Goal: Task Accomplishment & Management: Use online tool/utility

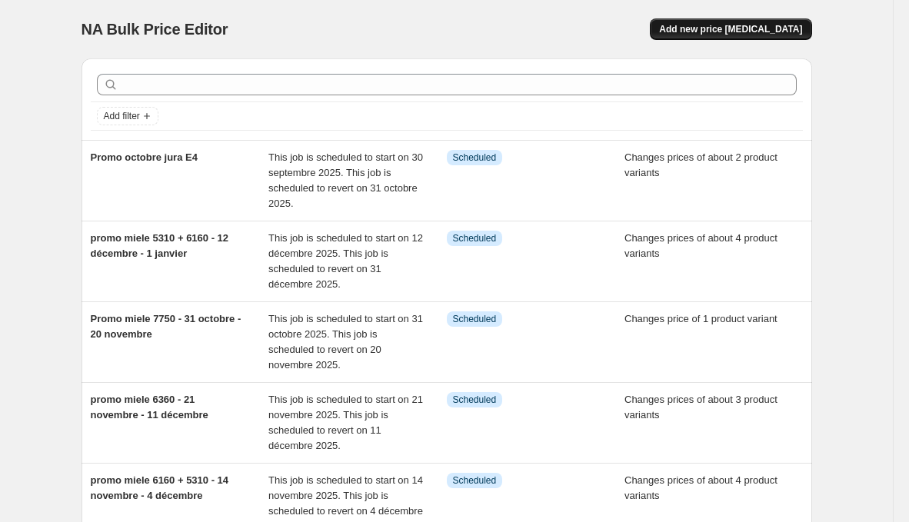
click at [696, 33] on span "Add new price [MEDICAL_DATA]" at bounding box center [730, 29] width 143 height 12
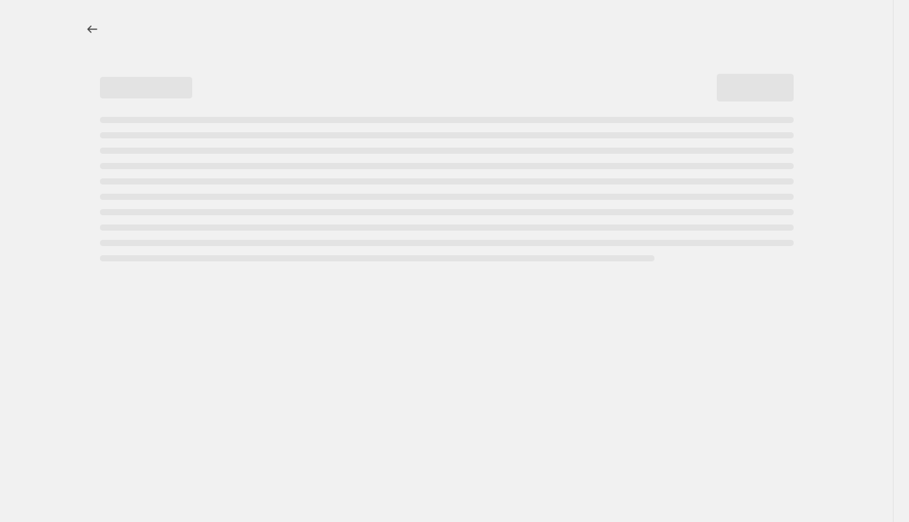
select select "percentage"
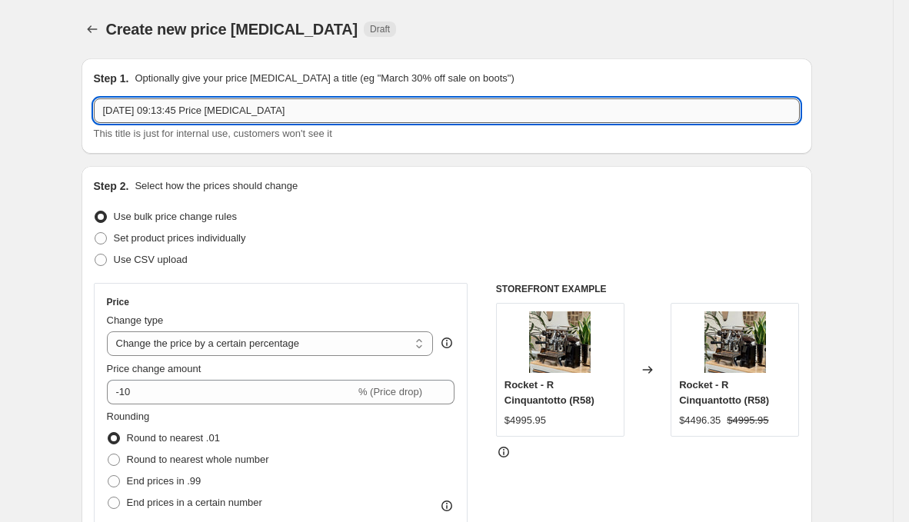
click at [417, 98] on input "[DATE] 09:13:45 Price [MEDICAL_DATA]" at bounding box center [447, 110] width 706 height 25
type input "Promo breville 01 octobre - 16 octobre"
click at [165, 238] on span "Set product prices individually" at bounding box center [180, 238] width 132 height 12
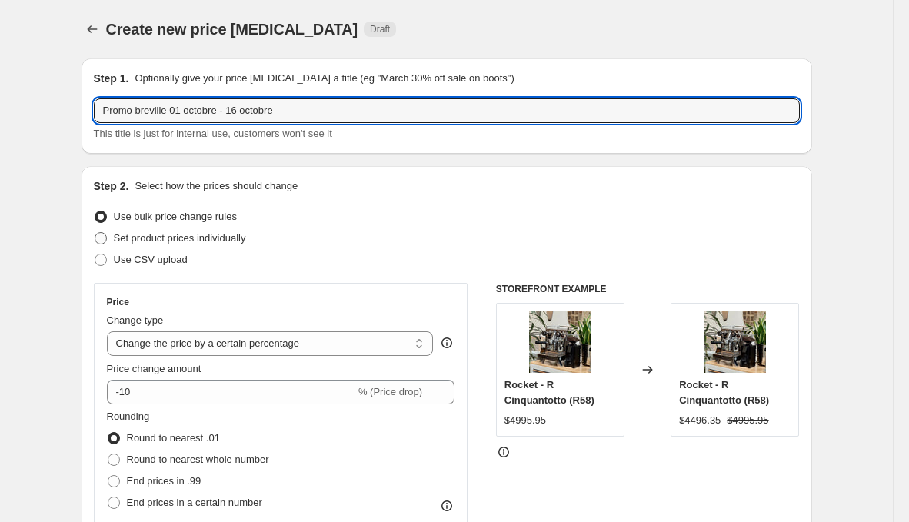
click at [95, 233] on input "Set product prices individually" at bounding box center [95, 232] width 1 height 1
radio input "true"
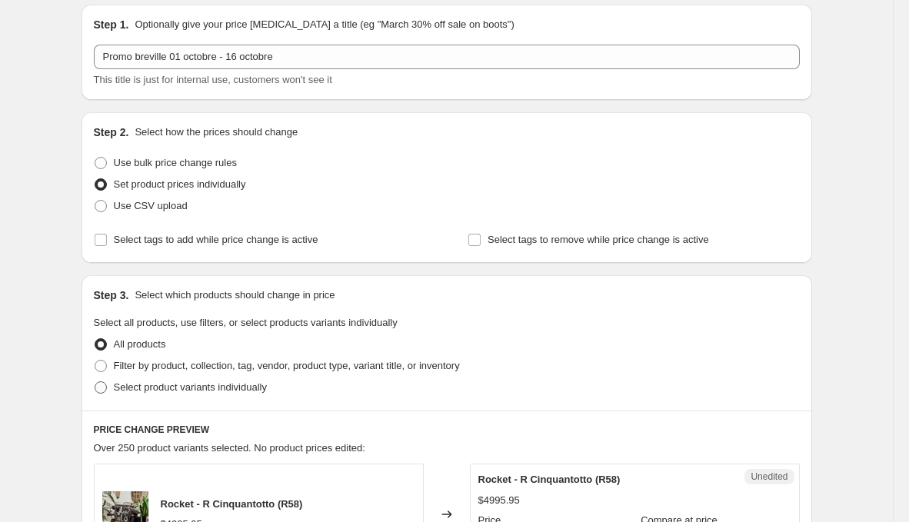
click at [191, 385] on span "Select product variants individually" at bounding box center [190, 388] width 153 height 12
click at [95, 382] on input "Select product variants individually" at bounding box center [95, 382] width 1 height 1
radio input "true"
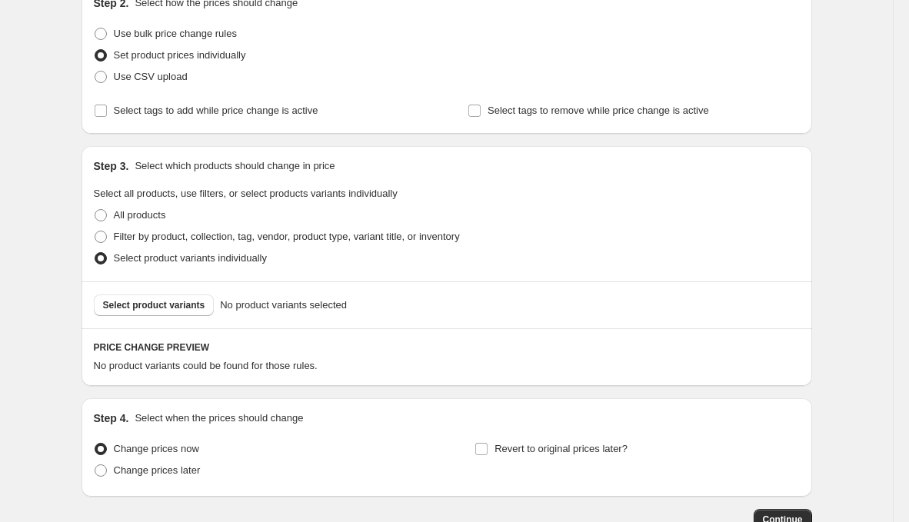
scroll to position [197, 0]
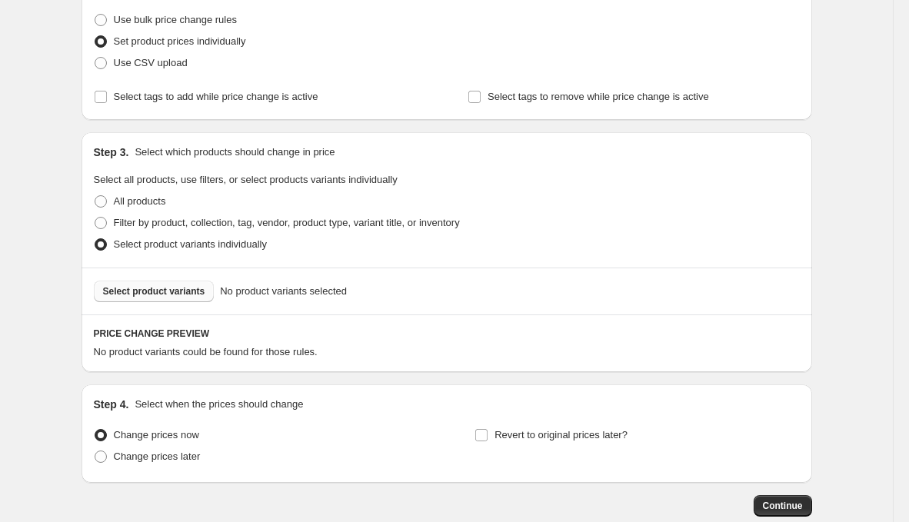
click at [187, 281] on button "Select product variants" at bounding box center [154, 292] width 121 height 22
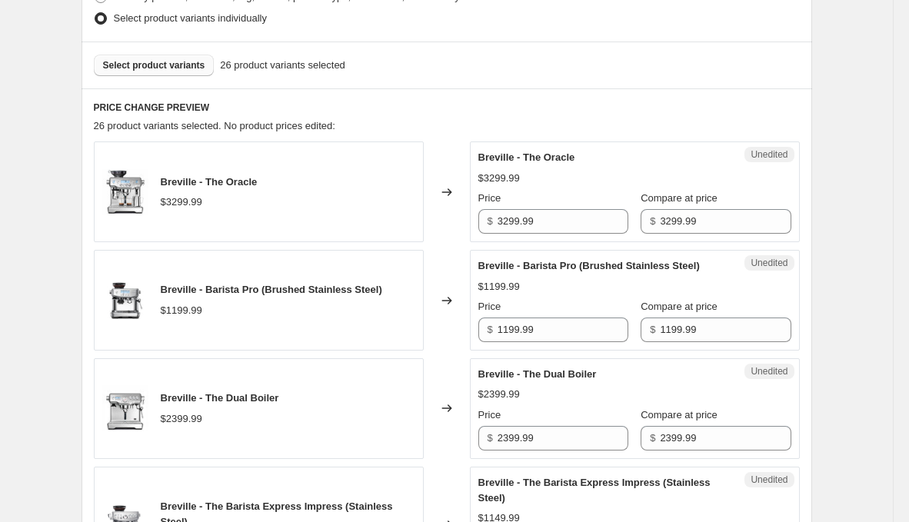
scroll to position [416, 0]
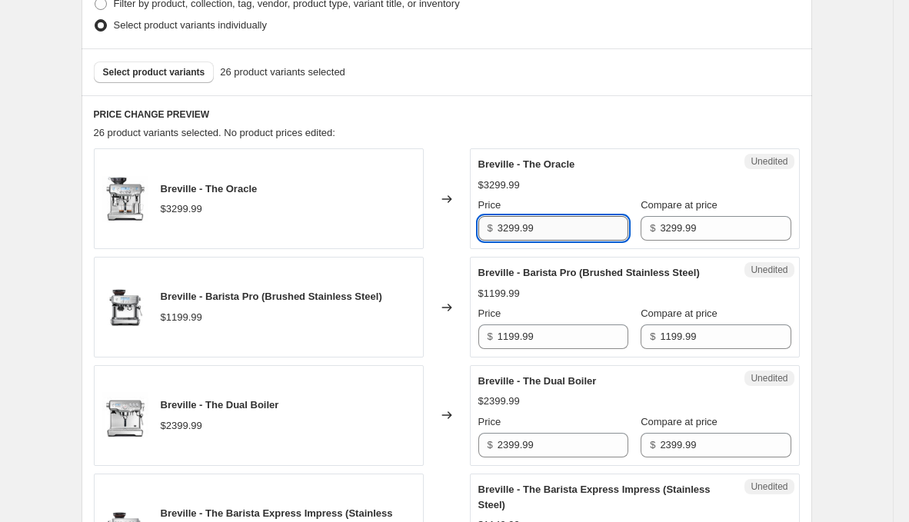
click at [574, 218] on input "3299.99" at bounding box center [563, 228] width 131 height 25
click at [574, 219] on input "3299.99" at bounding box center [563, 228] width 131 height 25
click at [526, 127] on div "26 product variants selected. No product prices edited:" at bounding box center [447, 132] width 706 height 15
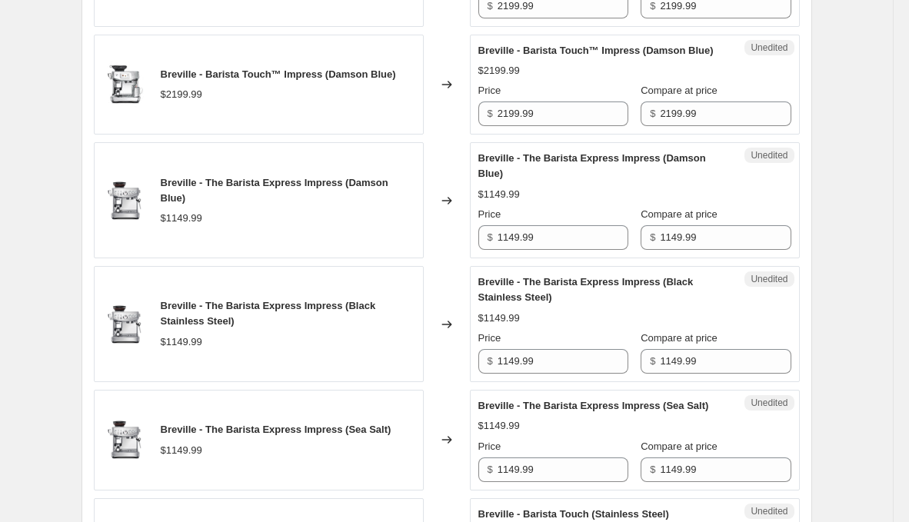
scroll to position [1556, 0]
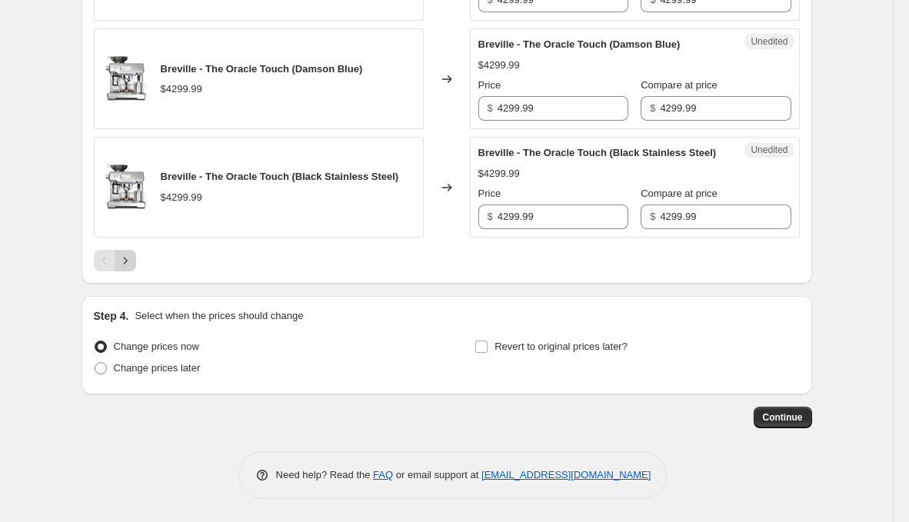
click at [128, 258] on icon "Next" at bounding box center [125, 260] width 15 height 15
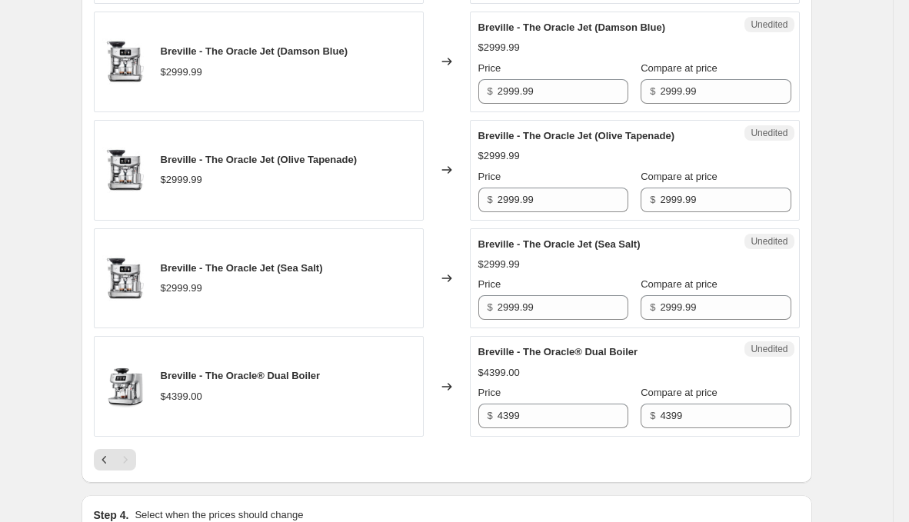
scroll to position [963, 0]
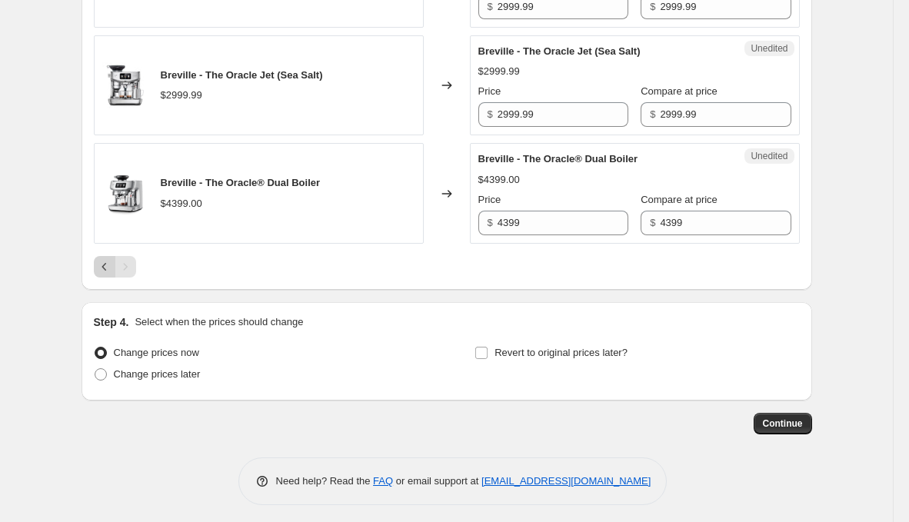
click at [98, 266] on icon "Previous" at bounding box center [104, 266] width 15 height 15
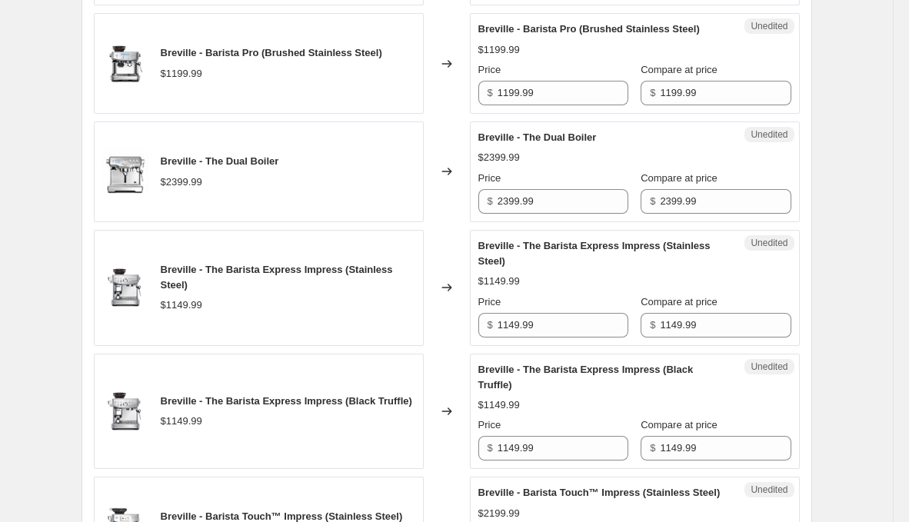
scroll to position [662, 0]
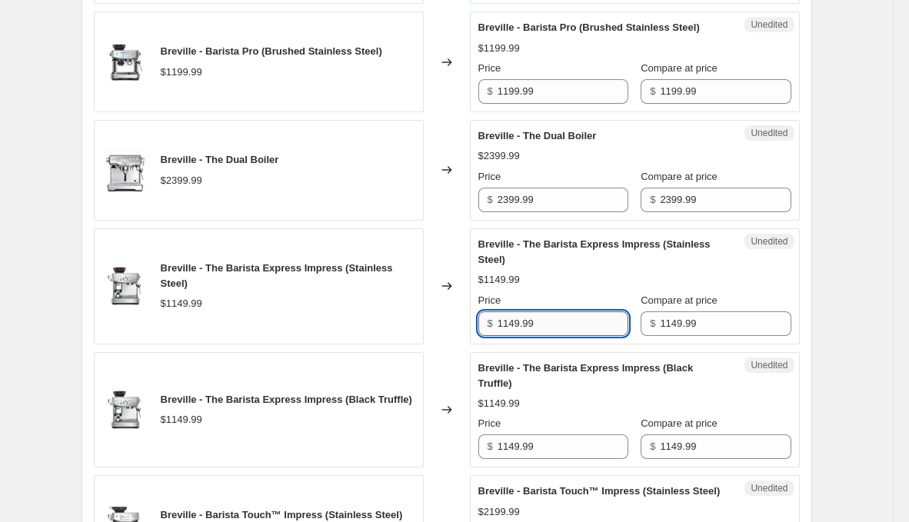
click at [560, 333] on input "1149.99" at bounding box center [563, 324] width 131 height 25
click at [557, 336] on input "899.99" at bounding box center [563, 324] width 131 height 25
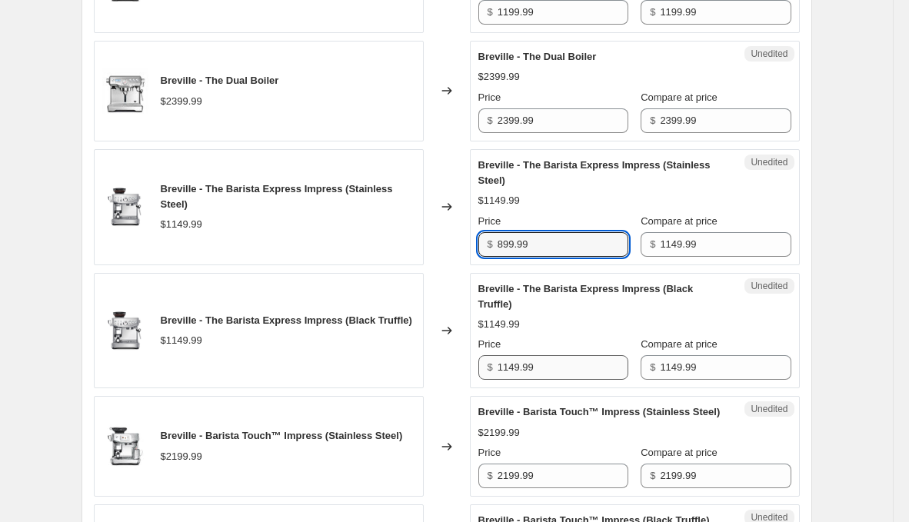
type input "899.99"
click at [556, 377] on input "1149.99" at bounding box center [563, 367] width 131 height 25
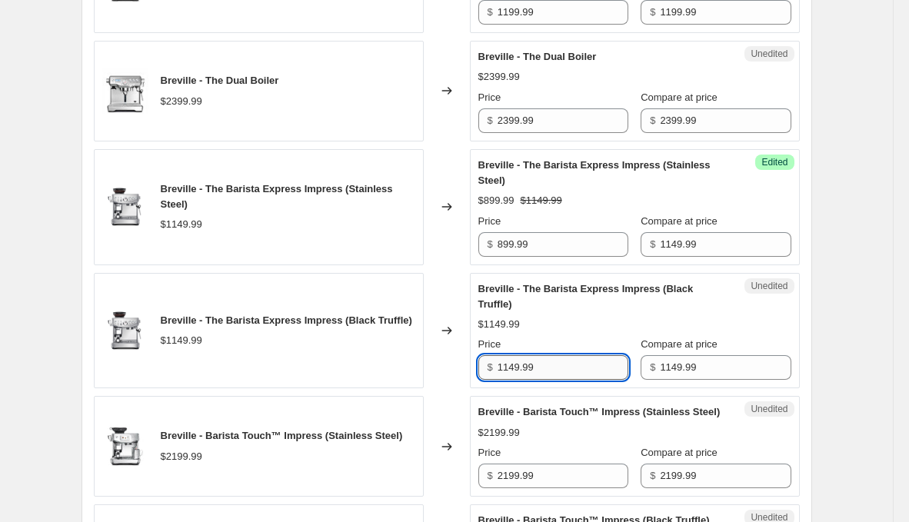
click at [556, 377] on input "1149.99" at bounding box center [563, 367] width 131 height 25
paste input "89"
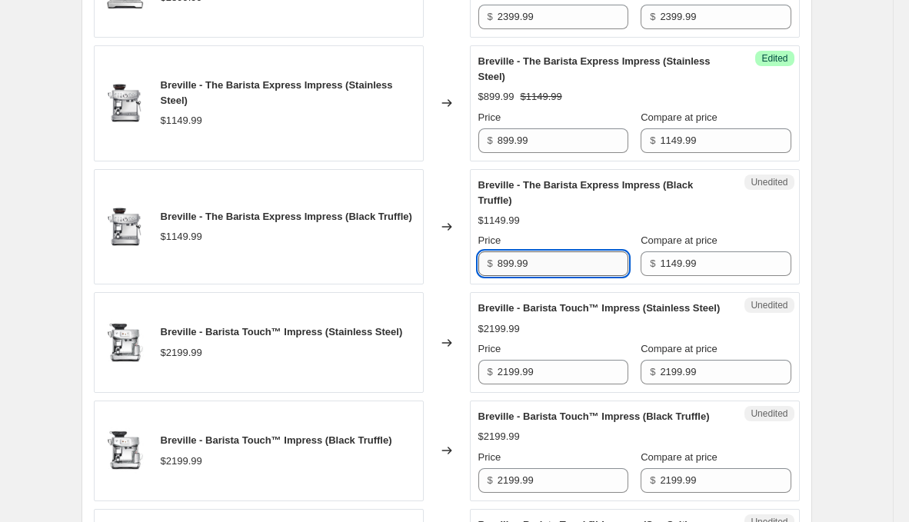
type input "899.99"
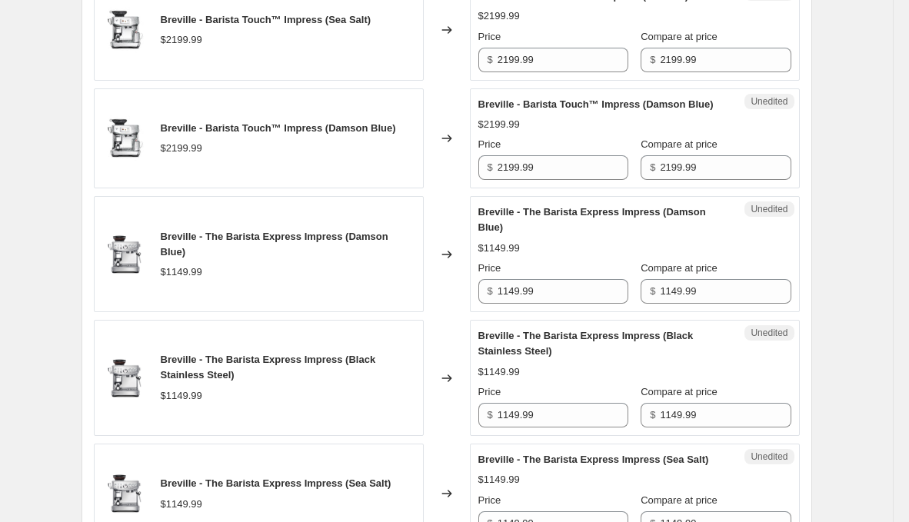
scroll to position [1385, 0]
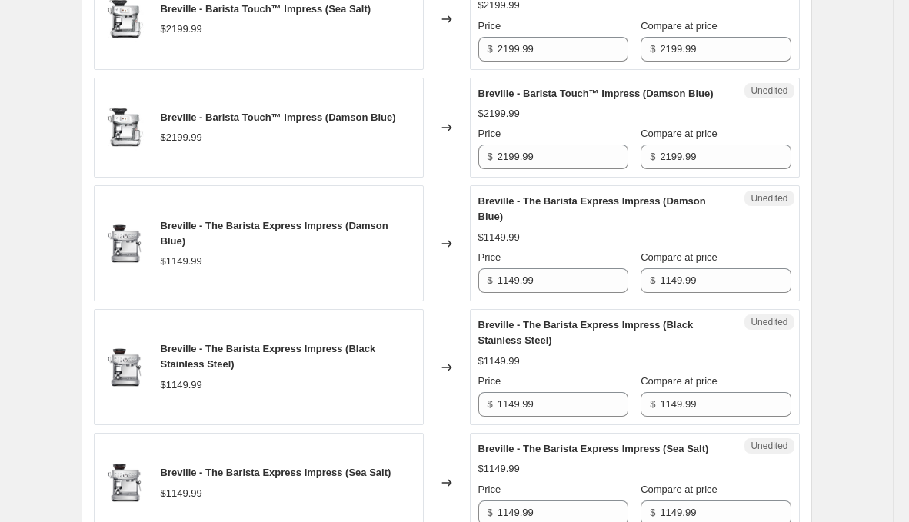
click at [533, 302] on div "Unedited Breville - The Barista Express Impress (Damson Blue) $1149.99 Price $ …" at bounding box center [635, 243] width 330 height 116
click at [538, 293] on input "1149.99" at bounding box center [563, 280] width 131 height 25
paste input "89"
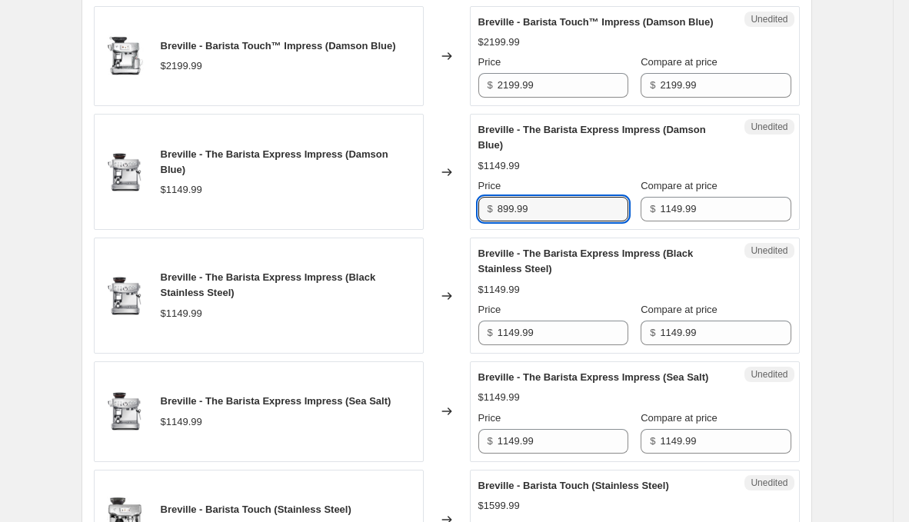
scroll to position [1458, 0]
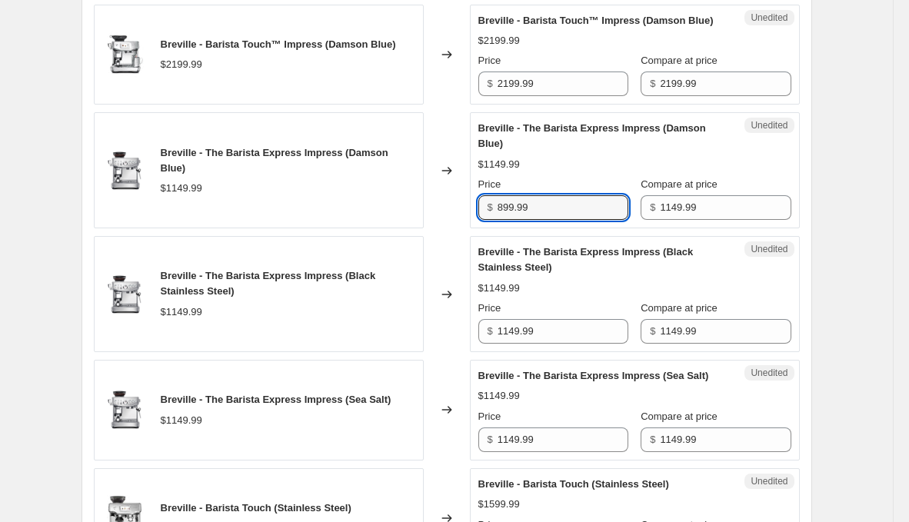
type input "899.99"
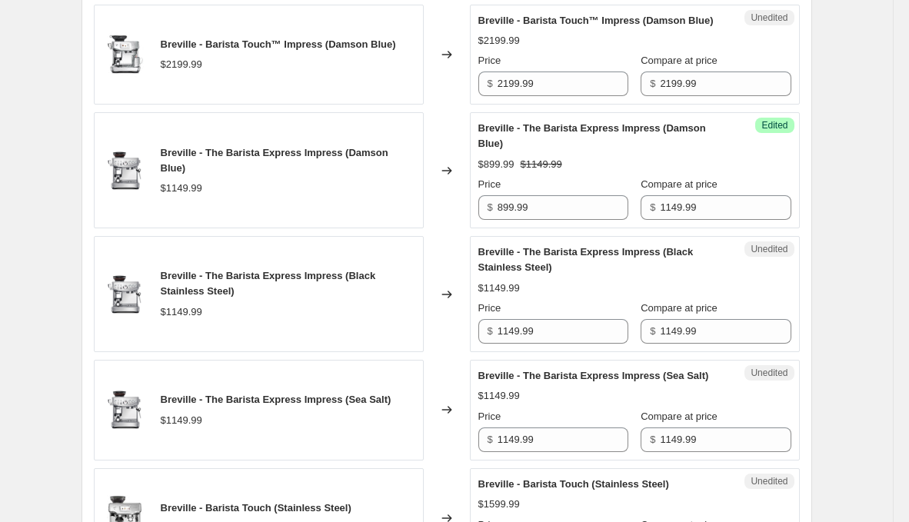
click at [550, 344] on div "Price $ 1149.99" at bounding box center [553, 322] width 150 height 43
click at [550, 344] on input "1149.99" at bounding box center [563, 331] width 131 height 25
paste input "89"
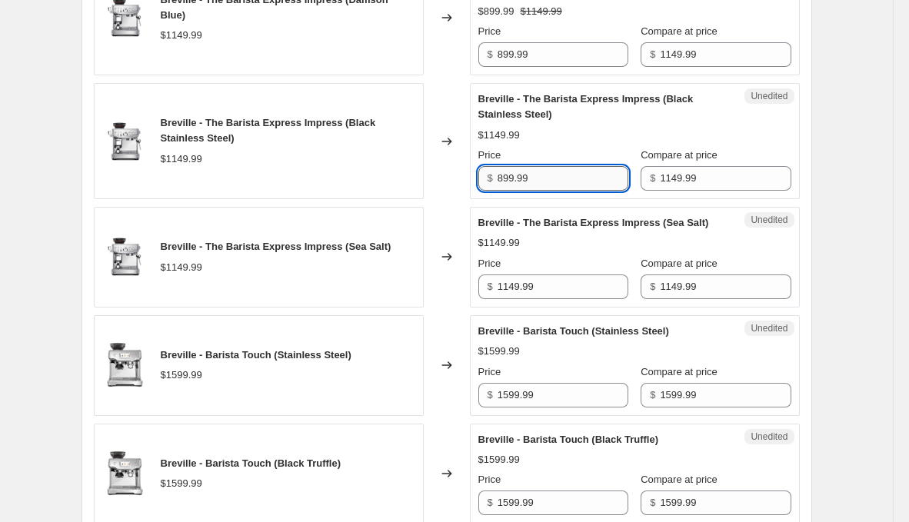
scroll to position [1612, 0]
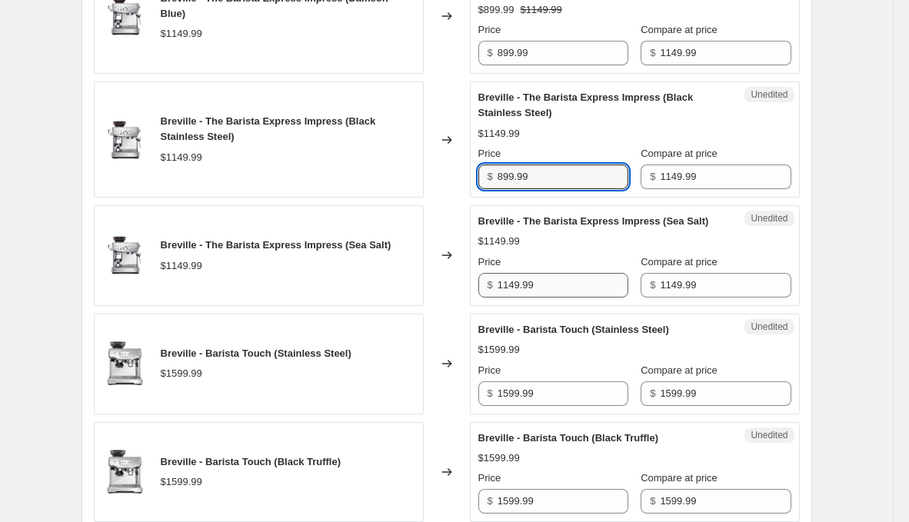
type input "899.99"
click at [555, 298] on input "1149.99" at bounding box center [563, 285] width 131 height 25
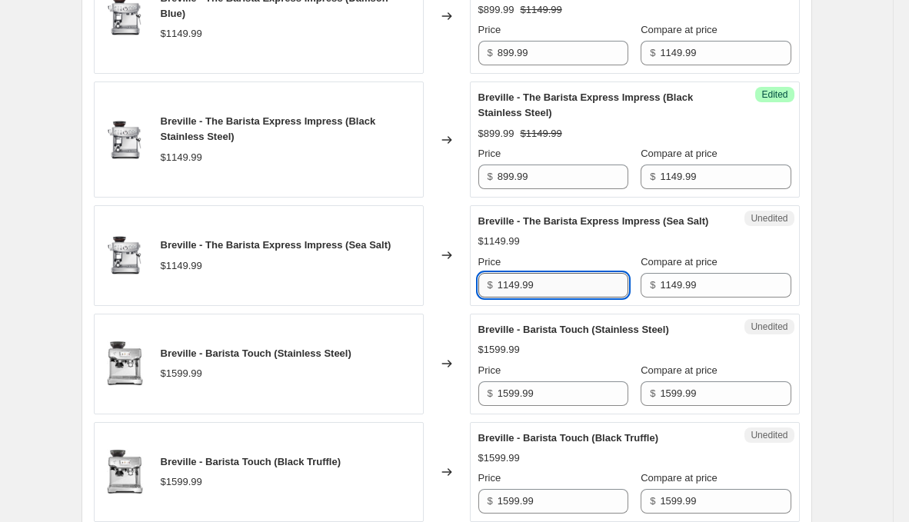
click at [555, 298] on input "1149.99" at bounding box center [563, 285] width 131 height 25
paste input "89"
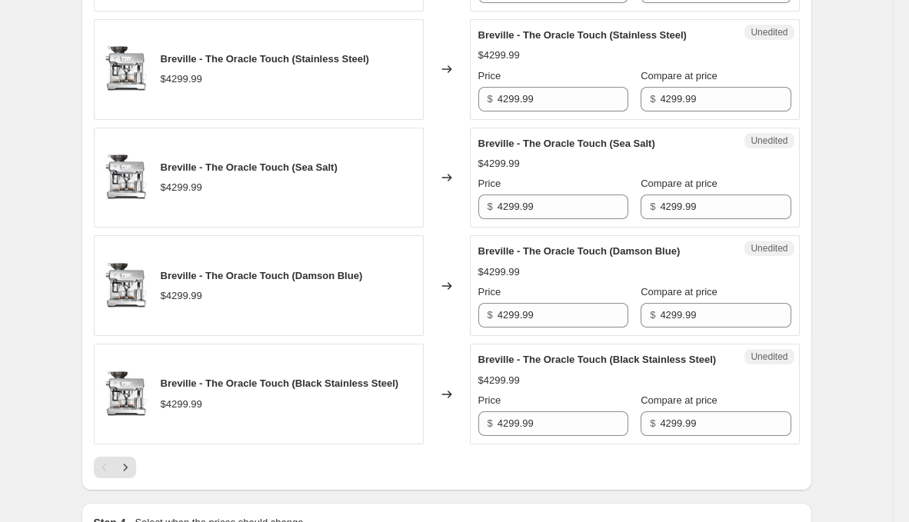
scroll to position [2377, 0]
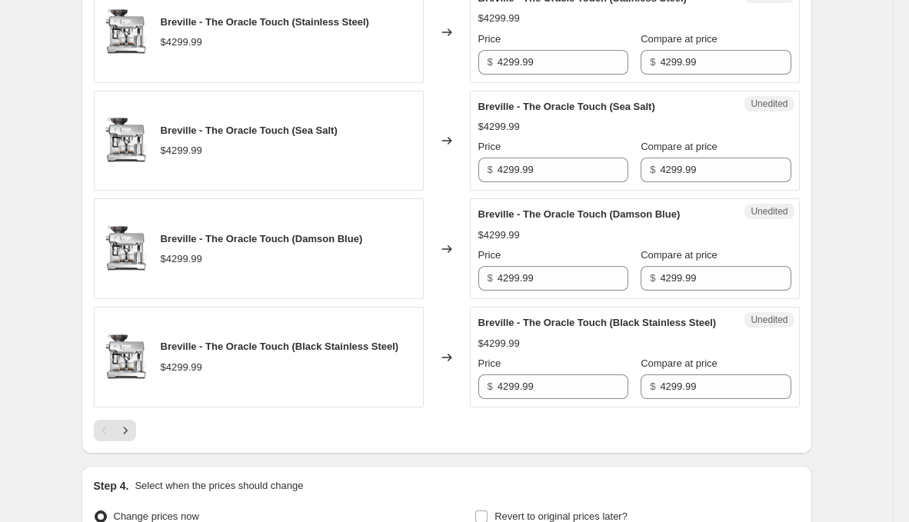
type input "899.99"
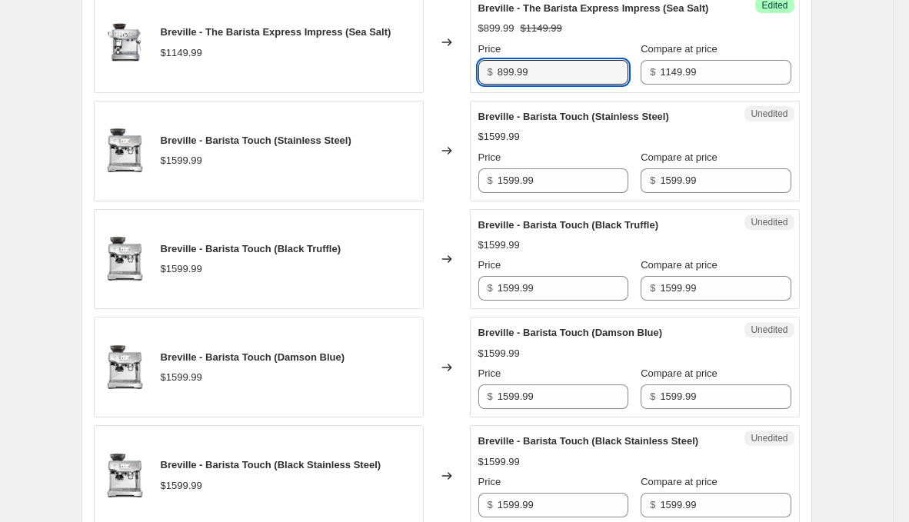
scroll to position [1829, 0]
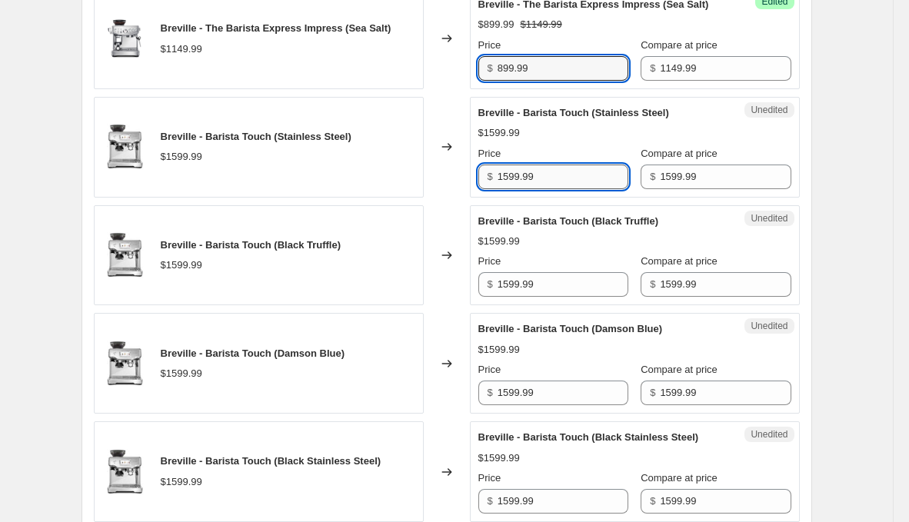
click at [550, 189] on input "1599.99" at bounding box center [563, 177] width 131 height 25
paste input "text"
type input "1279.99"
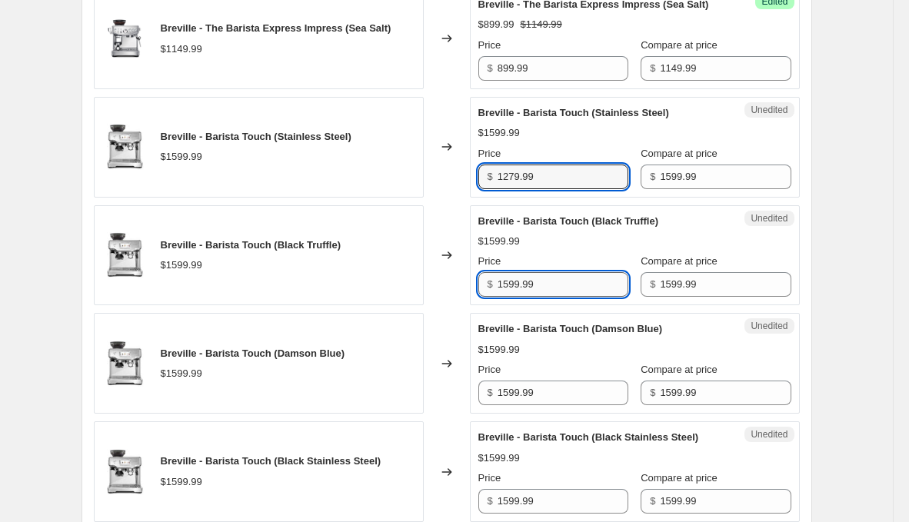
click at [558, 297] on input "1599.99" at bounding box center [563, 284] width 131 height 25
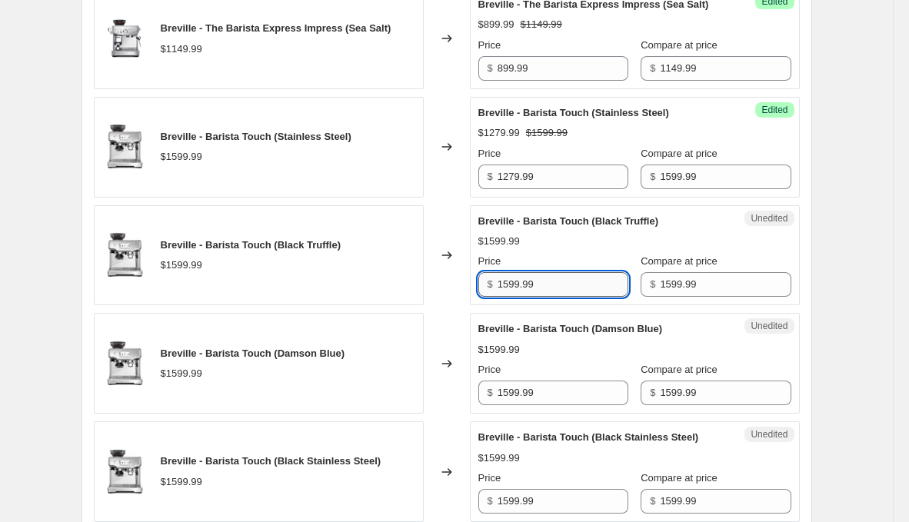
click at [558, 297] on input "1599.99" at bounding box center [563, 284] width 131 height 25
paste input "27"
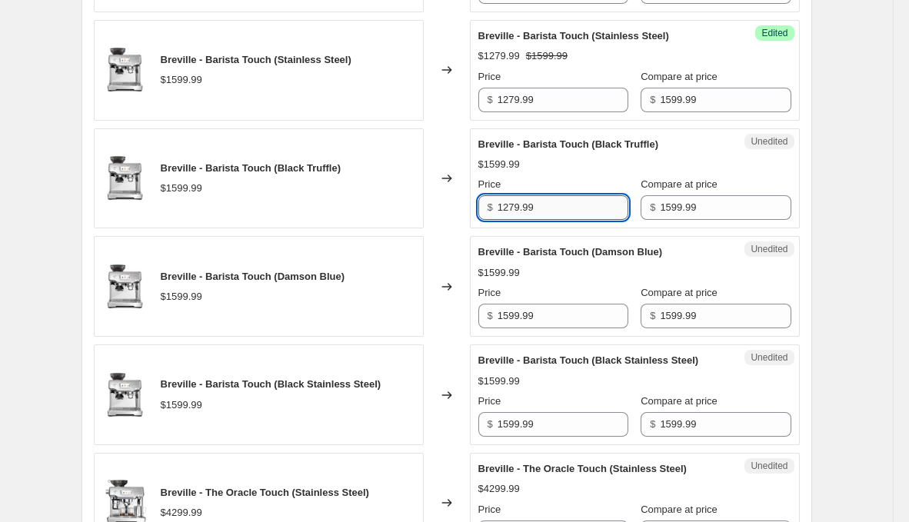
scroll to position [1920, 0]
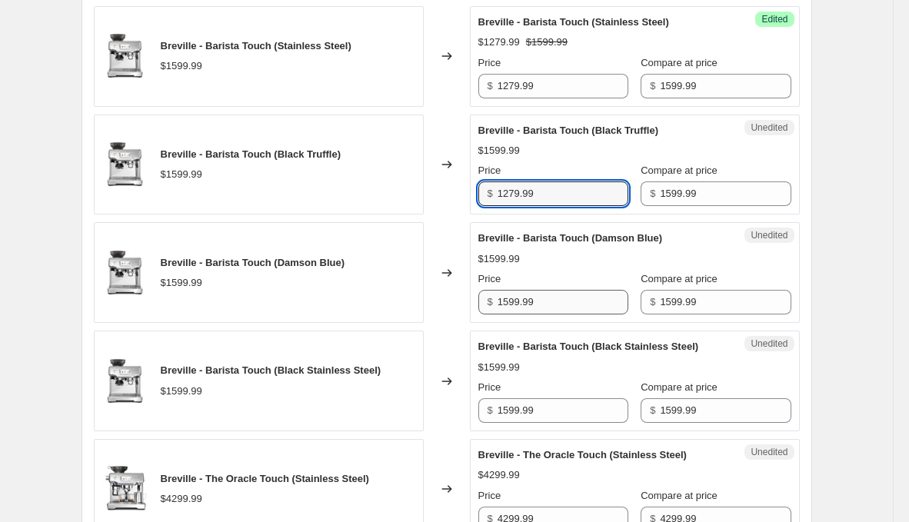
type input "1279.99"
click at [557, 315] on input "1599.99" at bounding box center [563, 302] width 131 height 25
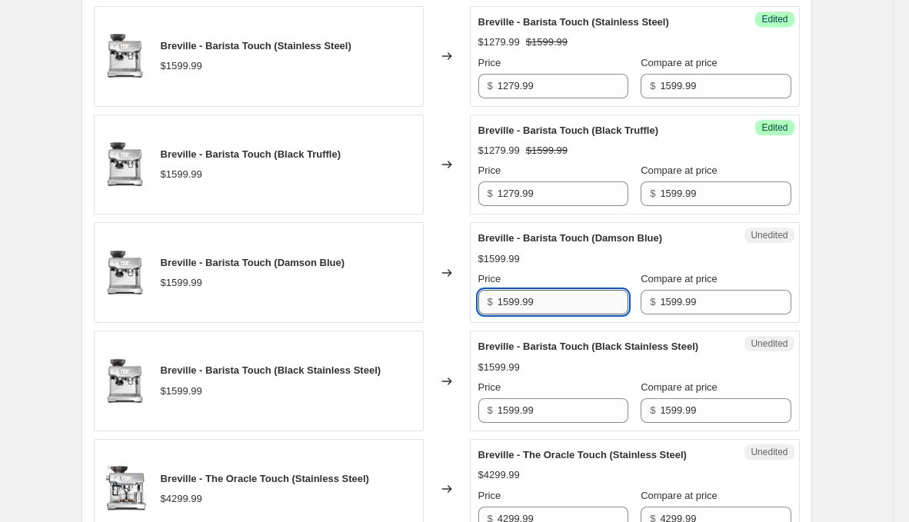
click at [557, 315] on input "1599.99" at bounding box center [563, 302] width 131 height 25
paste input "27"
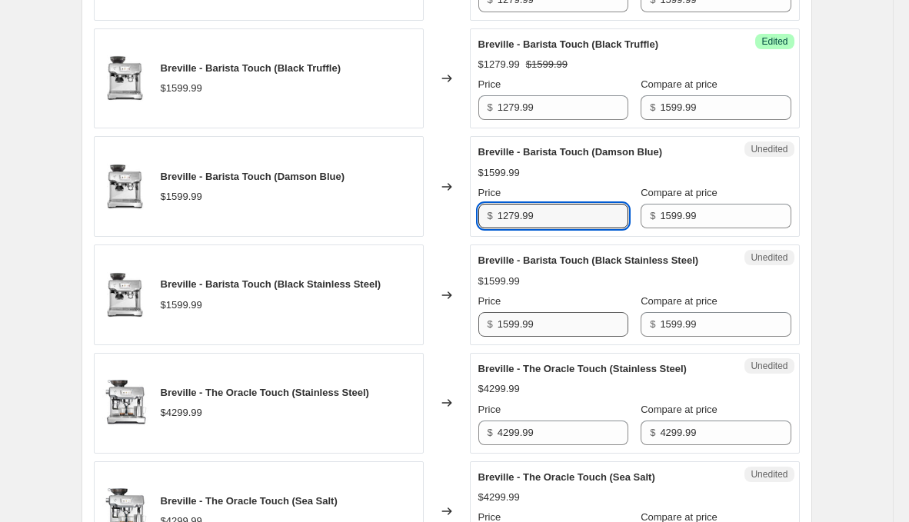
type input "1279.99"
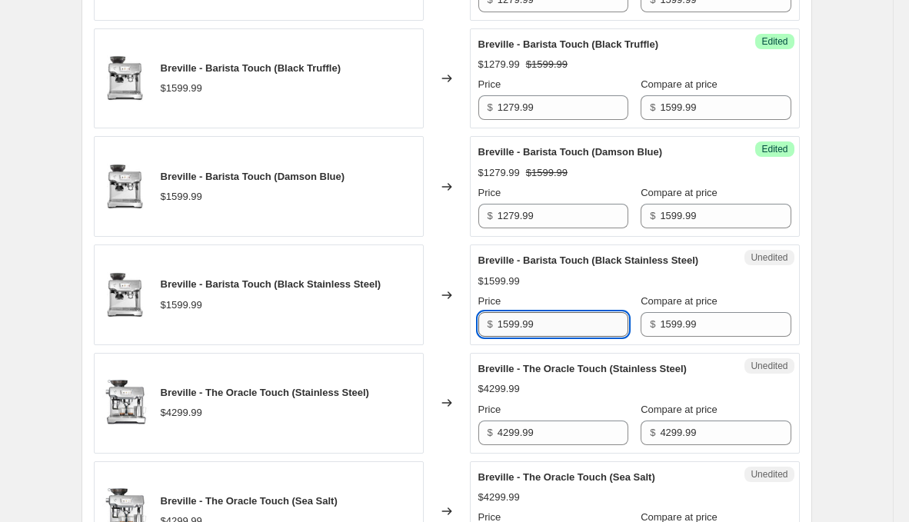
click at [565, 337] on input "1599.99" at bounding box center [563, 324] width 131 height 25
paste input "27"
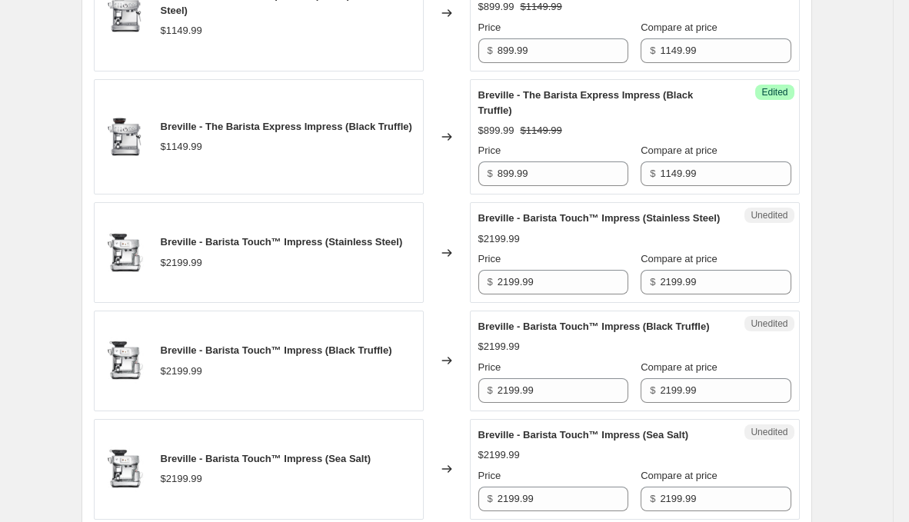
scroll to position [922, 0]
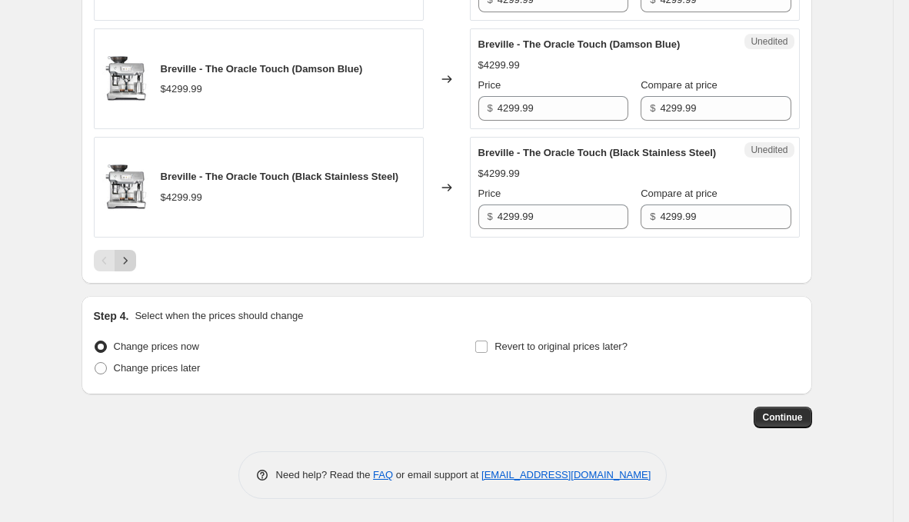
type input "1279.99"
click at [129, 268] on icon "Next" at bounding box center [125, 260] width 15 height 15
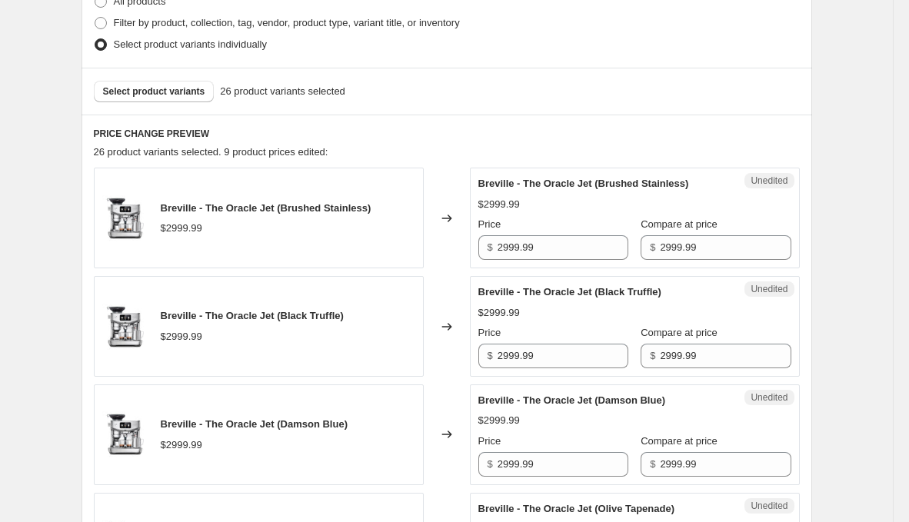
scroll to position [398, 0]
click at [505, 242] on input "2999.99" at bounding box center [563, 247] width 131 height 25
type input "2399.99"
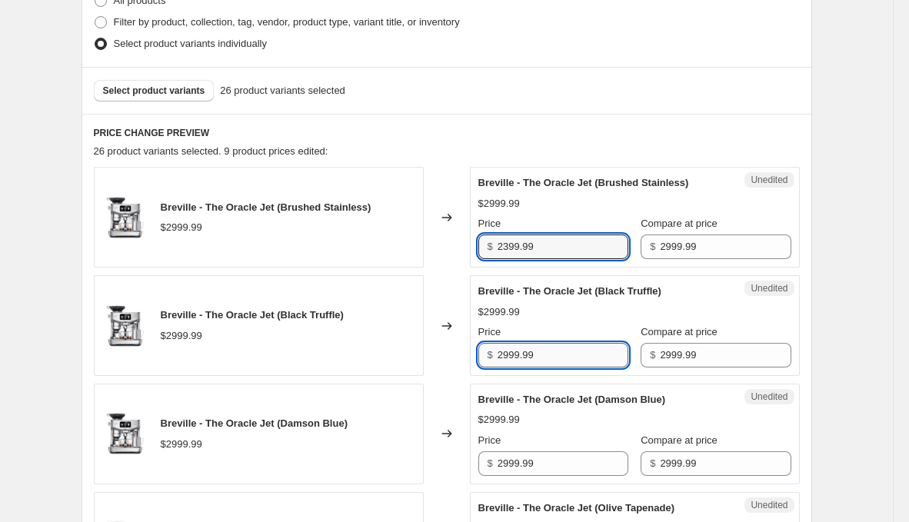
click at [541, 359] on input "2999.99" at bounding box center [563, 355] width 131 height 25
paste input "3"
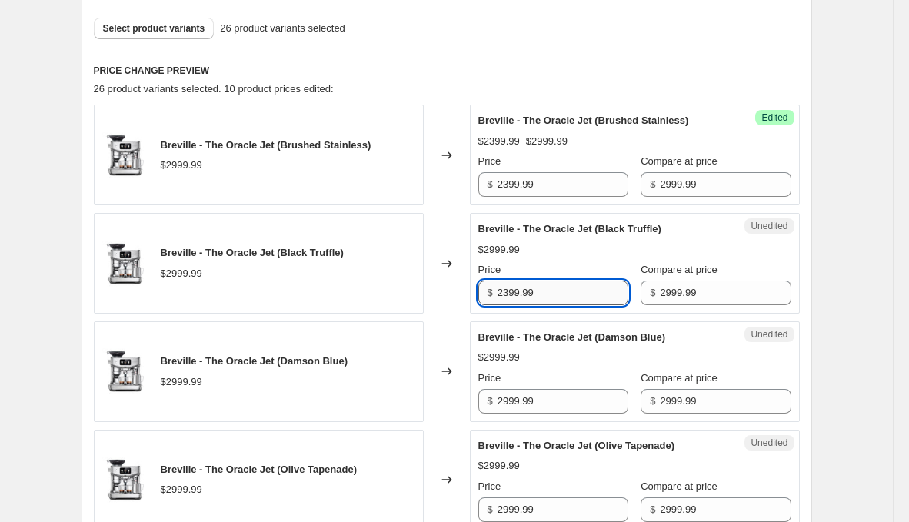
scroll to position [464, 0]
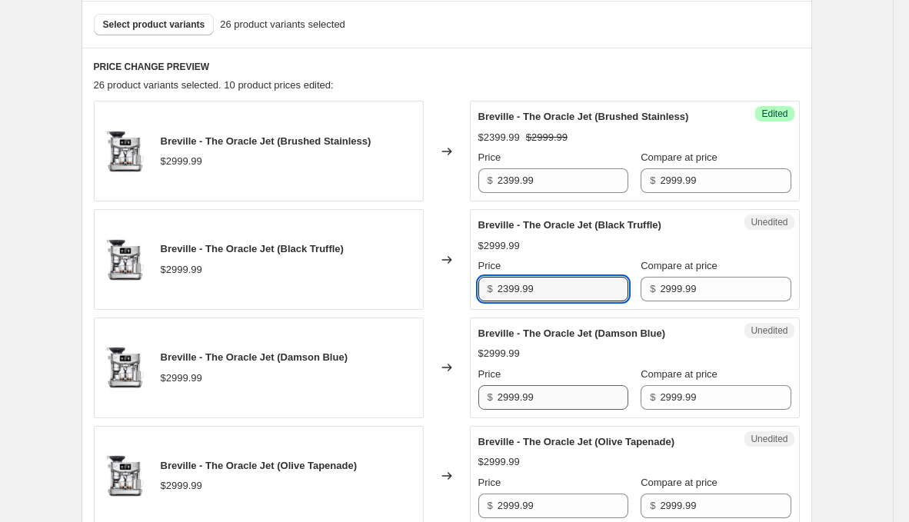
type input "2399.99"
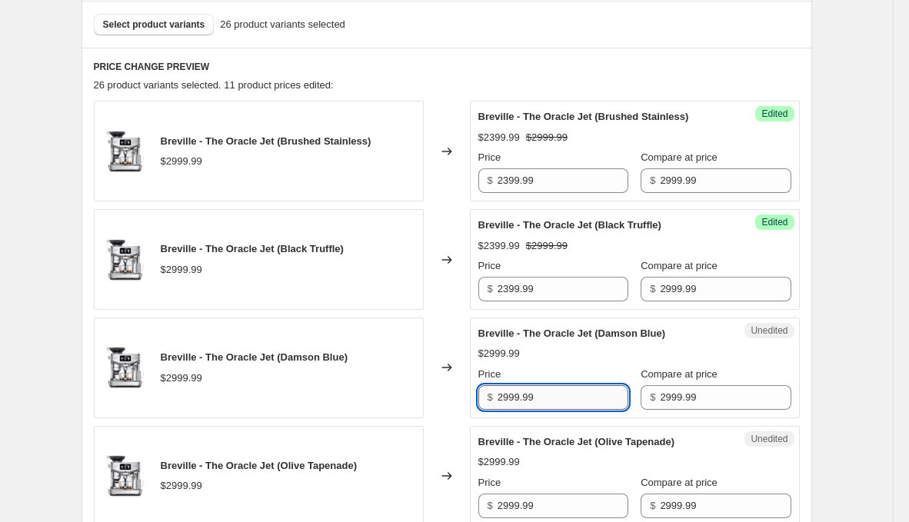
click at [552, 392] on input "2999.99" at bounding box center [563, 397] width 131 height 25
paste input "3"
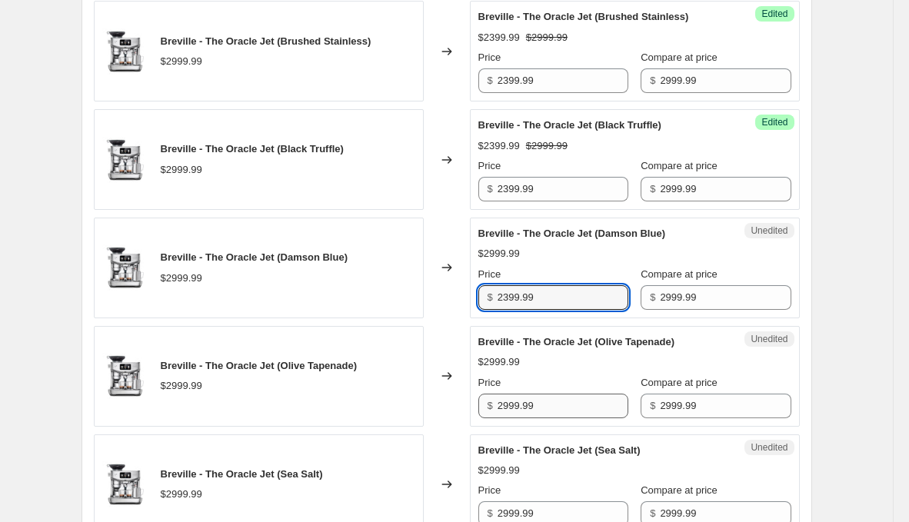
type input "2399.99"
click at [563, 408] on input "2999.99" at bounding box center [563, 406] width 131 height 25
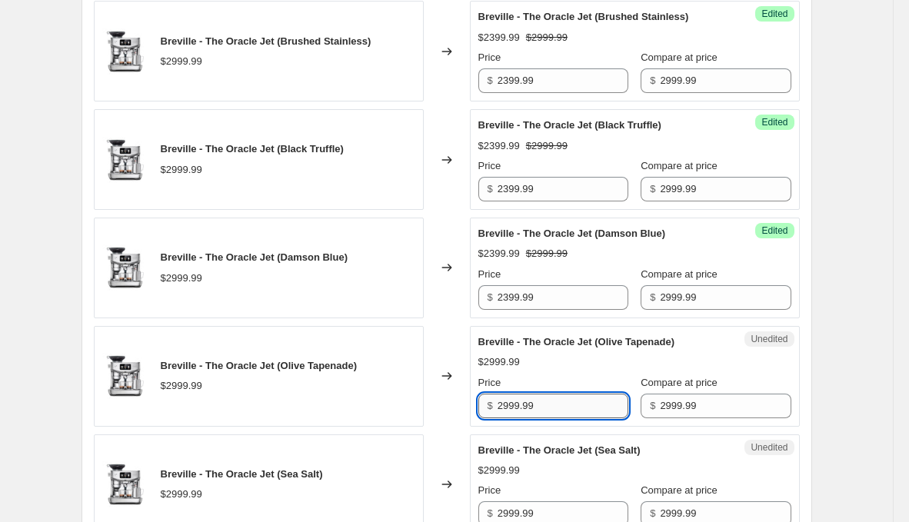
click at [563, 408] on input "2999.99" at bounding box center [563, 406] width 131 height 25
paste input "3"
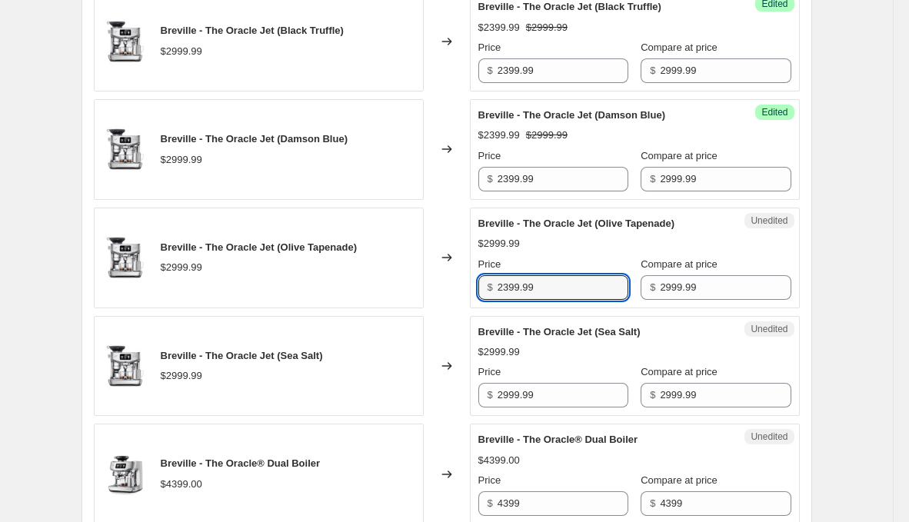
scroll to position [685, 0]
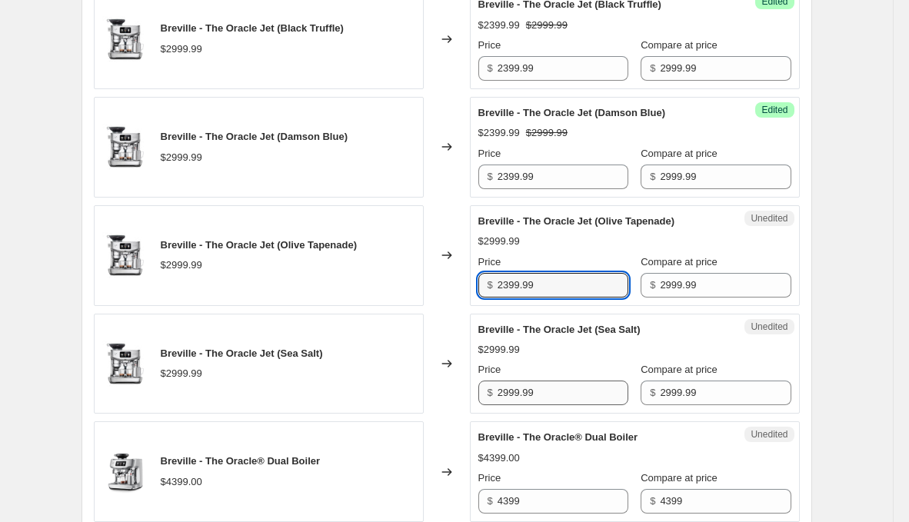
type input "2399.99"
click at [567, 389] on input "2999.99" at bounding box center [563, 393] width 131 height 25
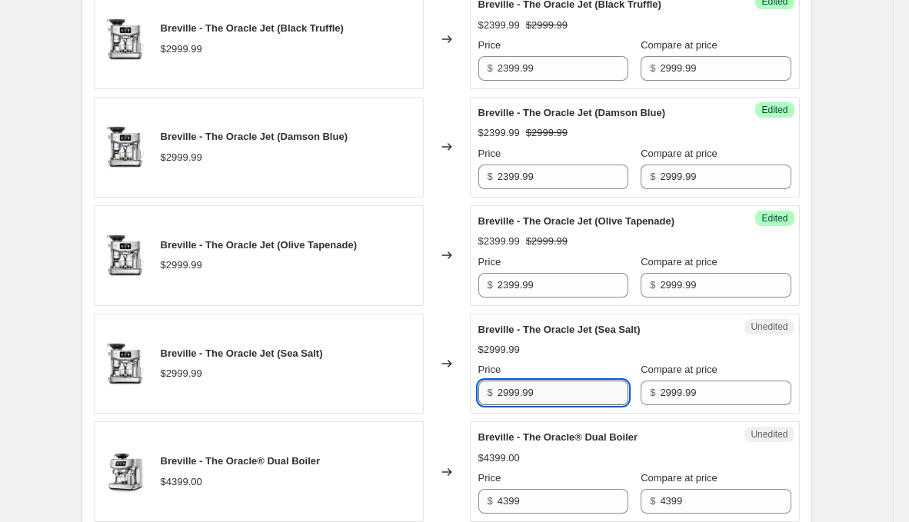
click at [567, 389] on input "2999.99" at bounding box center [563, 393] width 131 height 25
paste input "3"
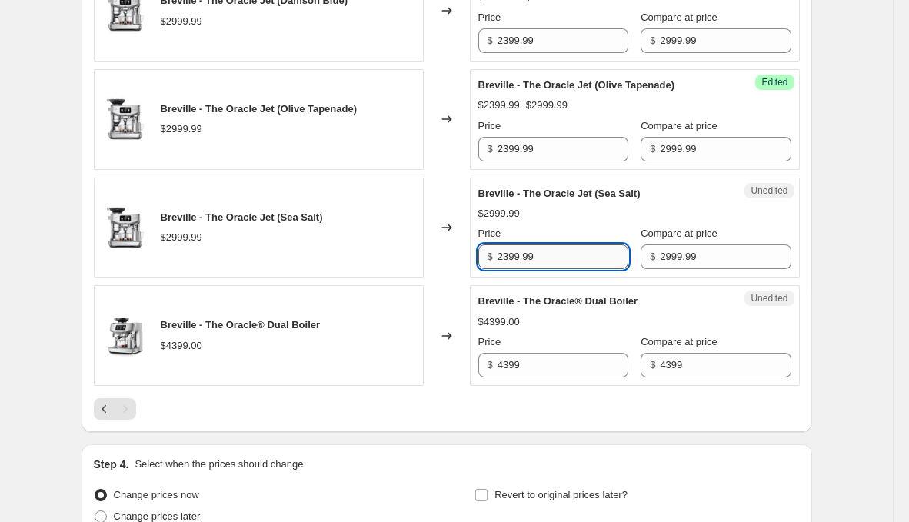
scroll to position [825, 0]
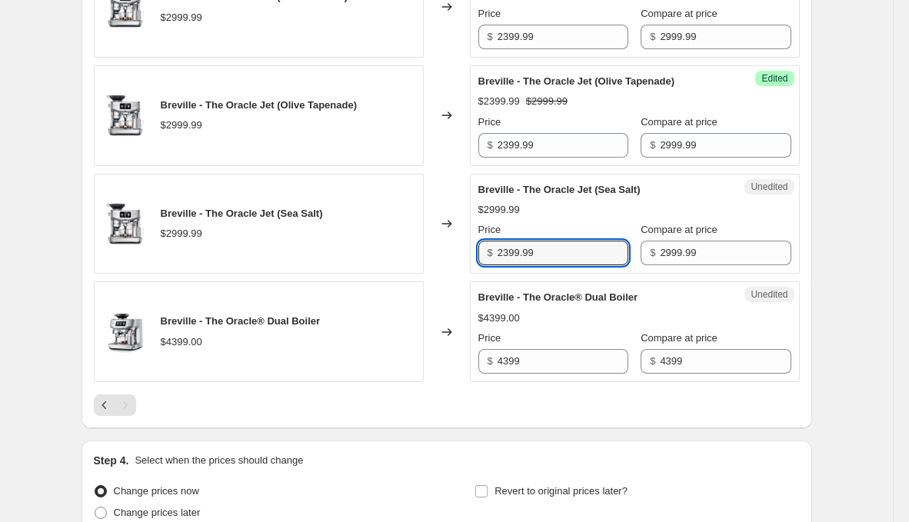
type input "2399.99"
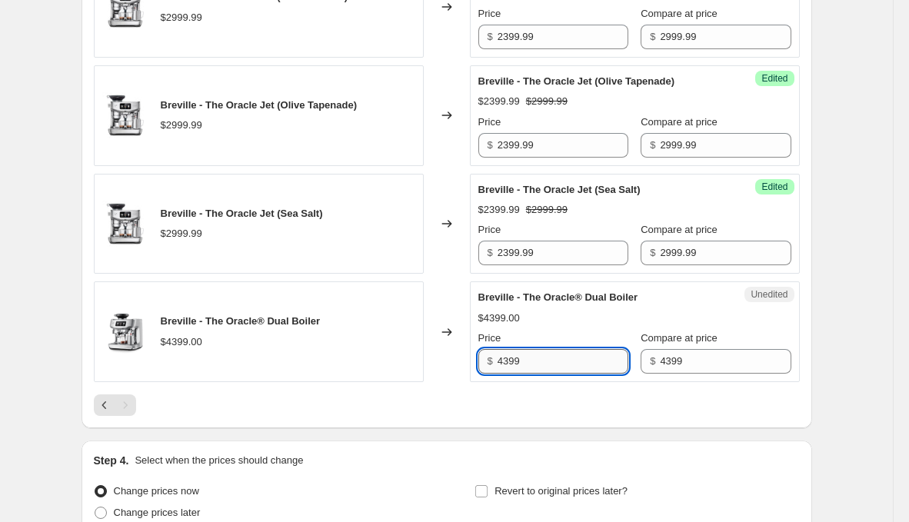
click at [563, 358] on input "4399" at bounding box center [563, 361] width 131 height 25
type input "3519.99"
click at [626, 311] on div "$4399.00" at bounding box center [634, 318] width 313 height 15
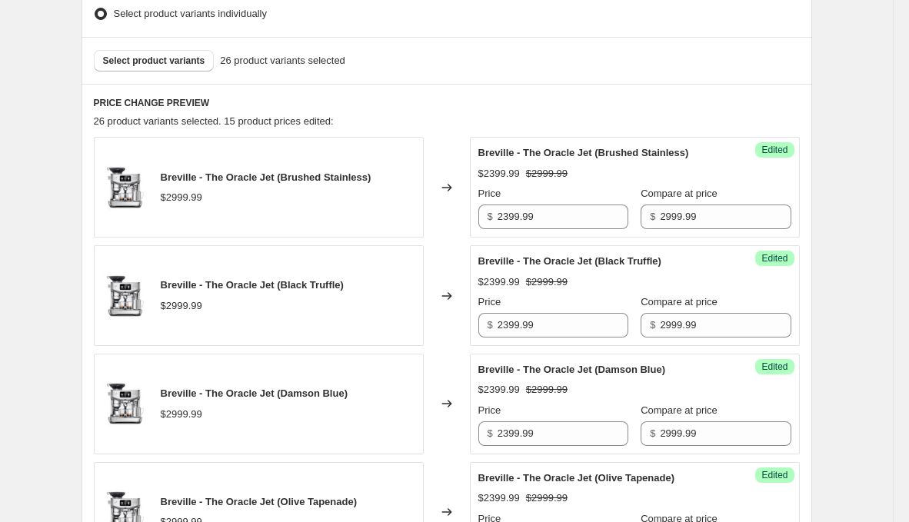
scroll to position [963, 0]
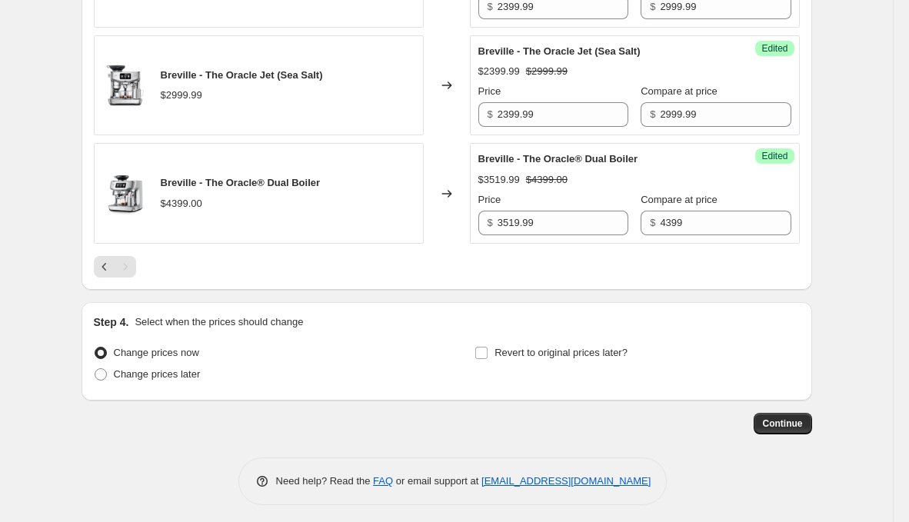
click at [107, 260] on icon "Previous" at bounding box center [104, 266] width 15 height 15
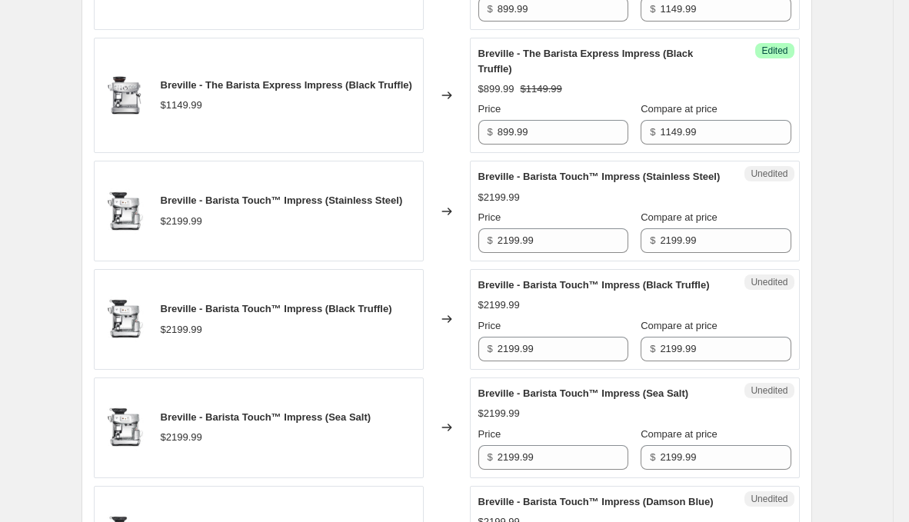
scroll to position [979, 0]
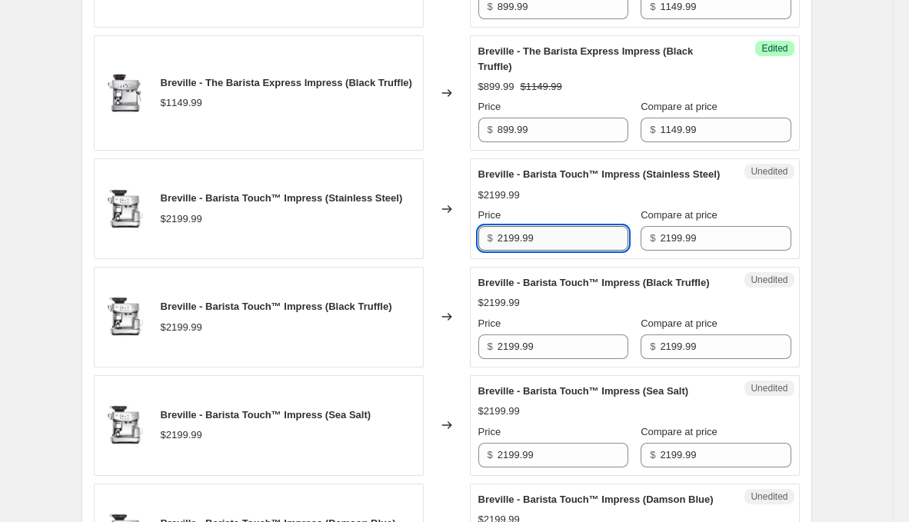
click at [558, 251] on input "2199.99" at bounding box center [563, 238] width 131 height 25
type input "1759.99"
click at [569, 251] on input "1759.99" at bounding box center [563, 238] width 131 height 25
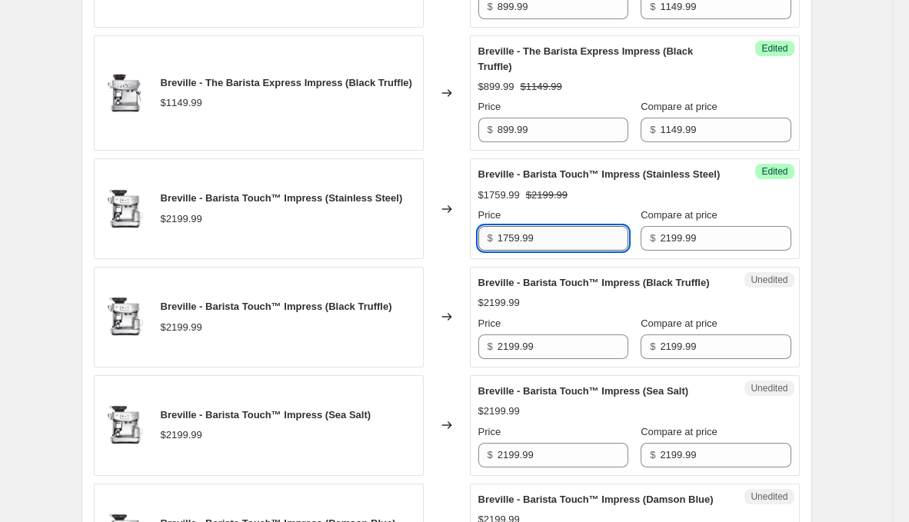
click at [569, 251] on input "1759.99" at bounding box center [563, 238] width 131 height 25
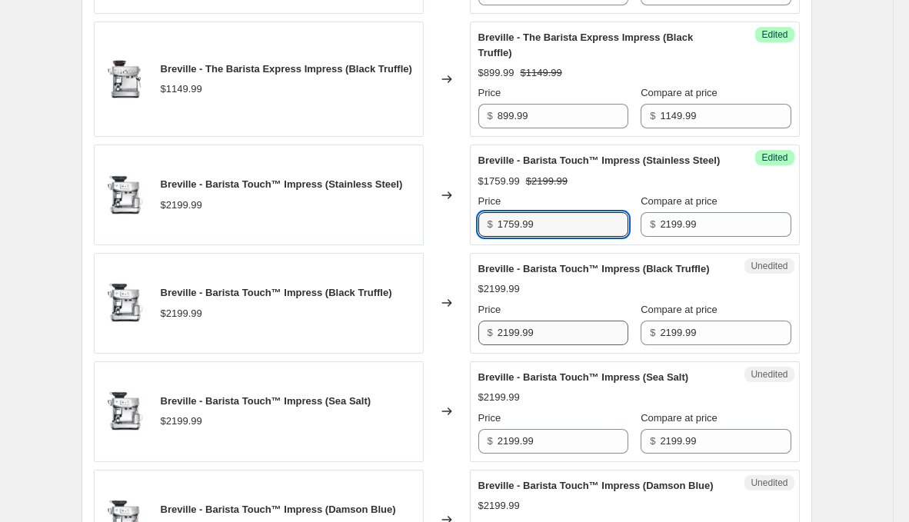
scroll to position [997, 0]
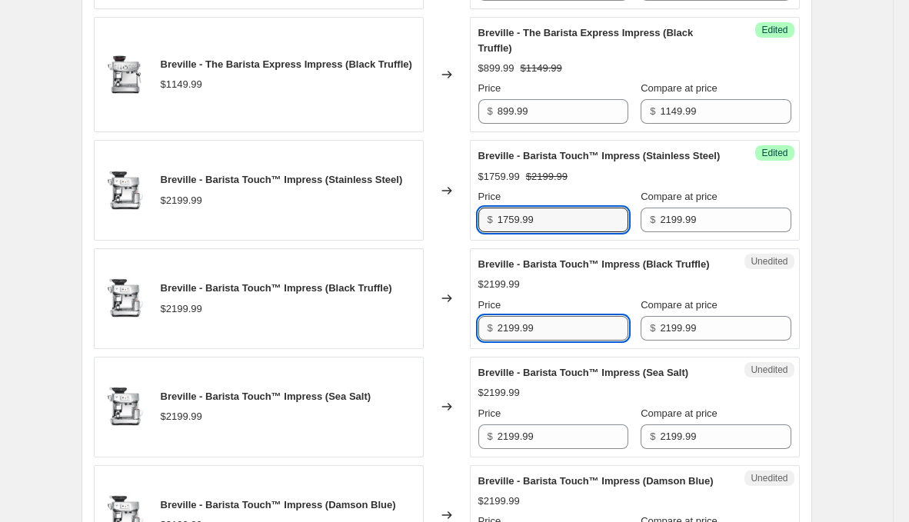
click at [552, 341] on input "2199.99" at bounding box center [563, 328] width 131 height 25
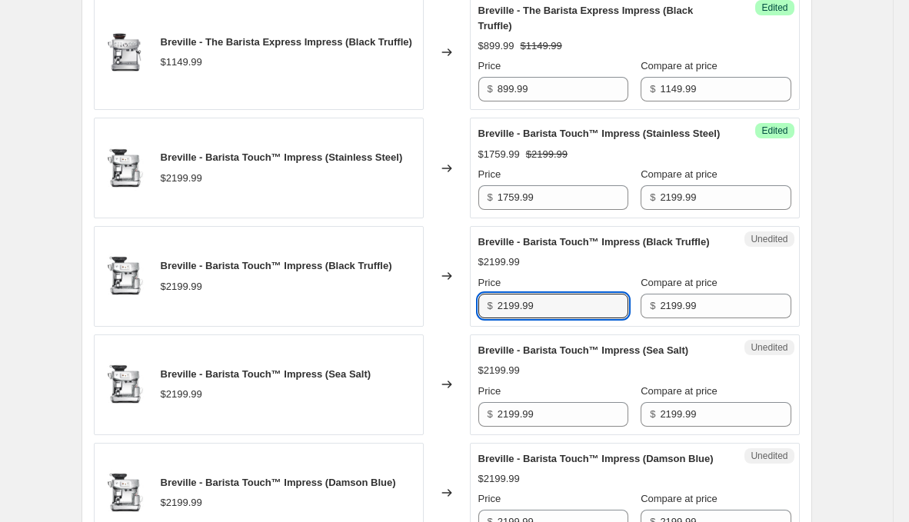
scroll to position [1032, 0]
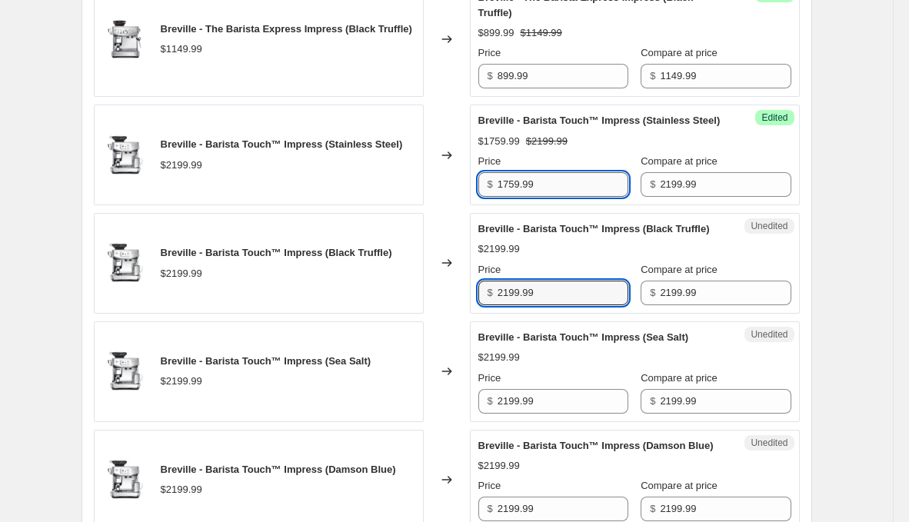
click at [574, 197] on input "1759.99" at bounding box center [563, 184] width 131 height 25
click at [561, 305] on input "2199.99" at bounding box center [563, 293] width 131 height 25
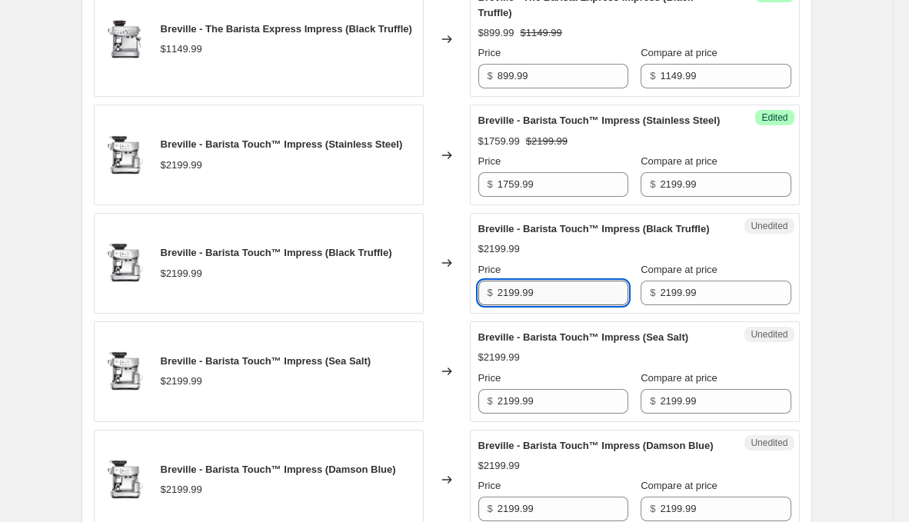
paste input "175"
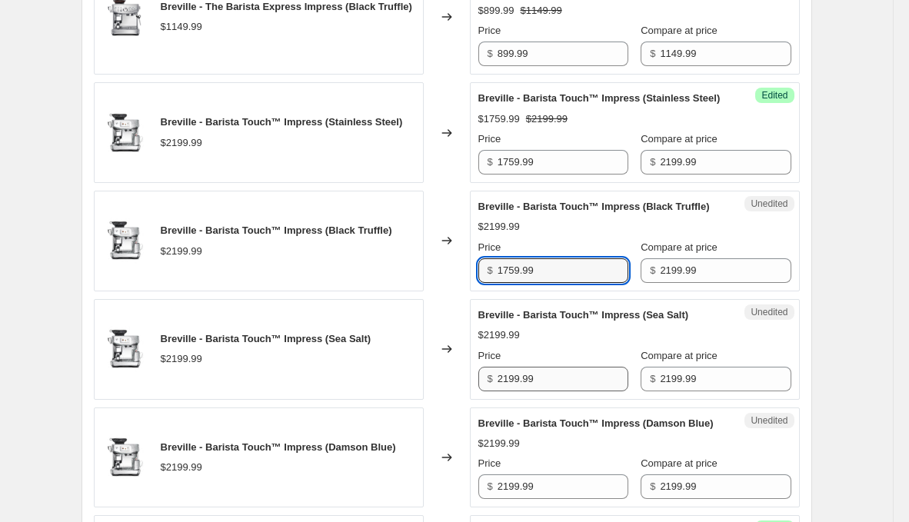
type input "1759.99"
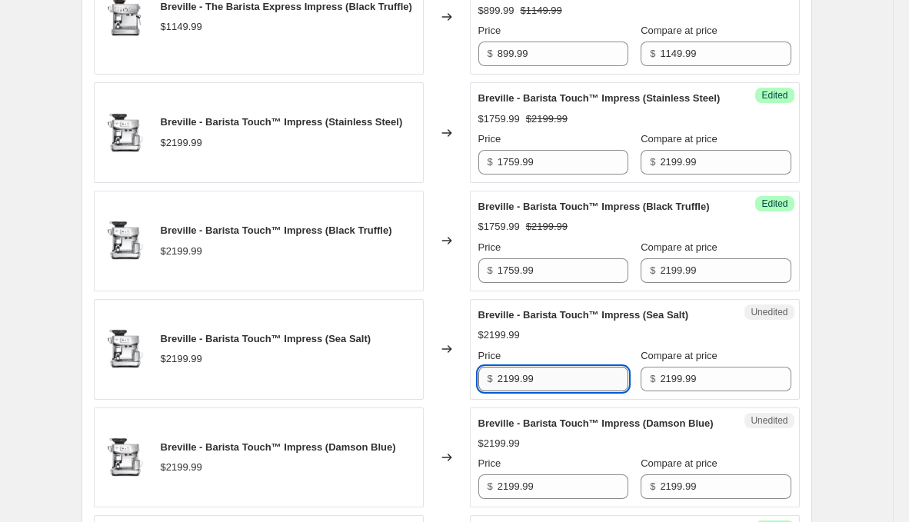
click at [599, 392] on input "2199.99" at bounding box center [563, 379] width 131 height 25
paste input "175"
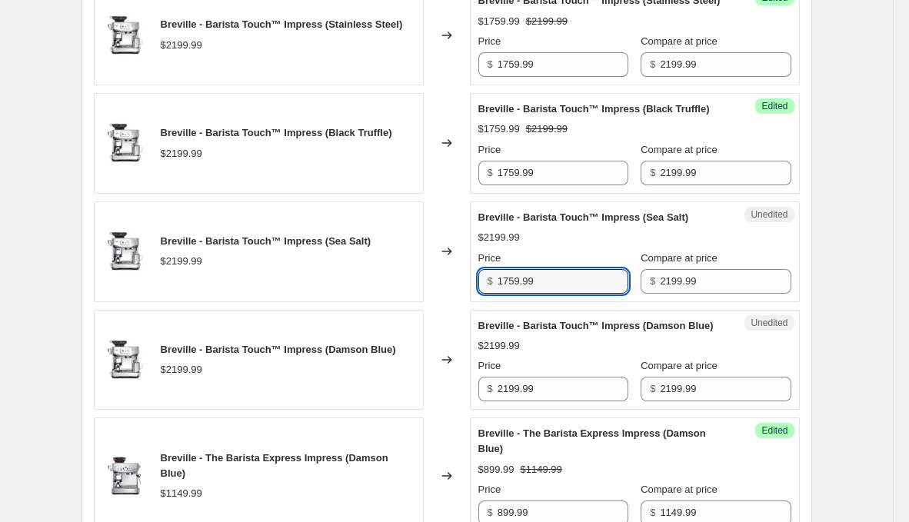
scroll to position [1196, 0]
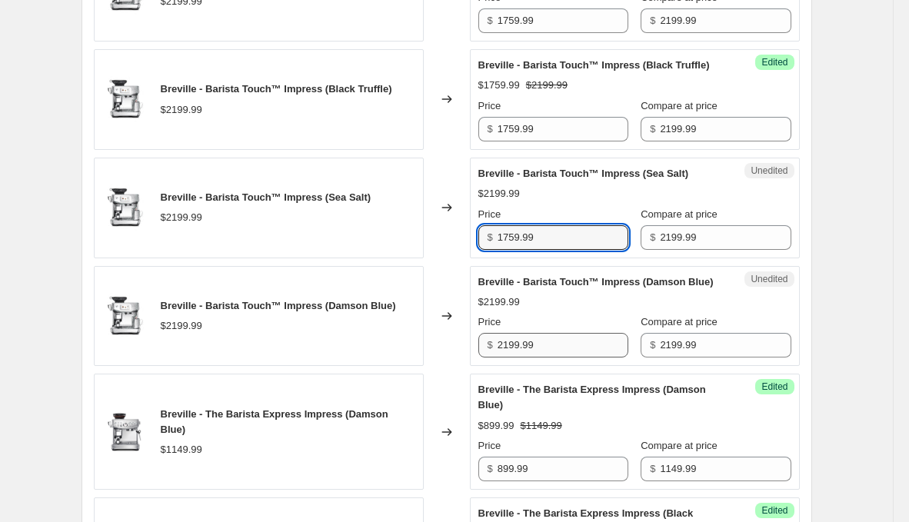
type input "1759.99"
click at [597, 358] on input "2199.99" at bounding box center [563, 345] width 131 height 25
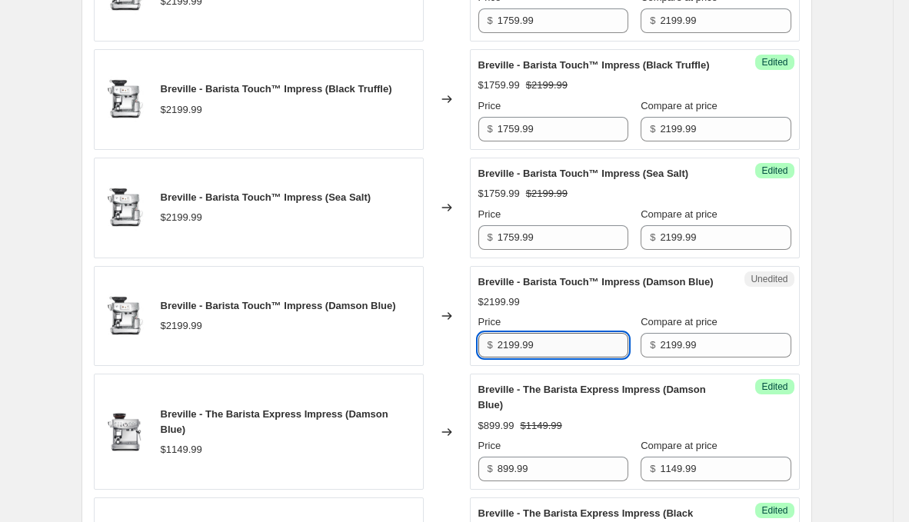
click at [597, 358] on input "2199.99" at bounding box center [563, 345] width 131 height 25
paste input "175"
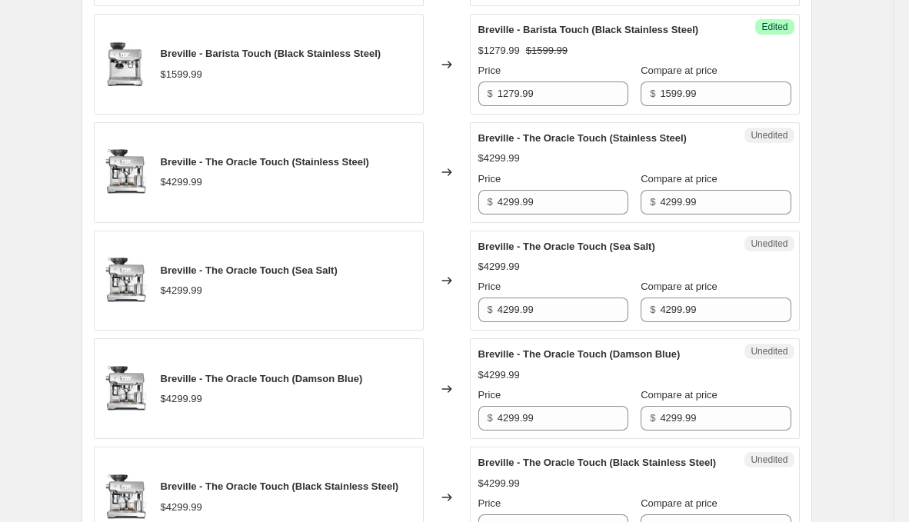
scroll to position [2236, 0]
type input "1759.99"
click at [562, 107] on input "1279.99" at bounding box center [563, 94] width 131 height 25
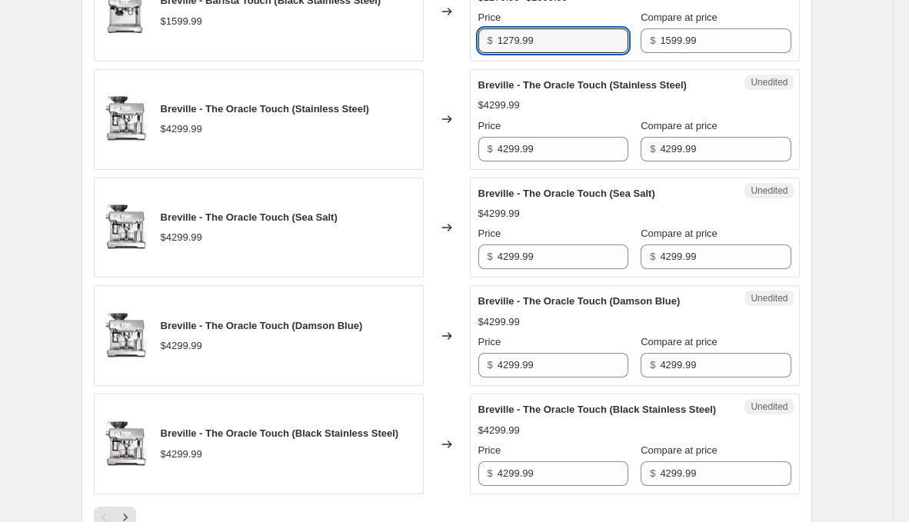
scroll to position [2294, 0]
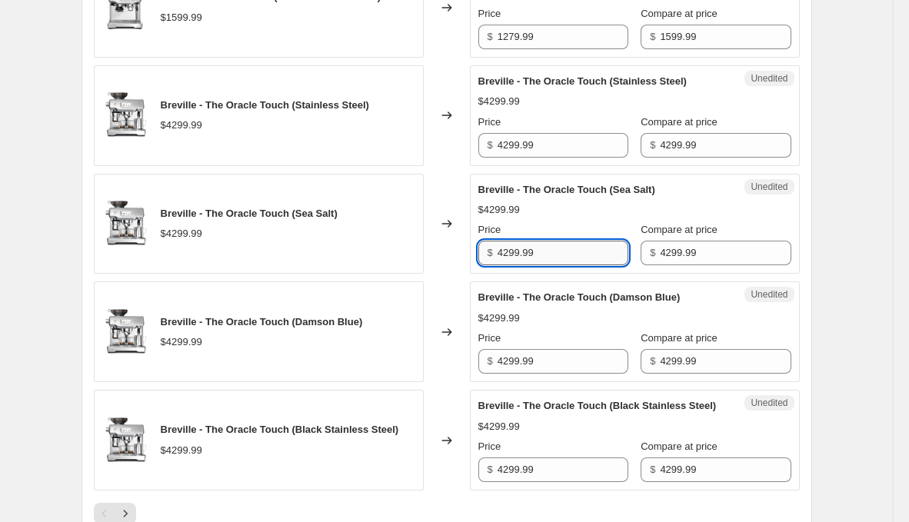
click at [561, 265] on input "4299.99" at bounding box center [563, 253] width 131 height 25
type input "3439.99"
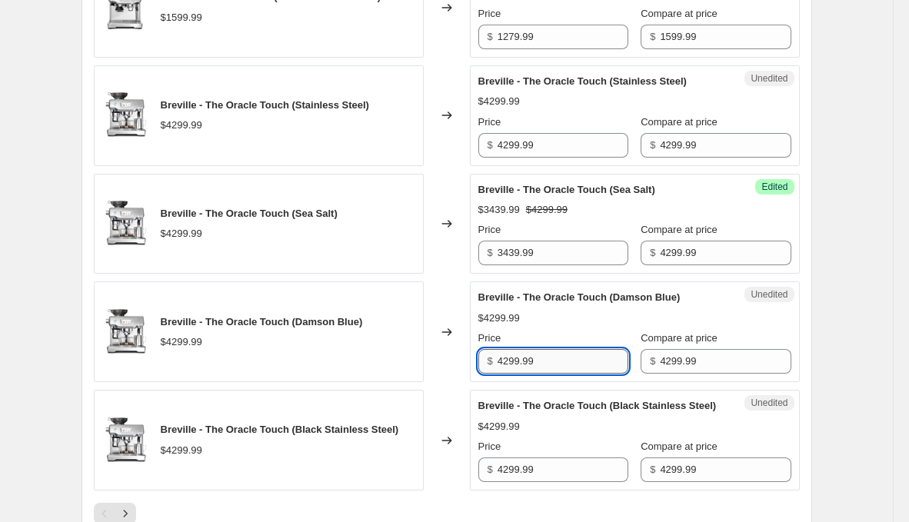
click at [554, 374] on input "4299.99" at bounding box center [563, 361] width 131 height 25
paste input "343"
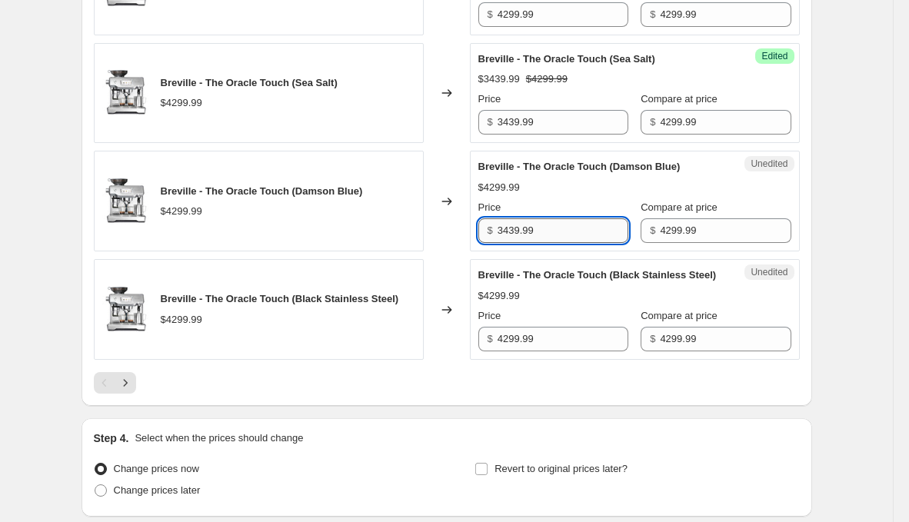
scroll to position [2426, 0]
type input "3439.99"
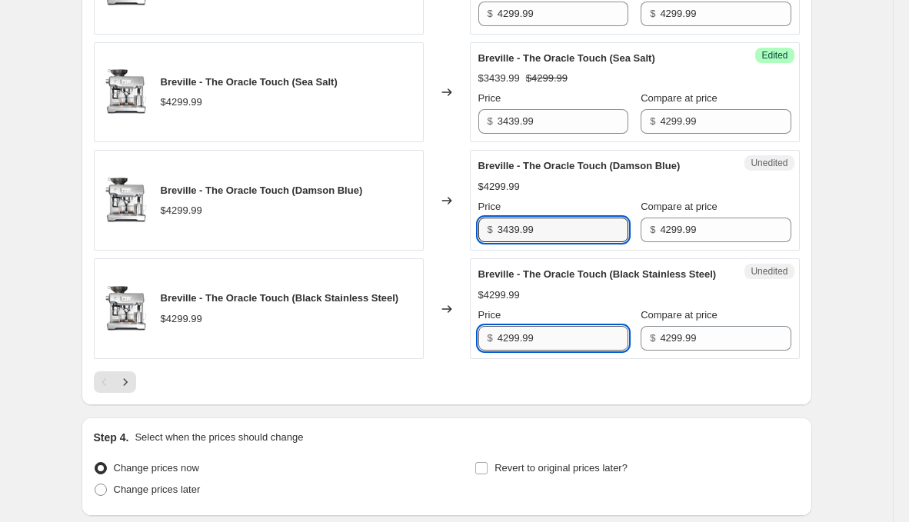
click at [554, 351] on input "4299.99" at bounding box center [563, 338] width 131 height 25
paste input "343"
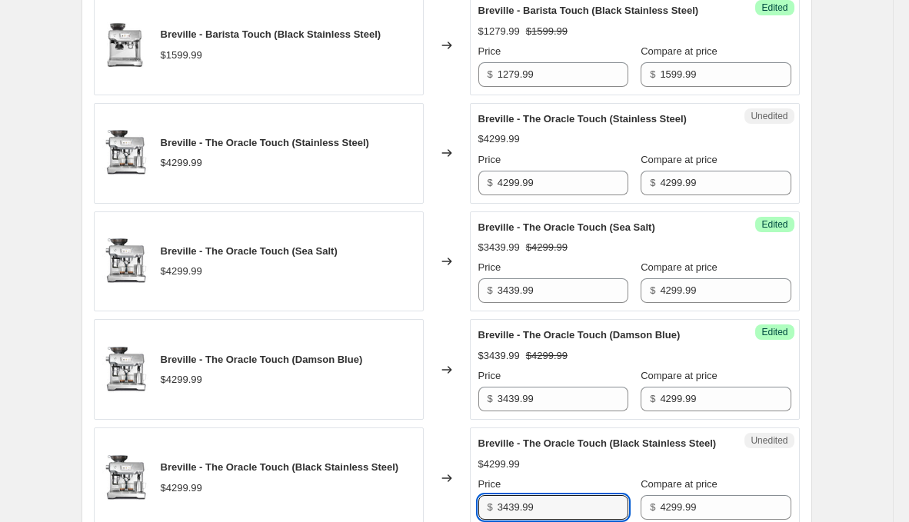
scroll to position [2254, 0]
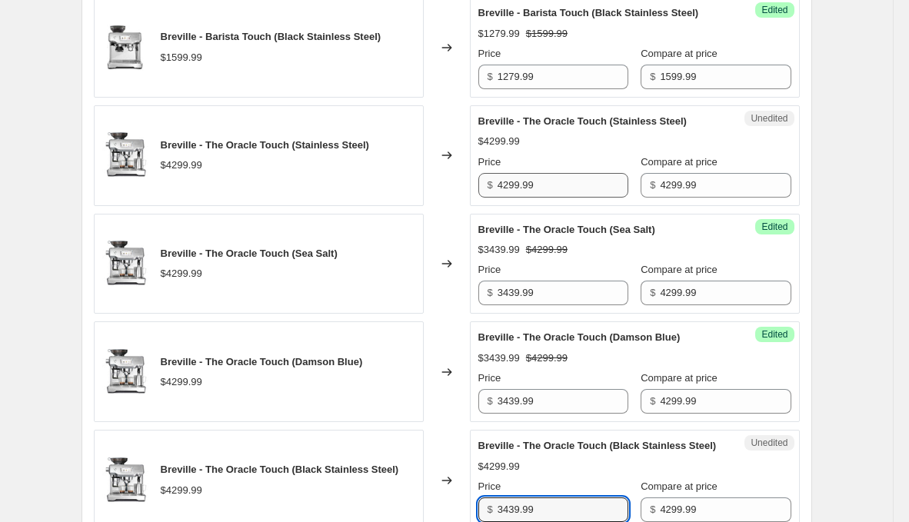
type input "3439.99"
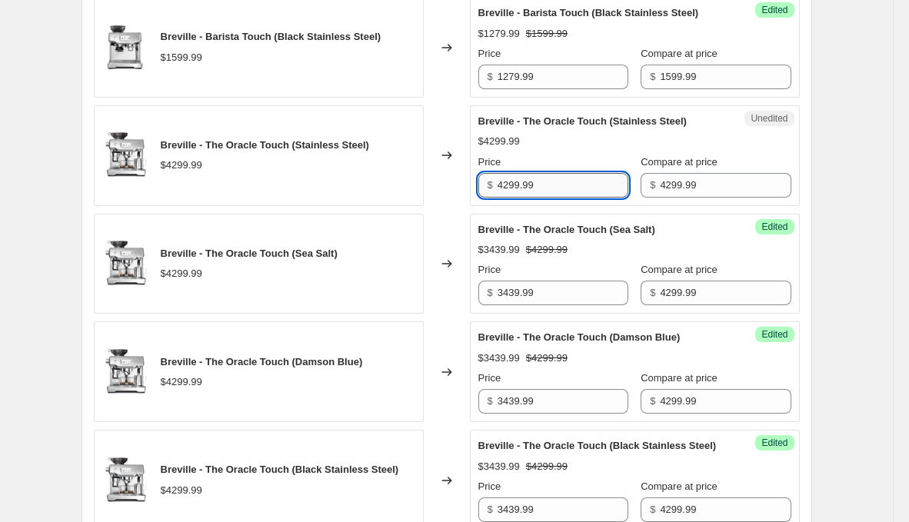
click at [542, 198] on input "4299.99" at bounding box center [563, 185] width 131 height 25
paste input "343"
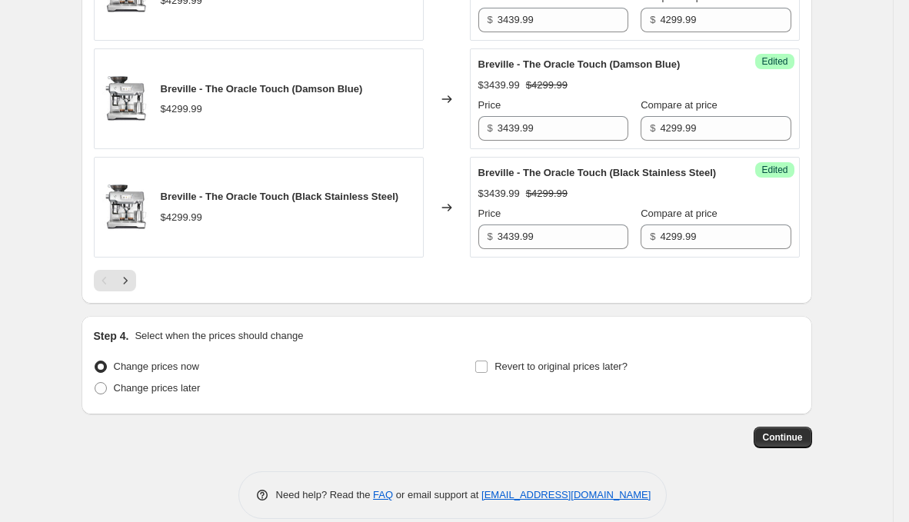
scroll to position [2639, 0]
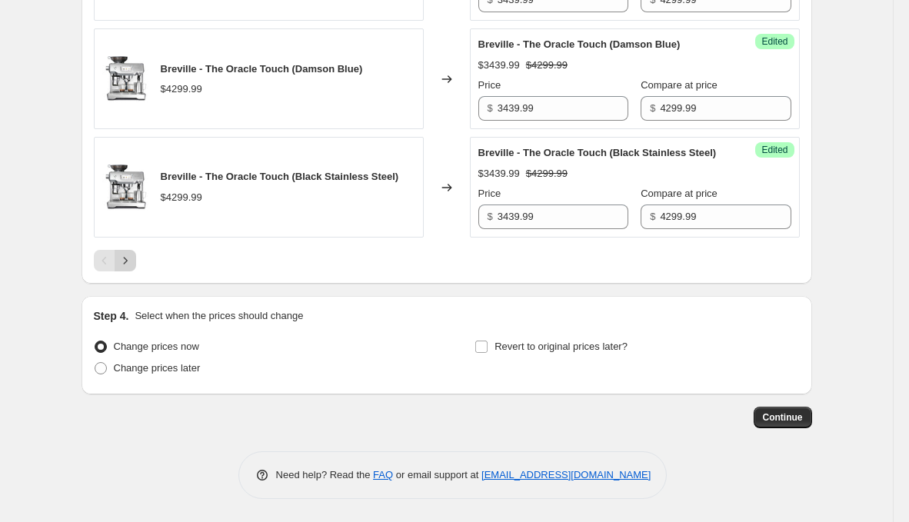
type input "3439.99"
click at [128, 258] on icon "Next" at bounding box center [125, 260] width 15 height 15
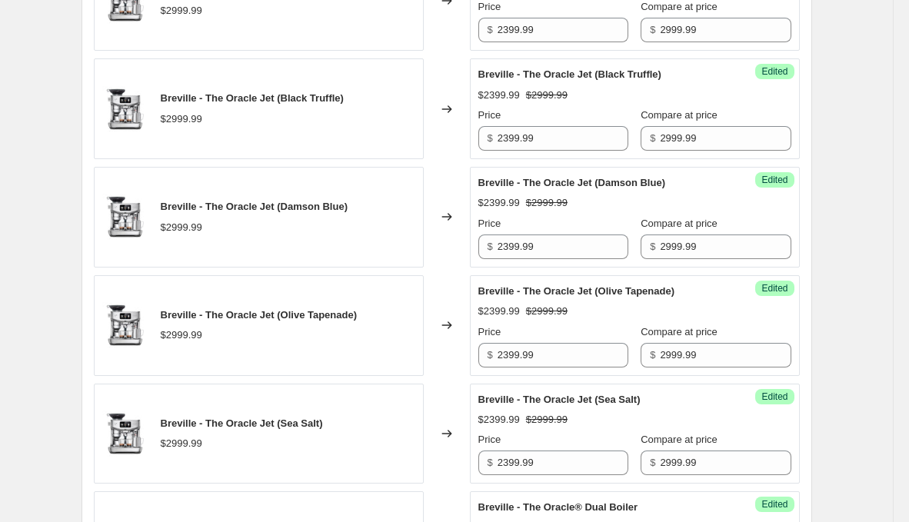
scroll to position [963, 0]
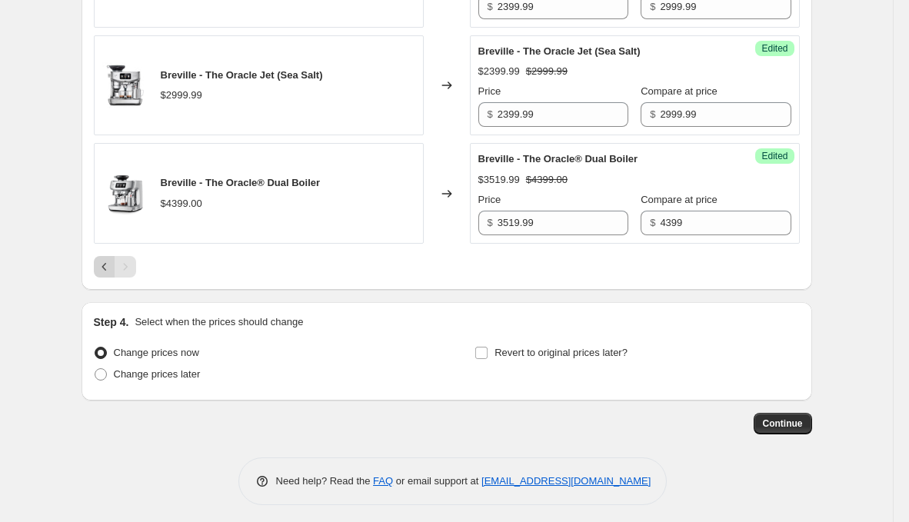
click at [103, 263] on icon "Previous" at bounding box center [104, 266] width 15 height 15
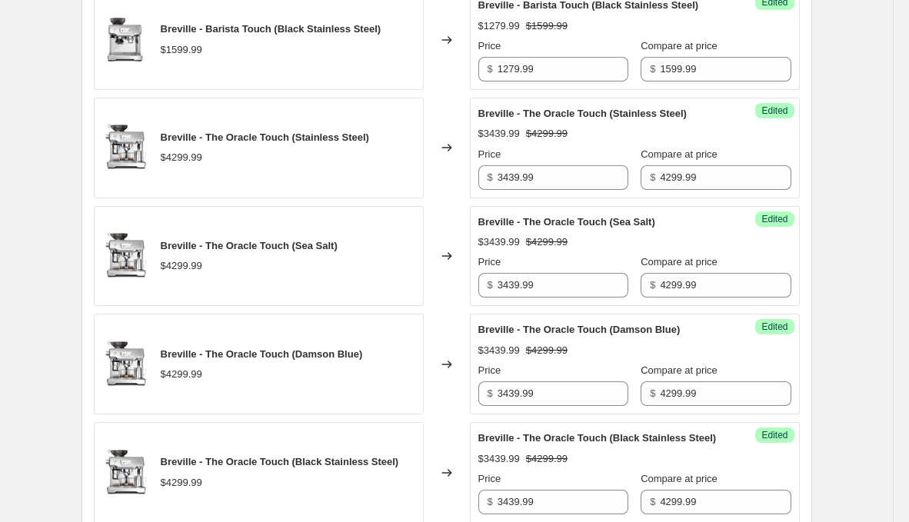
scroll to position [2639, 0]
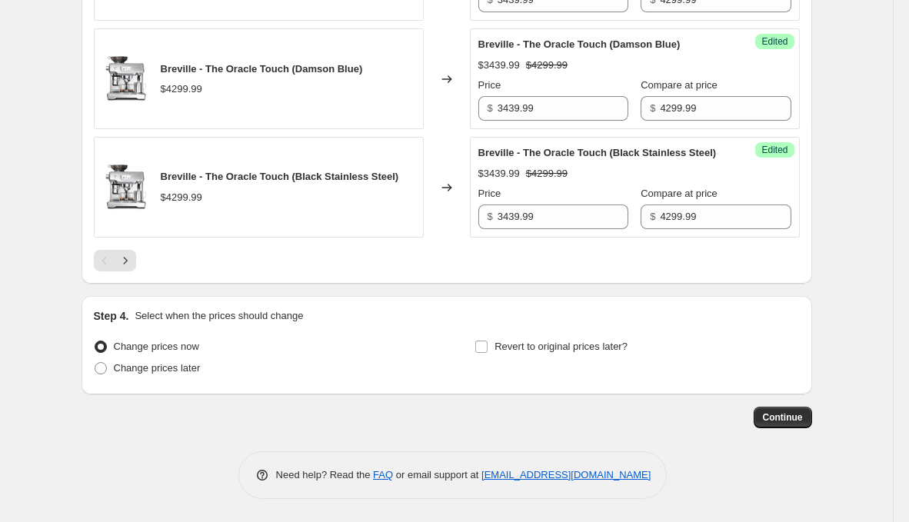
click at [151, 355] on span "Change prices now" at bounding box center [156, 346] width 85 height 15
click at [95, 342] on input "Change prices now" at bounding box center [95, 341] width 1 height 1
click at [151, 365] on span "Change prices later" at bounding box center [157, 368] width 87 height 12
click at [95, 363] on input "Change prices later" at bounding box center [95, 362] width 1 height 1
radio input "true"
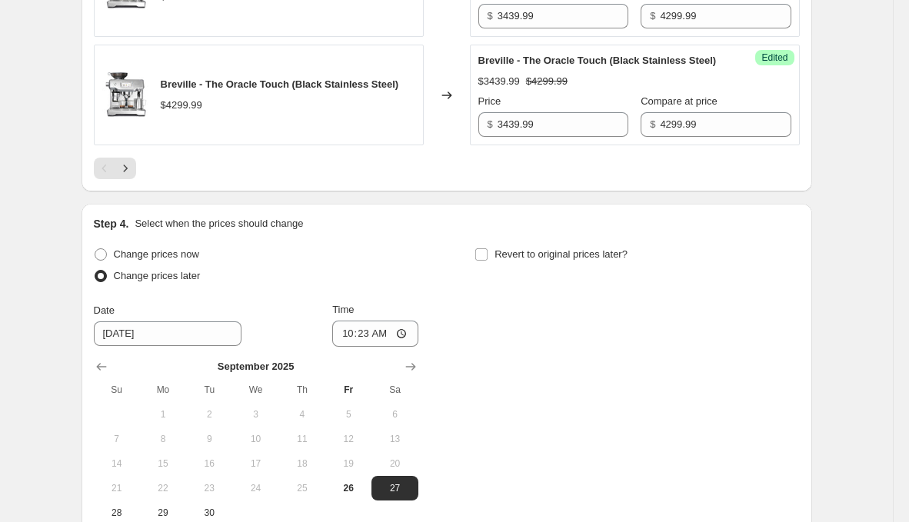
scroll to position [2903, 0]
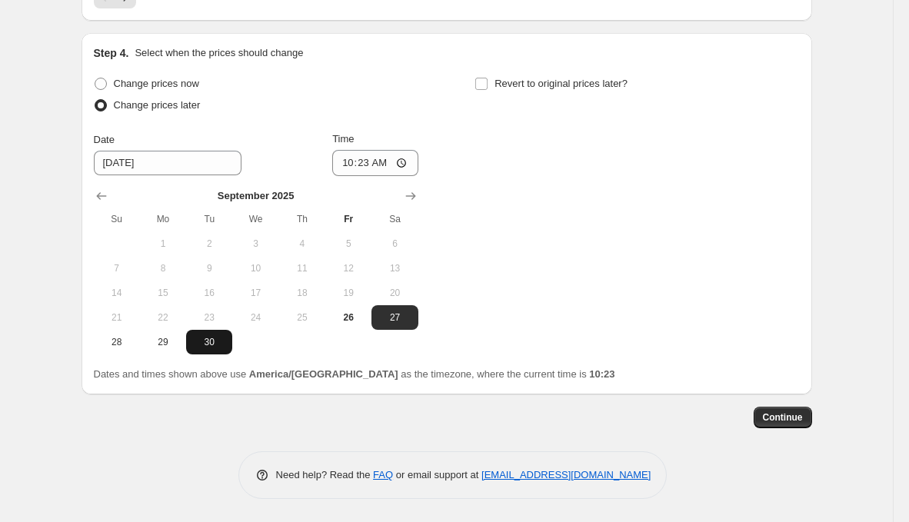
click at [218, 337] on span "30" at bounding box center [209, 342] width 34 height 12
type input "[DATE]"
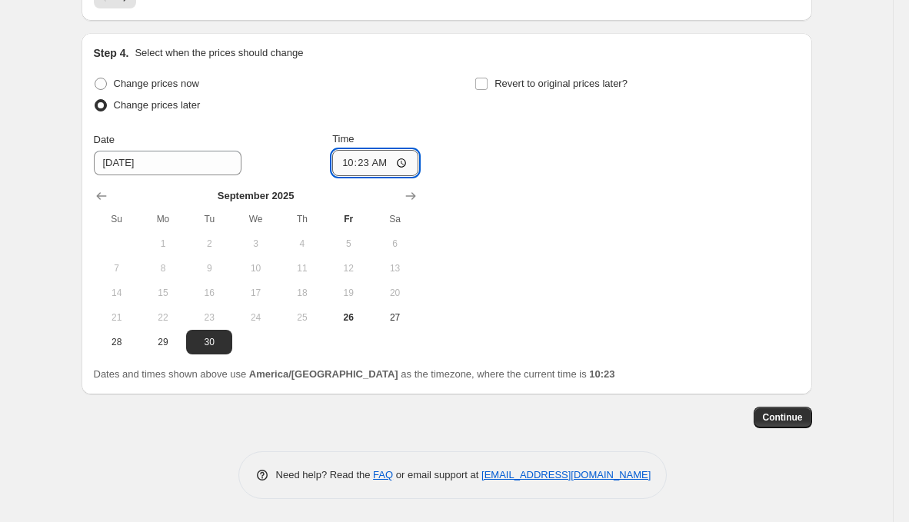
click at [365, 168] on input "10:23" at bounding box center [375, 163] width 86 height 26
type input "23:59"
click at [495, 71] on div "Step 4. Select when the prices should change Change prices now Change prices la…" at bounding box center [447, 213] width 706 height 337
click at [494, 78] on label "Revert to original prices later?" at bounding box center [551, 84] width 153 height 22
click at [488, 78] on input "Revert to original prices later?" at bounding box center [481, 84] width 12 height 12
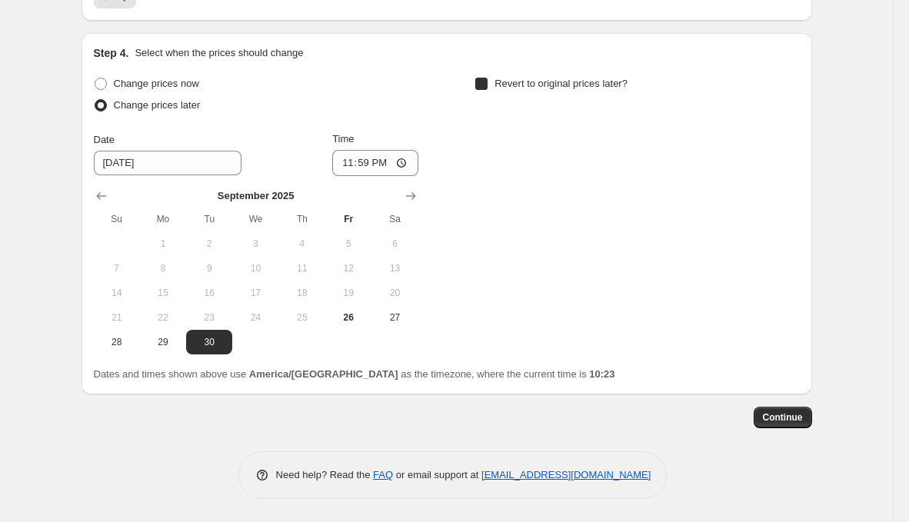
checkbox input "true"
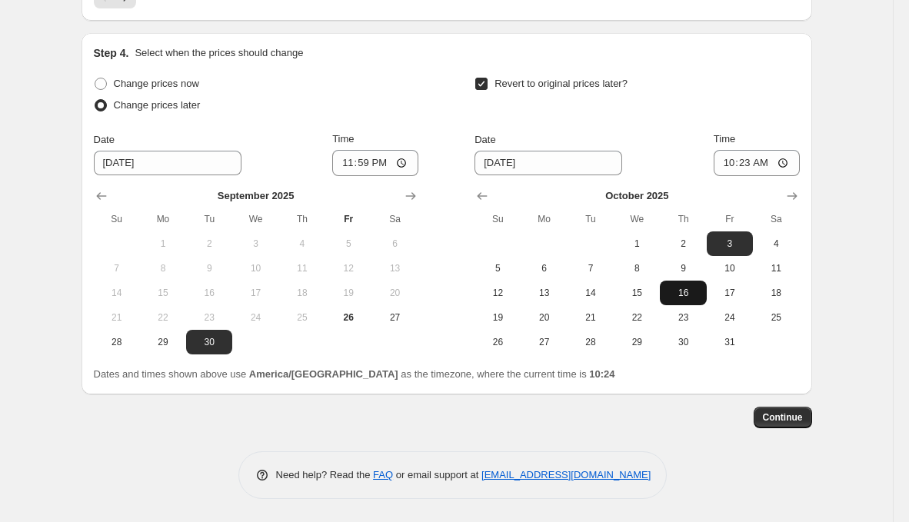
click at [692, 297] on span "16" at bounding box center [683, 293] width 34 height 12
type input "[DATE]"
click at [745, 161] on input "10:23" at bounding box center [757, 163] width 86 height 26
type input "23:59"
click at [766, 420] on span "Continue" at bounding box center [783, 418] width 40 height 12
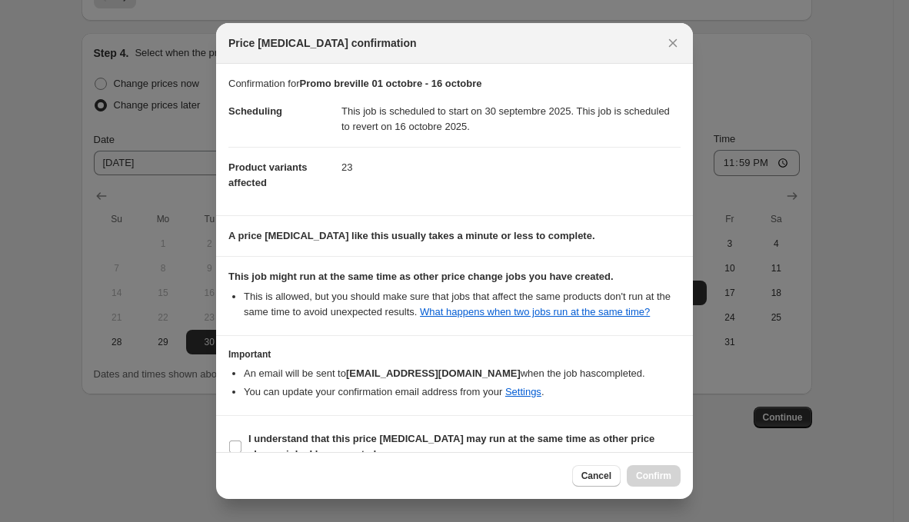
scroll to position [38, 0]
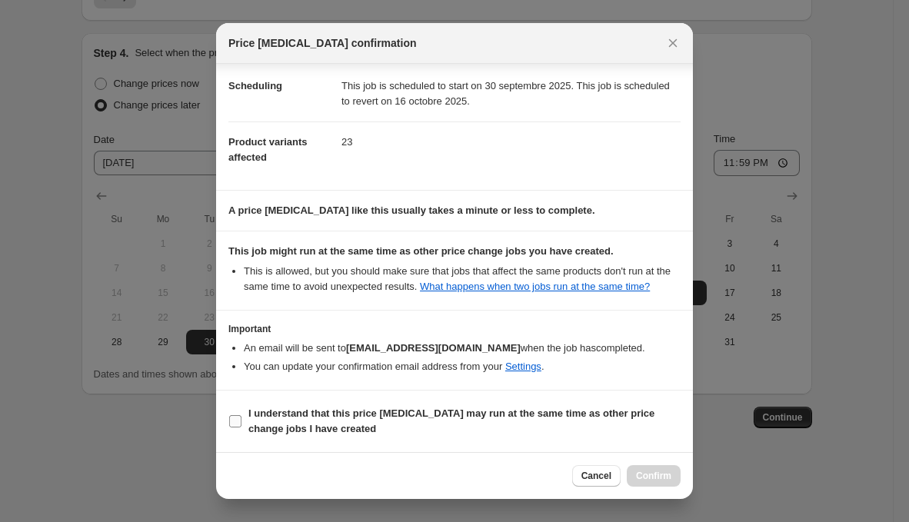
click at [365, 422] on span "I understand that this price [MEDICAL_DATA] may run at the same time as other p…" at bounding box center [464, 421] width 432 height 31
click at [242, 422] on input "I understand that this price [MEDICAL_DATA] may run at the same time as other p…" at bounding box center [235, 421] width 12 height 12
checkbox input "true"
click at [662, 475] on span "Confirm" at bounding box center [653, 476] width 35 height 12
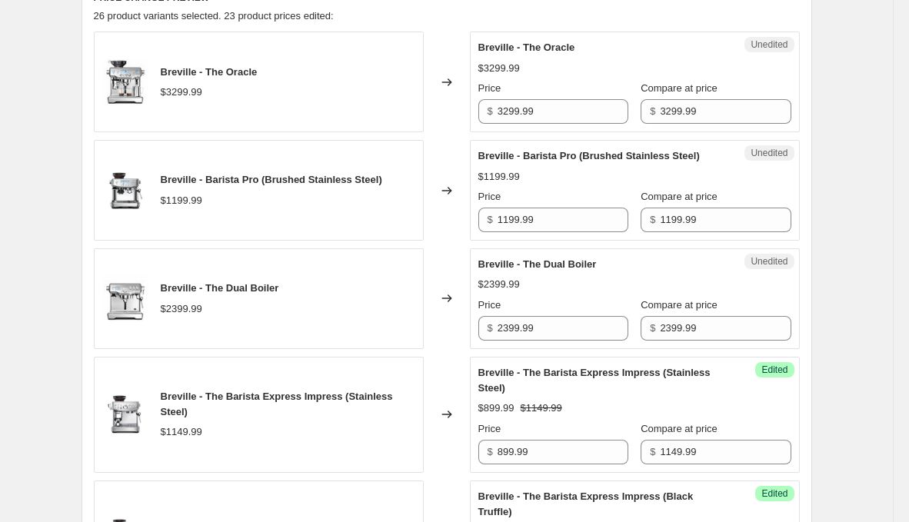
scroll to position [632, 0]
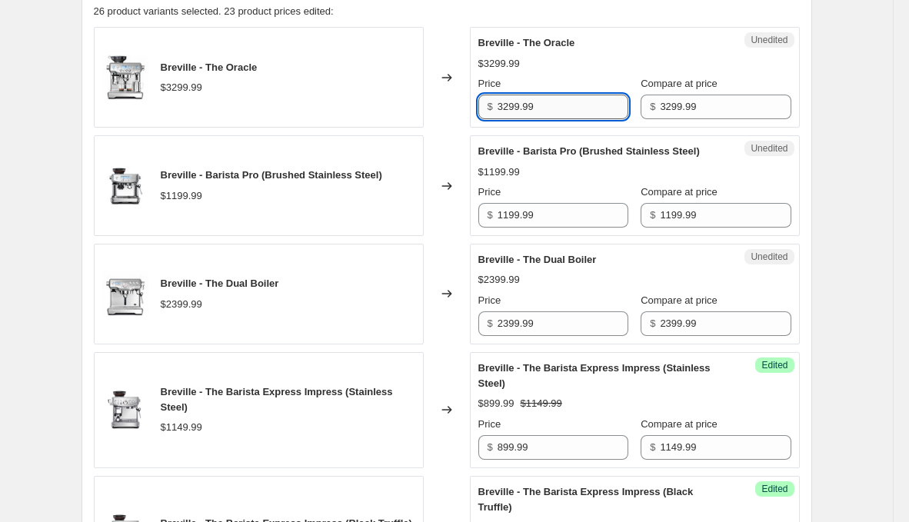
click at [595, 114] on input "3299.99" at bounding box center [563, 107] width 131 height 25
type input "2639.99"
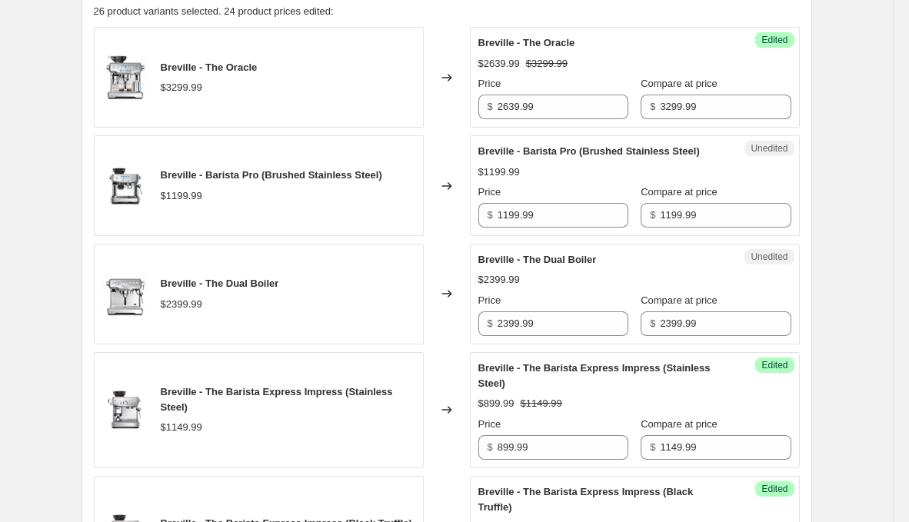
click at [607, 180] on div "$1199.99" at bounding box center [634, 172] width 313 height 15
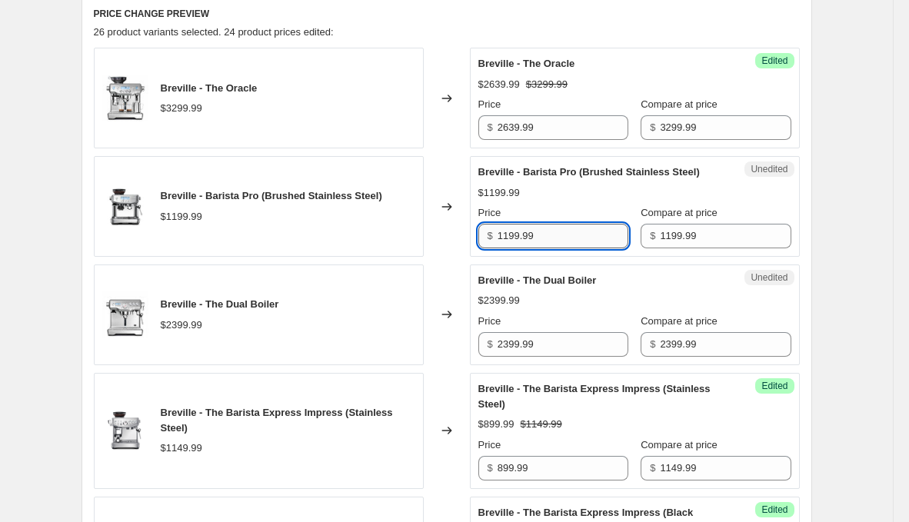
click at [582, 247] on input "1199.99" at bounding box center [563, 236] width 131 height 25
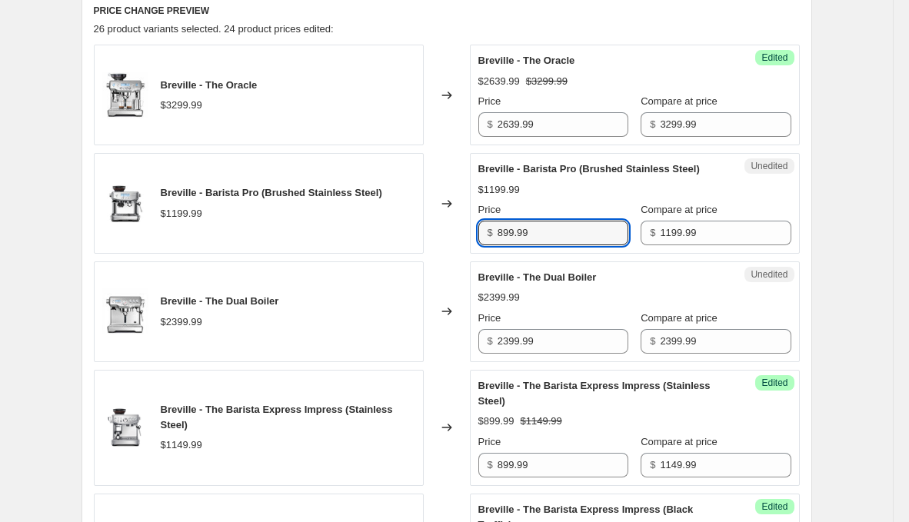
type input "899.99"
click at [640, 210] on div "Breville - Barista Pro (Brushed Stainless Steel) $1199.99 Price $ 899.99 Compar…" at bounding box center [634, 204] width 313 height 84
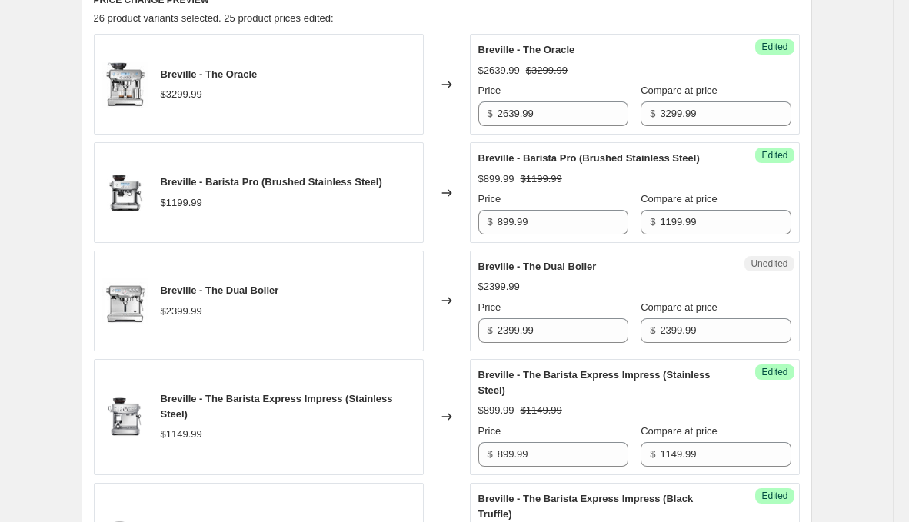
scroll to position [625, 0]
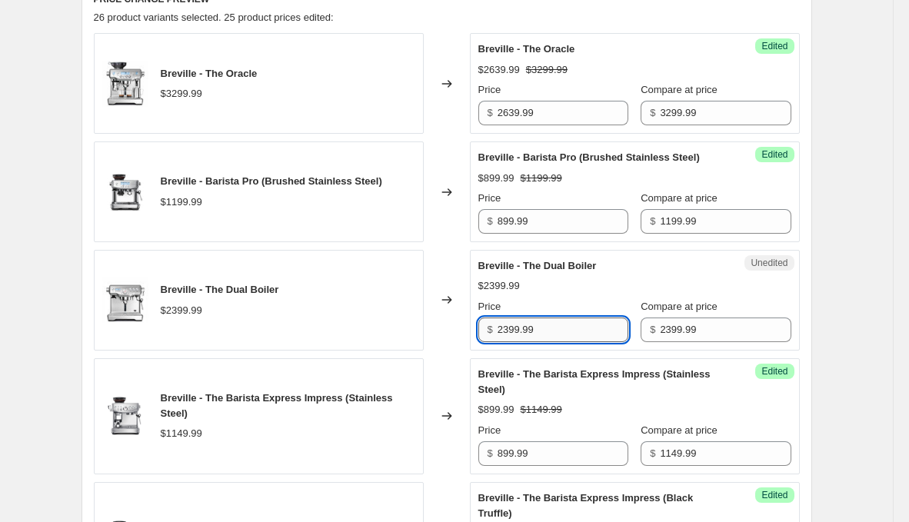
click at [565, 342] on input "2399.99" at bounding box center [563, 330] width 131 height 25
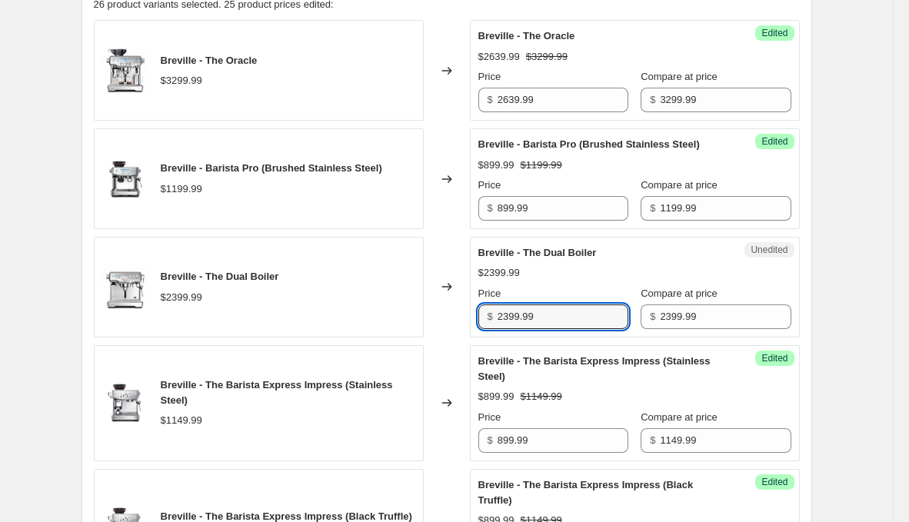
scroll to position [640, 0]
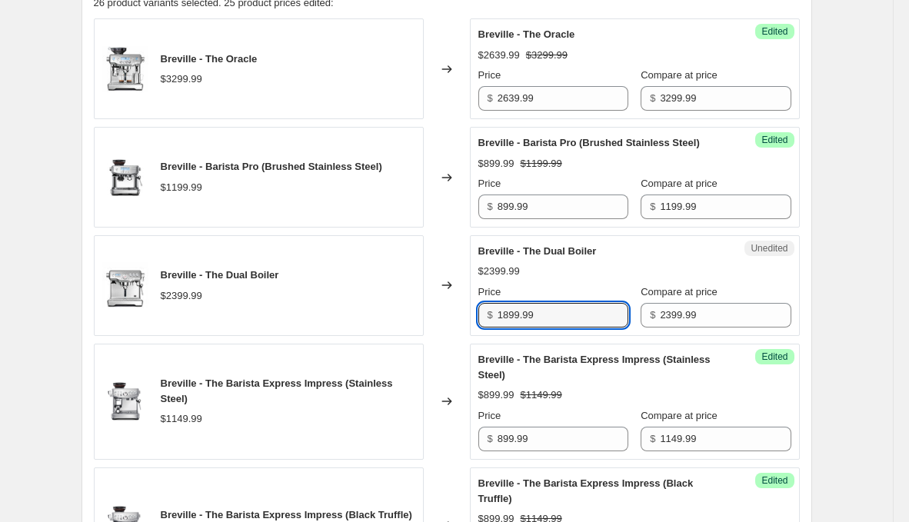
type input "1899.99"
click at [433, 310] on div "Changed to" at bounding box center [447, 285] width 46 height 101
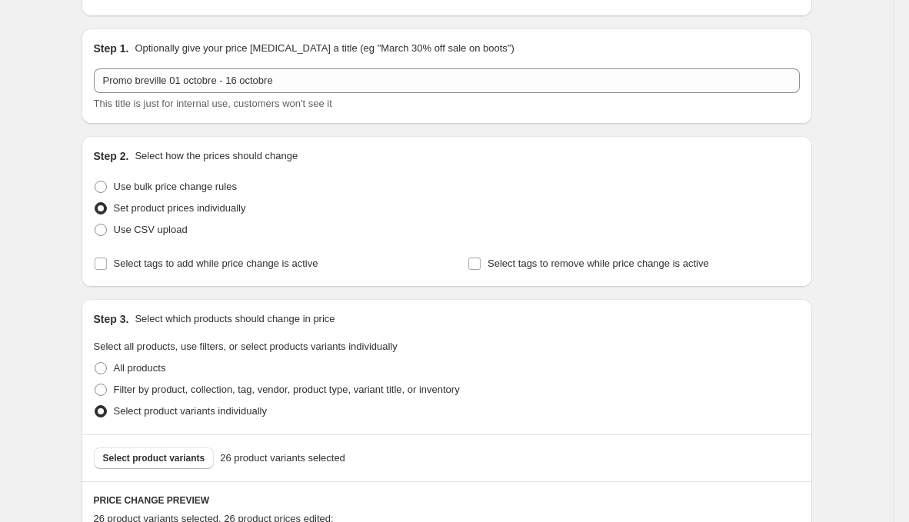
scroll to position [0, 0]
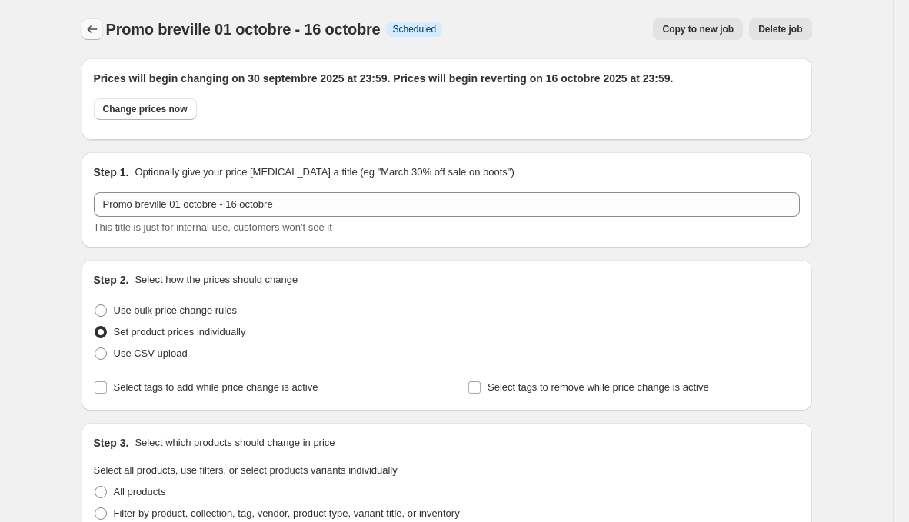
click at [95, 34] on icon "Price change jobs" at bounding box center [92, 29] width 15 height 15
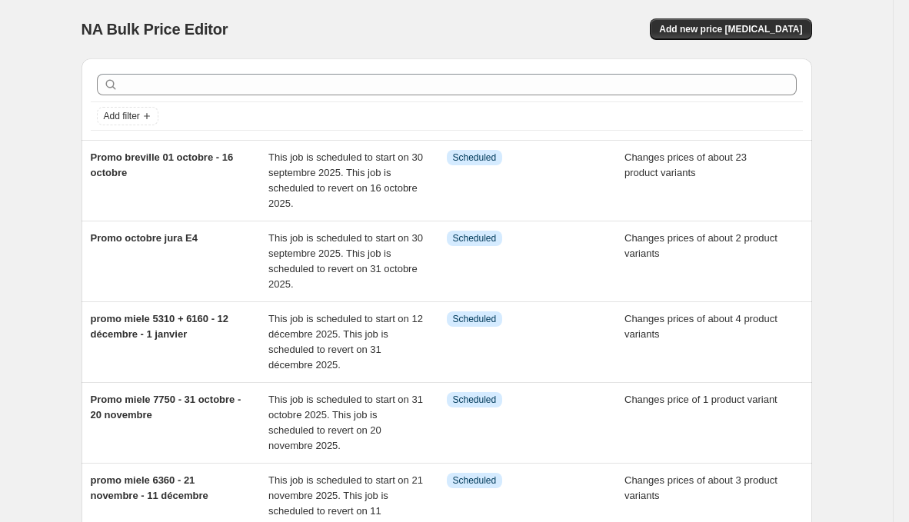
click at [766, 55] on div "NA Bulk Price Editor. This page is ready NA Bulk Price Editor Add new price [ME…" at bounding box center [447, 29] width 731 height 58
click at [773, 31] on span "Add new price [MEDICAL_DATA]" at bounding box center [730, 29] width 143 height 12
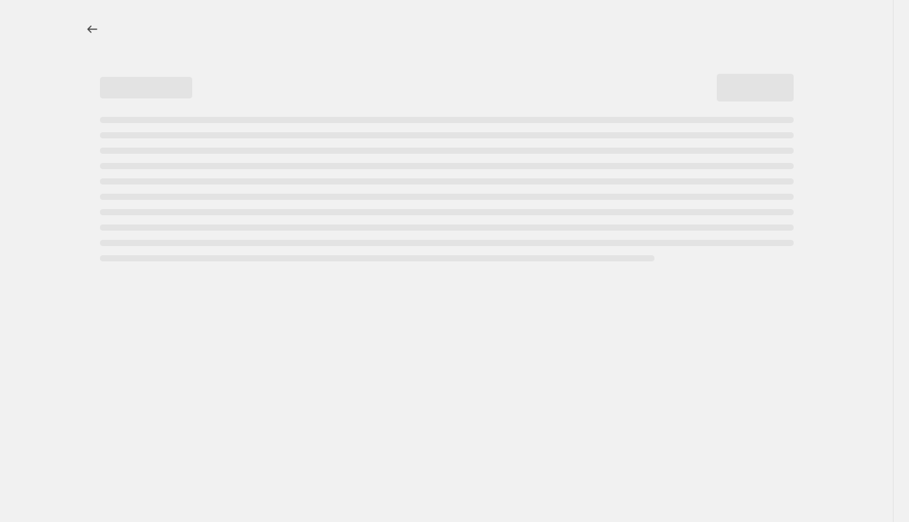
select select "percentage"
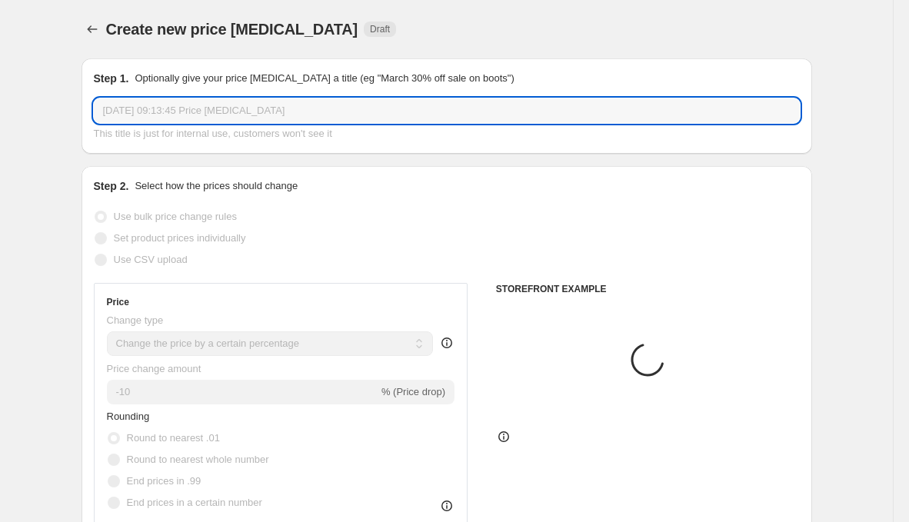
click at [305, 112] on input "[DATE] 09:13:45 Price [MEDICAL_DATA]" at bounding box center [447, 110] width 706 height 25
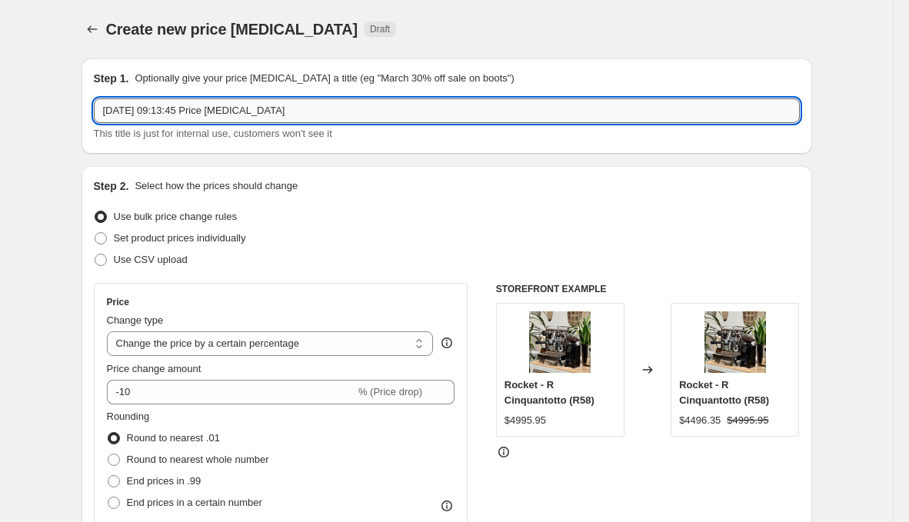
click at [305, 112] on input "[DATE] 09:13:45 Price [MEDICAL_DATA]" at bounding box center [447, 110] width 706 height 25
type input "Promo breville - 24 octobre - 30 octobre"
click at [177, 238] on span "Set product prices individually" at bounding box center [180, 238] width 132 height 12
click at [95, 233] on input "Set product prices individually" at bounding box center [95, 232] width 1 height 1
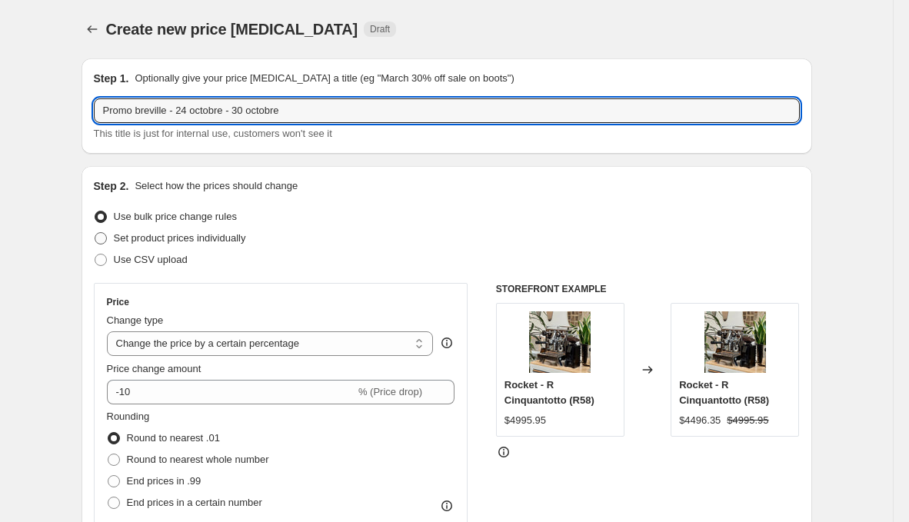
radio input "true"
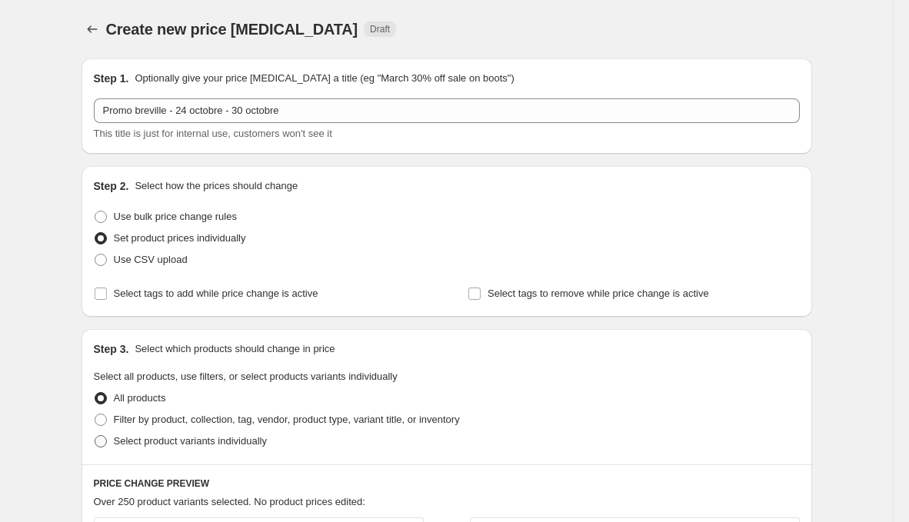
click at [159, 434] on span "Select product variants individually" at bounding box center [190, 441] width 153 height 15
click at [95, 435] on input "Select product variants individually" at bounding box center [95, 435] width 1 height 1
radio input "true"
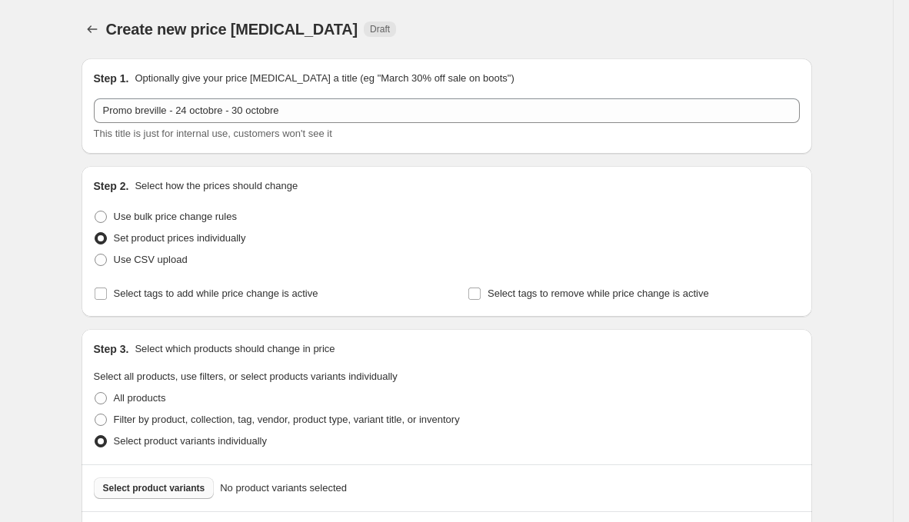
click at [162, 496] on button "Select product variants" at bounding box center [154, 489] width 121 height 22
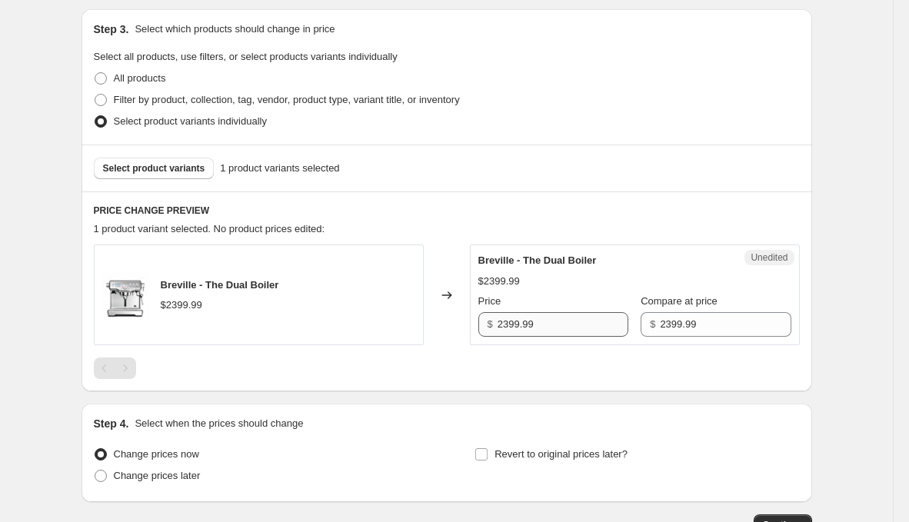
scroll to position [327, 0]
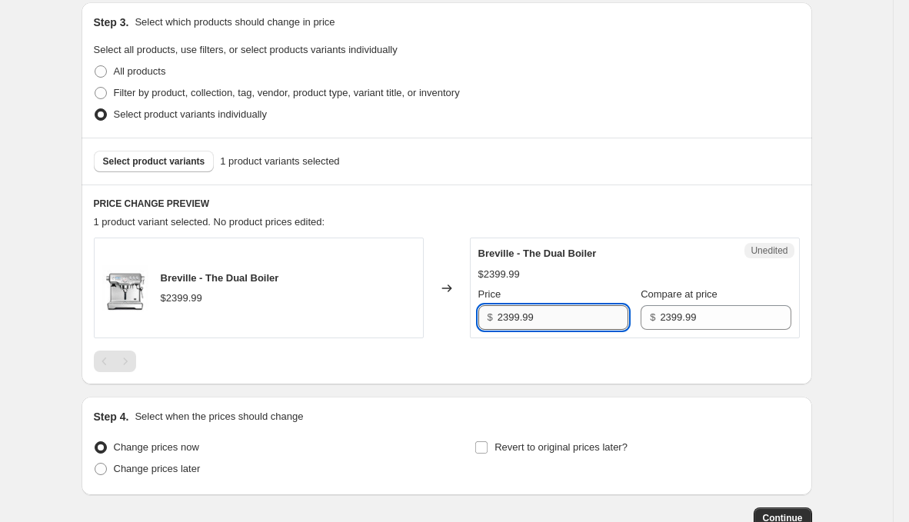
click at [570, 308] on input "2399.99" at bounding box center [563, 317] width 131 height 25
type input "1899.99"
click at [189, 162] on span "Select product variants" at bounding box center [154, 161] width 102 height 12
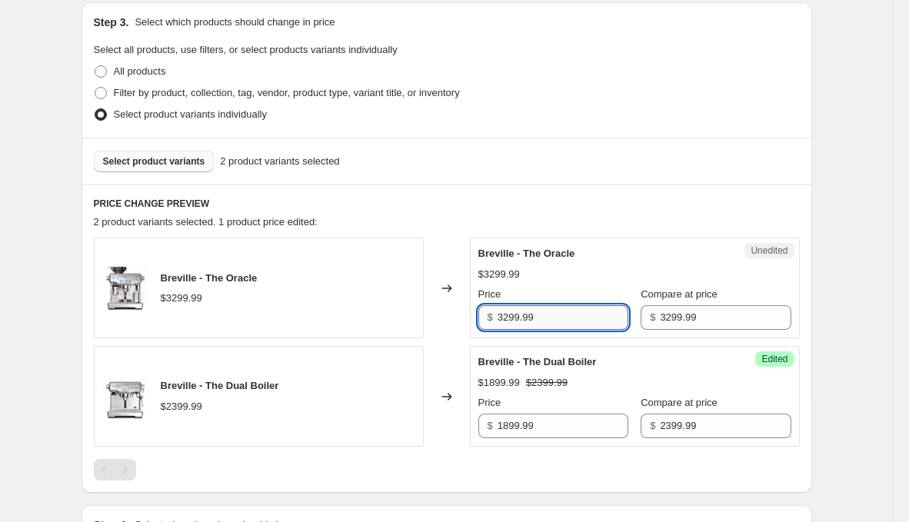
click at [548, 316] on input "3299.99" at bounding box center [563, 317] width 131 height 25
type input "2639.99"
click at [468, 331] on div "Changed to" at bounding box center [447, 288] width 46 height 101
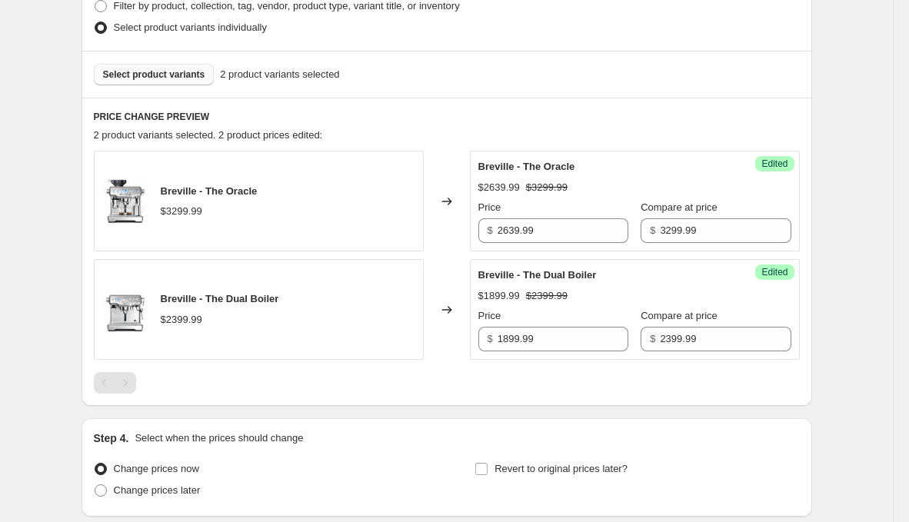
scroll to position [415, 0]
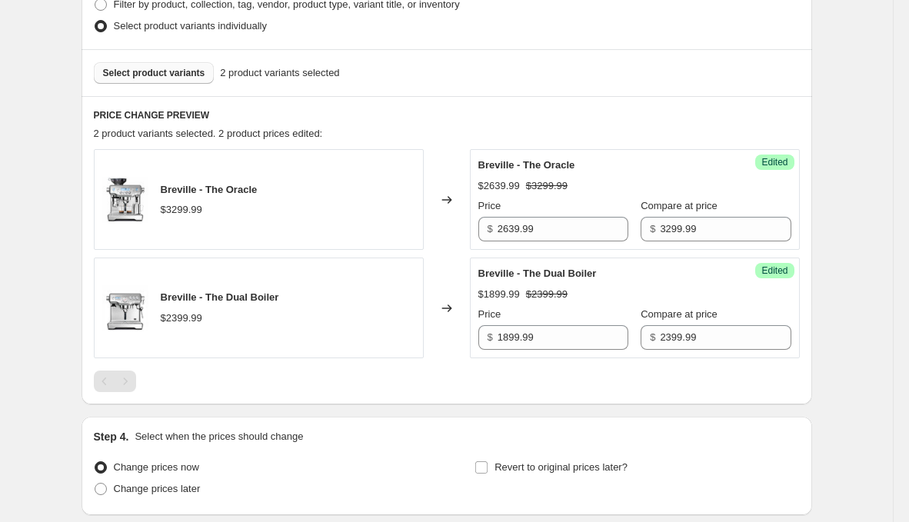
click at [199, 72] on span "Select product variants" at bounding box center [154, 73] width 102 height 12
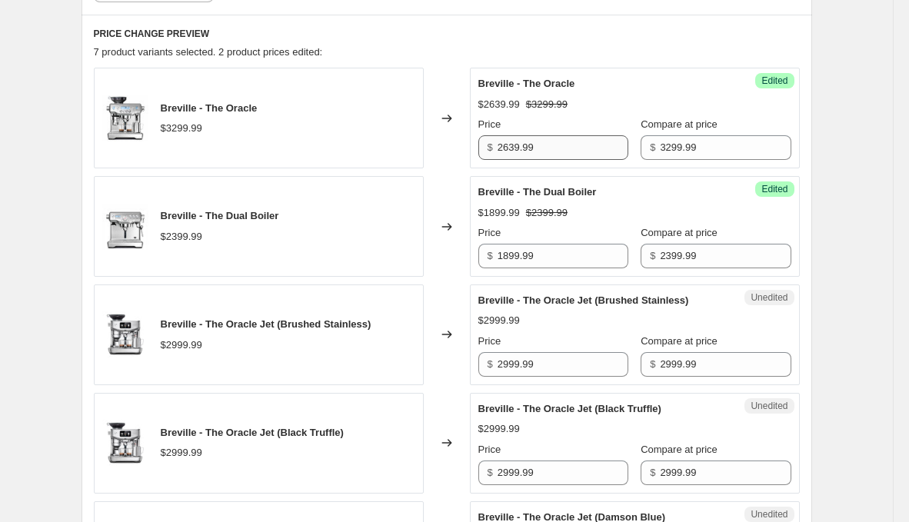
scroll to position [513, 0]
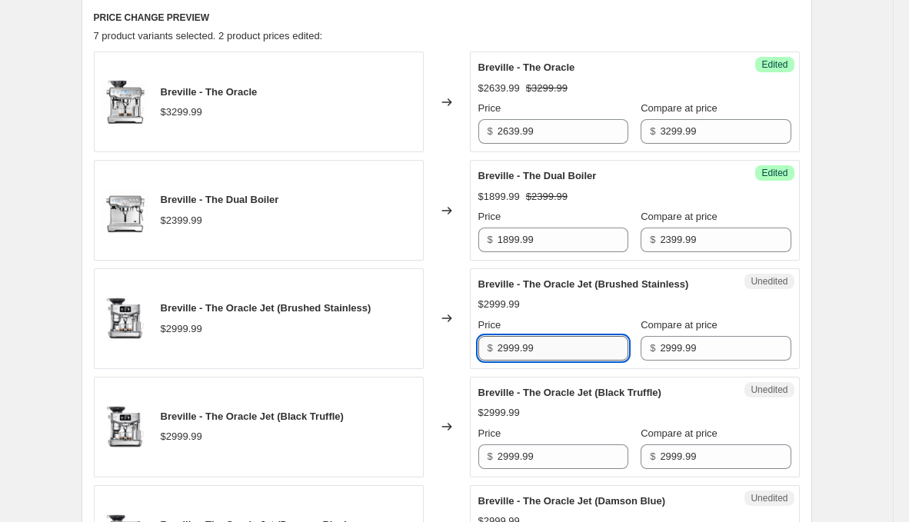
click at [543, 344] on input "2999.99" at bounding box center [563, 348] width 131 height 25
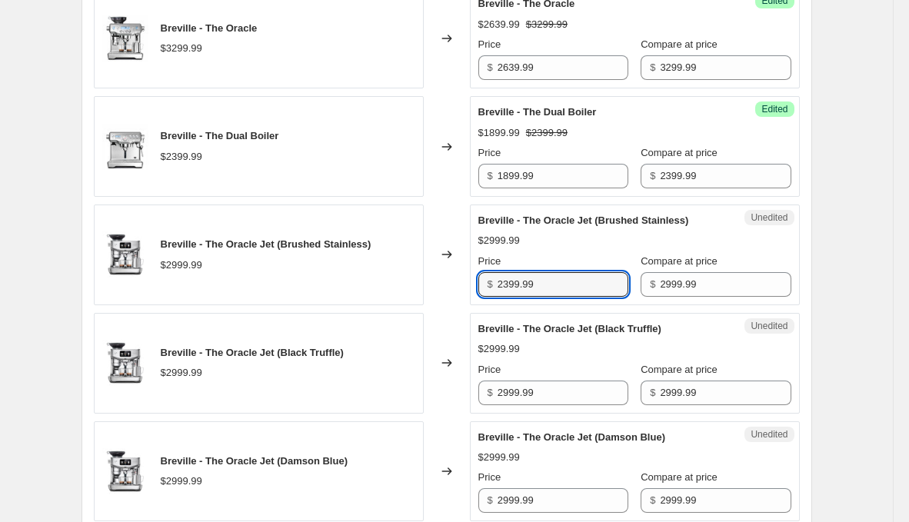
type input "2399.99"
click at [549, 382] on input "2999.99" at bounding box center [563, 393] width 131 height 25
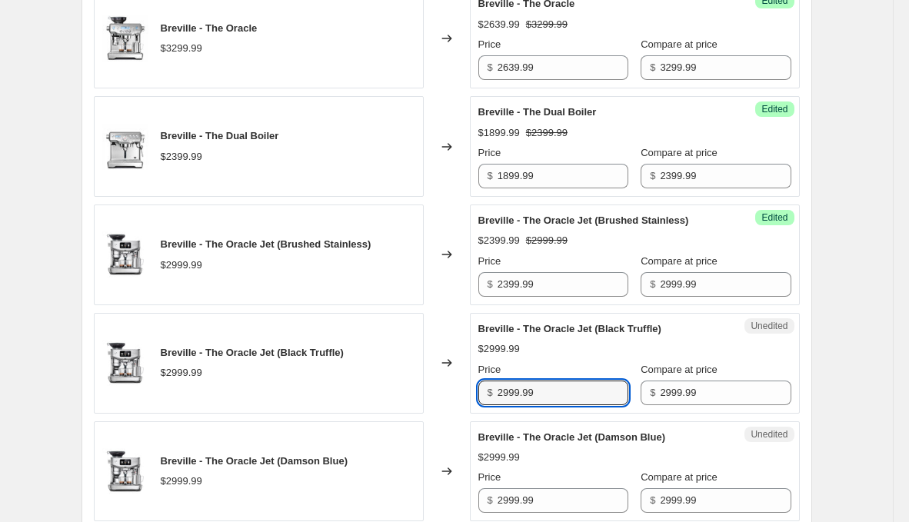
click at [549, 382] on input "2999.99" at bounding box center [563, 393] width 131 height 25
paste input "3"
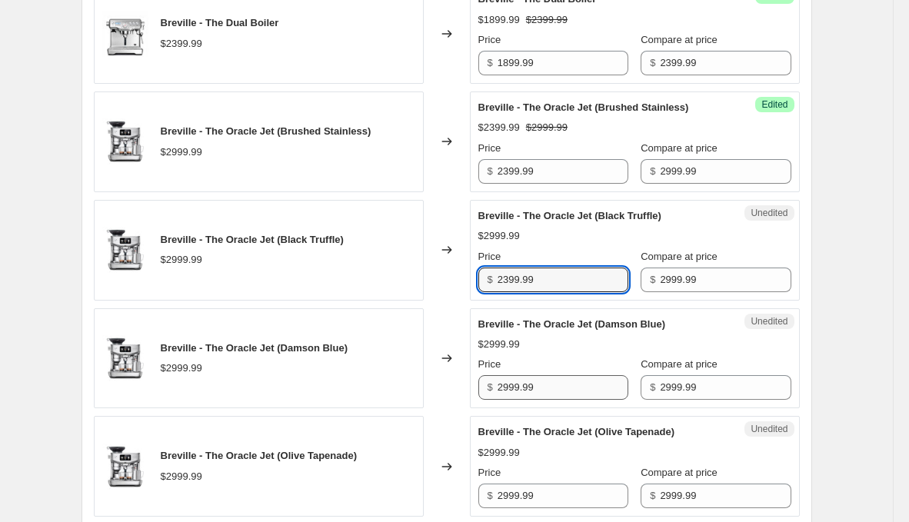
type input "2399.99"
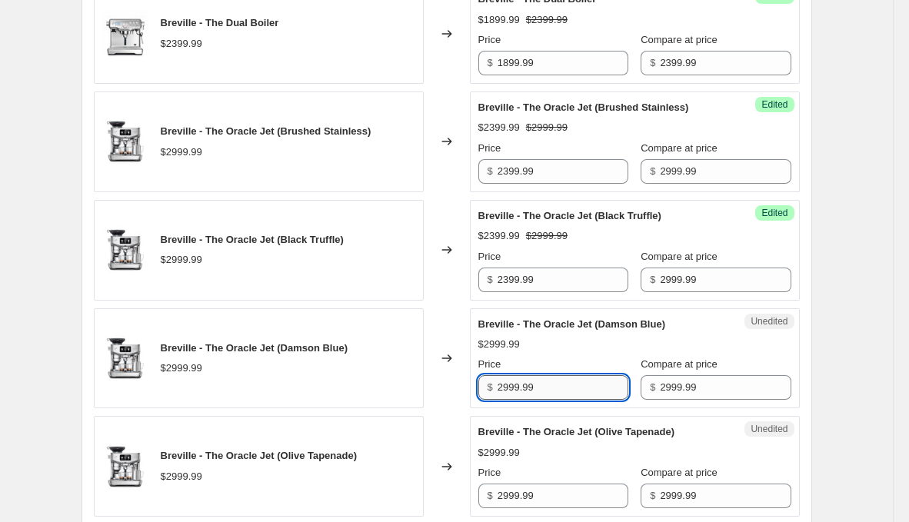
click at [548, 382] on input "2999.99" at bounding box center [563, 387] width 131 height 25
paste input "3"
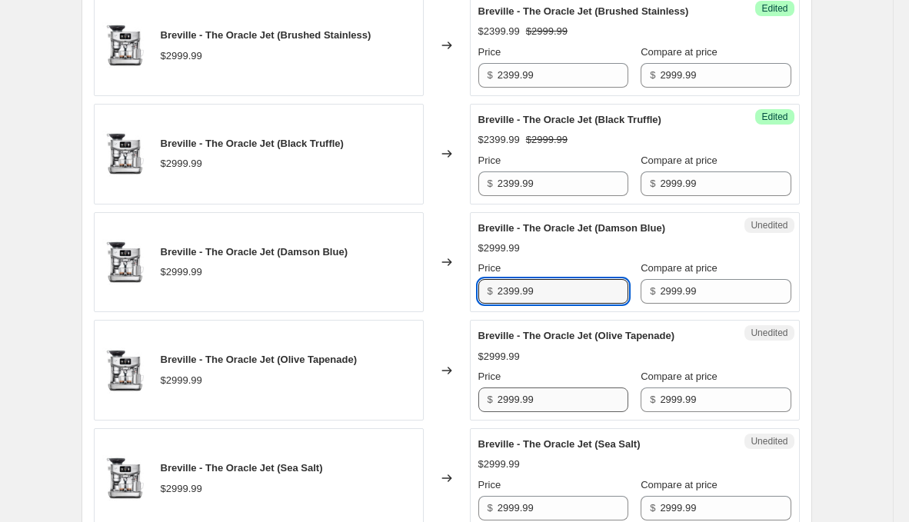
type input "2399.99"
click at [548, 388] on input "2999.99" at bounding box center [563, 400] width 131 height 25
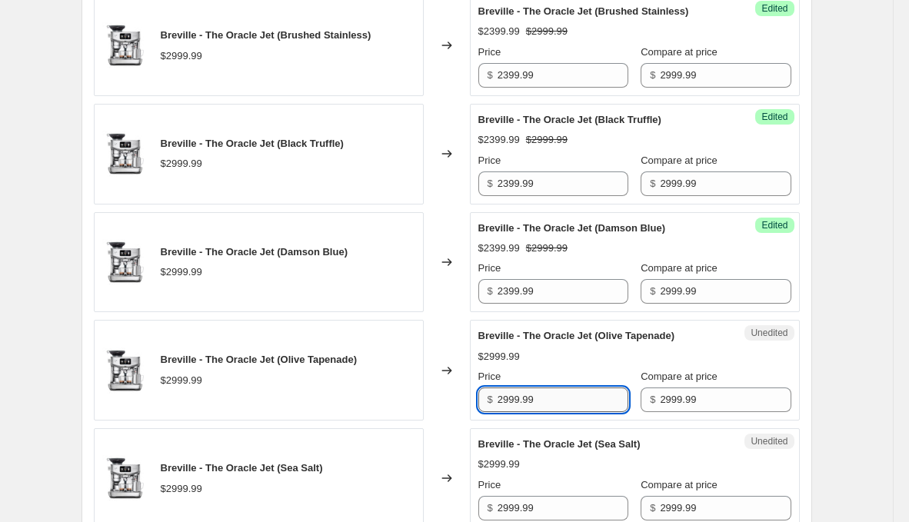
click at [548, 388] on input "2999.99" at bounding box center [563, 400] width 131 height 25
paste input "3"
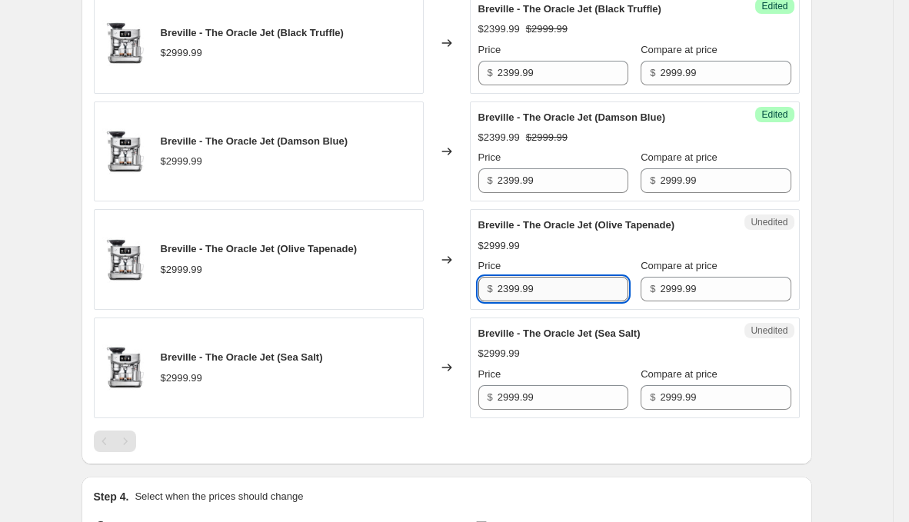
scroll to position [898, 0]
type input "2399.99"
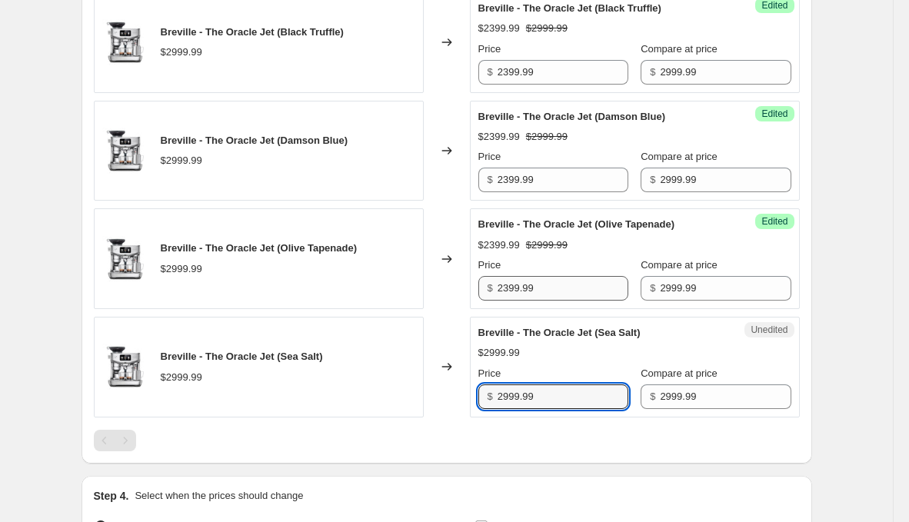
click at [554, 395] on input "2999.99" at bounding box center [563, 397] width 131 height 25
paste input "3"
type input "2399.99"
click at [555, 348] on div "$2399.99 $2999.99" at bounding box center [634, 352] width 313 height 15
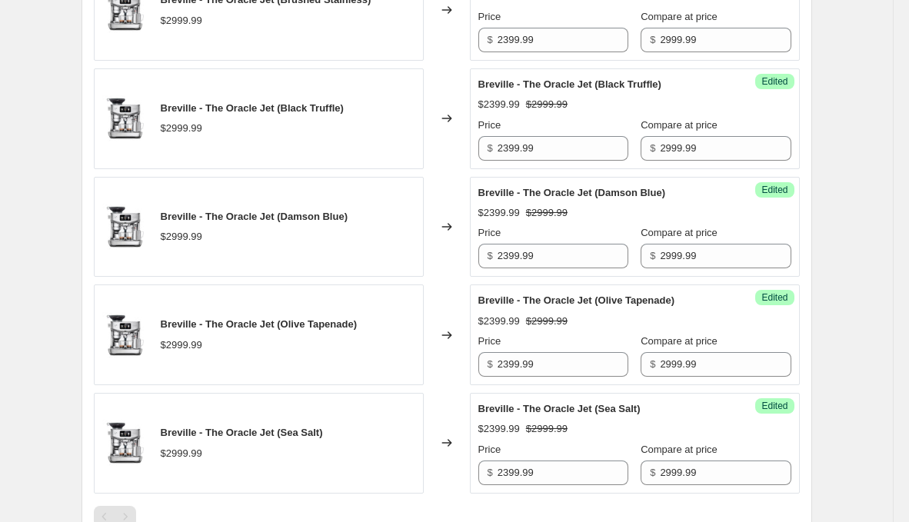
scroll to position [1071, 0]
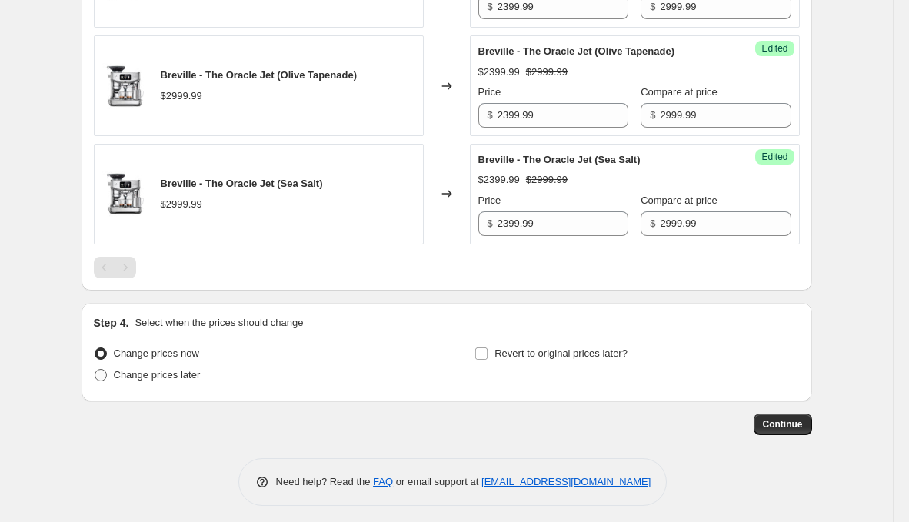
click at [168, 377] on label "Change prices later" at bounding box center [147, 376] width 107 height 22
click at [95, 370] on input "Change prices later" at bounding box center [95, 369] width 1 height 1
radio input "true"
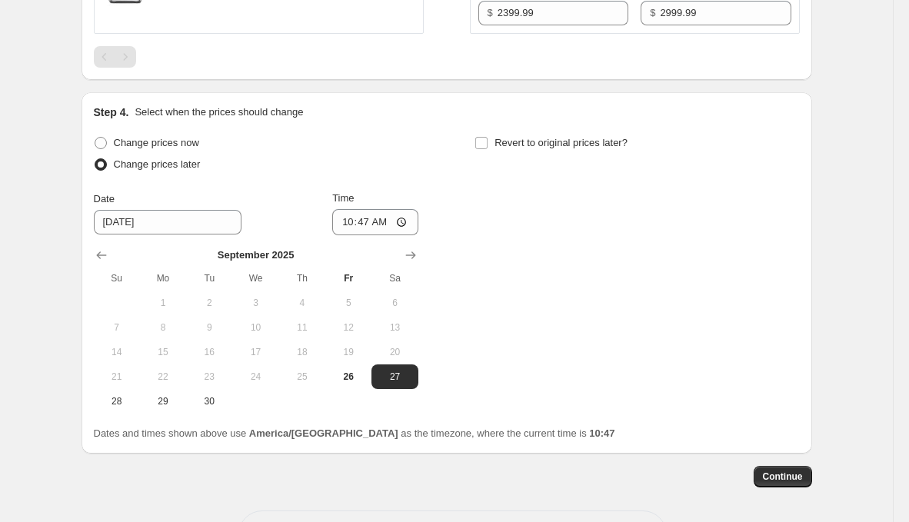
scroll to position [1334, 0]
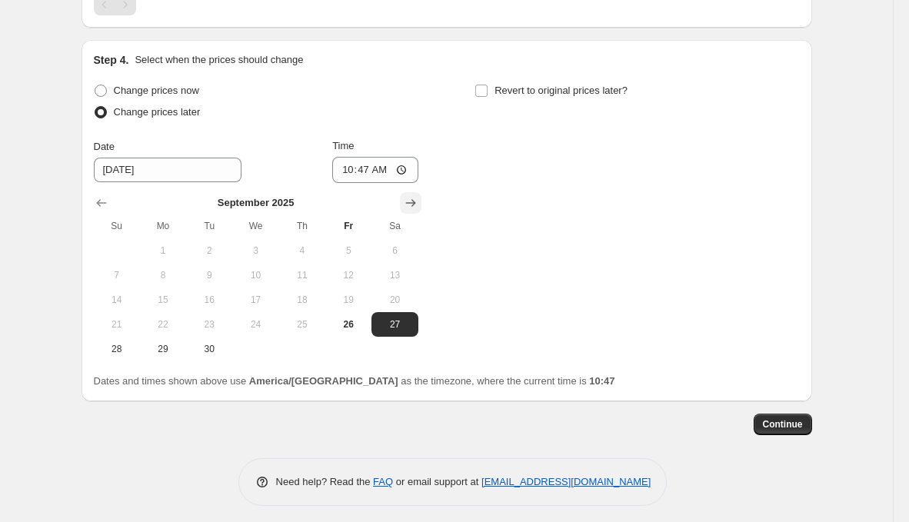
click at [402, 192] on button "Show next month, October 2025" at bounding box center [411, 203] width 22 height 22
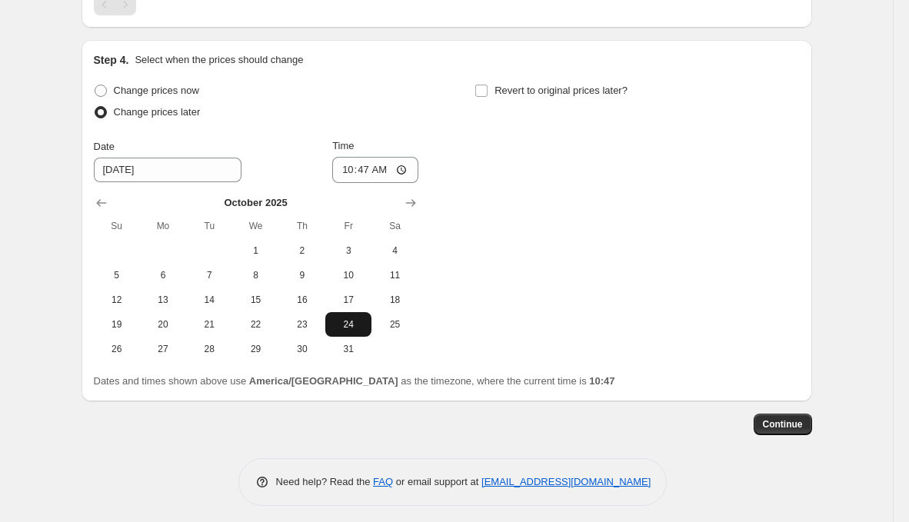
click at [344, 318] on span "24" at bounding box center [349, 324] width 34 height 12
type input "[DATE]"
click at [359, 168] on input "10:47" at bounding box center [375, 170] width 86 height 26
type input "23:59"
click at [522, 72] on div "Step 4. Select when the prices should change Change prices now Change prices la…" at bounding box center [447, 220] width 706 height 337
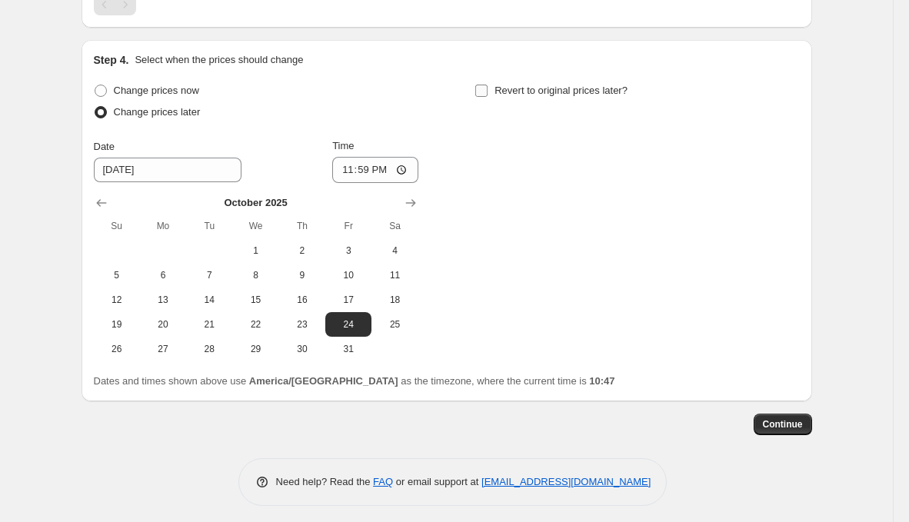
click at [521, 85] on span "Revert to original prices later?" at bounding box center [561, 91] width 133 height 12
click at [488, 85] on input "Revert to original prices later?" at bounding box center [481, 91] width 12 height 12
checkbox input "true"
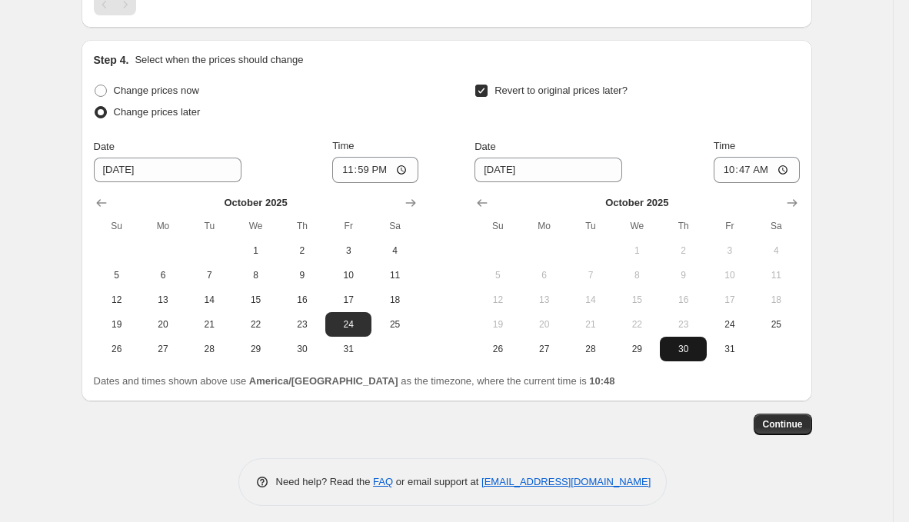
click at [675, 343] on span "30" at bounding box center [683, 349] width 34 height 12
type input "[DATE]"
click at [743, 169] on input "10:47" at bounding box center [757, 170] width 86 height 26
type input "23:59"
click at [780, 428] on button "Continue" at bounding box center [783, 425] width 58 height 22
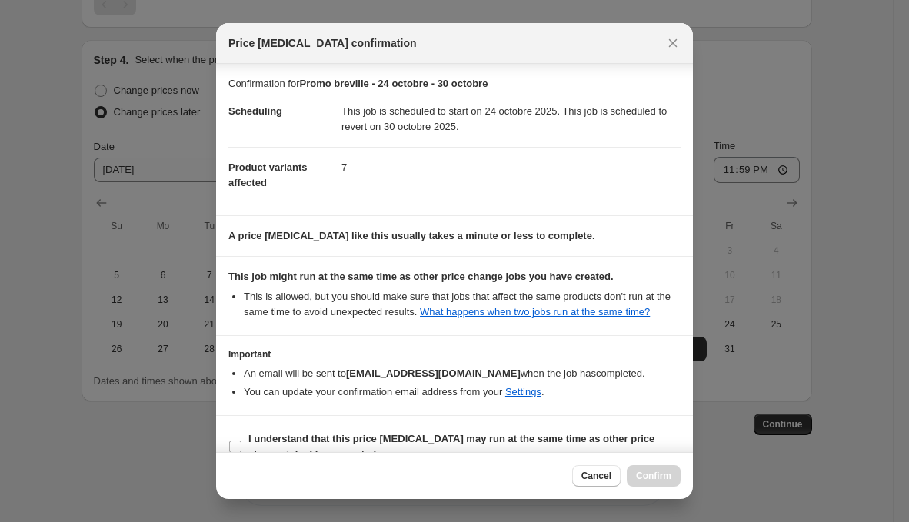
scroll to position [38, 0]
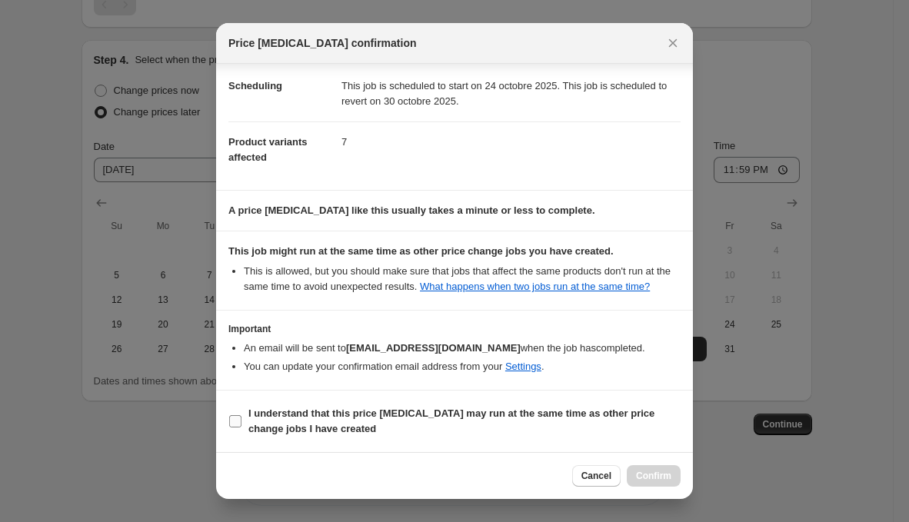
click at [385, 422] on span "I understand that this price [MEDICAL_DATA] may run at the same time as other p…" at bounding box center [464, 421] width 432 height 31
click at [242, 422] on input "I understand that this price [MEDICAL_DATA] may run at the same time as other p…" at bounding box center [235, 421] width 12 height 12
checkbox input "true"
click at [664, 482] on span "Confirm" at bounding box center [653, 476] width 35 height 12
type input "Promo breville - 24 octobre - 30 octobre"
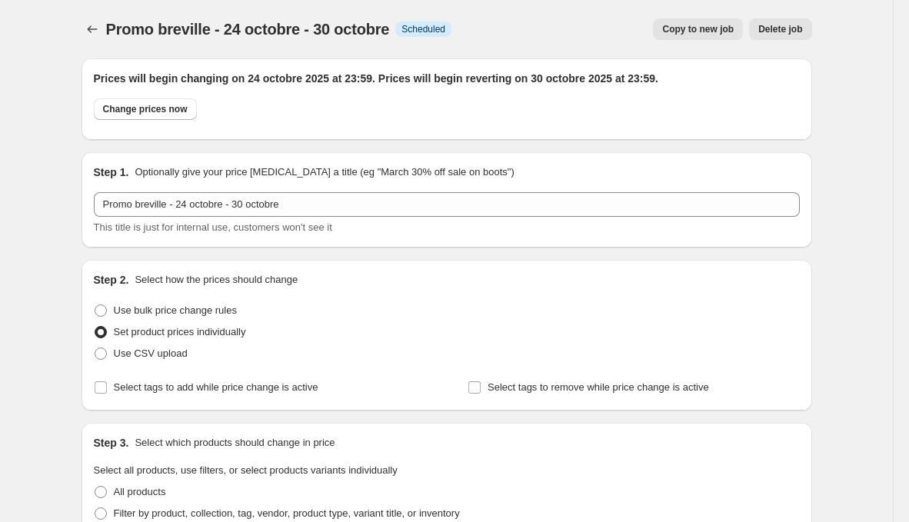
click at [106, 15] on div "Promo breville - 24 octobre - 30 octobre. This page is ready Promo breville - 2…" at bounding box center [447, 29] width 731 height 58
click at [103, 18] on div "Promo breville - 24 octobre - 30 octobre. This page is ready Promo breville - 2…" at bounding box center [447, 29] width 731 height 58
click at [92, 25] on icon "Price change jobs" at bounding box center [92, 29] width 15 height 15
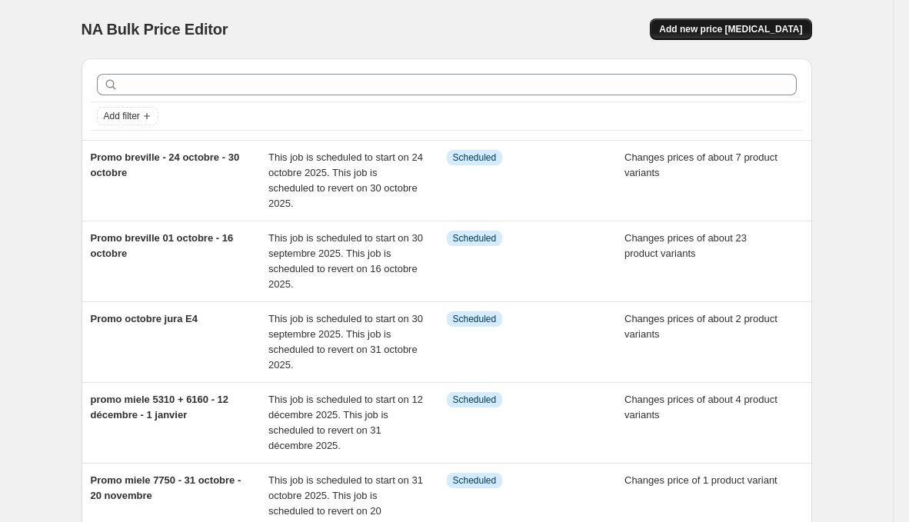
click at [725, 32] on span "Add new price [MEDICAL_DATA]" at bounding box center [730, 29] width 143 height 12
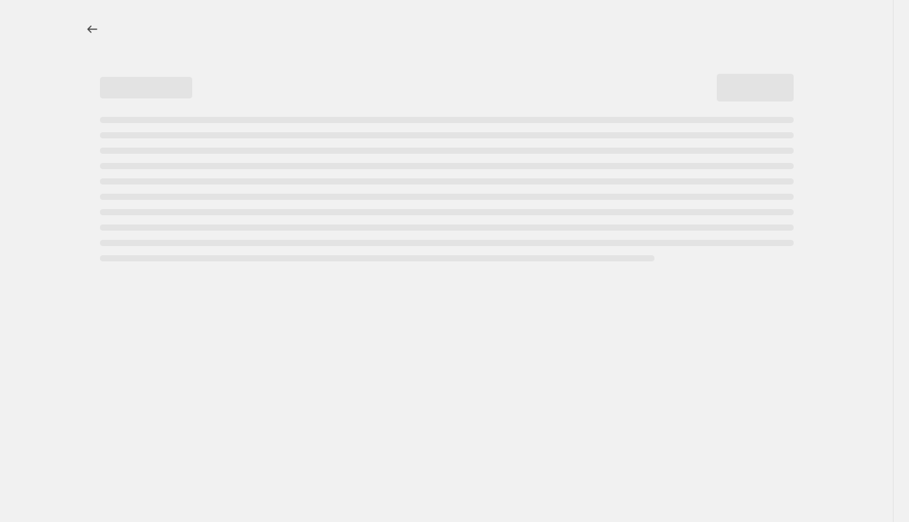
select select "percentage"
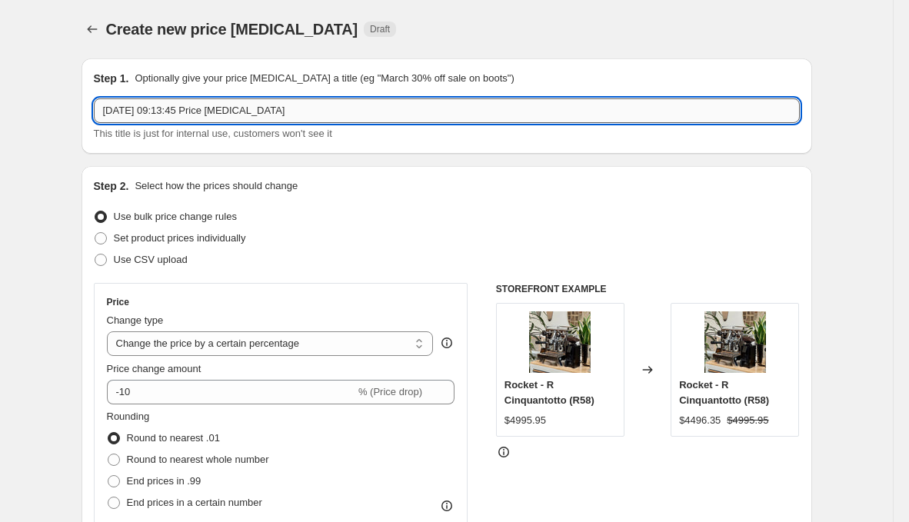
click at [352, 108] on input "[DATE] 09:13:45 Price [MEDICAL_DATA]" at bounding box center [447, 110] width 706 height 25
type input "Promo breville - 31 octobre - 06 novembre"
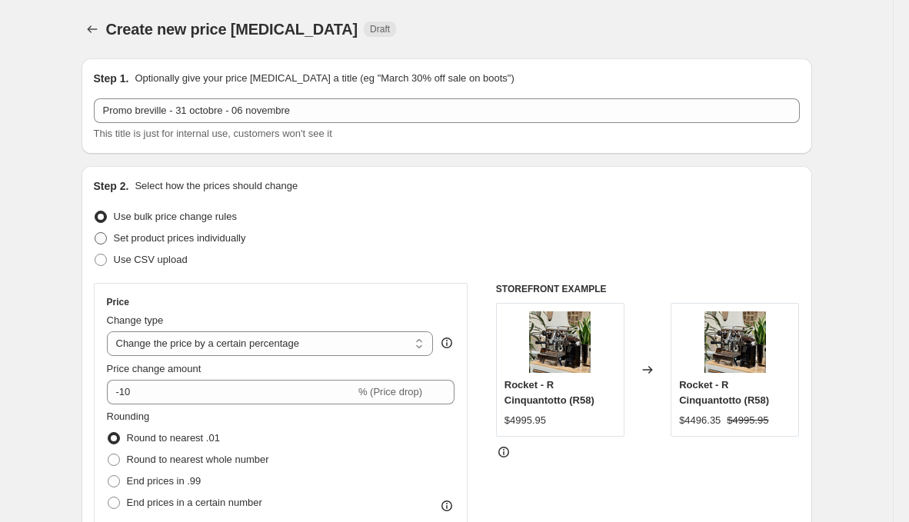
click at [196, 238] on span "Set product prices individually" at bounding box center [180, 238] width 132 height 12
click at [95, 233] on input "Set product prices individually" at bounding box center [95, 232] width 1 height 1
radio input "true"
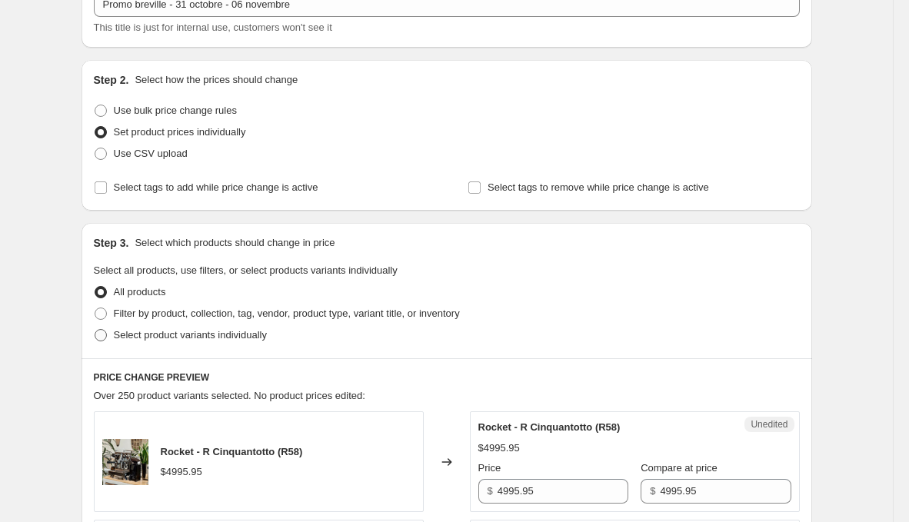
scroll to position [108, 0]
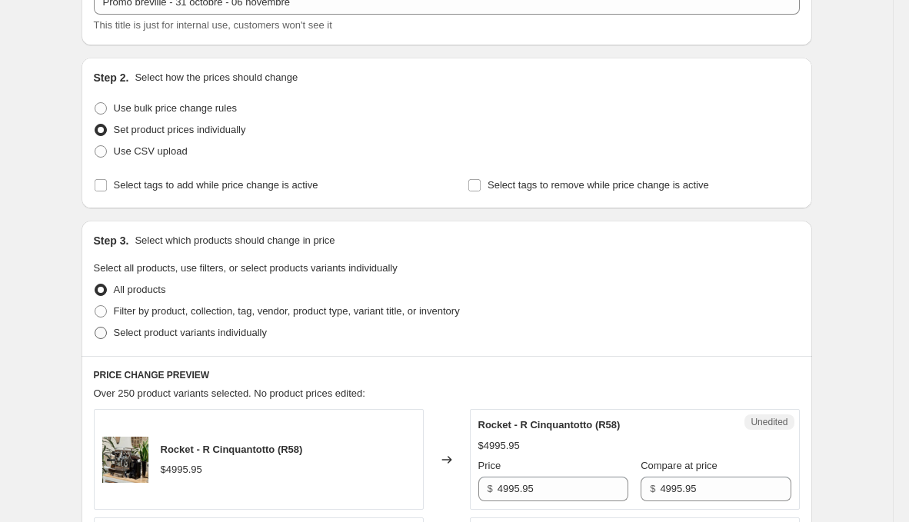
click at [160, 343] on div "Step 3. Select which products should change in price Select all products, use f…" at bounding box center [447, 288] width 731 height 135
click at [161, 336] on span "Select product variants individually" at bounding box center [190, 333] width 153 height 12
click at [95, 328] on input "Select product variants individually" at bounding box center [95, 327] width 1 height 1
radio input "true"
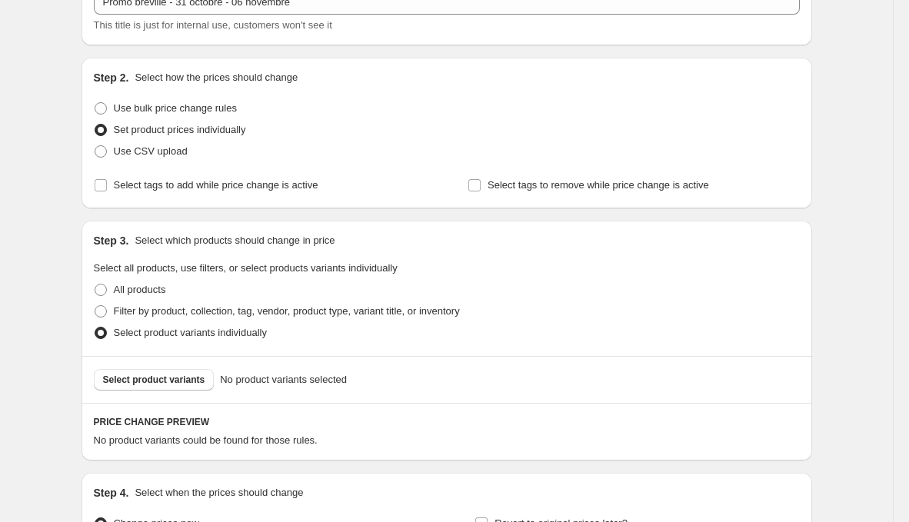
click at [115, 362] on div "Select product variants No product variants selected" at bounding box center [447, 379] width 731 height 47
click at [115, 373] on button "Select product variants" at bounding box center [154, 380] width 121 height 22
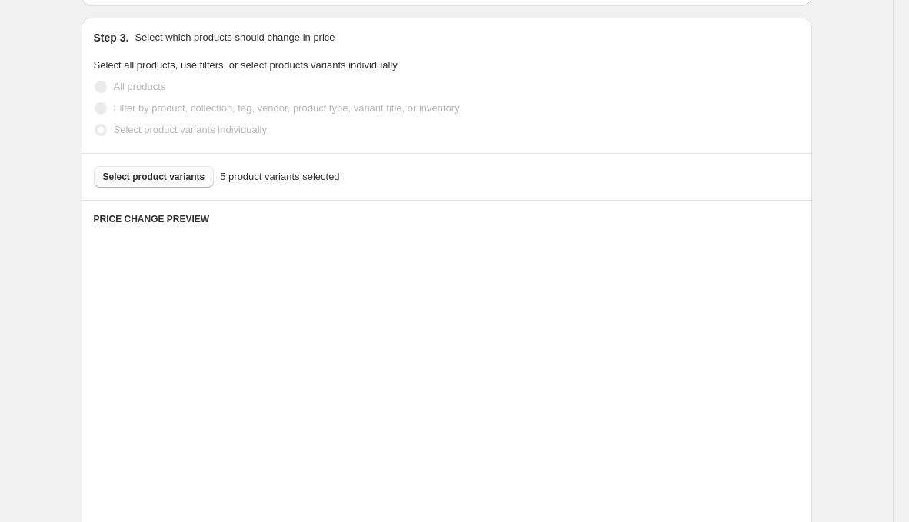
scroll to position [418, 0]
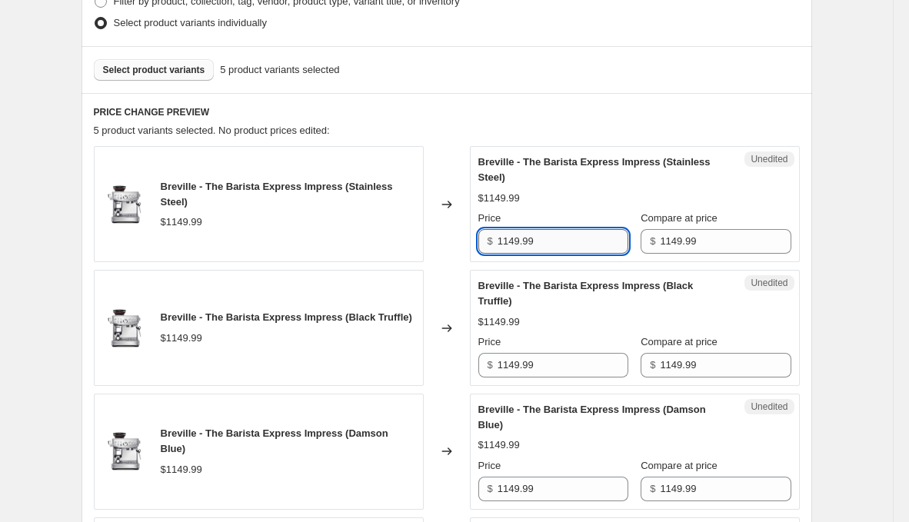
click at [558, 232] on input "1149.99" at bounding box center [563, 241] width 131 height 25
type input "899.99"
click at [530, 365] on input "1149.99" at bounding box center [563, 365] width 131 height 25
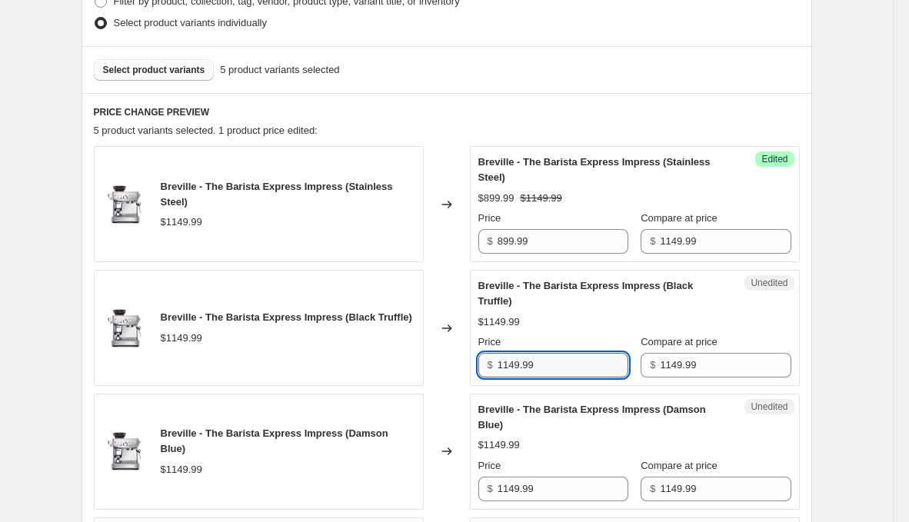
click at [530, 360] on input "1149.99" at bounding box center [563, 365] width 131 height 25
paste input "899.99"
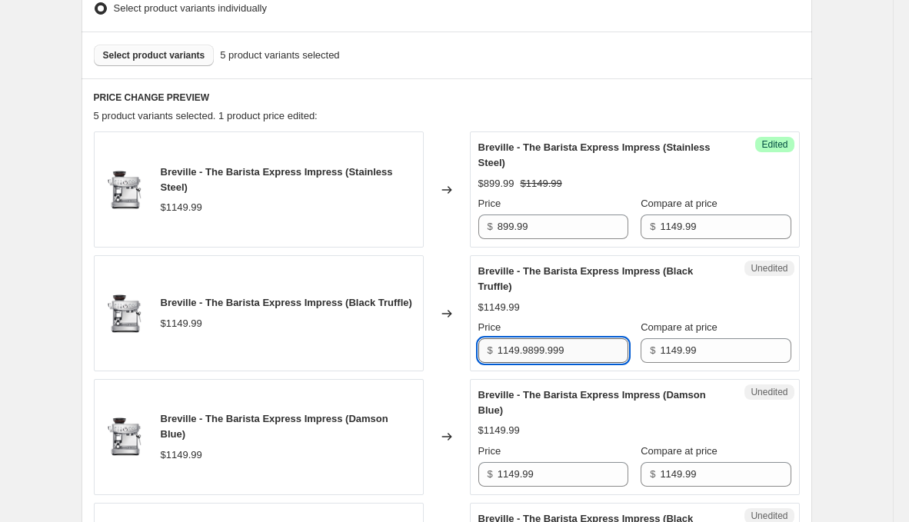
scroll to position [434, 0]
paste input "899."
type input "899.99"
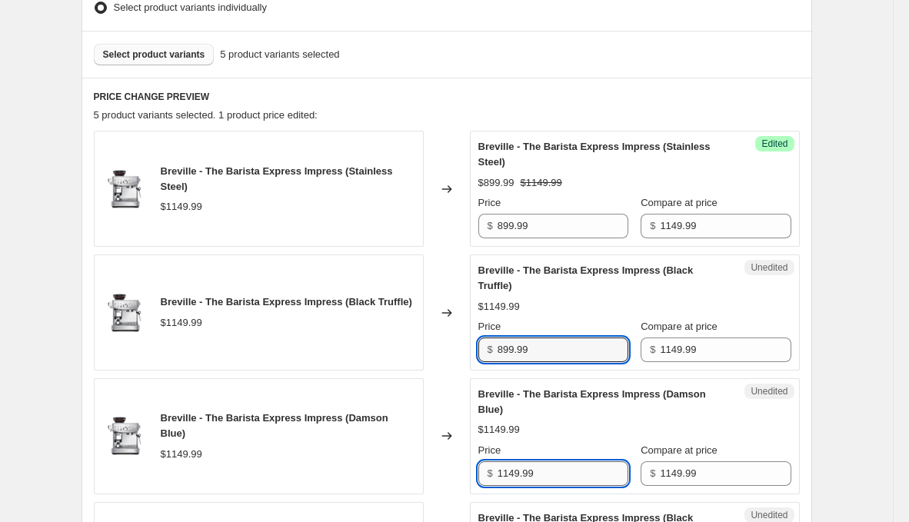
click at [562, 468] on input "1149.99" at bounding box center [563, 474] width 131 height 25
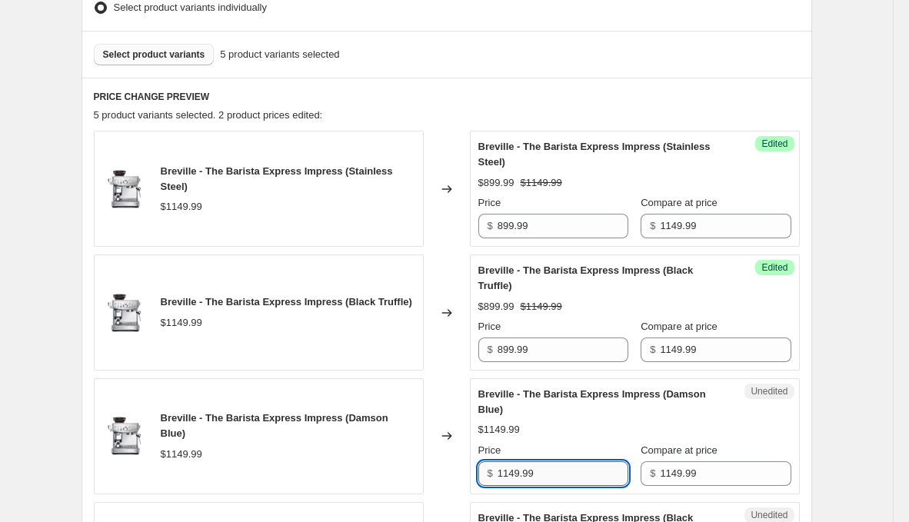
click at [562, 468] on input "1149.99" at bounding box center [563, 474] width 131 height 25
paste input "89"
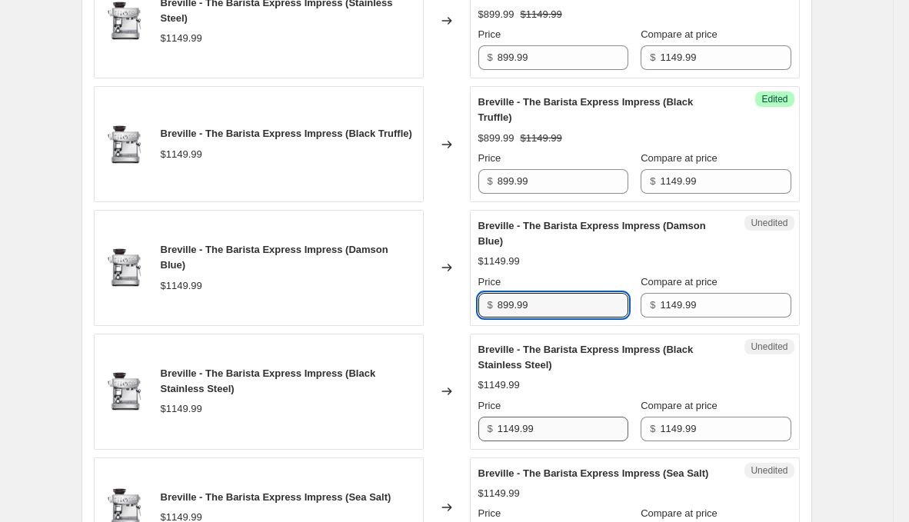
type input "899.99"
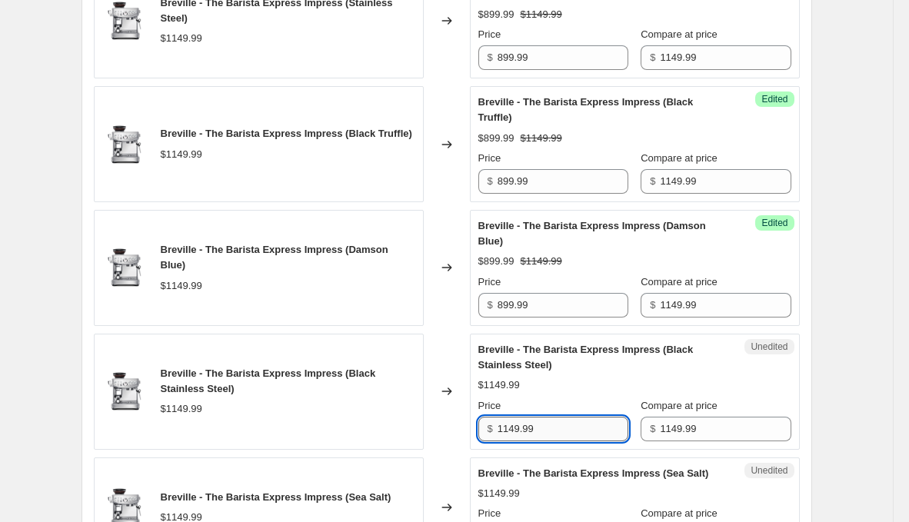
click at [572, 423] on input "1149.99" at bounding box center [563, 429] width 131 height 25
paste input "89"
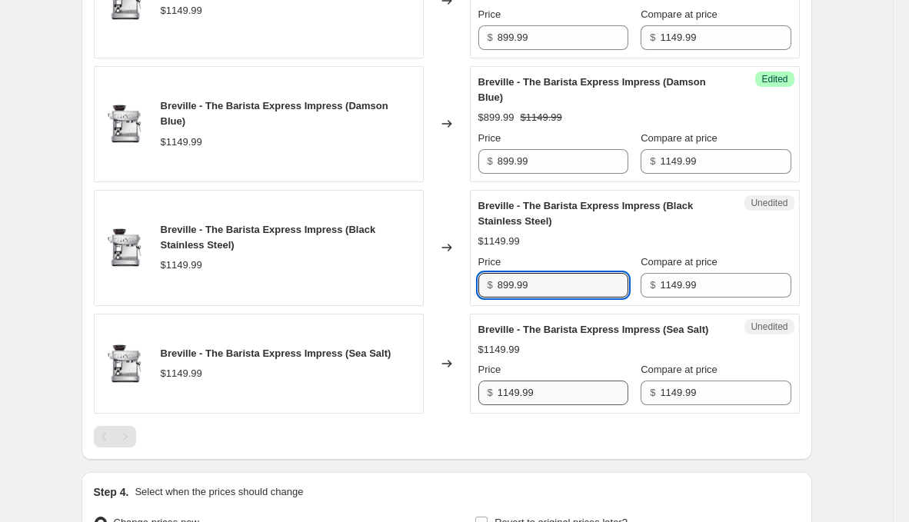
type input "899.99"
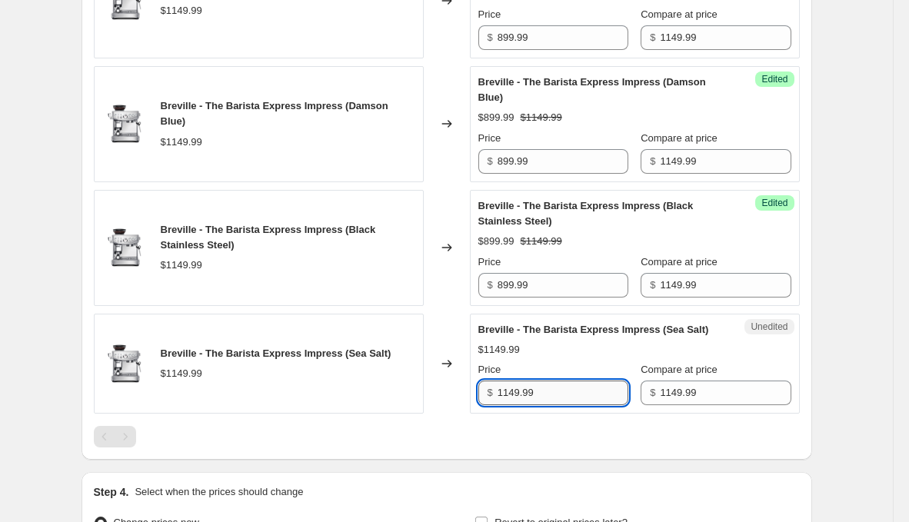
click at [574, 405] on input "1149.99" at bounding box center [563, 393] width 131 height 25
paste input "89"
type input "899.99"
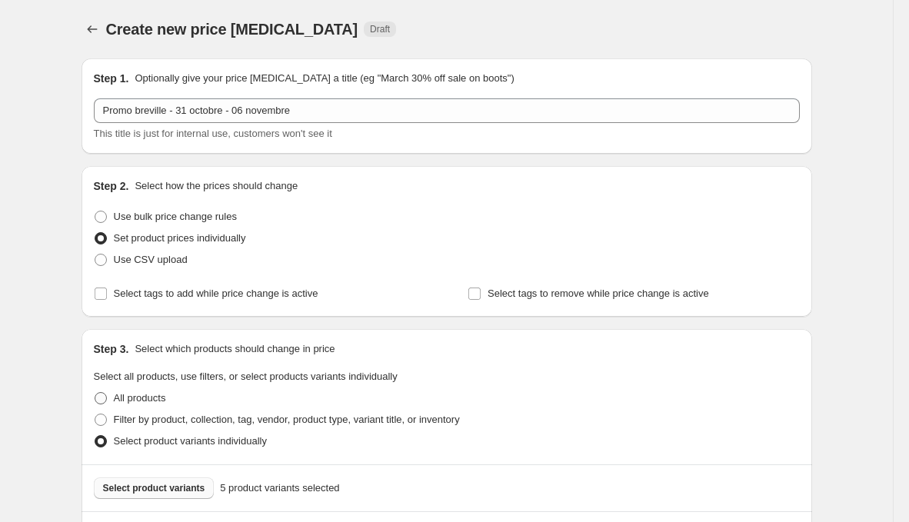
scroll to position [79, 0]
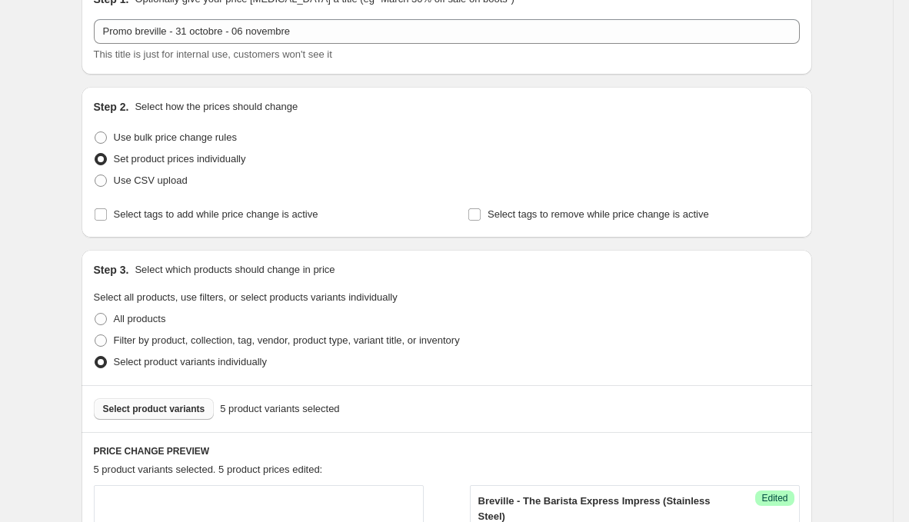
click at [158, 393] on div "Select product variants 5 product variants selected" at bounding box center [447, 408] width 731 height 47
click at [162, 403] on span "Select product variants" at bounding box center [154, 409] width 102 height 12
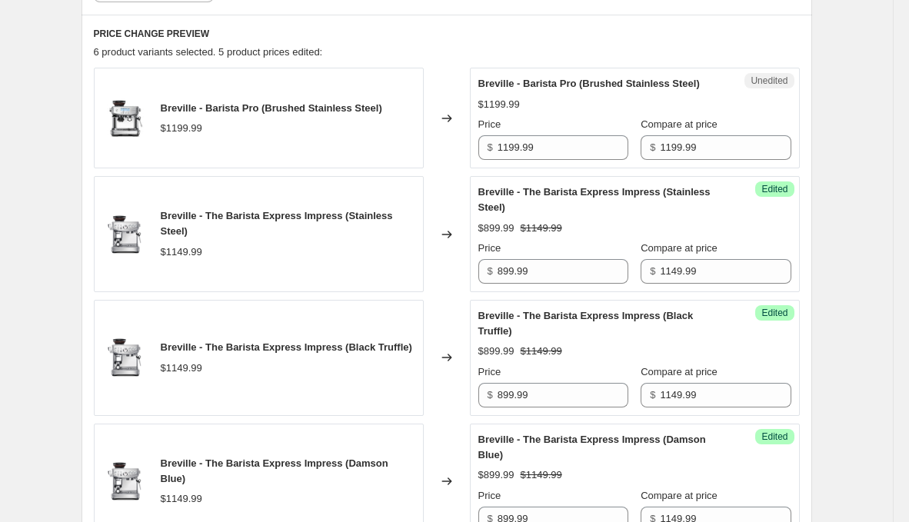
scroll to position [587, 0]
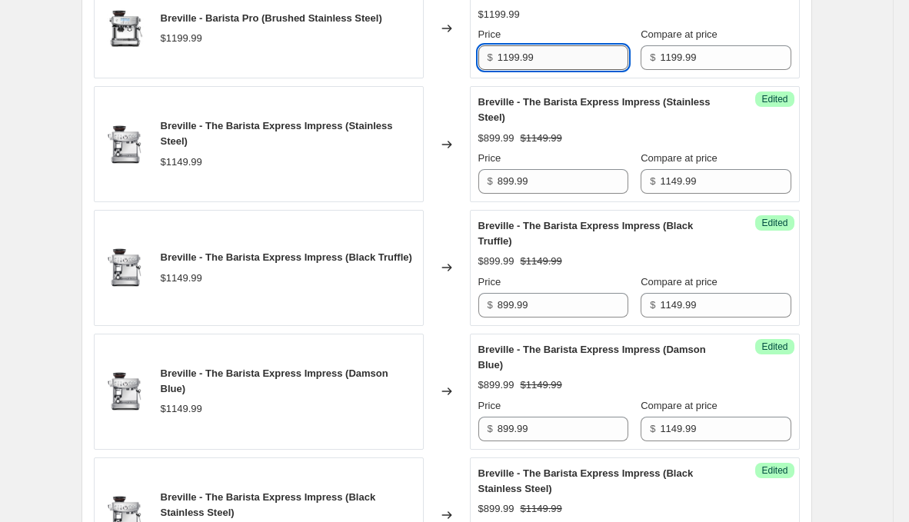
click at [561, 68] on input "1199.99" at bounding box center [563, 57] width 131 height 25
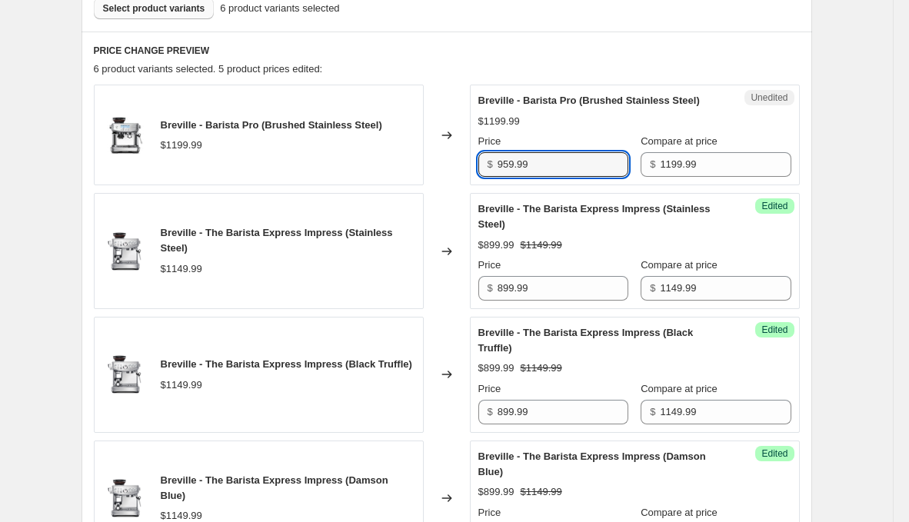
scroll to position [310, 0]
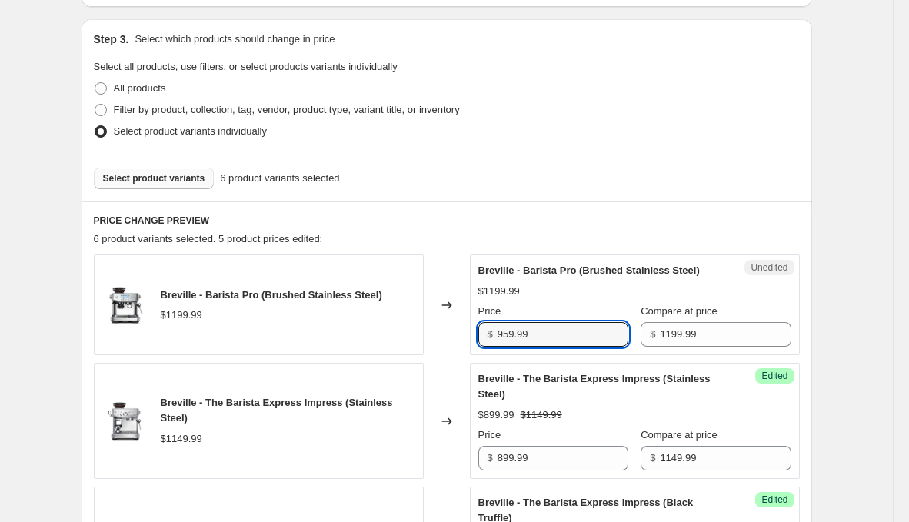
type input "959.99"
click at [158, 192] on div "Select product variants 6 product variants selected" at bounding box center [447, 178] width 731 height 47
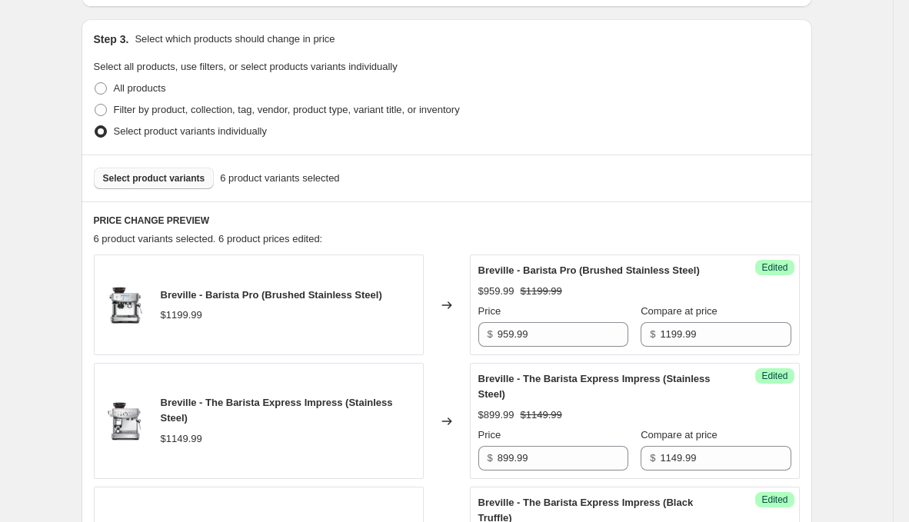
click at [162, 185] on button "Select product variants" at bounding box center [154, 179] width 121 height 22
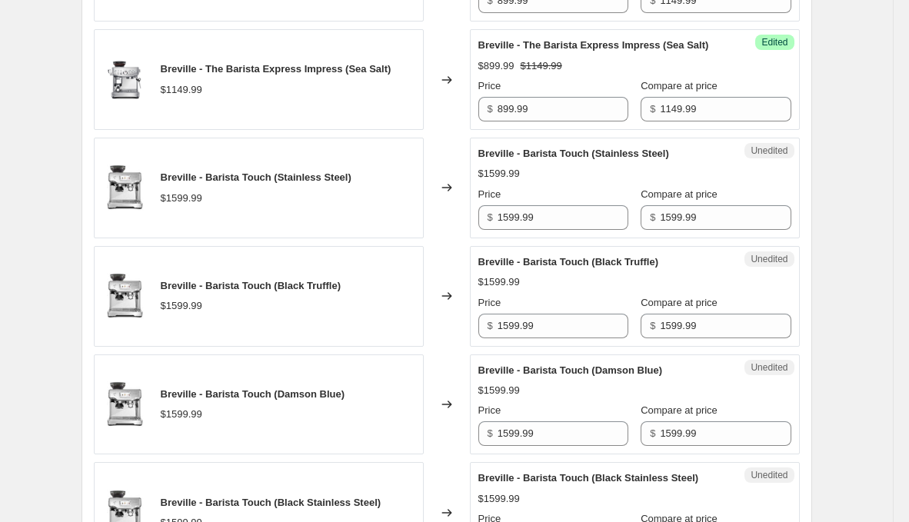
scroll to position [1135, 0]
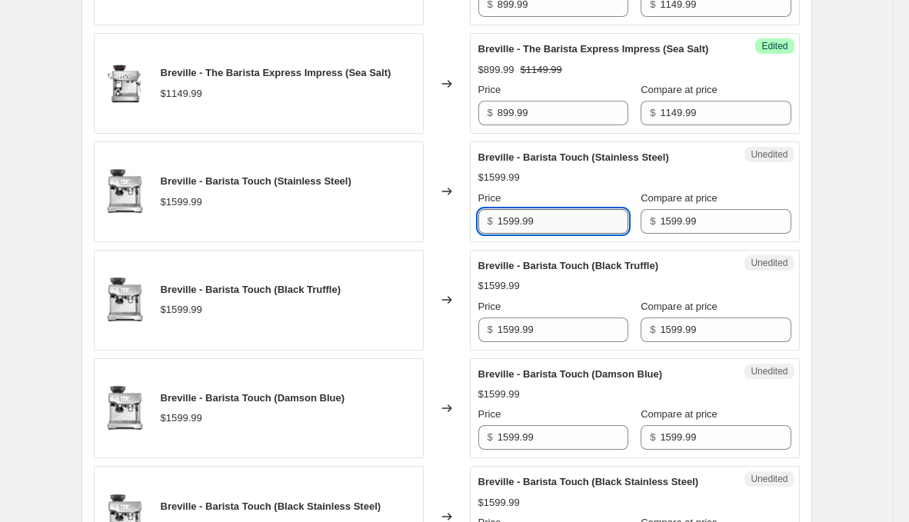
click at [559, 234] on input "1599.99" at bounding box center [563, 221] width 131 height 25
type input "1279.99"
click at [582, 342] on input "1599.99" at bounding box center [563, 330] width 131 height 25
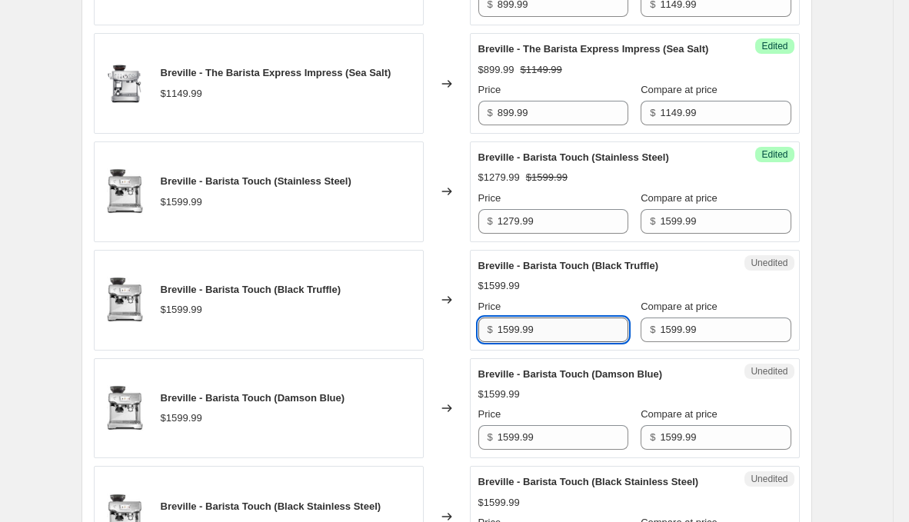
click at [582, 342] on input "1599.99" at bounding box center [563, 330] width 131 height 25
paste input "27"
type input "1279.99"
click at [579, 450] on input "1599.99" at bounding box center [563, 437] width 131 height 25
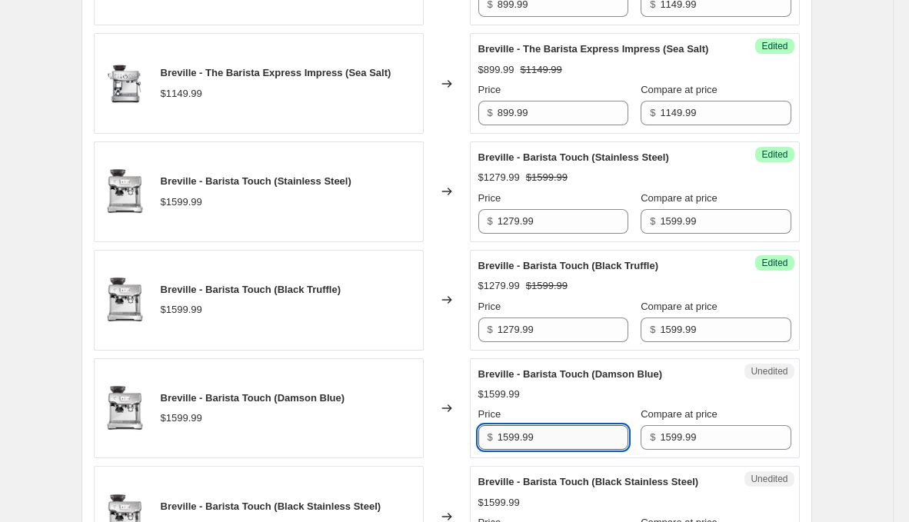
click at [579, 450] on input "1599.99" at bounding box center [563, 437] width 131 height 25
paste input "27"
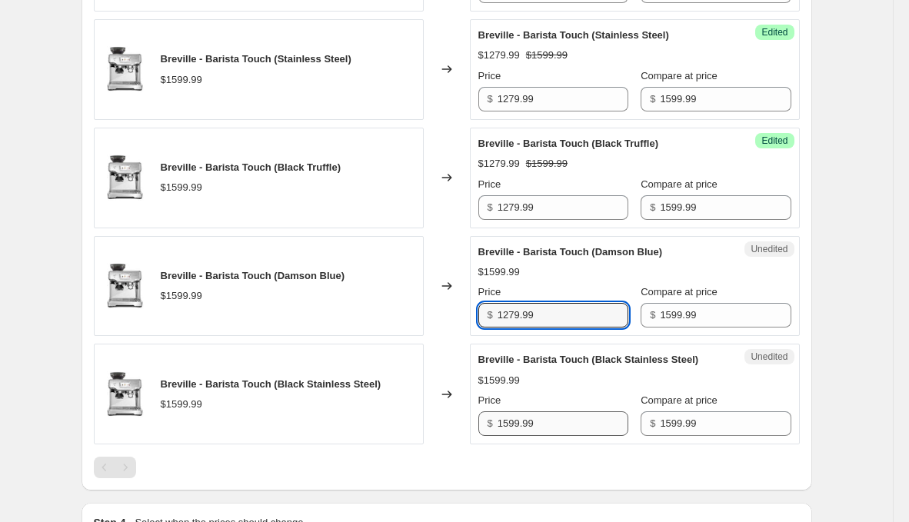
type input "1279.99"
click at [579, 436] on input "1599.99" at bounding box center [563, 424] width 131 height 25
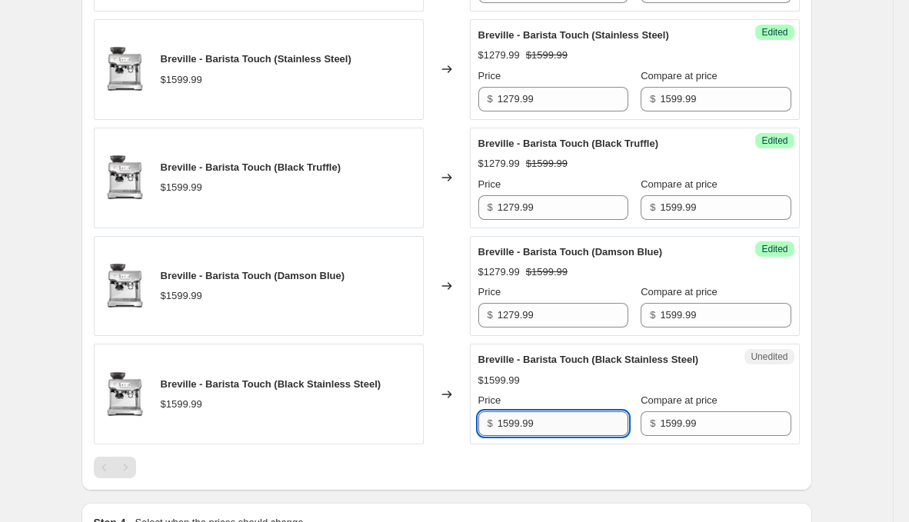
click at [579, 436] on input "1599.99" at bounding box center [563, 424] width 131 height 25
paste input "27"
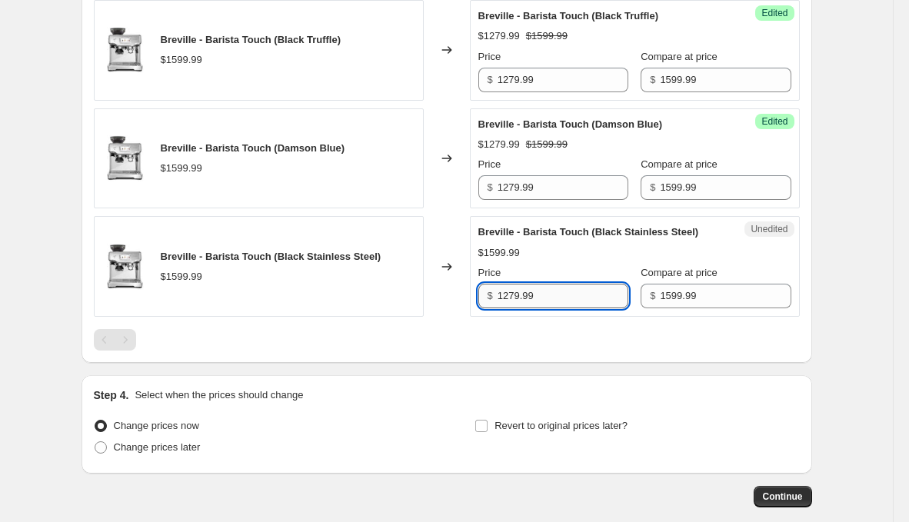
scroll to position [1400, 0]
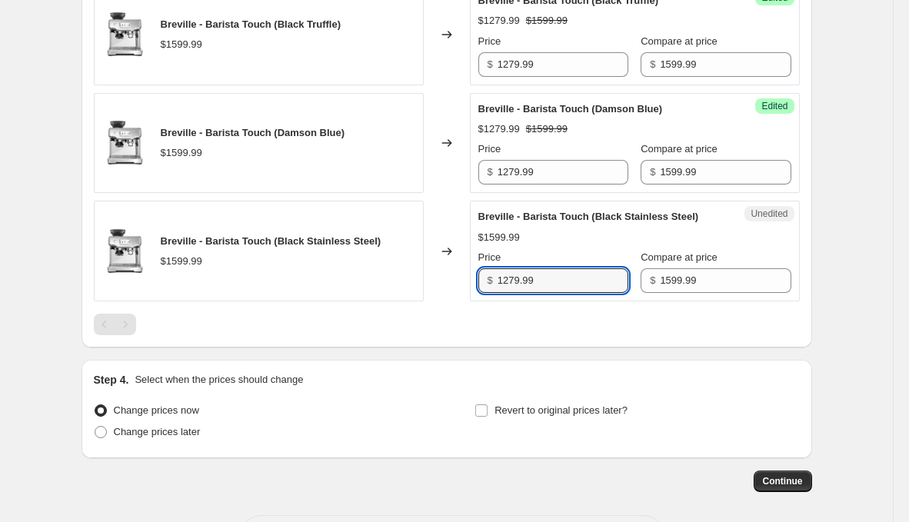
type input "1279.99"
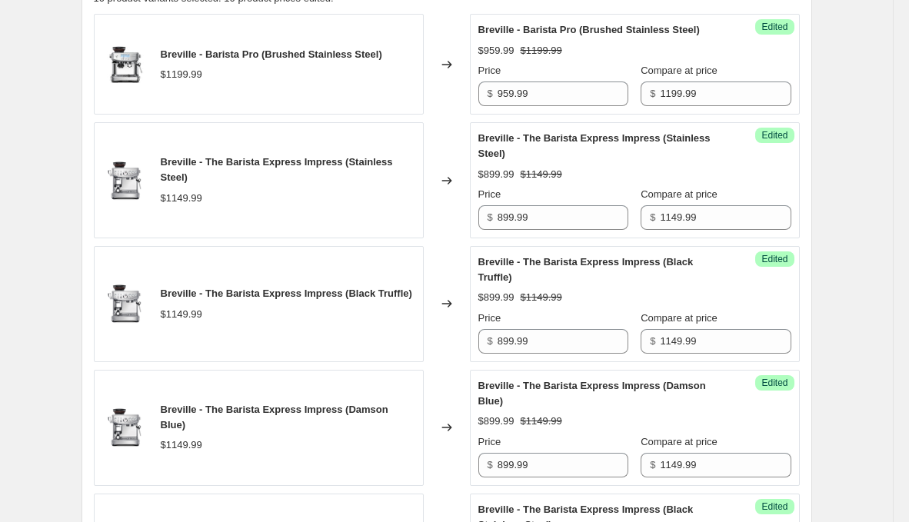
scroll to position [88, 0]
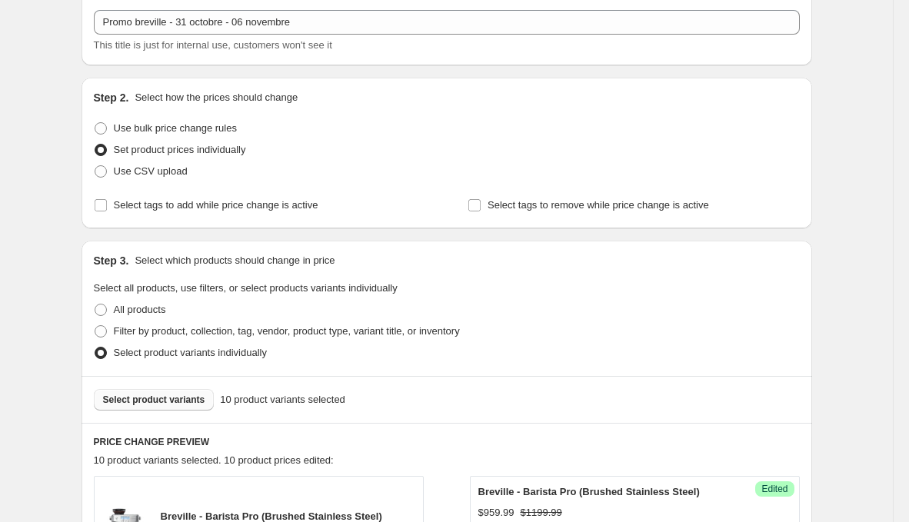
click at [184, 394] on span "Select product variants" at bounding box center [154, 400] width 102 height 12
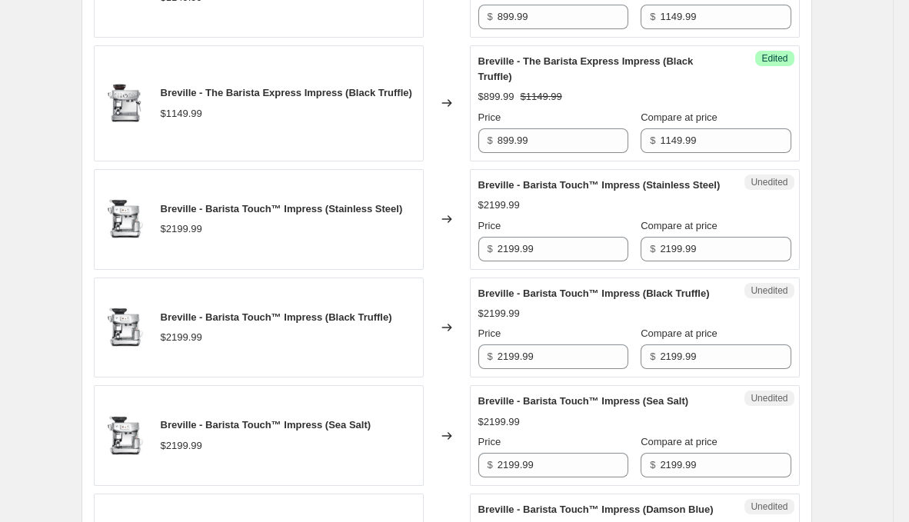
scroll to position [749, 0]
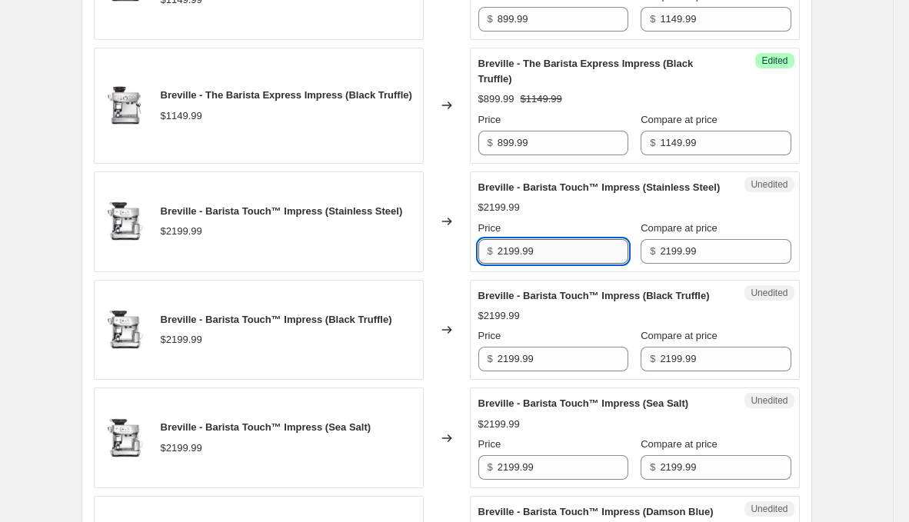
click at [555, 264] on input "2199.99" at bounding box center [563, 251] width 131 height 25
type input "1759.99"
click at [565, 344] on div "Price" at bounding box center [553, 335] width 150 height 15
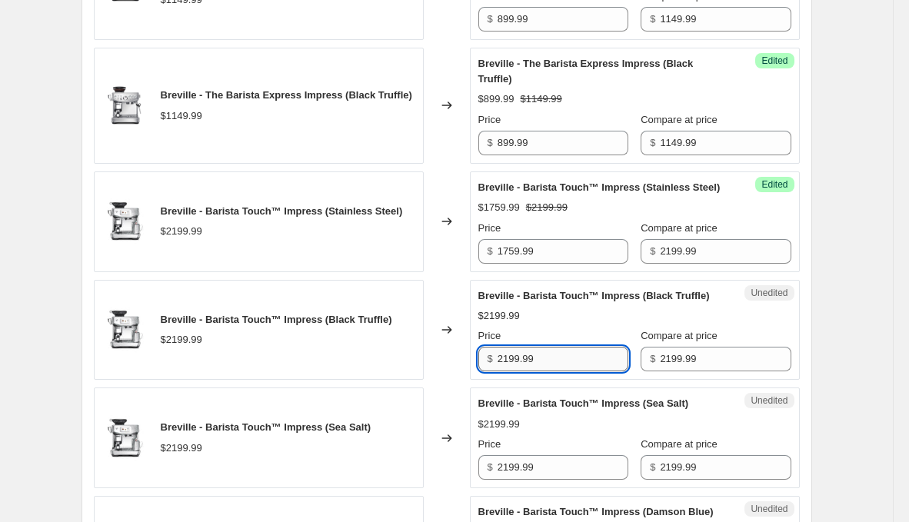
click at [565, 372] on input "2199.99" at bounding box center [563, 359] width 131 height 25
paste input "1759.99"
paste input "text"
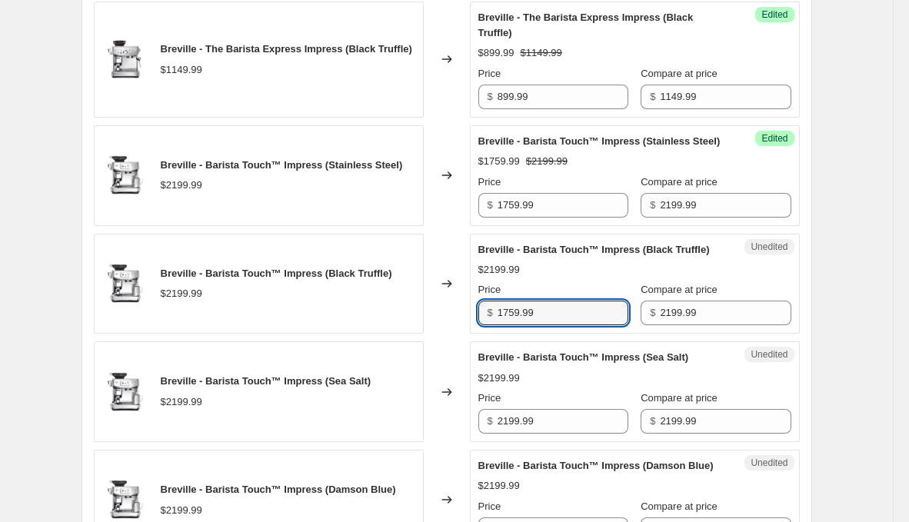
scroll to position [803, 0]
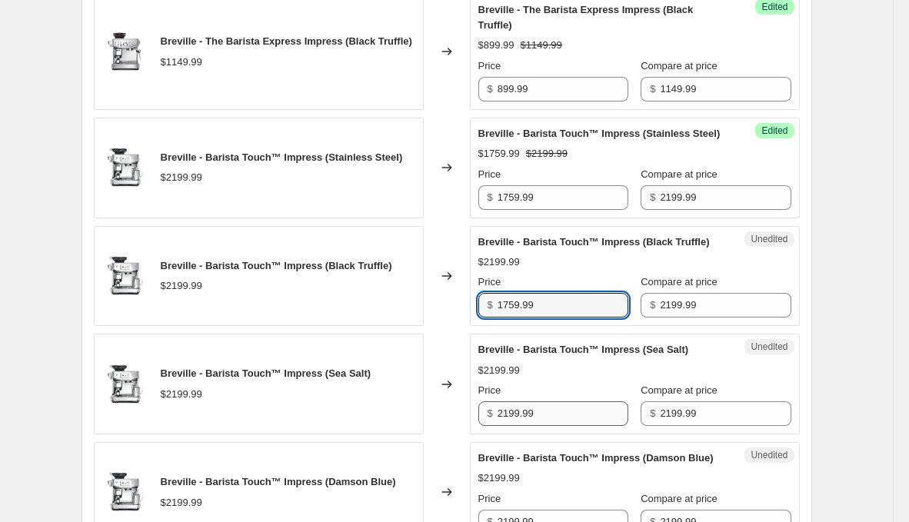
type input "1759.99"
click at [551, 426] on input "2199.99" at bounding box center [563, 414] width 131 height 25
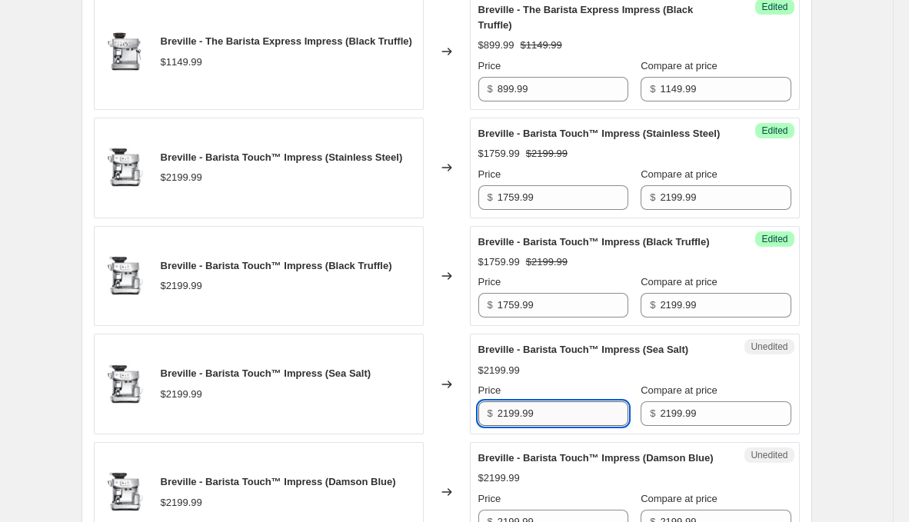
click at [551, 426] on input "2199.99" at bounding box center [563, 414] width 131 height 25
paste input "175"
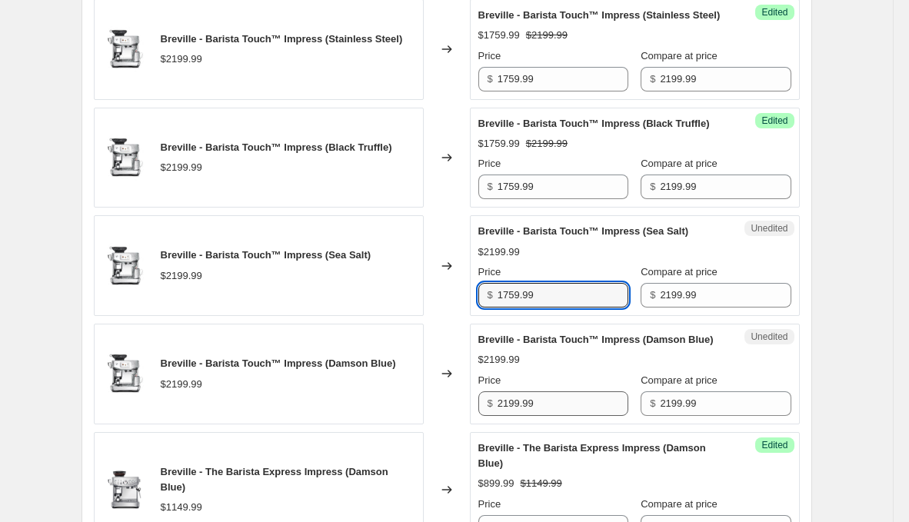
type input "1759.99"
click at [553, 416] on input "2199.99" at bounding box center [563, 404] width 131 height 25
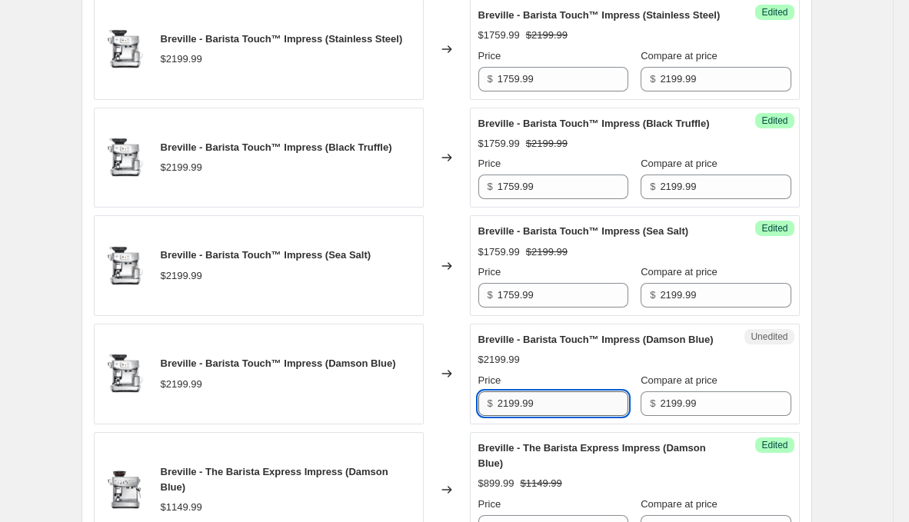
click at [553, 416] on input "2199.99" at bounding box center [563, 404] width 131 height 25
paste input "175"
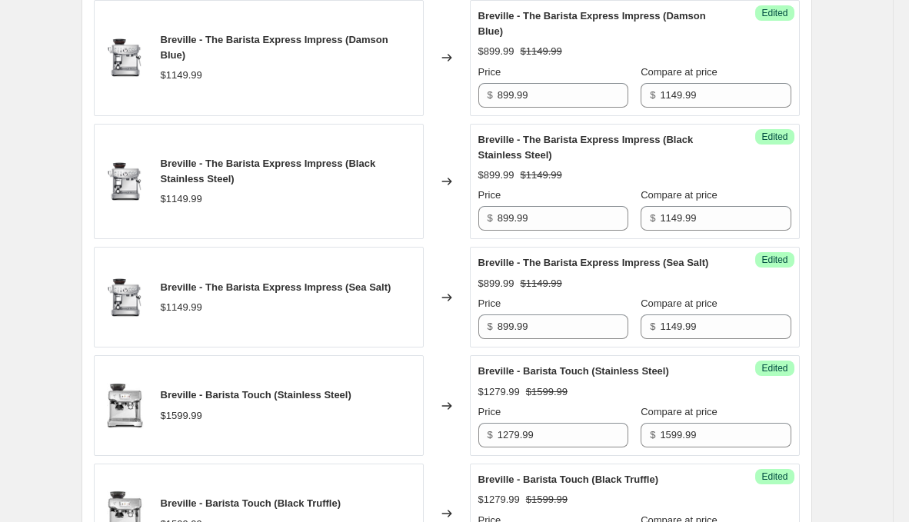
scroll to position [1326, 0]
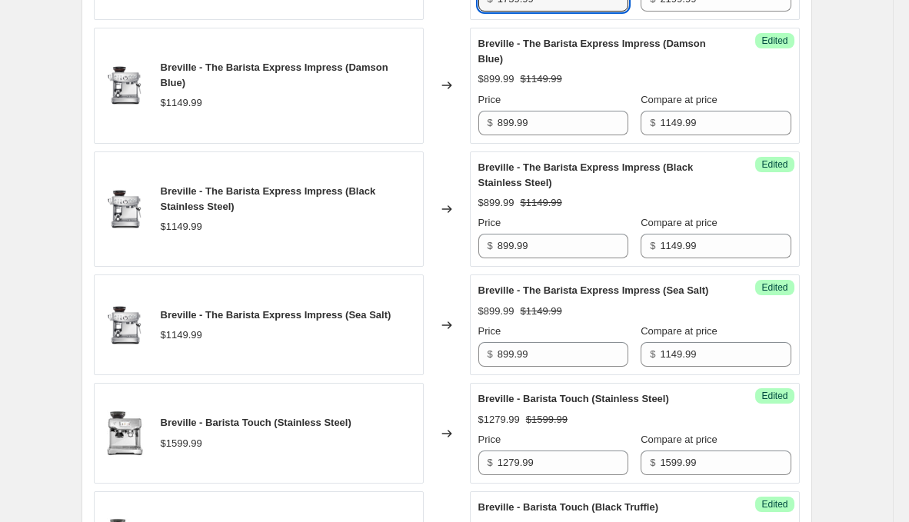
type input "1759.99"
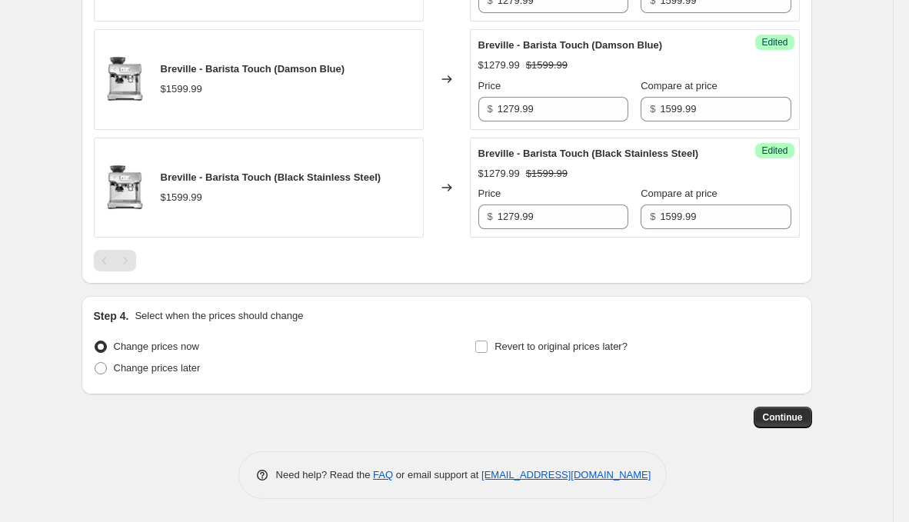
scroll to position [1979, 0]
click at [185, 375] on span "Change prices later" at bounding box center [157, 368] width 87 height 15
click at [95, 363] on input "Change prices later" at bounding box center [95, 362] width 1 height 1
radio input "true"
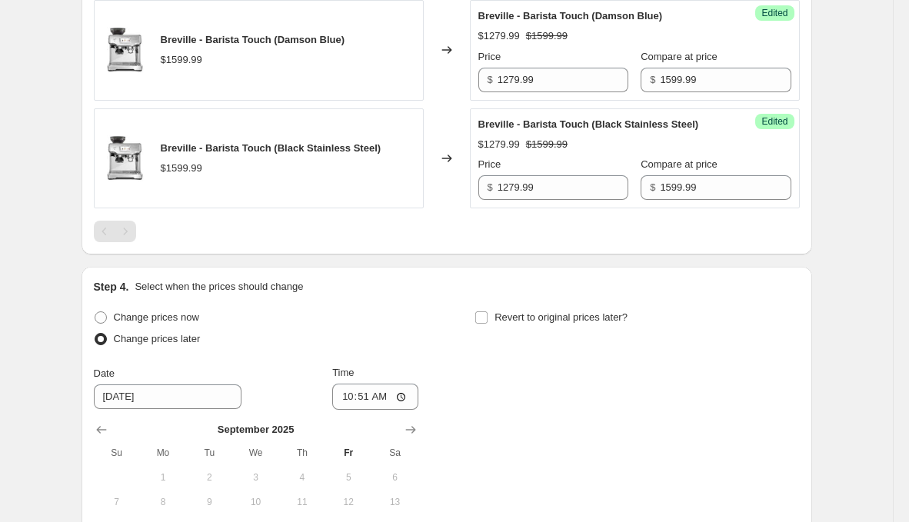
scroll to position [2241, 0]
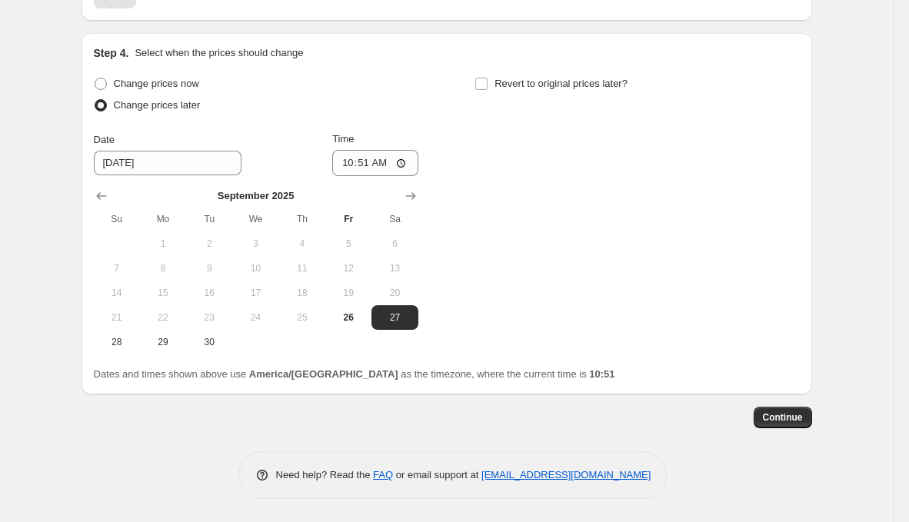
click at [400, 206] on caption "[DATE]" at bounding box center [256, 197] width 325 height 18
click at [411, 191] on icon "Show next month, October 2025" at bounding box center [410, 195] width 15 height 15
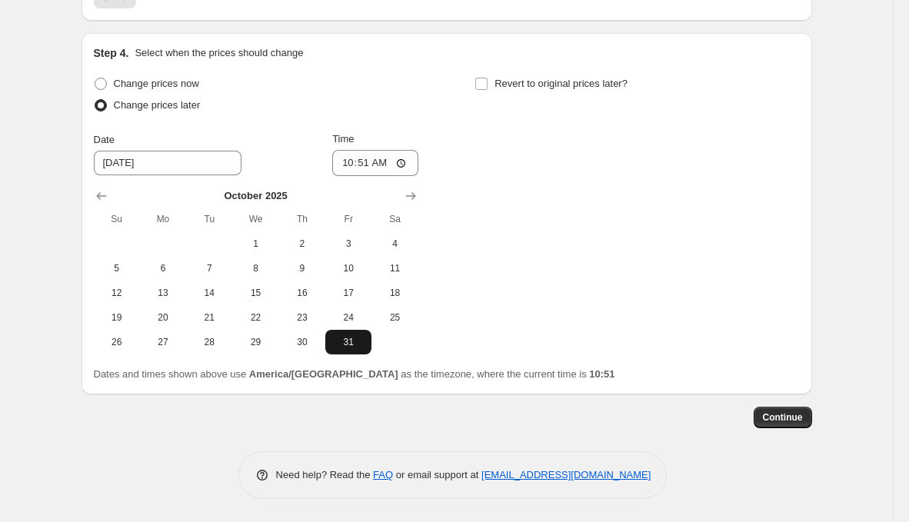
click at [349, 332] on button "31" at bounding box center [348, 342] width 46 height 25
type input "[DATE]"
click at [370, 167] on input "10:51" at bounding box center [375, 163] width 86 height 26
type input "00:00"
click at [505, 82] on span "Revert to original prices later?" at bounding box center [561, 84] width 133 height 12
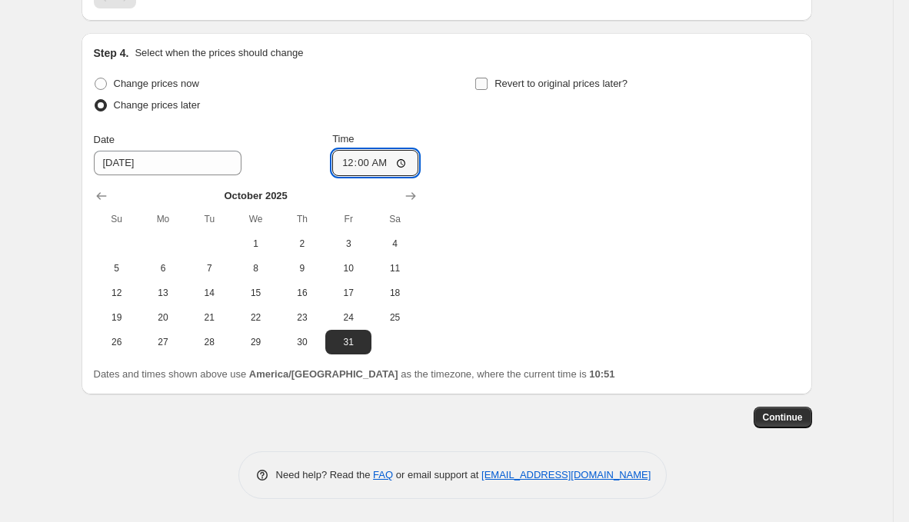
click at [488, 82] on input "Revert to original prices later?" at bounding box center [481, 84] width 12 height 12
checkbox input "true"
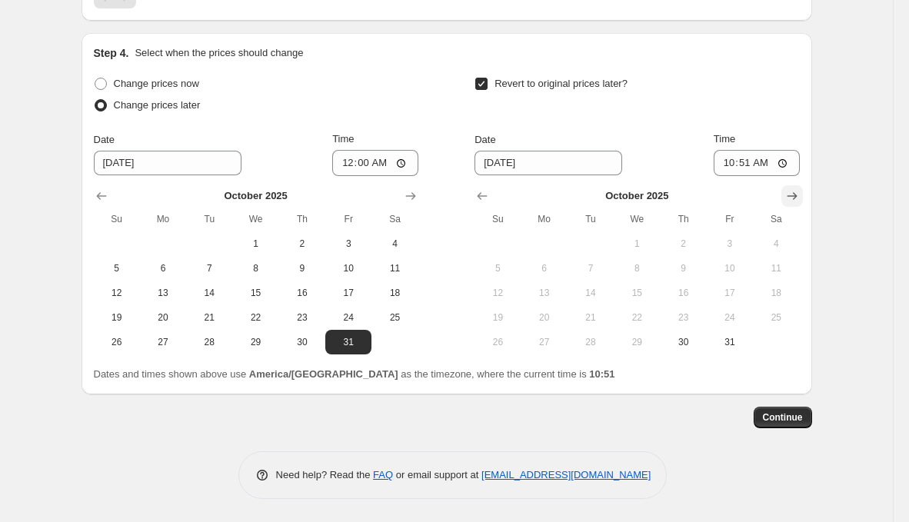
click at [783, 204] on button "Show next month, November 2025" at bounding box center [793, 196] width 22 height 22
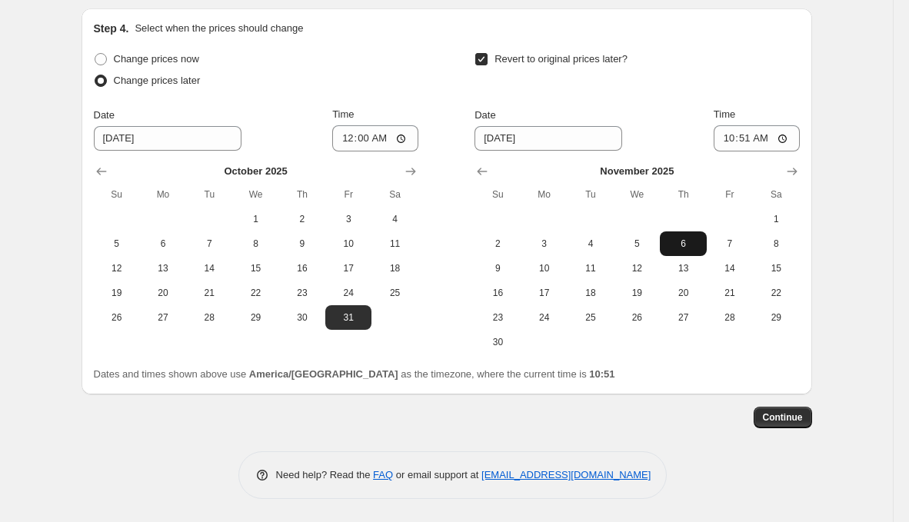
click at [687, 250] on span "6" at bounding box center [683, 244] width 34 height 12
type input "[DATE]"
click at [754, 152] on input "10:51" at bounding box center [757, 138] width 86 height 26
click at [735, 152] on input "10:51" at bounding box center [757, 138] width 86 height 26
click at [741, 152] on input "10:51" at bounding box center [757, 138] width 86 height 26
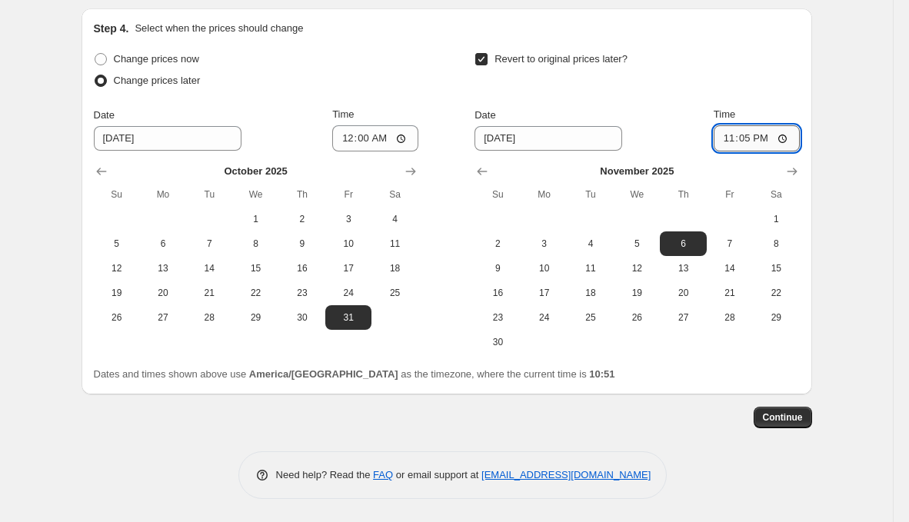
type input "23:59"
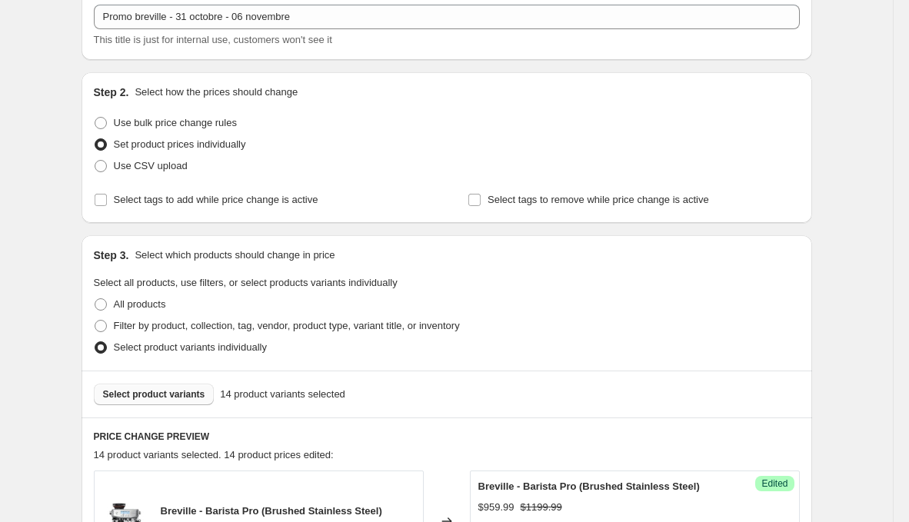
scroll to position [0, 0]
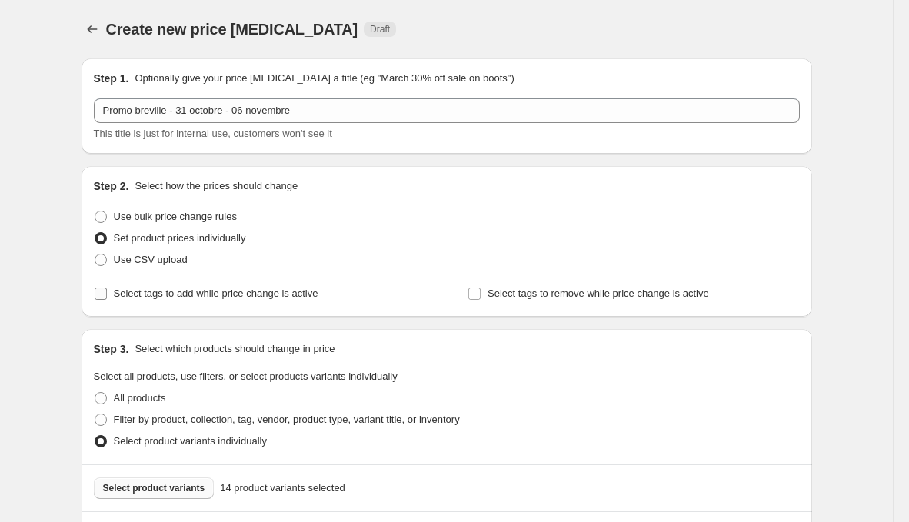
click at [203, 292] on span "Select tags to add while price change is active" at bounding box center [216, 294] width 205 height 12
click at [107, 292] on input "Select tags to add while price change is active" at bounding box center [101, 294] width 12 height 12
checkbox input "true"
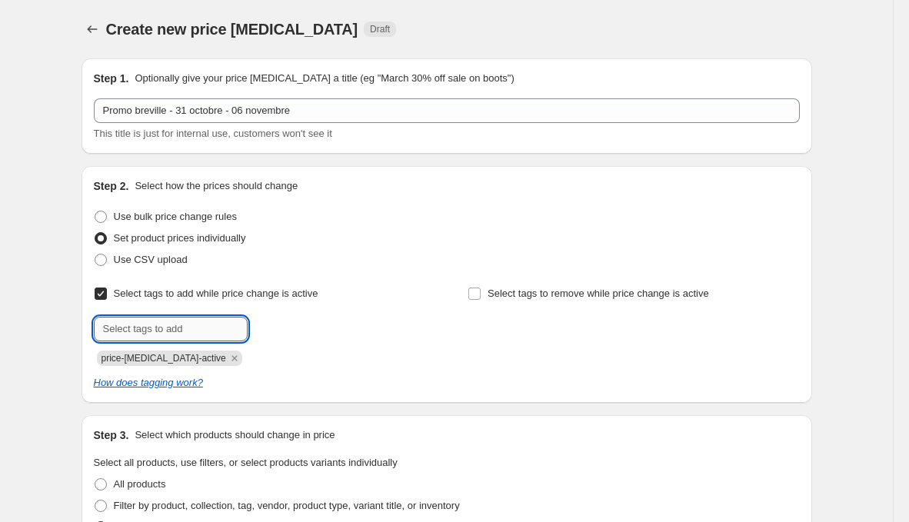
click at [195, 318] on input "text" at bounding box center [171, 329] width 154 height 25
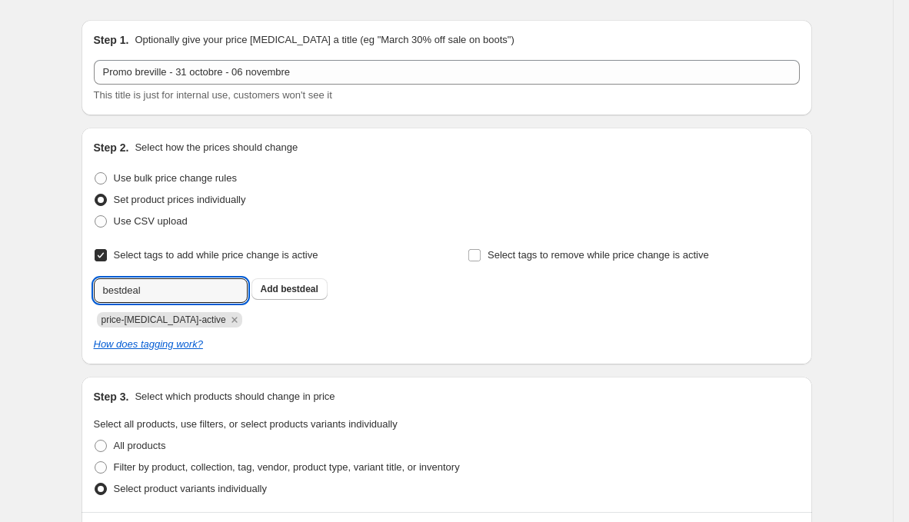
scroll to position [54, 0]
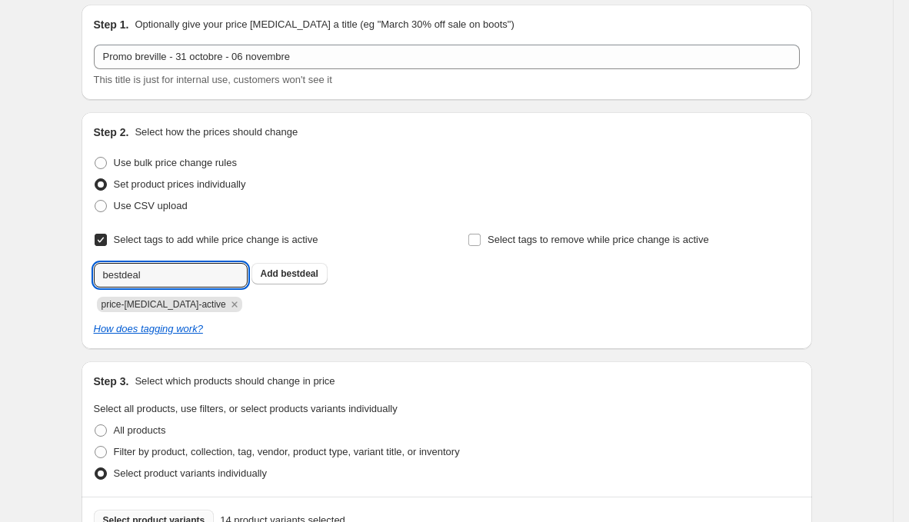
type input "bestdeal"
click at [286, 313] on div "Select tags to add while price change is active Submit bestdeal Add bestdeal pr…" at bounding box center [447, 283] width 706 height 108
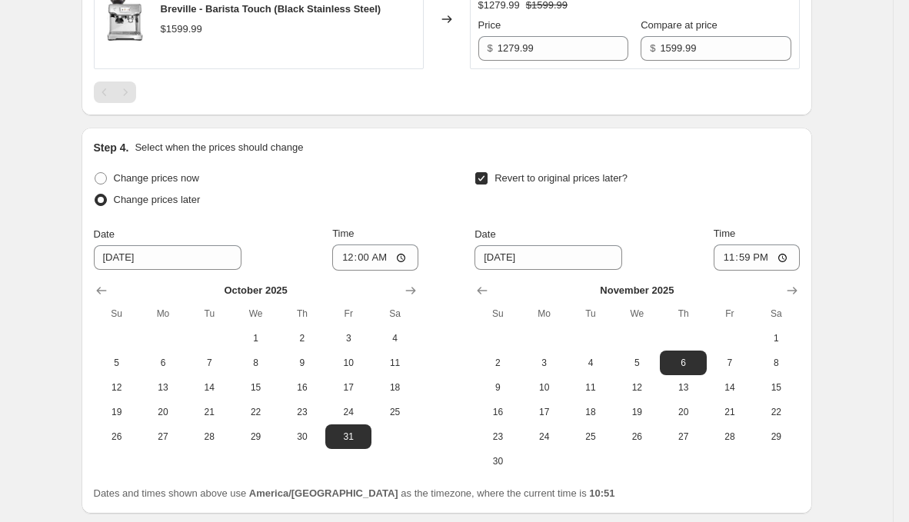
scroll to position [2352, 0]
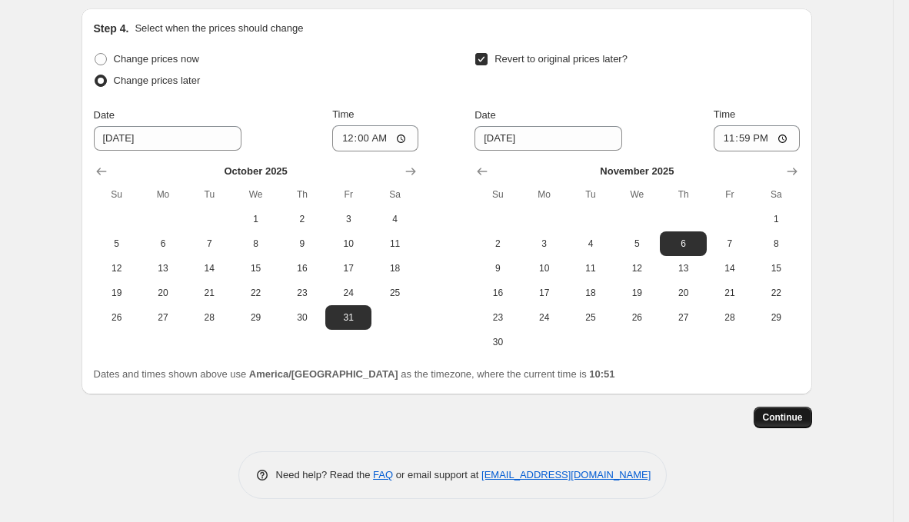
click at [794, 418] on span "Continue" at bounding box center [783, 418] width 40 height 12
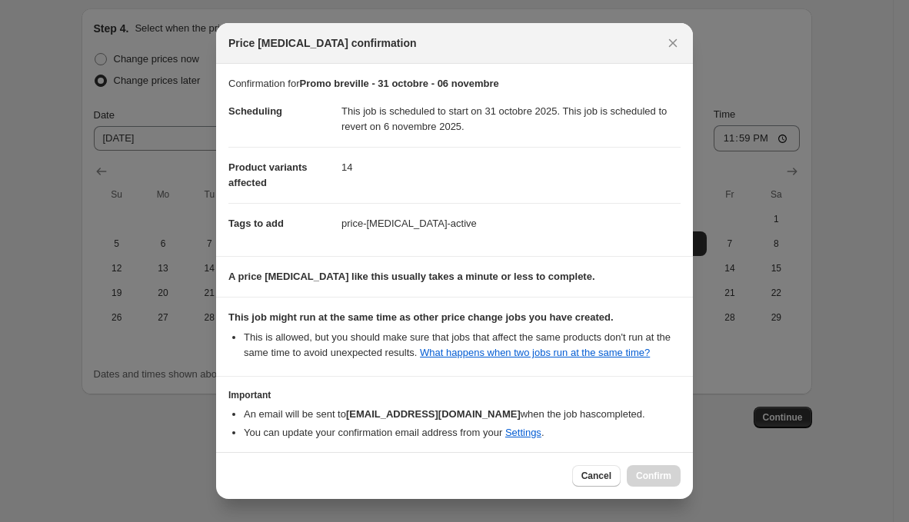
scroll to position [78, 0]
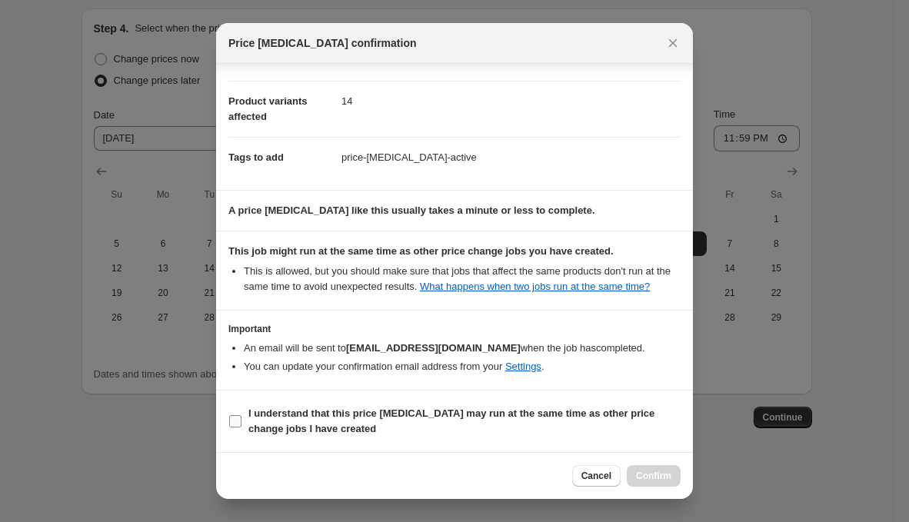
click at [460, 412] on b "I understand that this price [MEDICAL_DATA] may run at the same time as other p…" at bounding box center [451, 421] width 406 height 27
click at [242, 415] on input "I understand that this price [MEDICAL_DATA] may run at the same time as other p…" at bounding box center [235, 421] width 12 height 12
checkbox input "true"
click at [646, 457] on div "Cancel Confirm" at bounding box center [454, 475] width 477 height 47
click at [654, 472] on span "Confirm" at bounding box center [653, 476] width 35 height 12
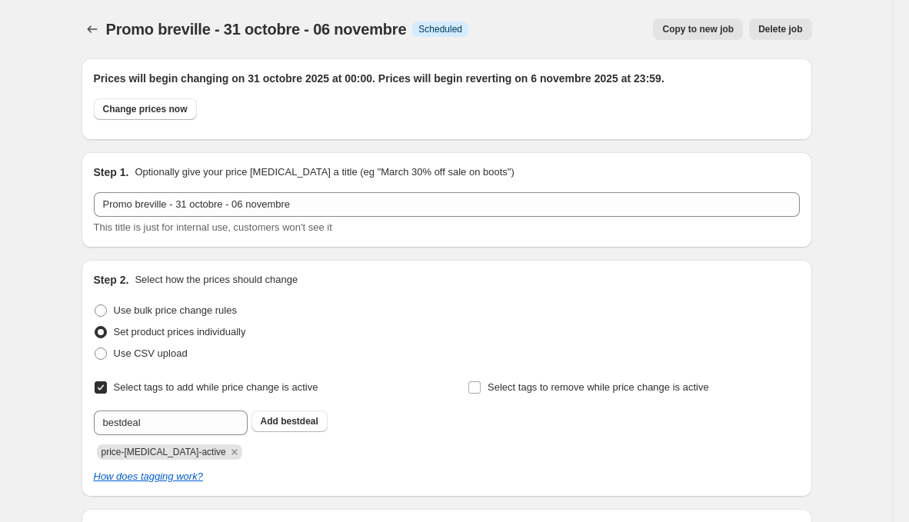
click at [95, 32] on icon "Price change jobs" at bounding box center [92, 29] width 15 height 15
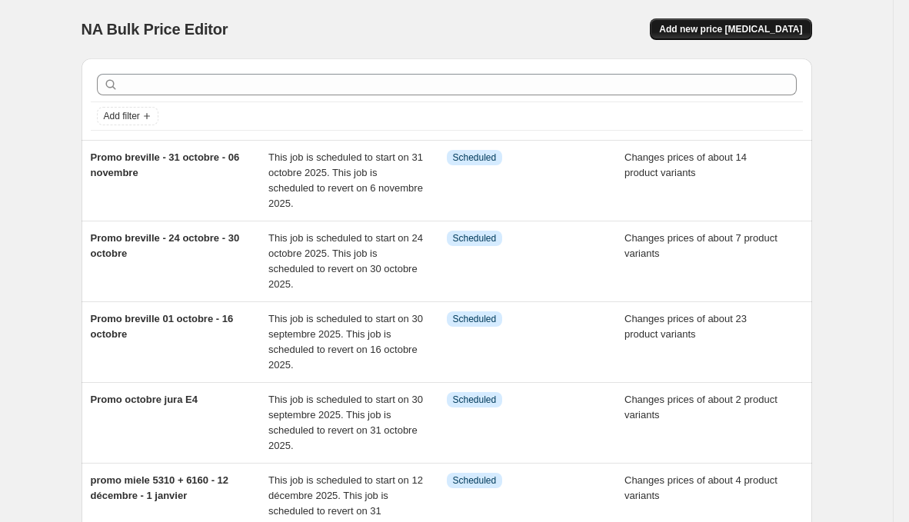
click at [774, 39] on button "Add new price [MEDICAL_DATA]" at bounding box center [731, 29] width 162 height 22
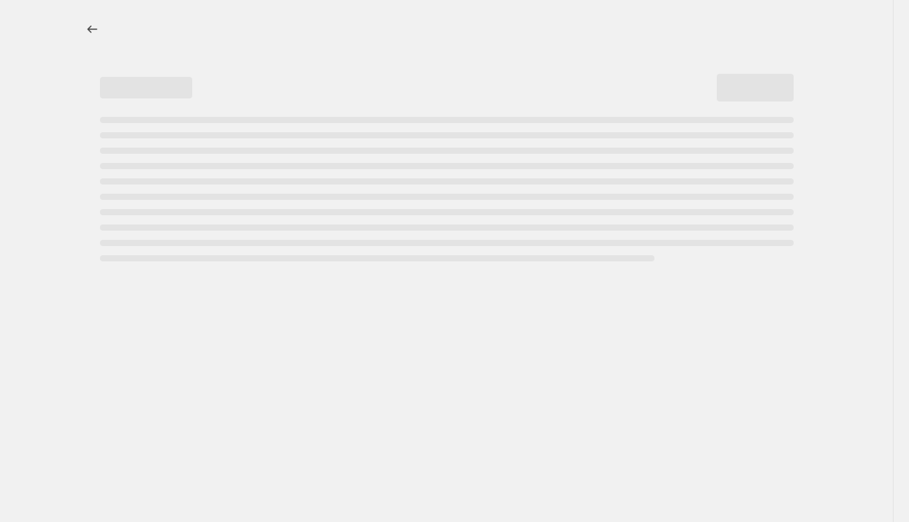
select select "percentage"
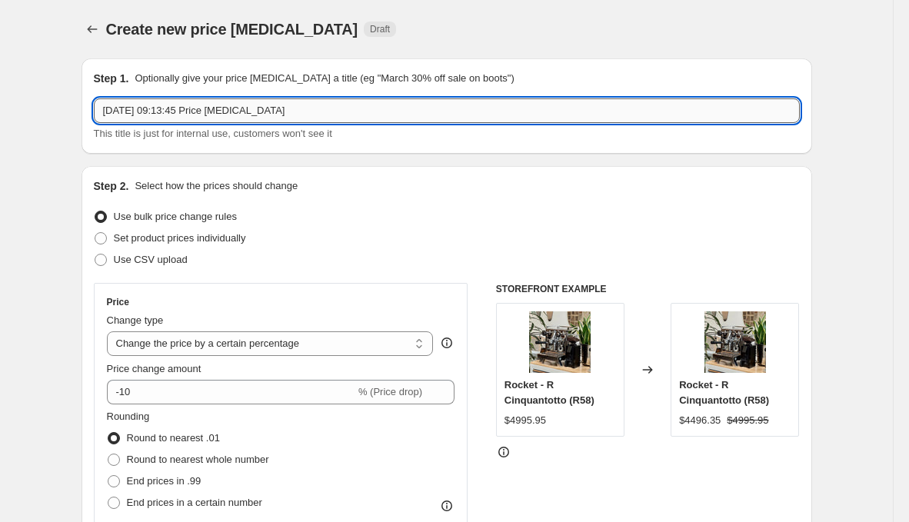
click at [333, 114] on input "[DATE] 09:13:45 Price [MEDICAL_DATA]" at bounding box center [447, 110] width 706 height 25
type input "Promo breville 19 novembre - 4 décembre"
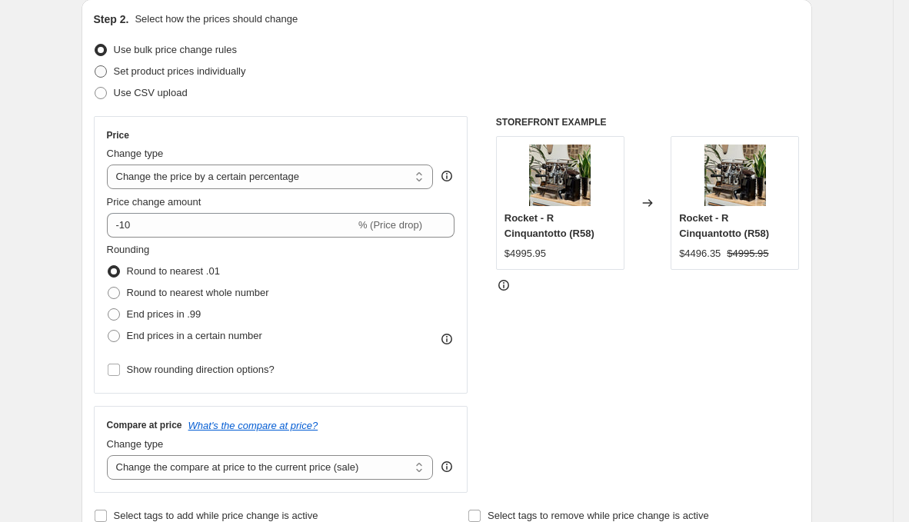
click at [153, 72] on span "Set product prices individually" at bounding box center [180, 71] width 132 height 12
click at [95, 66] on input "Set product prices individually" at bounding box center [95, 65] width 1 height 1
radio input "true"
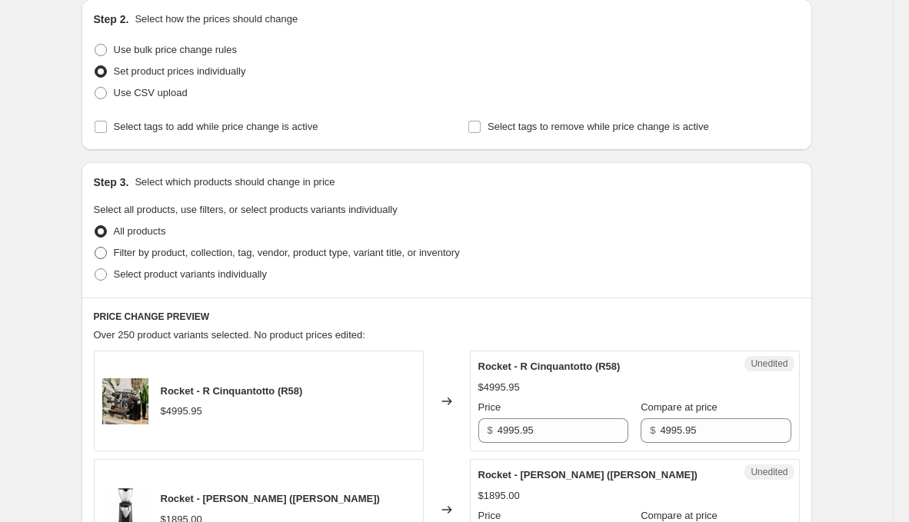
click at [173, 261] on label "Filter by product, collection, tag, vendor, product type, variant title, or inv…" at bounding box center [277, 253] width 366 height 22
click at [95, 248] on input "Filter by product, collection, tag, vendor, product type, variant title, or inv…" at bounding box center [95, 247] width 1 height 1
radio input "true"
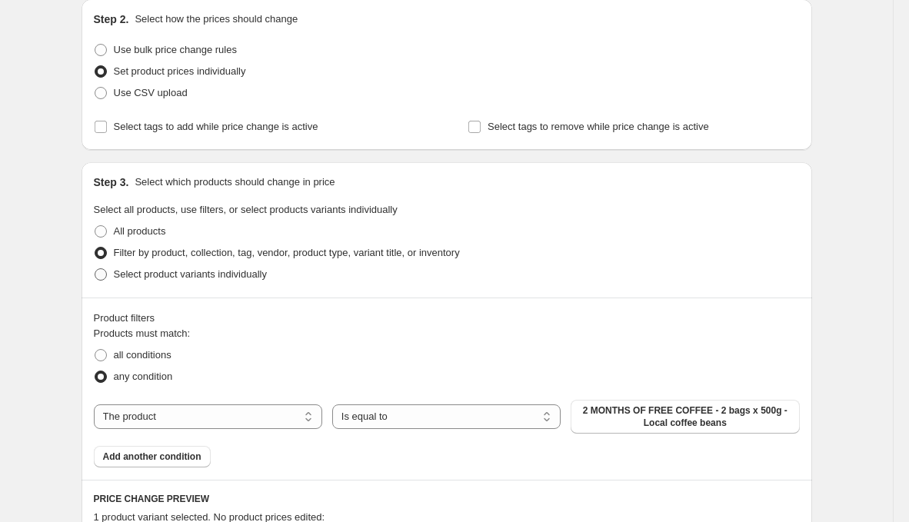
click at [174, 281] on span "Select product variants individually" at bounding box center [190, 274] width 153 height 15
click at [95, 269] on input "Select product variants individually" at bounding box center [95, 268] width 1 height 1
radio input "true"
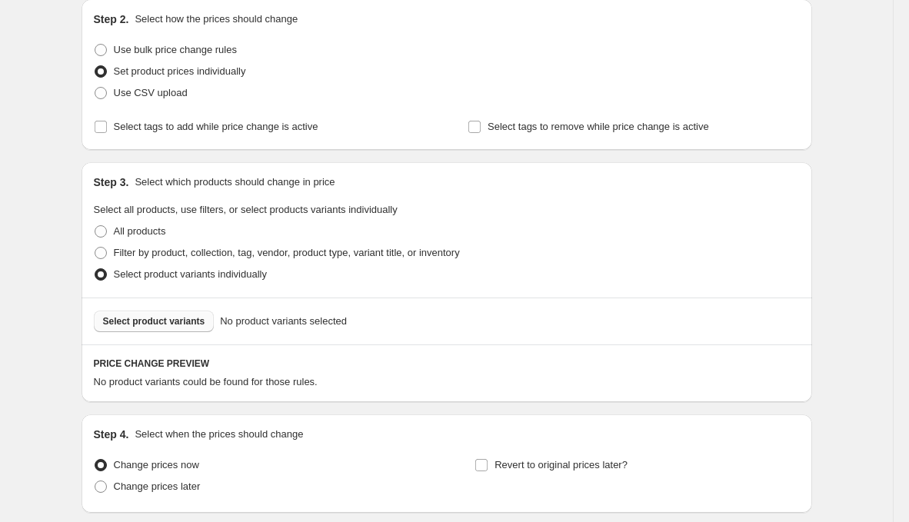
click at [181, 321] on span "Select product variants" at bounding box center [154, 321] width 102 height 12
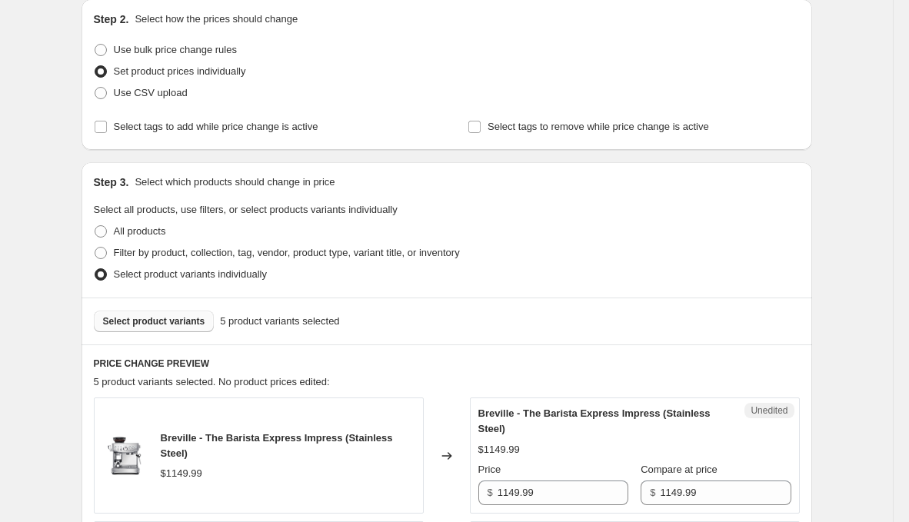
click at [627, 368] on h6 "PRICE CHANGE PREVIEW" at bounding box center [447, 364] width 706 height 12
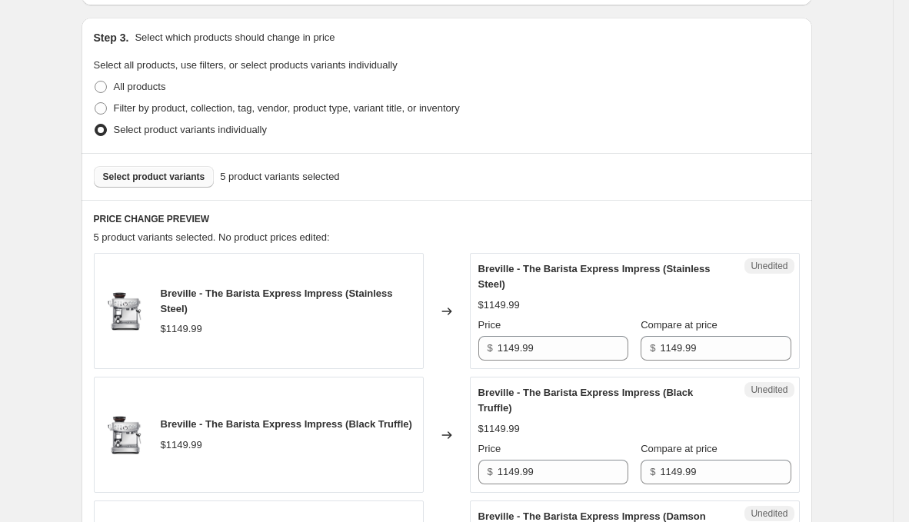
scroll to position [312, 0]
click at [558, 340] on input "1149.99" at bounding box center [563, 347] width 131 height 25
click at [542, 352] on input "1149.99" at bounding box center [563, 347] width 131 height 25
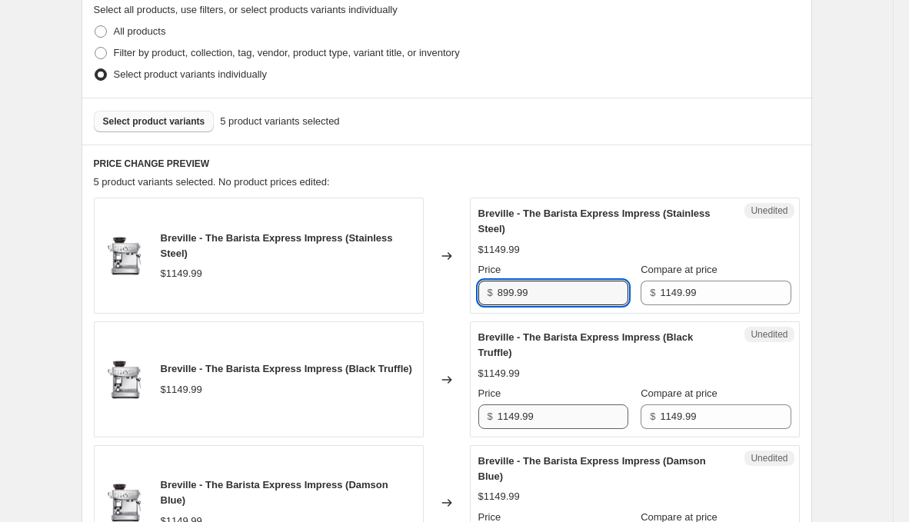
scroll to position [372, 0]
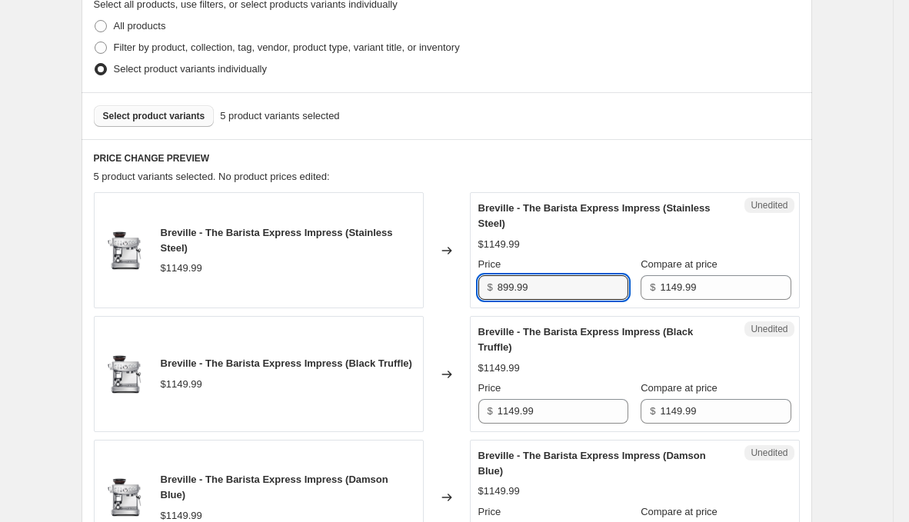
type input "899.99"
click at [578, 435] on div "Breville - The Barista Express Impress (Stainless Steel) $1149.99 Changed to Un…" at bounding box center [447, 489] width 706 height 595
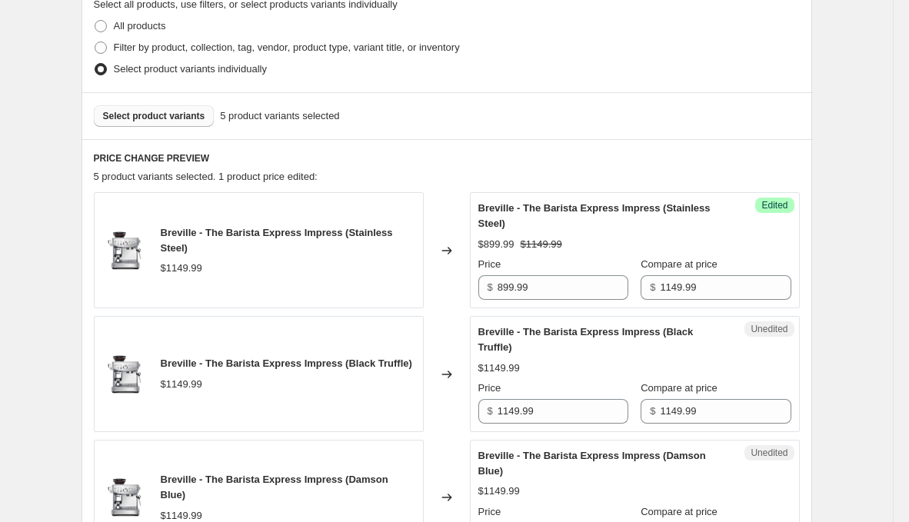
click at [578, 423] on div "Unedited Breville - The Barista Express Impress (Black Truffle) $1149.99 Price …" at bounding box center [635, 374] width 330 height 116
click at [578, 418] on input "1149.99" at bounding box center [563, 411] width 131 height 25
click at [578, 417] on input "1149.99" at bounding box center [563, 411] width 131 height 25
paste input "89"
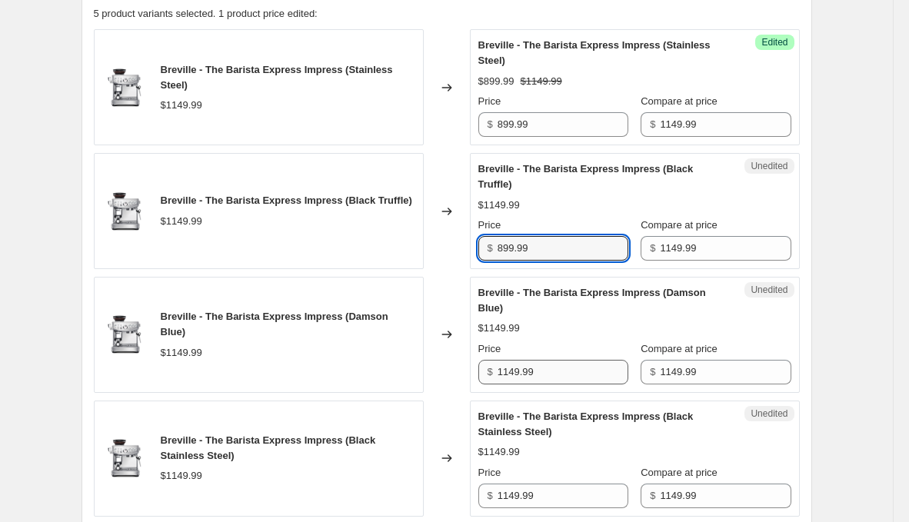
type input "899.99"
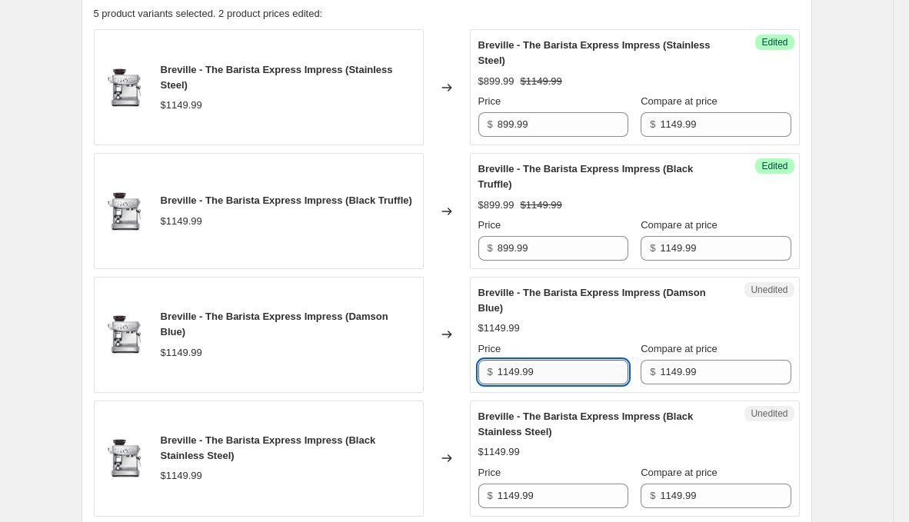
click at [575, 362] on input "1149.99" at bounding box center [563, 372] width 131 height 25
paste input "89"
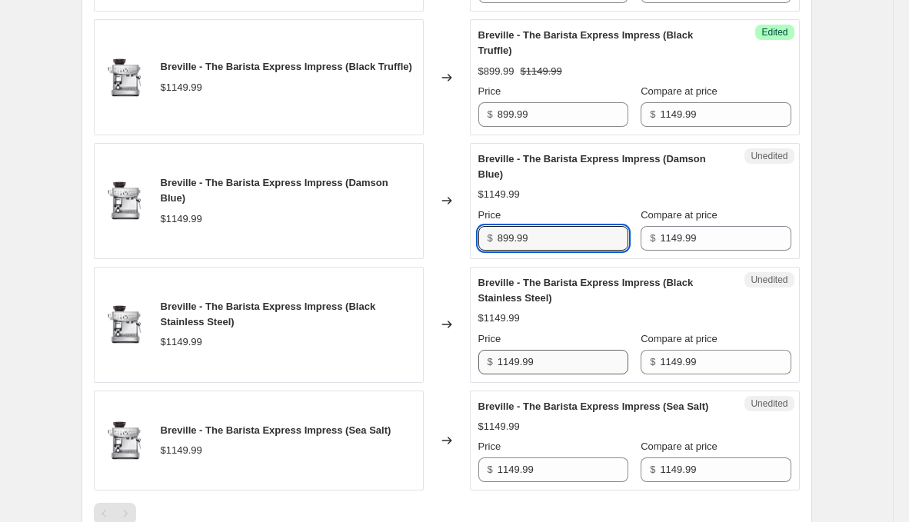
type input "899.99"
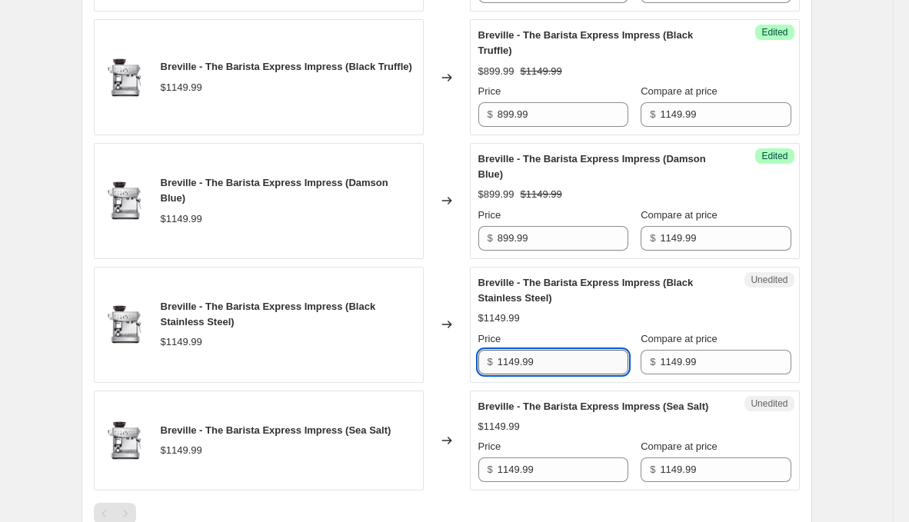
click at [576, 353] on input "1149.99" at bounding box center [563, 362] width 131 height 25
paste input "89"
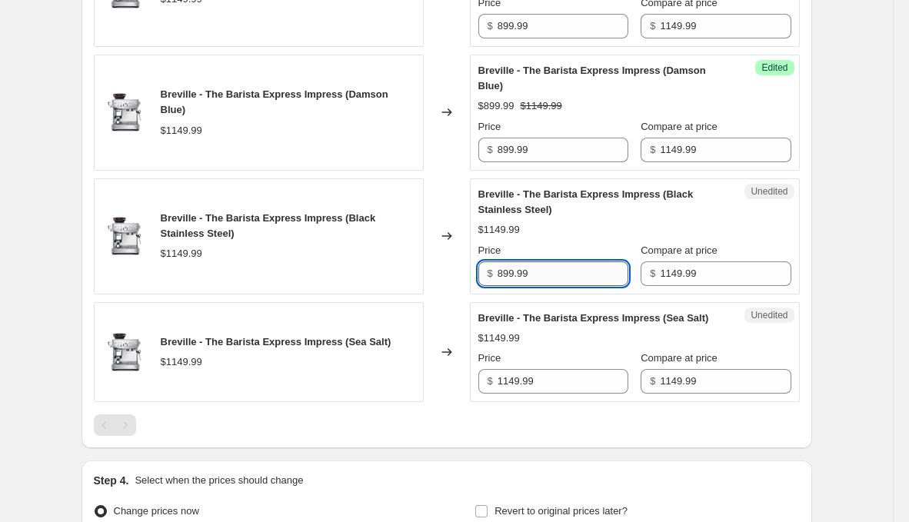
scroll to position [759, 0]
type input "899.99"
click at [574, 385] on input "1149.99" at bounding box center [563, 380] width 131 height 25
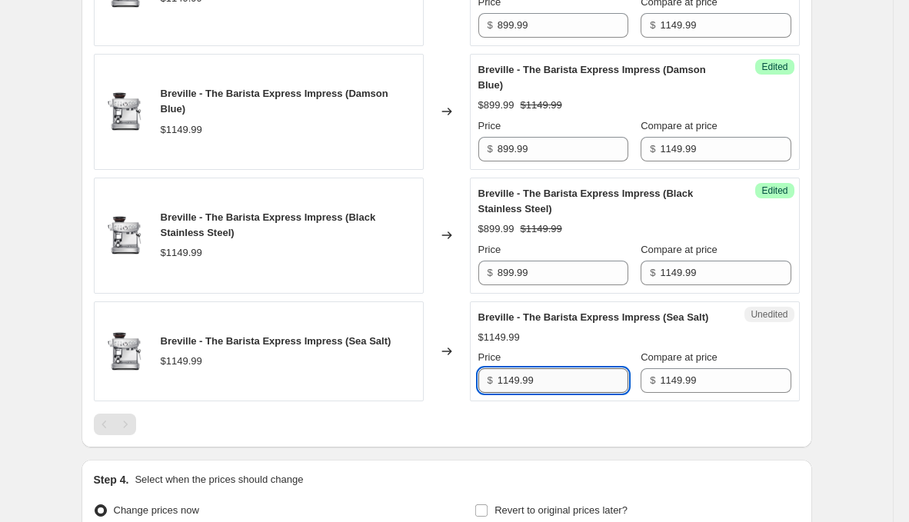
click at [574, 385] on input "1149.99" at bounding box center [563, 380] width 131 height 25
paste input "89"
type input "899.99"
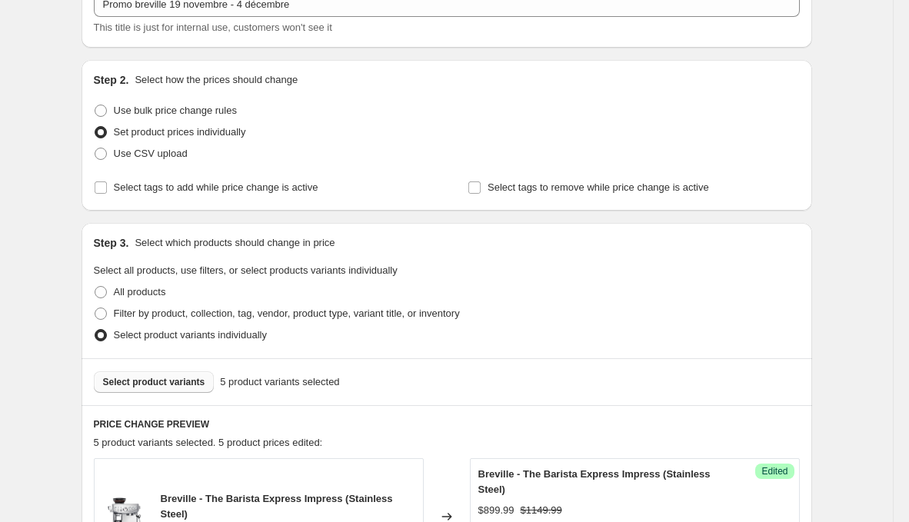
scroll to position [0, 0]
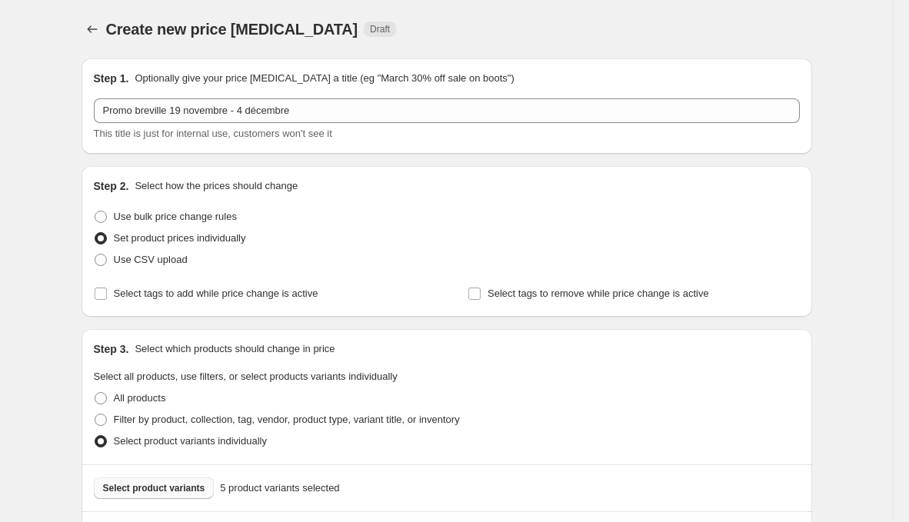
click at [152, 479] on button "Select product variants" at bounding box center [154, 489] width 121 height 22
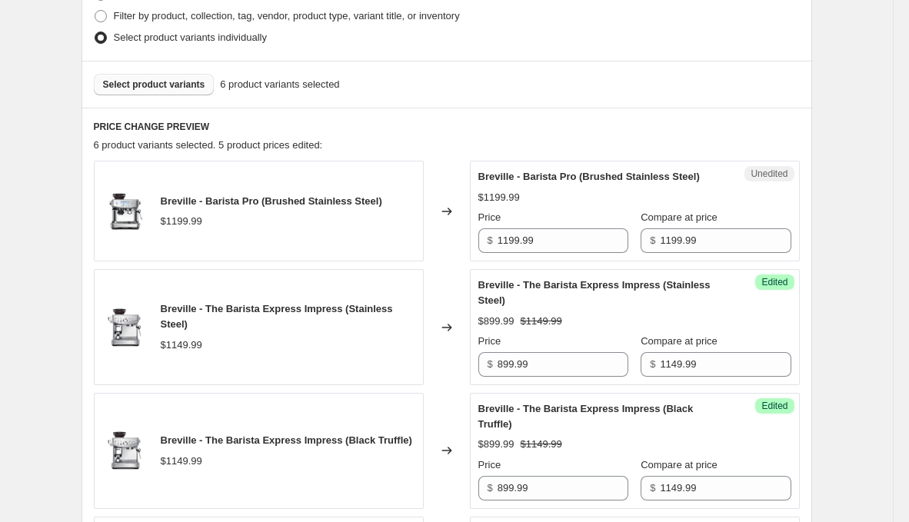
scroll to position [415, 0]
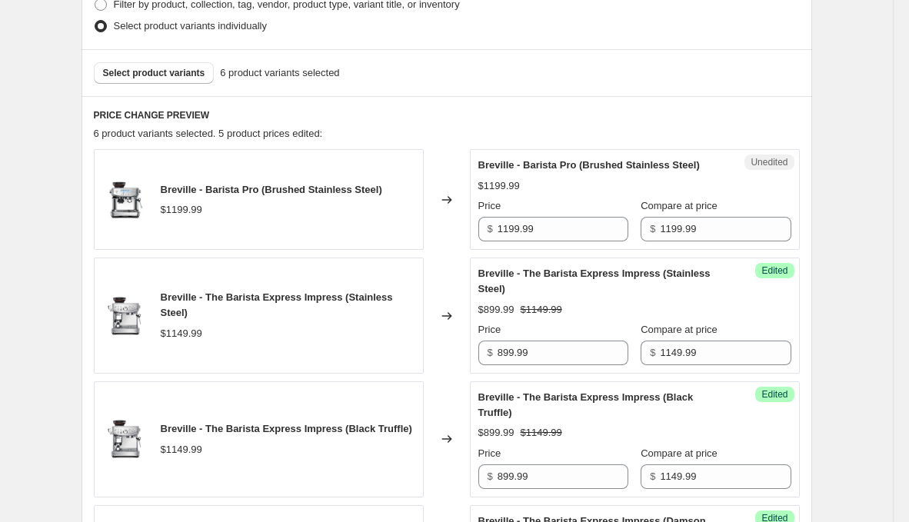
click at [528, 230] on div "Price $ 1199.99" at bounding box center [553, 219] width 150 height 43
click at [528, 236] on input "1199.99" at bounding box center [563, 229] width 131 height 25
type input "959.99"
click at [179, 75] on span "Select product variants" at bounding box center [154, 73] width 102 height 12
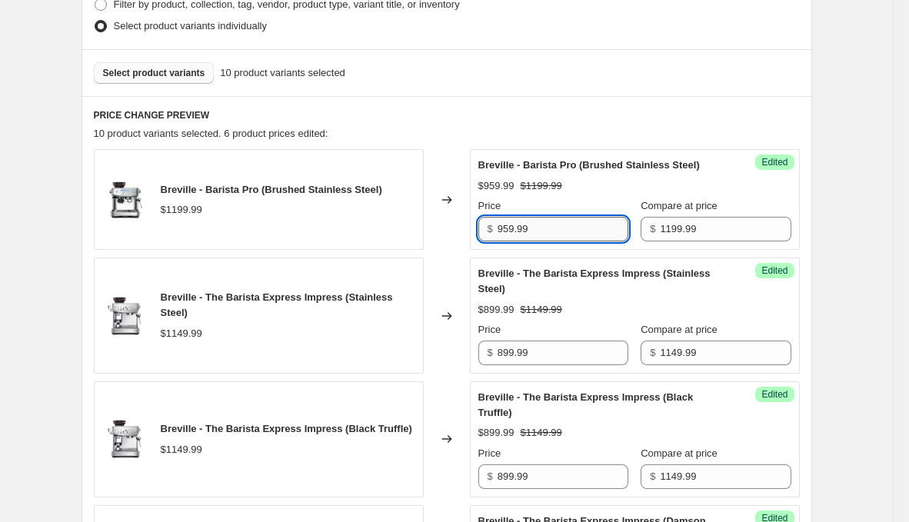
click at [567, 242] on input "959.99" at bounding box center [563, 229] width 131 height 25
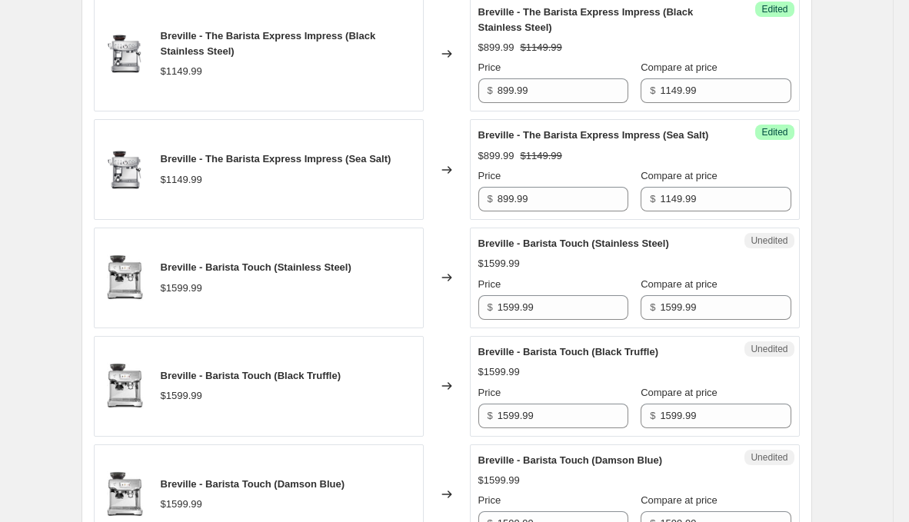
scroll to position [1049, 0]
click at [565, 319] on input "1599.99" at bounding box center [563, 307] width 131 height 25
type input "1199.99"
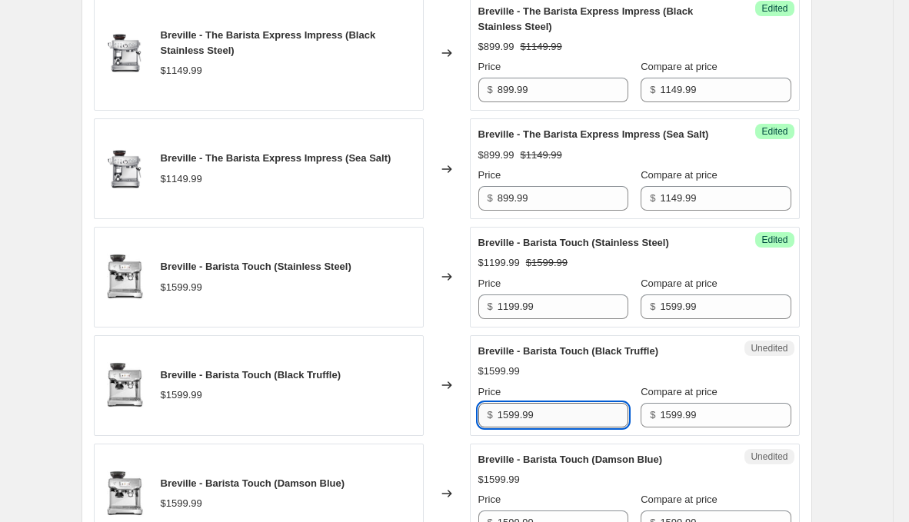
click at [555, 427] on input "1599.99" at bounding box center [563, 415] width 131 height 25
paste input "1"
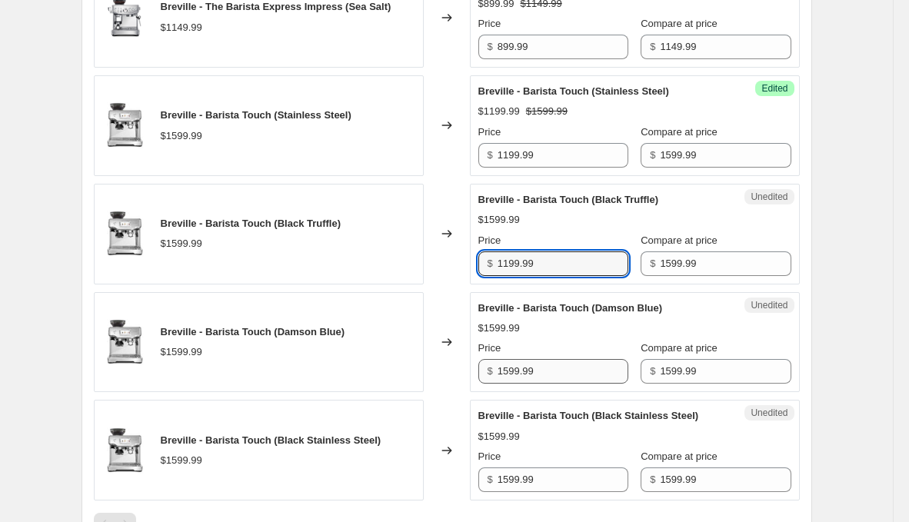
type input "1199.99"
click at [563, 384] on input "1599.99" at bounding box center [563, 371] width 131 height 25
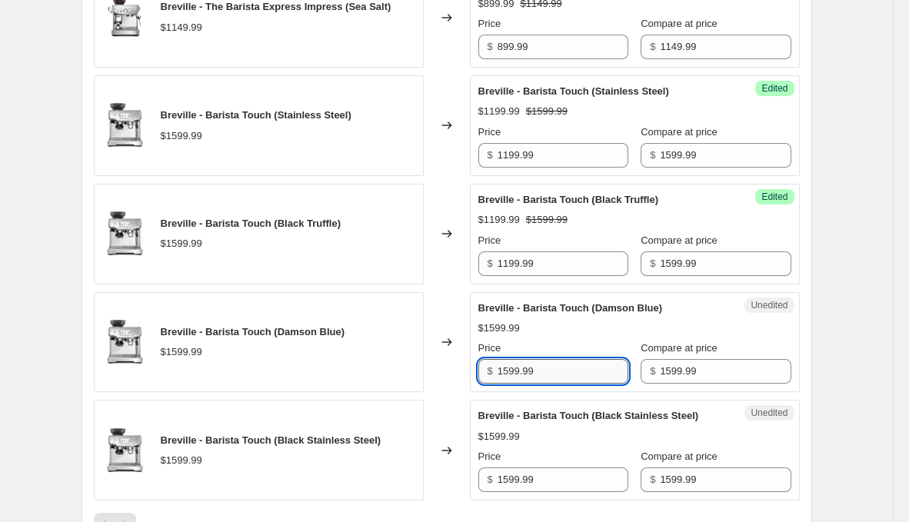
click at [563, 384] on input "1599.99" at bounding box center [563, 371] width 131 height 25
paste input "1199.99"
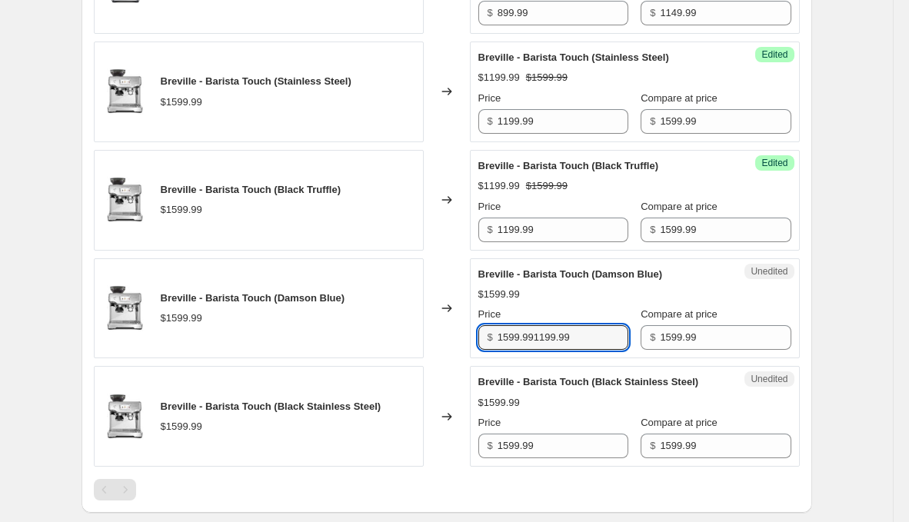
paste input "text"
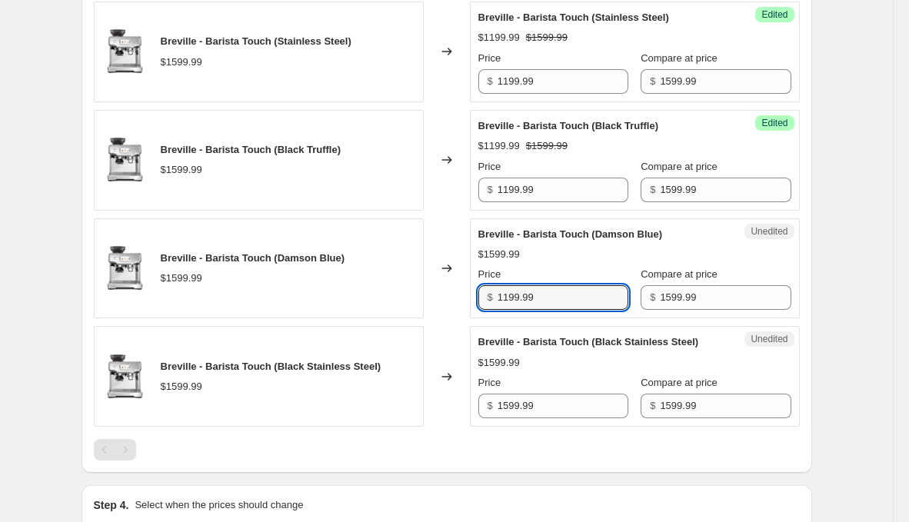
scroll to position [1277, 0]
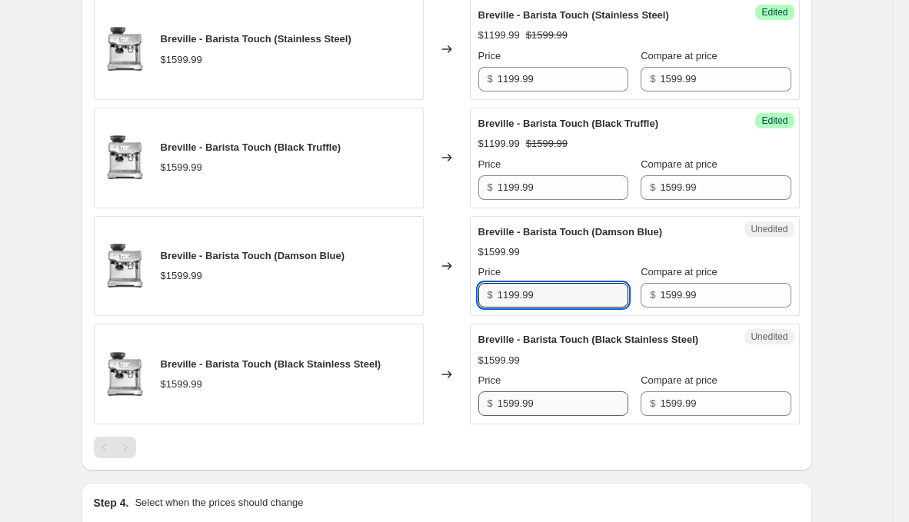
type input "1199.99"
click at [560, 416] on input "1599.99" at bounding box center [563, 404] width 131 height 25
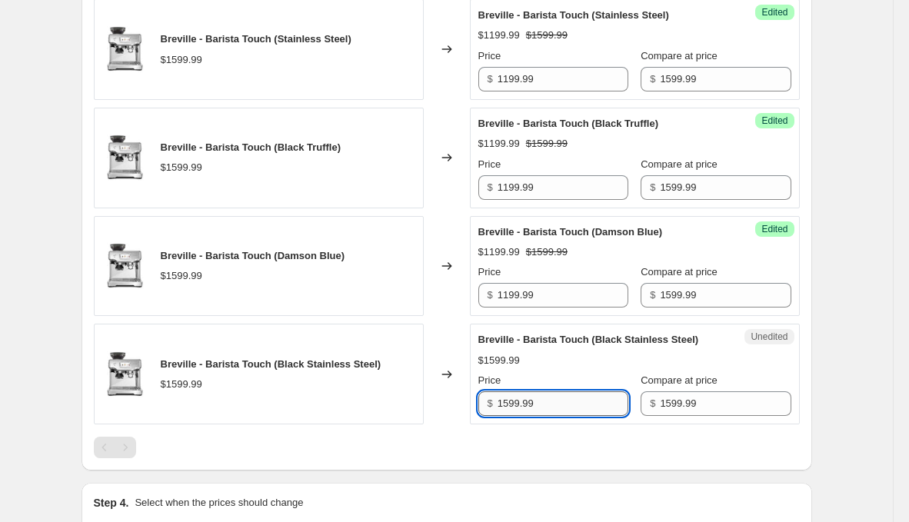
click at [560, 416] on input "1599.99" at bounding box center [563, 404] width 131 height 25
paste input "1"
type input "1199.99"
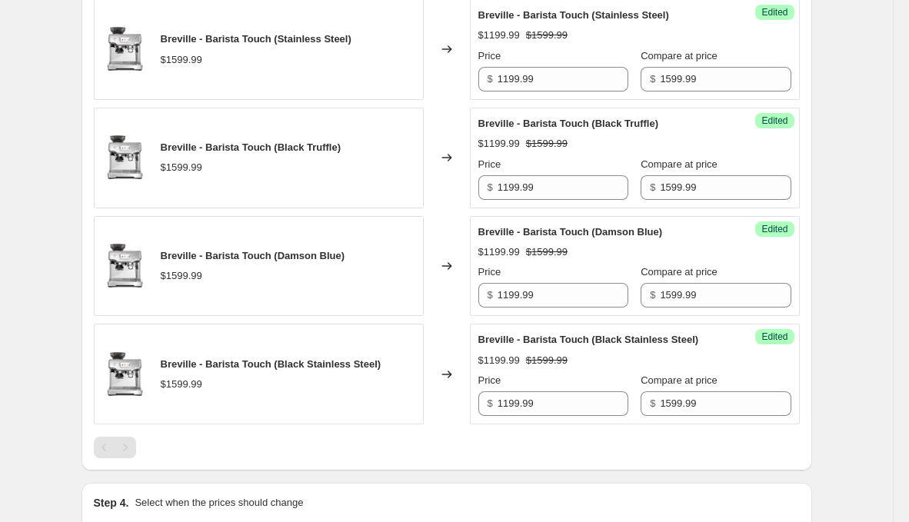
click at [569, 388] on div "Breville - Barista Touch (Black Stainless Steel) $1199.99 $1599.99 Price $ 1199…" at bounding box center [634, 374] width 313 height 84
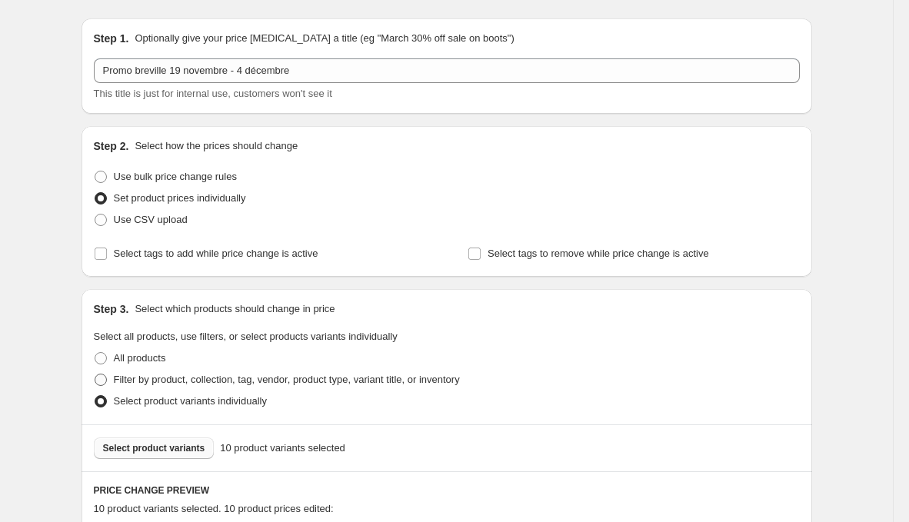
scroll to position [43, 0]
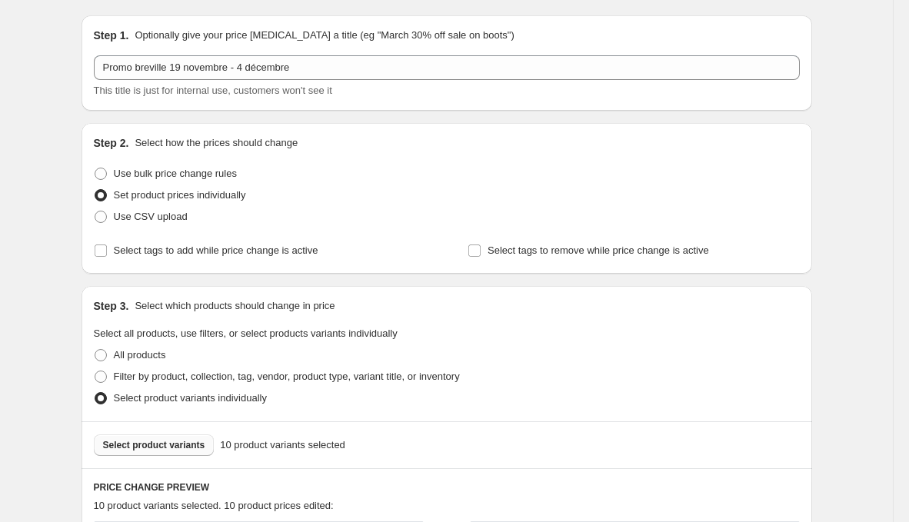
click at [166, 432] on div "Select product variants 10 product variants selected" at bounding box center [447, 445] width 731 height 47
click at [170, 452] on button "Select product variants" at bounding box center [154, 446] width 121 height 22
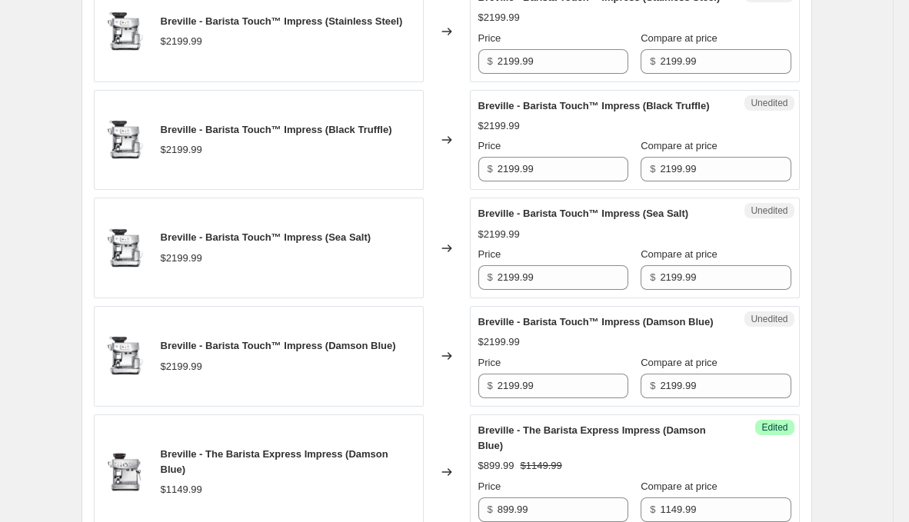
scroll to position [817, 0]
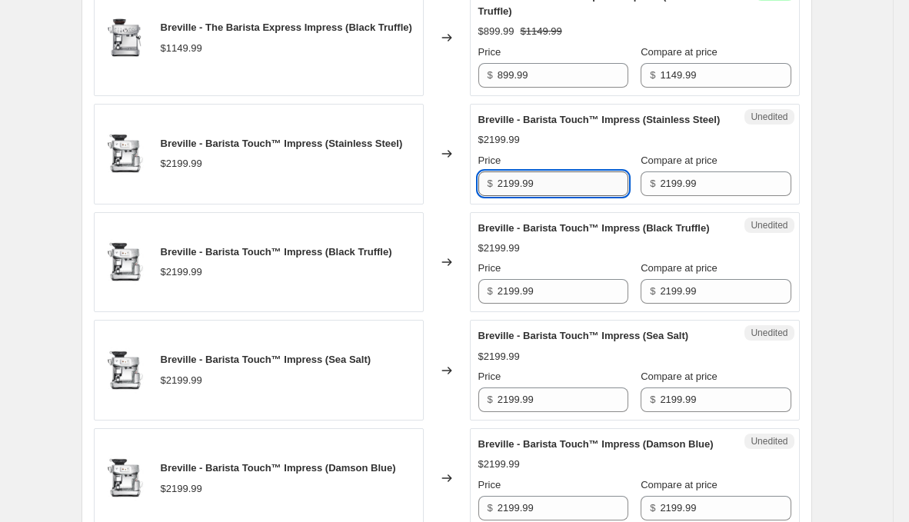
click at [553, 196] on input "2199.99" at bounding box center [563, 184] width 131 height 25
type input "1759.99"
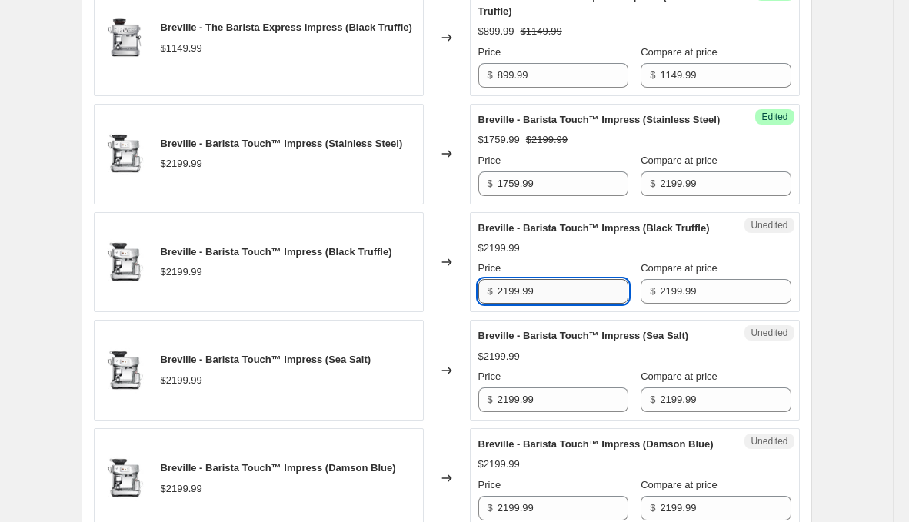
click at [571, 304] on input "2199.99" at bounding box center [563, 291] width 131 height 25
paste input "175"
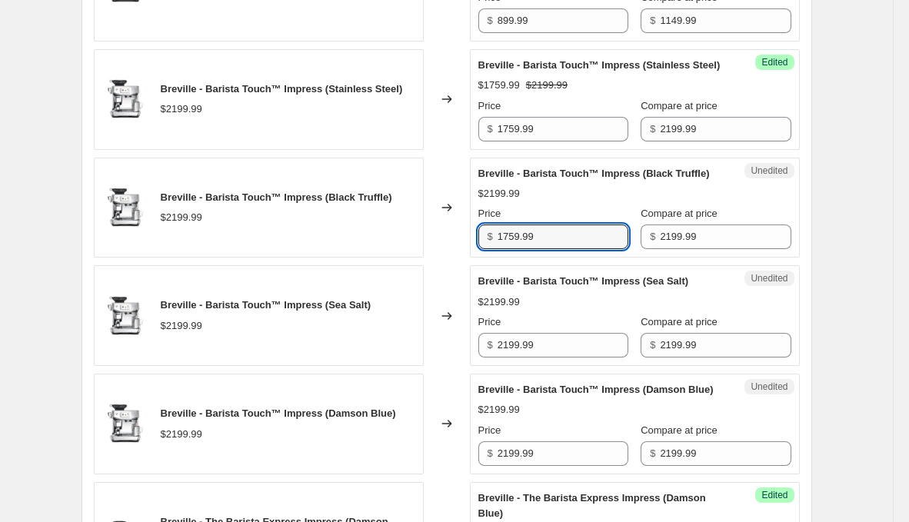
type input "1759.99"
click at [585, 358] on input "2199.99" at bounding box center [563, 345] width 131 height 25
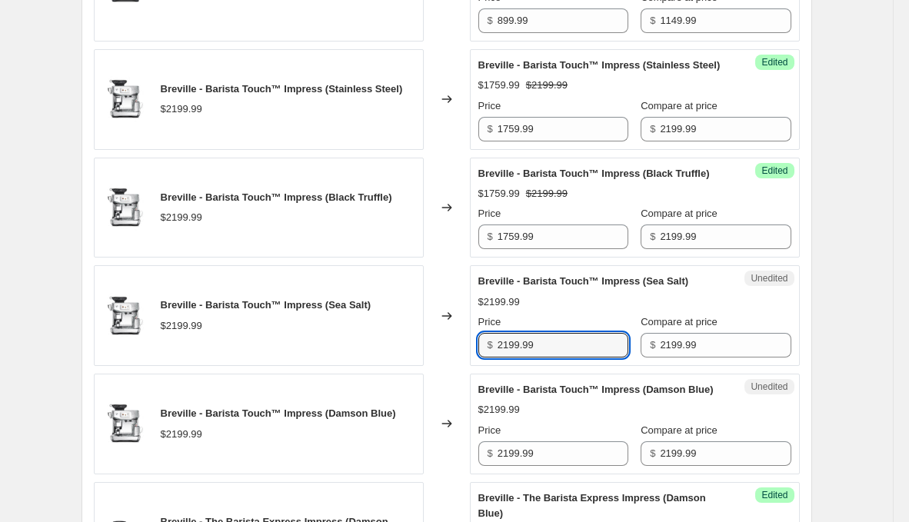
click at [585, 358] on input "2199.99" at bounding box center [563, 345] width 131 height 25
paste input "175"
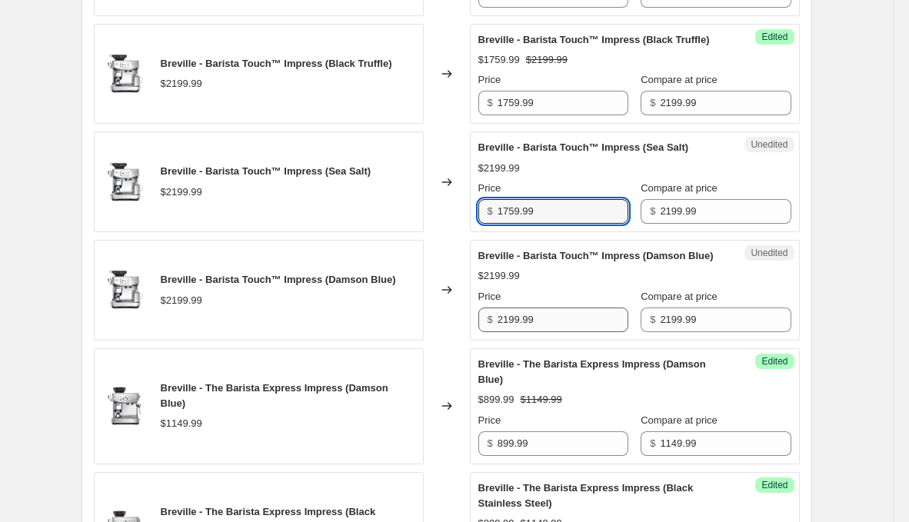
type input "1759.99"
click at [587, 332] on input "2199.99" at bounding box center [563, 320] width 131 height 25
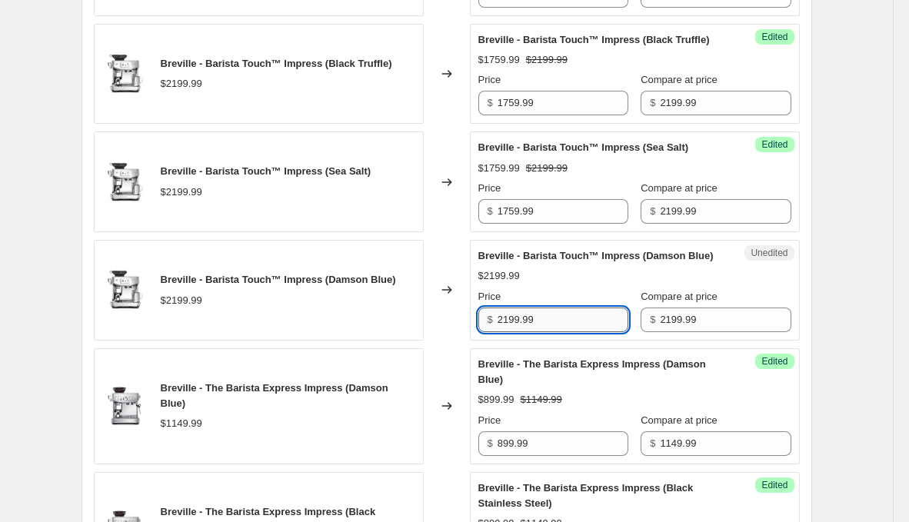
click at [587, 332] on input "2199.99" at bounding box center [563, 320] width 131 height 25
paste input "175"
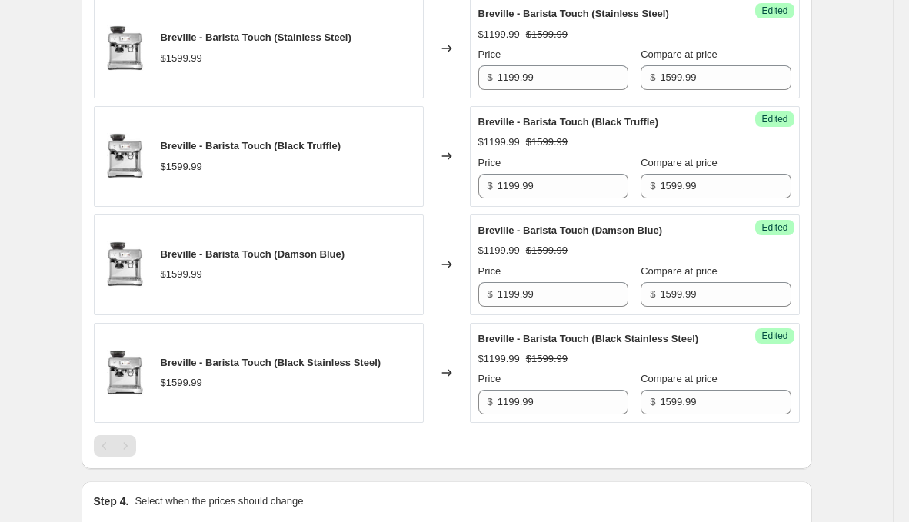
scroll to position [1979, 0]
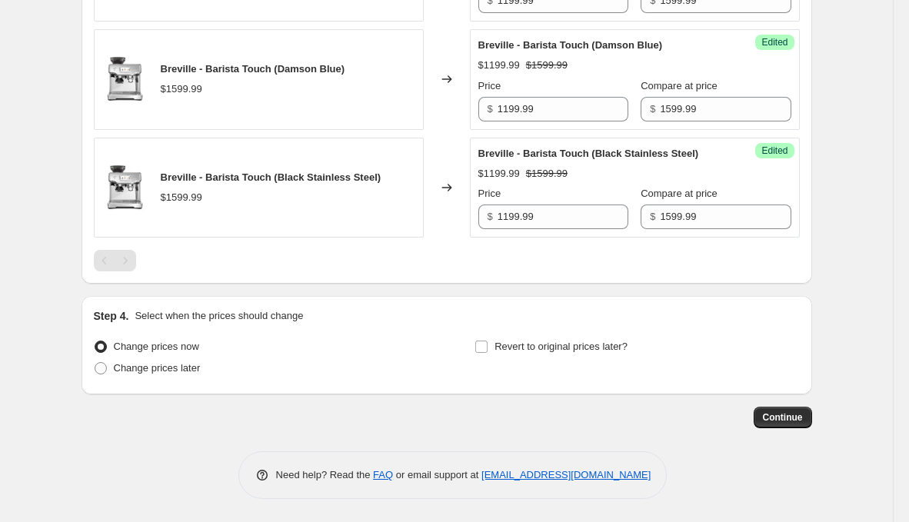
type input "1759.99"
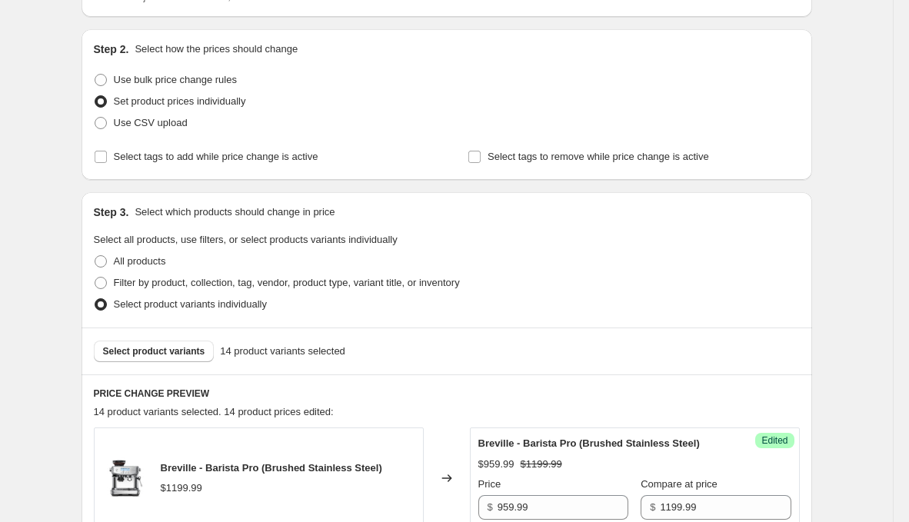
scroll to position [0, 0]
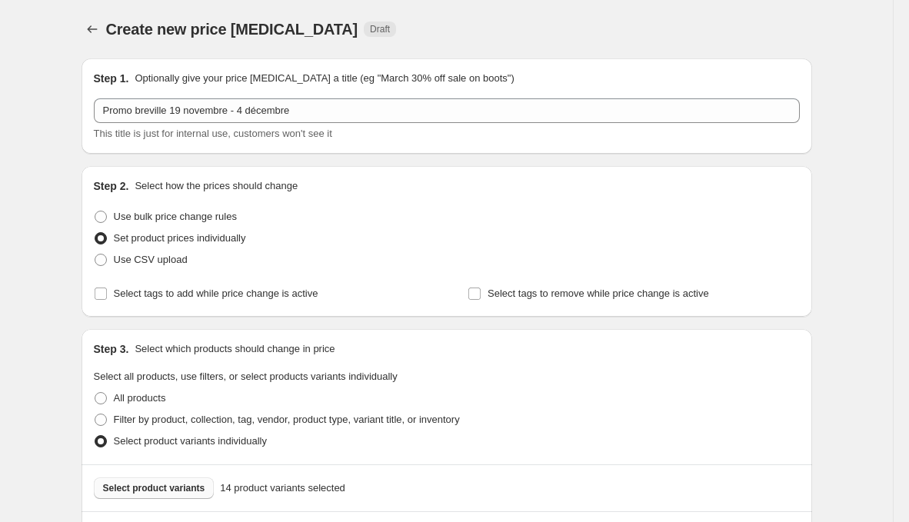
click at [195, 495] on button "Select product variants" at bounding box center [154, 489] width 121 height 22
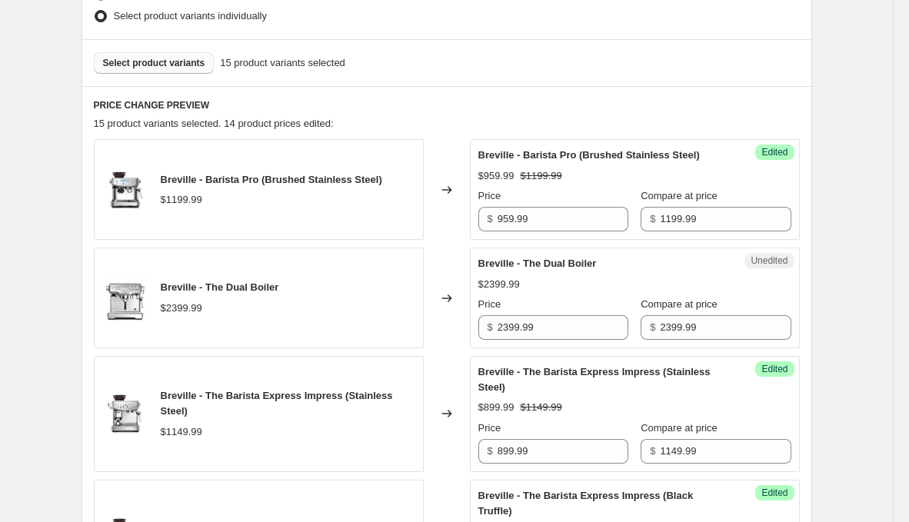
scroll to position [426, 0]
click at [549, 339] on input "2399.99" at bounding box center [563, 327] width 131 height 25
type input "1899.99"
click at [162, 56] on span "Select product variants" at bounding box center [154, 62] width 102 height 12
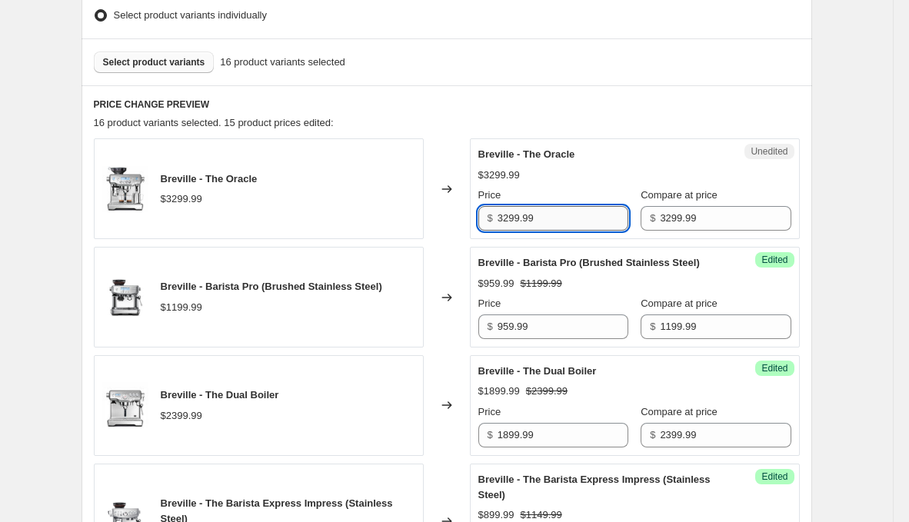
click at [574, 215] on input "3299.99" at bounding box center [563, 218] width 131 height 25
type input "2639.99"
click at [689, 108] on h6 "PRICE CHANGE PREVIEW" at bounding box center [447, 104] width 706 height 12
click at [178, 75] on div "Select product variants 16 product variants selected" at bounding box center [447, 61] width 731 height 47
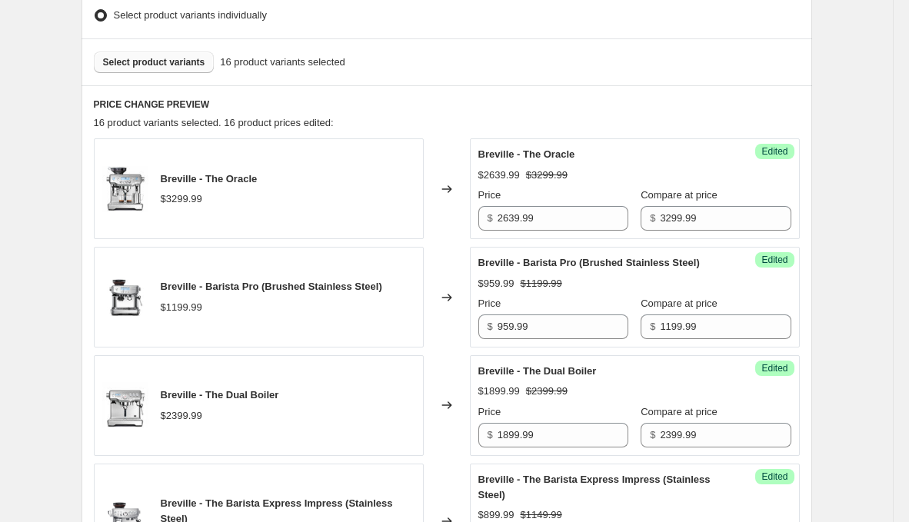
click at [187, 70] on button "Select product variants" at bounding box center [154, 63] width 121 height 22
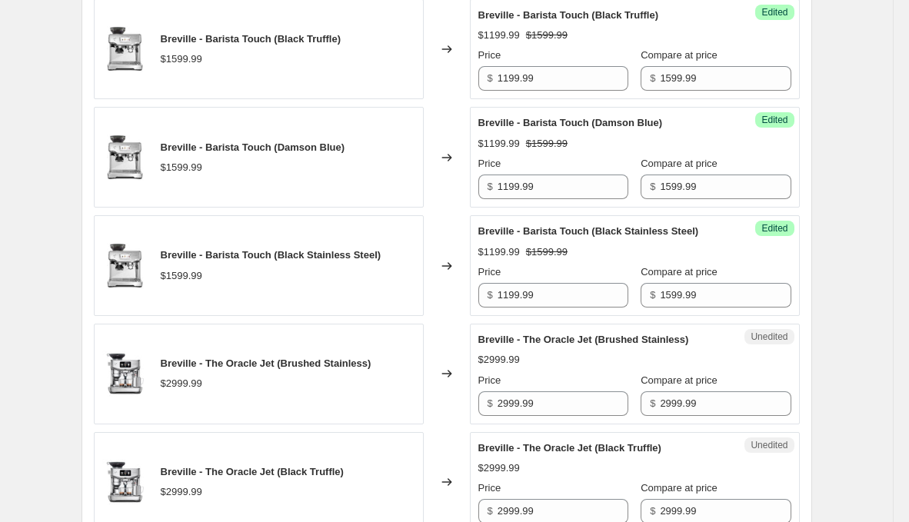
scroll to position [2236, 0]
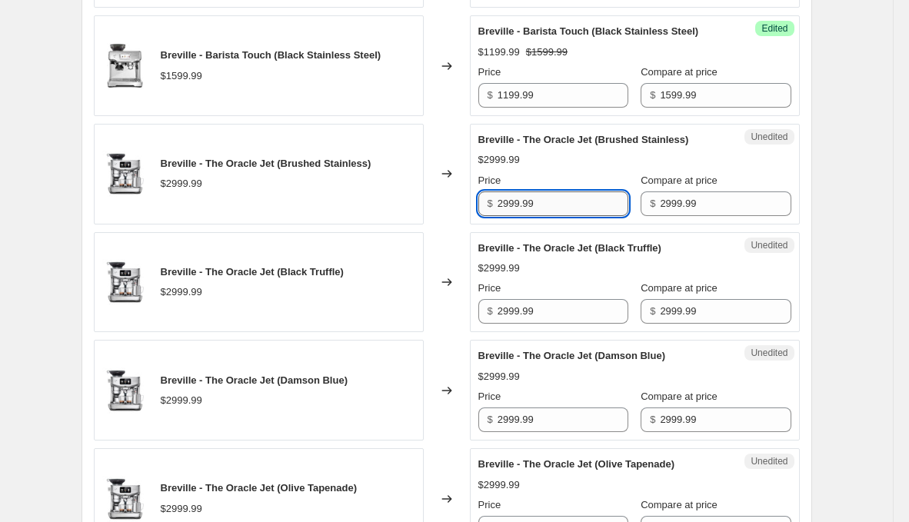
click at [562, 216] on input "2999.99" at bounding box center [563, 204] width 131 height 25
type input "2399.99"
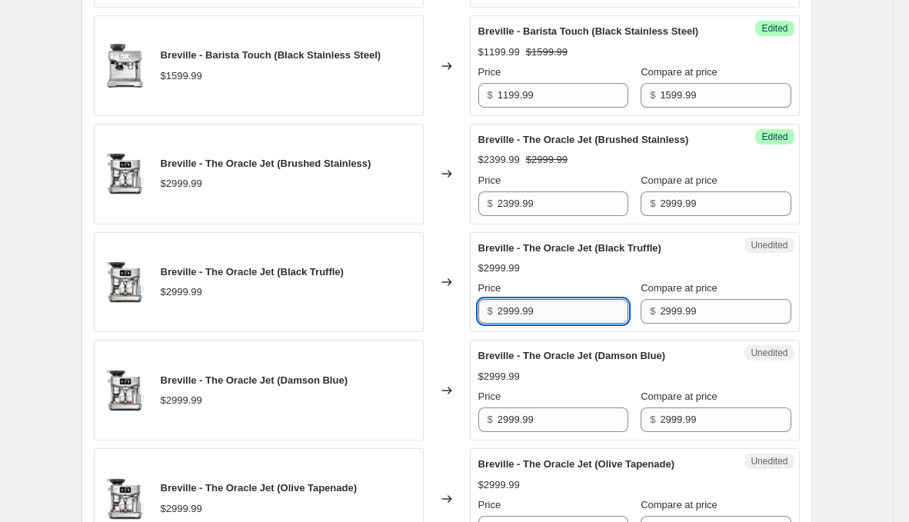
click at [563, 324] on input "2999.99" at bounding box center [563, 311] width 131 height 25
paste input "3"
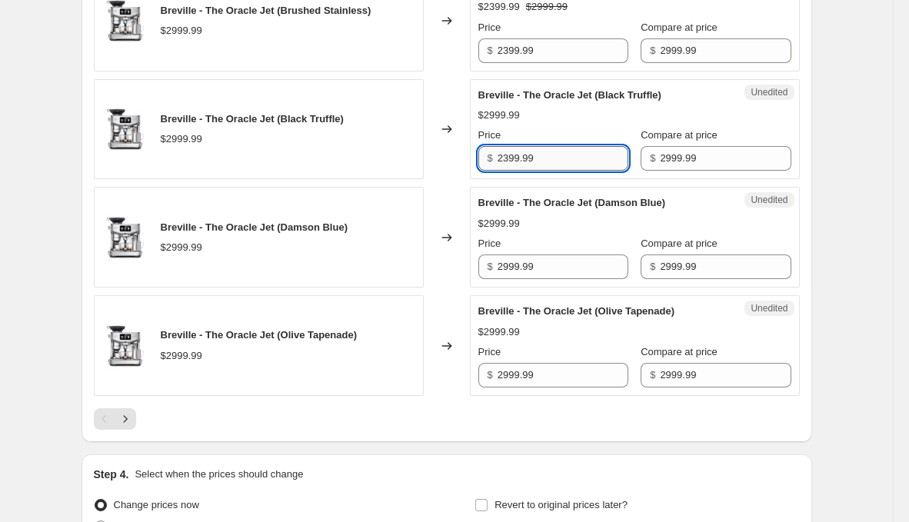
scroll to position [2382, 0]
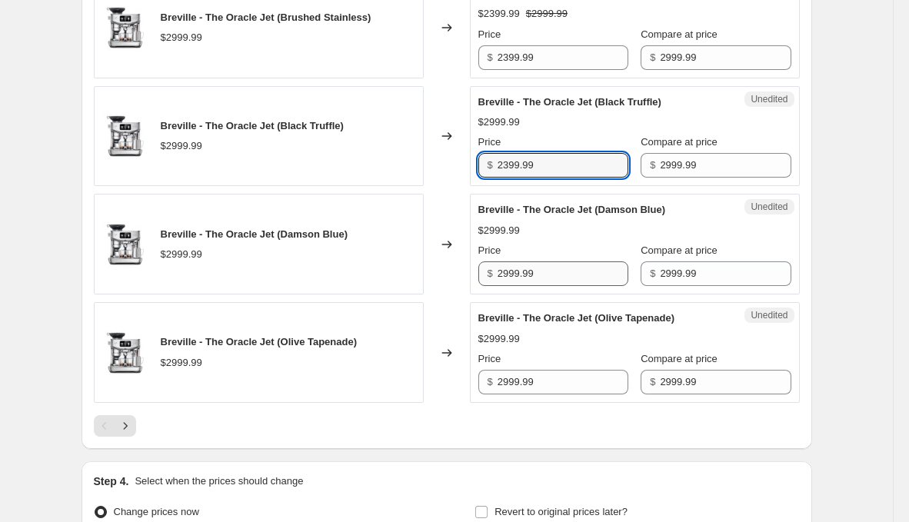
type input "2399.99"
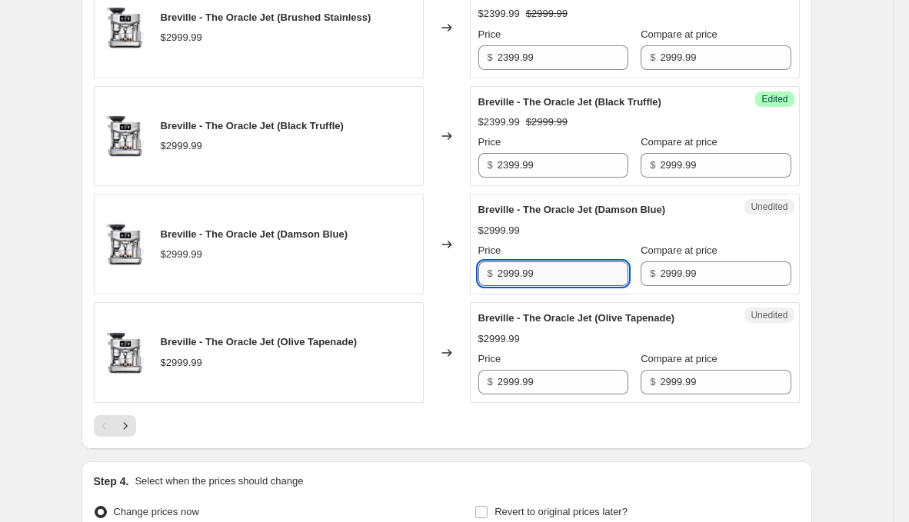
click at [575, 286] on input "2999.99" at bounding box center [563, 274] width 131 height 25
paste input "3"
type input "2399.99"
click at [564, 395] on input "2999.99" at bounding box center [563, 382] width 131 height 25
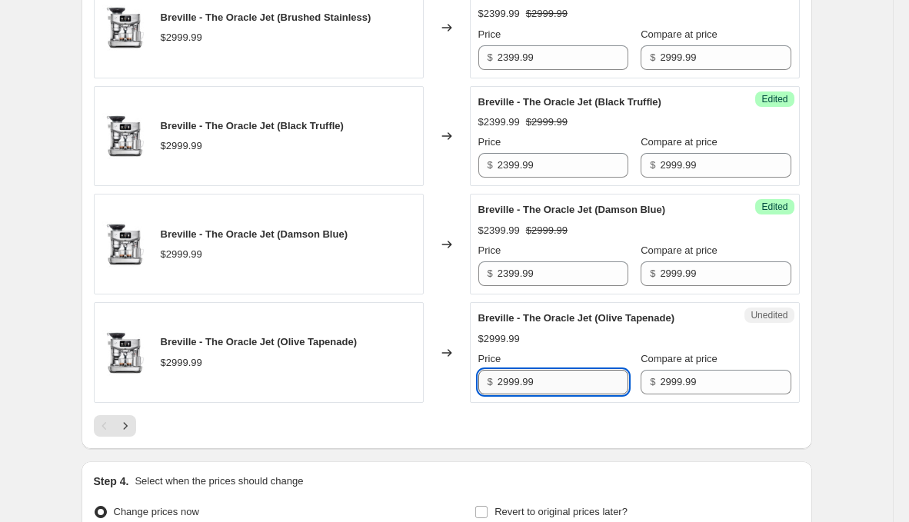
click at [564, 395] on input "2999.99" at bounding box center [563, 382] width 131 height 25
paste input "3"
type input "2399.99"
click at [118, 434] on icon "Next" at bounding box center [125, 425] width 15 height 15
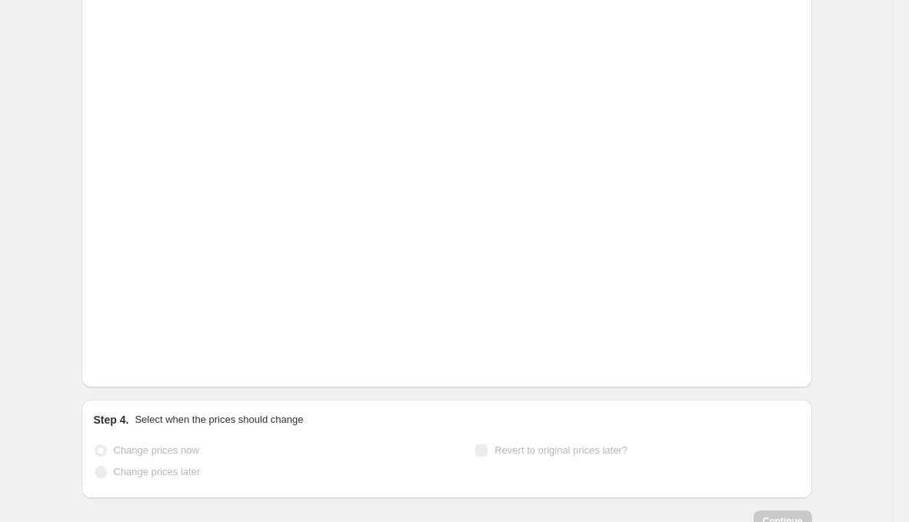
scroll to position [425, 0]
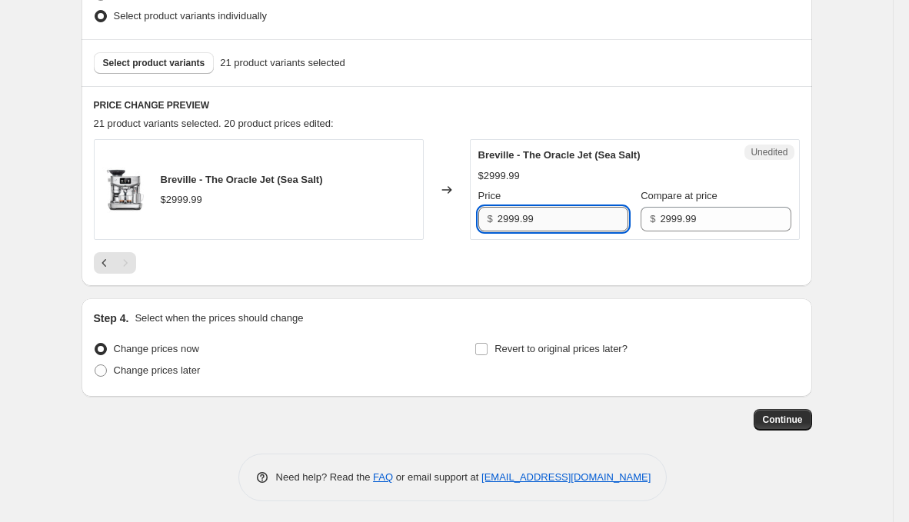
click at [528, 207] on input "2999.99" at bounding box center [563, 219] width 131 height 25
click at [528, 208] on input "2999.99" at bounding box center [563, 219] width 131 height 25
paste input "3"
type input "2399.99"
click at [188, 52] on button "Select product variants" at bounding box center [154, 63] width 121 height 22
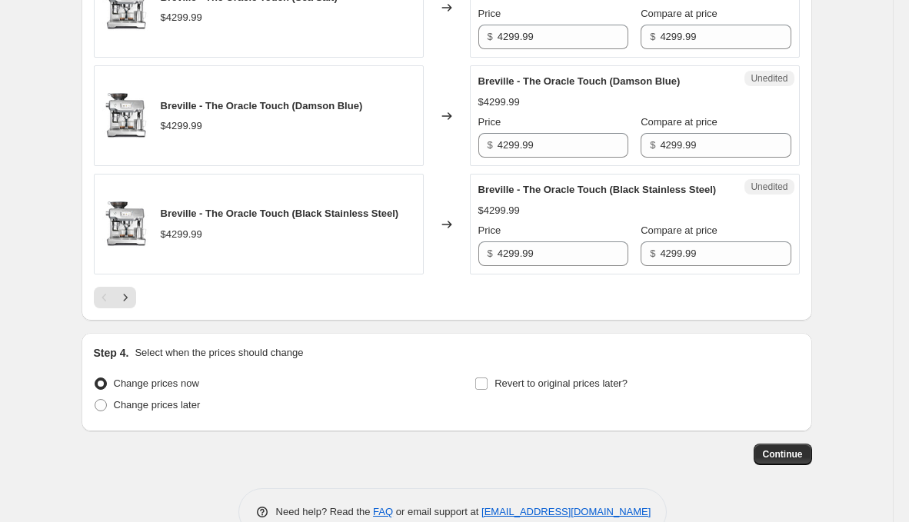
scroll to position [2505, 0]
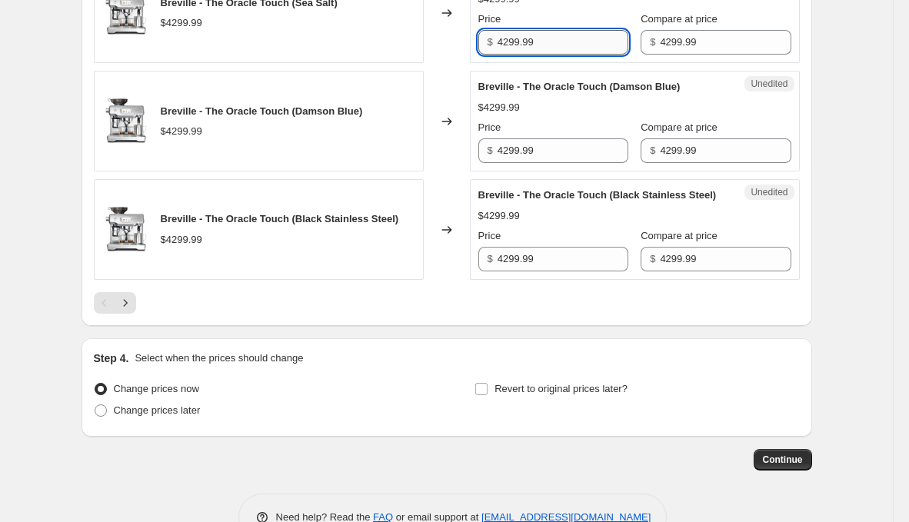
click at [576, 55] on input "4299.99" at bounding box center [563, 42] width 131 height 25
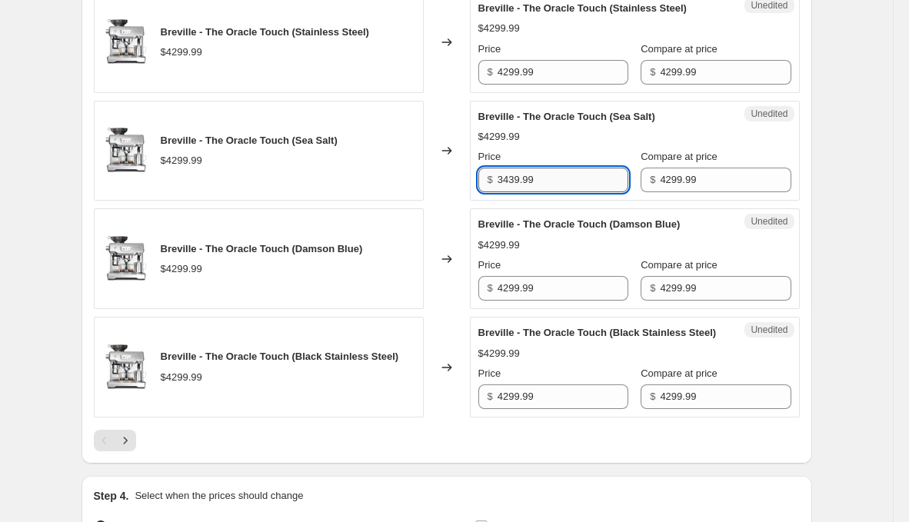
scroll to position [2354, 0]
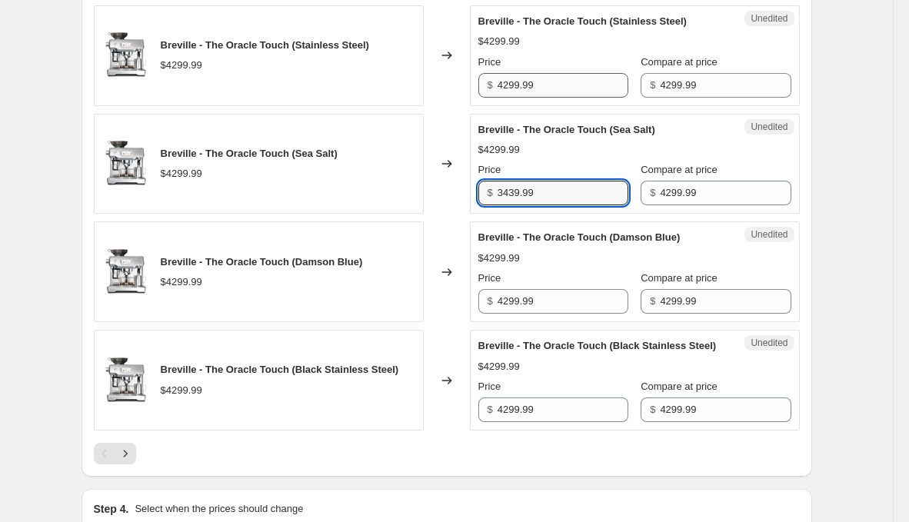
type input "3439.99"
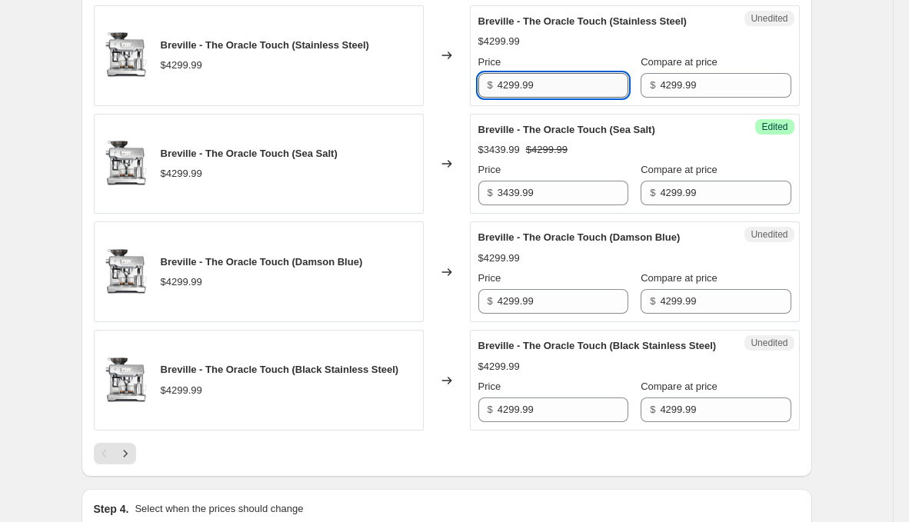
click at [568, 98] on input "4299.99" at bounding box center [563, 85] width 131 height 25
paste input "343"
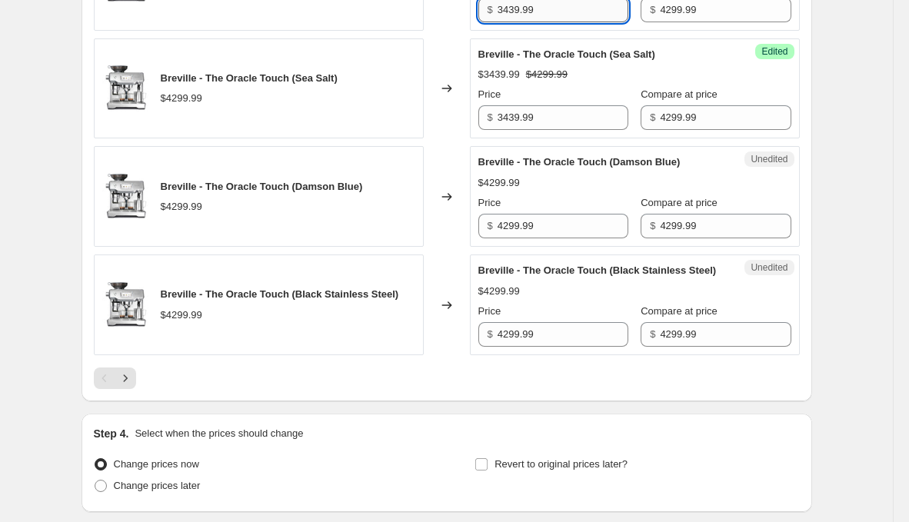
scroll to position [2436, 0]
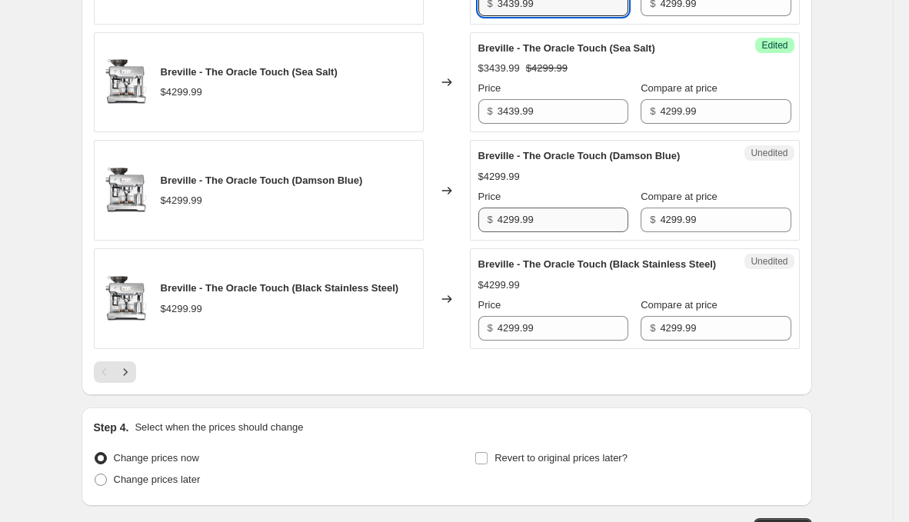
type input "3439.99"
click at [552, 232] on input "4299.99" at bounding box center [563, 220] width 131 height 25
paste input "343"
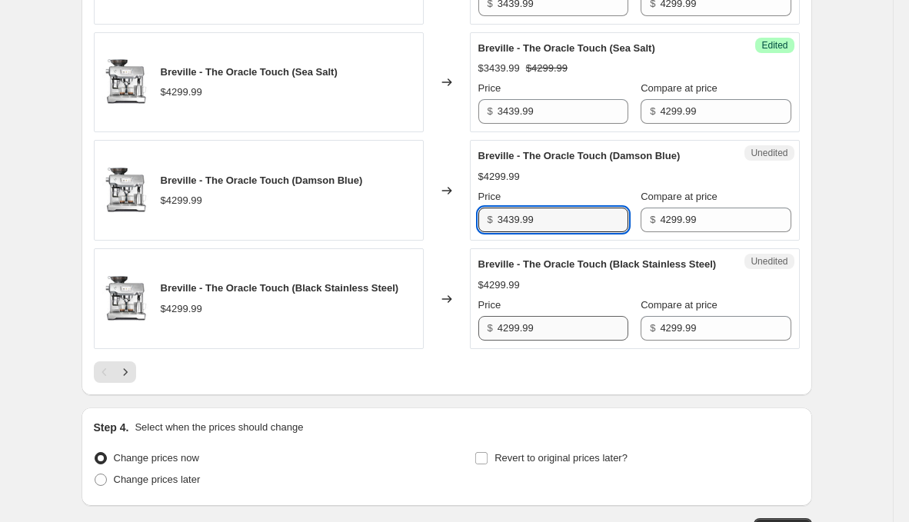
type input "3439.99"
click at [574, 341] on input "4299.99" at bounding box center [563, 328] width 131 height 25
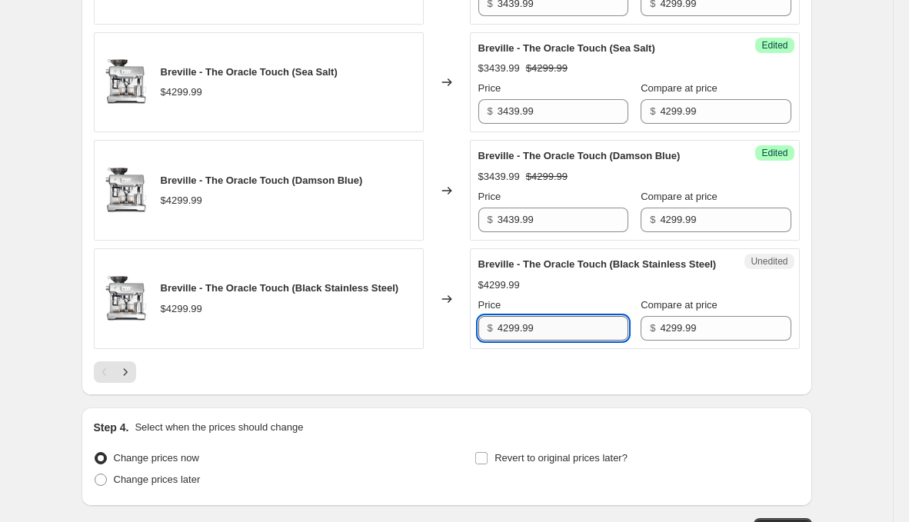
click at [574, 341] on input "4299.99" at bounding box center [563, 328] width 131 height 25
paste input "343"
type input "3439.99"
click at [123, 380] on icon "Next" at bounding box center [125, 372] width 15 height 15
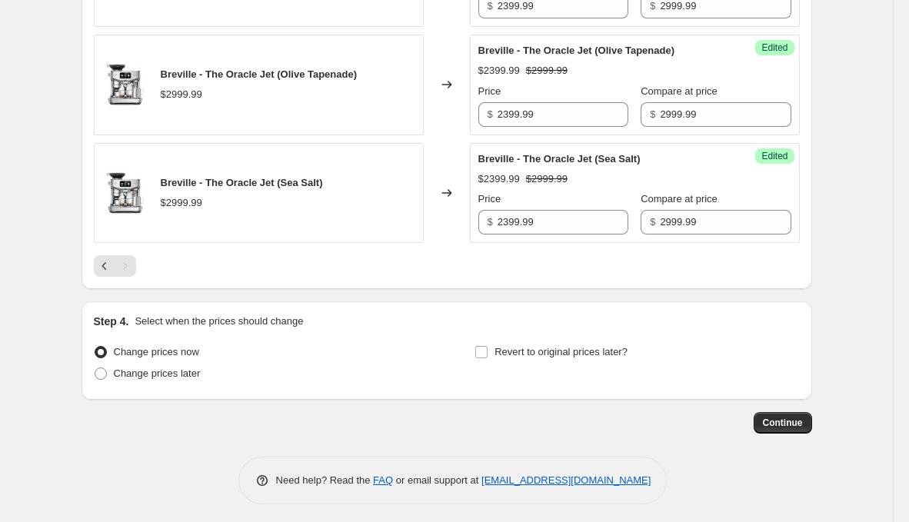
scroll to position [0, 0]
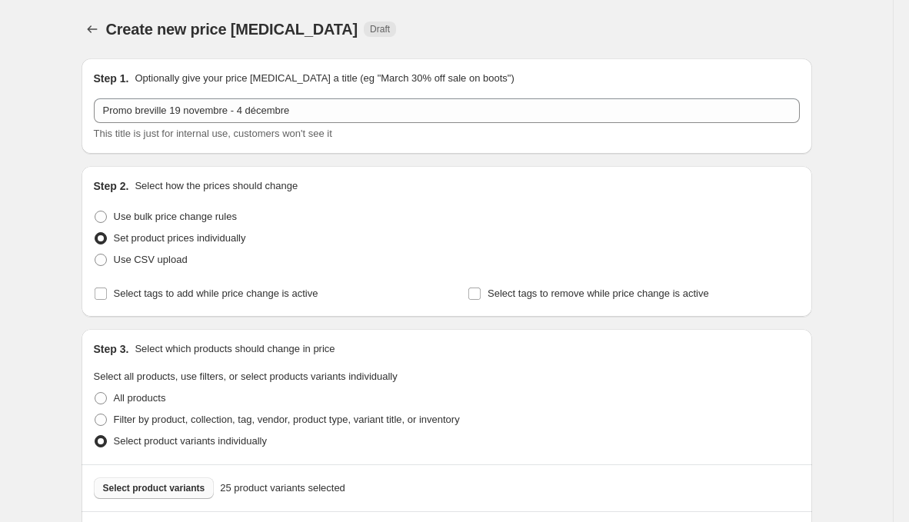
click at [191, 485] on span "Select product variants" at bounding box center [154, 488] width 102 height 12
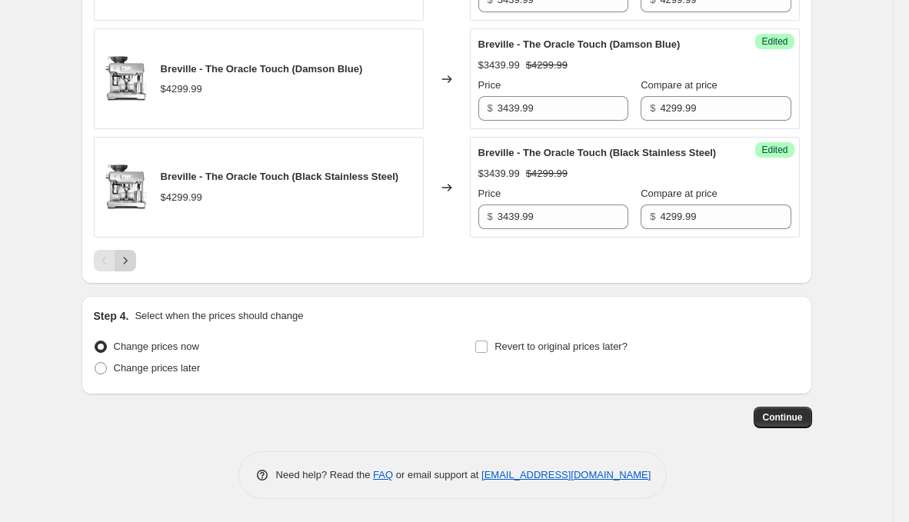
click at [128, 255] on icon "Next" at bounding box center [125, 260] width 15 height 15
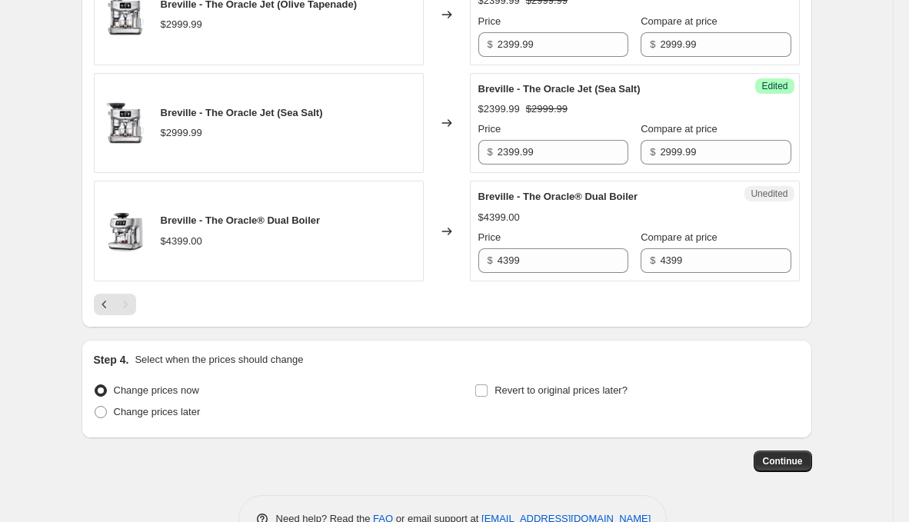
scroll to position [924, 0]
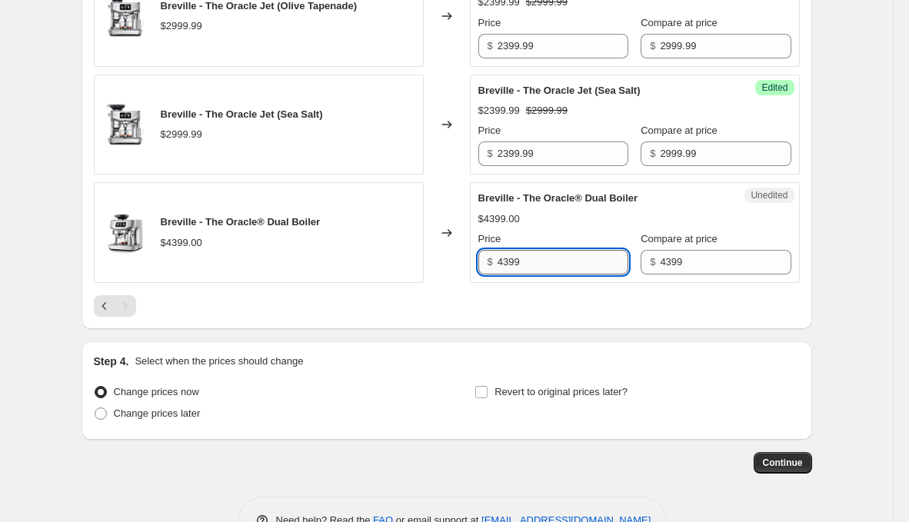
click at [532, 265] on input "4399" at bounding box center [563, 262] width 131 height 25
type input "3519.99"
click at [802, 452] on button "Continue" at bounding box center [783, 463] width 58 height 22
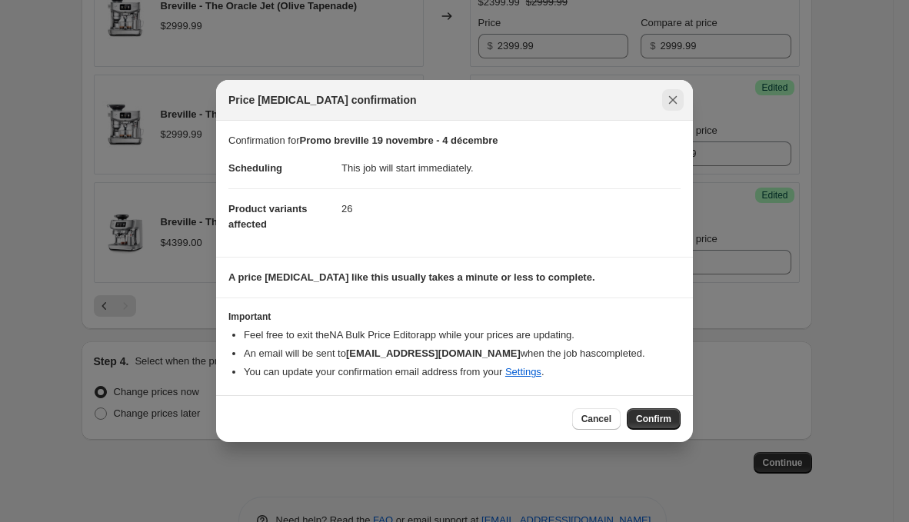
click at [675, 98] on icon "Close" at bounding box center [673, 100] width 8 height 8
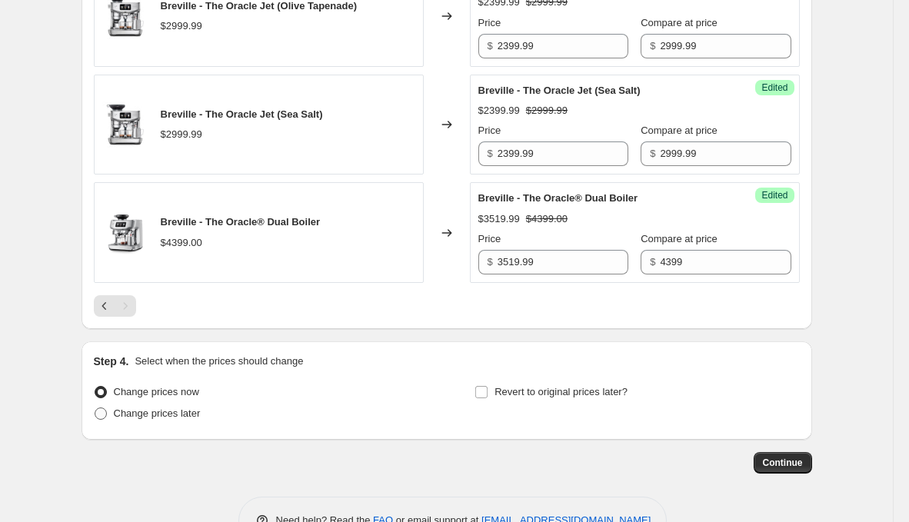
click at [195, 408] on span "Change prices later" at bounding box center [157, 414] width 87 height 12
click at [95, 408] on input "Change prices later" at bounding box center [95, 408] width 1 height 1
radio input "true"
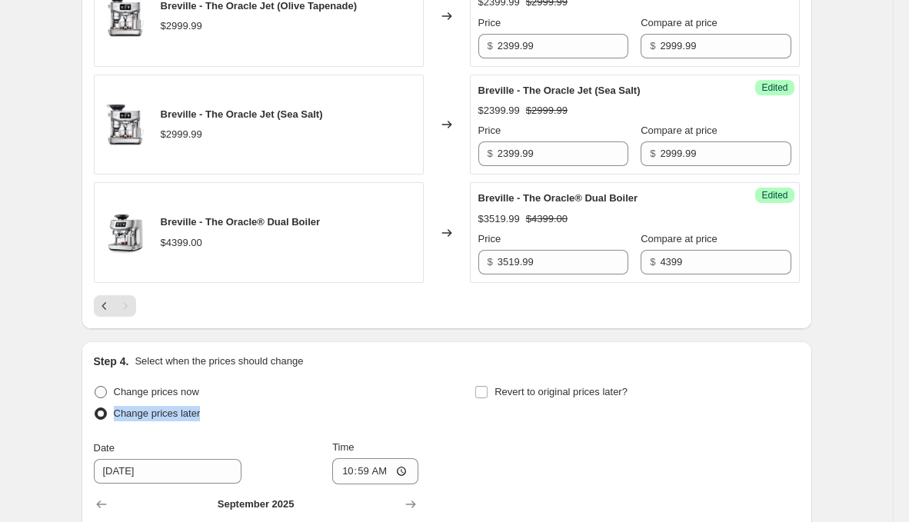
drag, startPoint x: 195, startPoint y: 406, endPoint x: 195, endPoint y: 379, distance: 26.9
click at [195, 389] on ul "Change prices now Change prices later" at bounding box center [256, 403] width 325 height 43
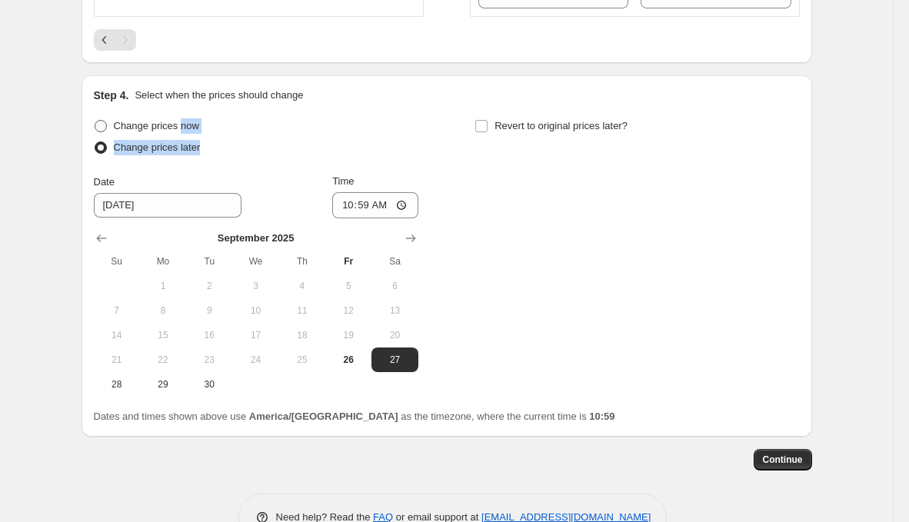
scroll to position [1227, 0]
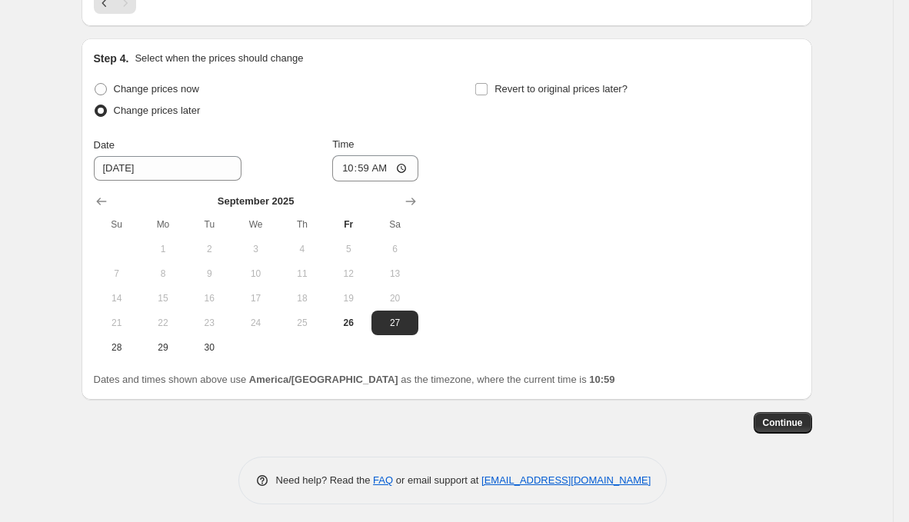
click at [412, 182] on div "[DATE] Su Mo Tu We Th Fr Sa 1 2 3 4 5 6 7 8 9 10 11 12 13 14 15 16 17 18 19 20 …" at bounding box center [250, 271] width 337 height 178
click at [412, 194] on icon "Show next month, October 2025" at bounding box center [410, 201] width 15 height 15
click at [412, 194] on icon "Show next month, November 2025" at bounding box center [410, 201] width 15 height 15
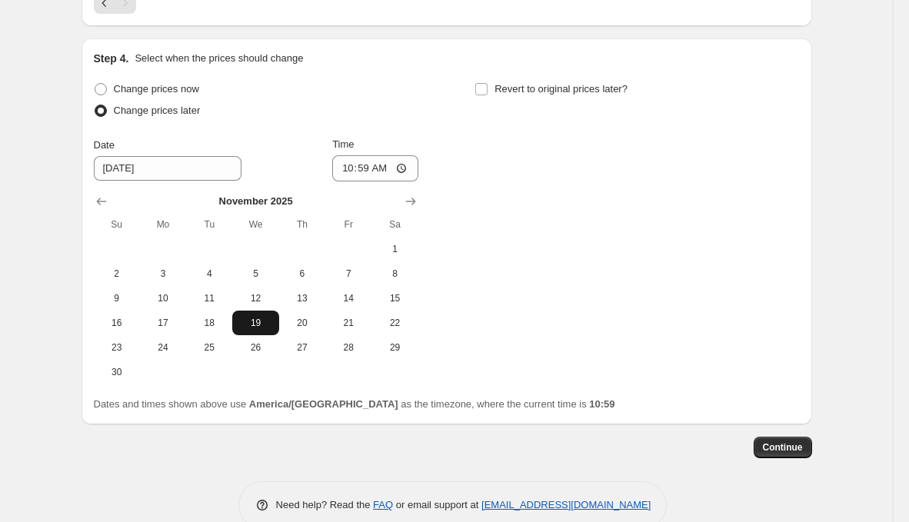
click at [263, 317] on span "19" at bounding box center [255, 323] width 34 height 12
type input "[DATE]"
click at [358, 162] on input "10:59" at bounding box center [375, 168] width 86 height 26
type input "00:00"
click at [514, 82] on span "Revert to original prices later?" at bounding box center [561, 89] width 133 height 15
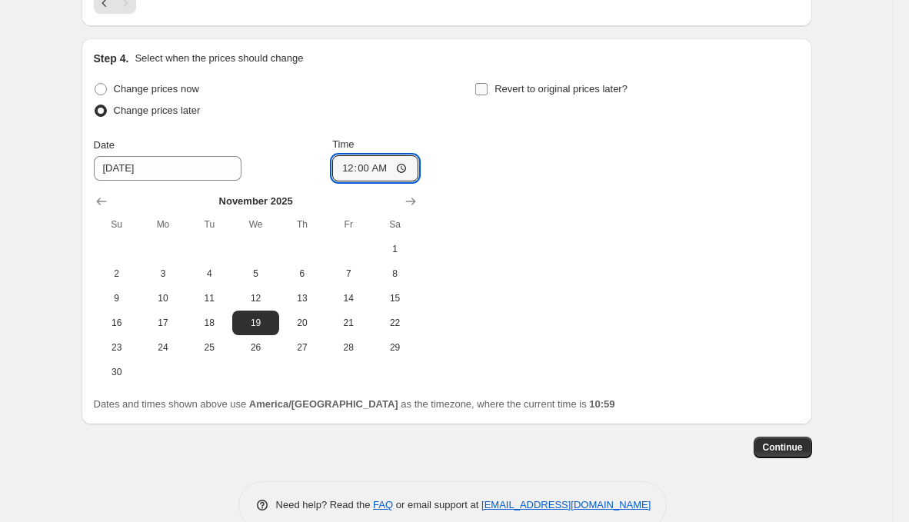
click at [488, 83] on input "Revert to original prices later?" at bounding box center [481, 89] width 12 height 12
checkbox input "true"
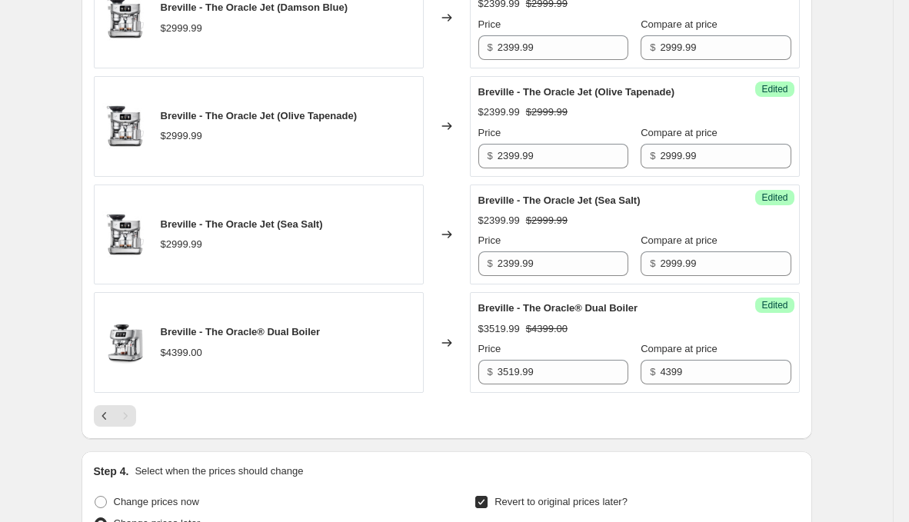
scroll to position [1251, 0]
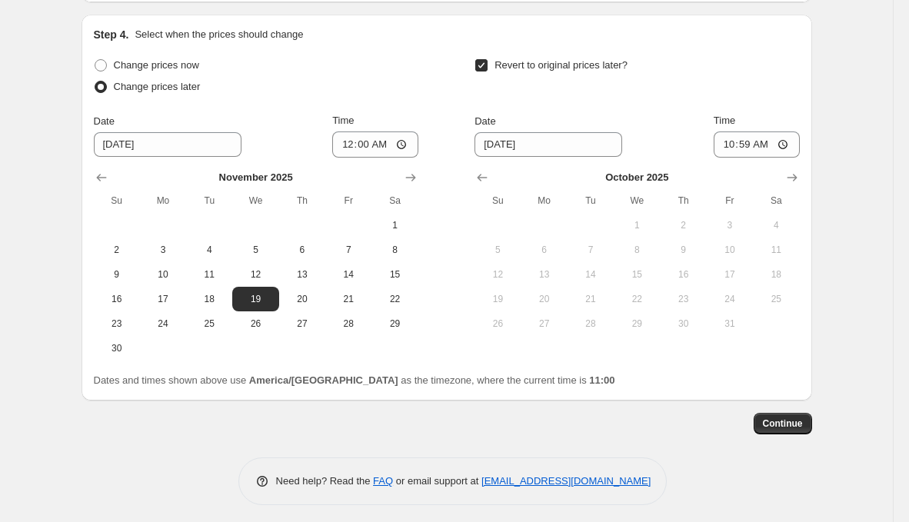
click at [775, 170] on div at bounding box center [637, 177] width 325 height 15
click at [786, 170] on icon "Show next month, November 2025" at bounding box center [792, 177] width 15 height 15
click at [786, 170] on icon "Show next month, December 2025" at bounding box center [792, 177] width 15 height 15
click at [481, 170] on icon "Show previous month, December 2025" at bounding box center [482, 177] width 15 height 15
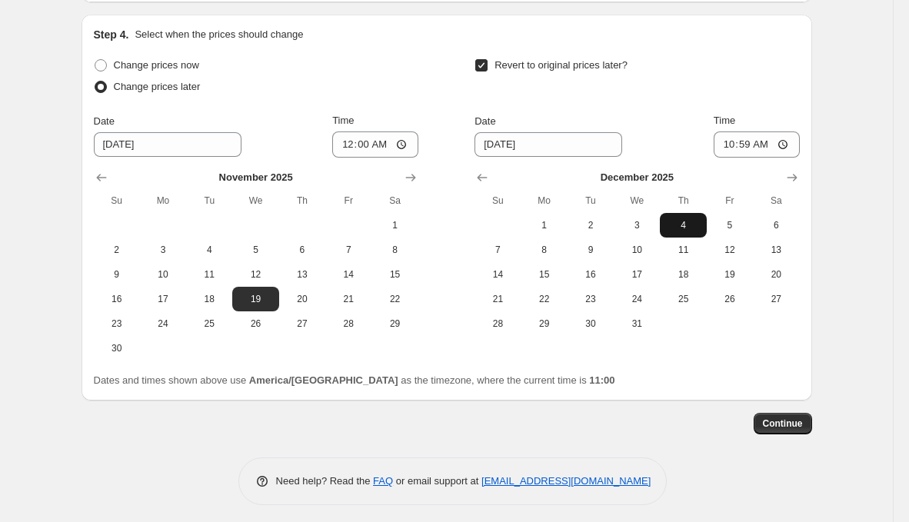
click at [685, 221] on span "4" at bounding box center [683, 225] width 34 height 12
type input "[DATE]"
click at [740, 148] on input "10:59" at bounding box center [757, 145] width 86 height 26
type input "03:04"
type input "03:23"
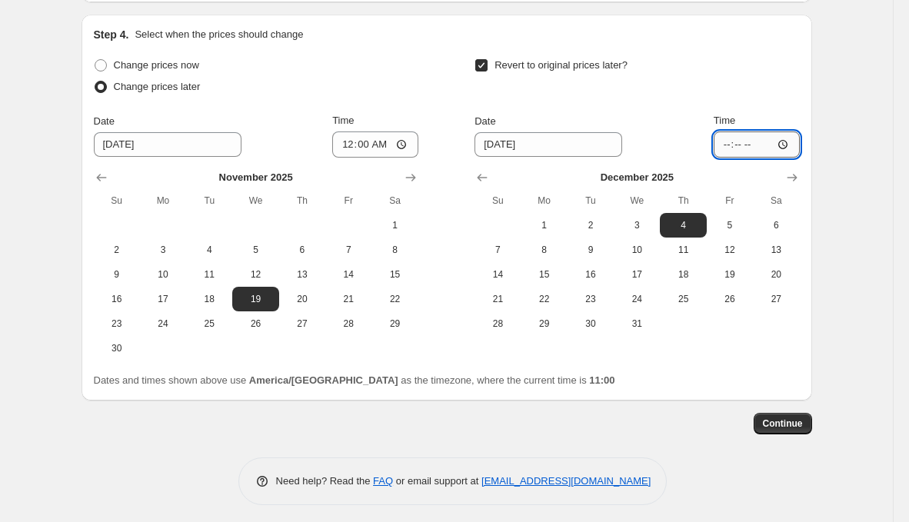
click at [740, 148] on input "Time" at bounding box center [757, 145] width 86 height 26
click at [746, 137] on input "Time" at bounding box center [757, 145] width 86 height 26
type input "23:59"
click at [796, 418] on span "Continue" at bounding box center [783, 424] width 40 height 12
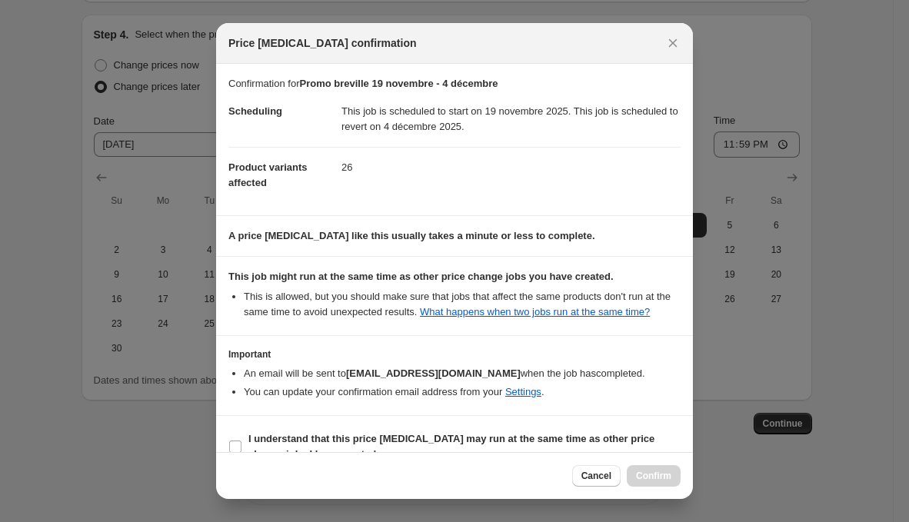
scroll to position [38, 0]
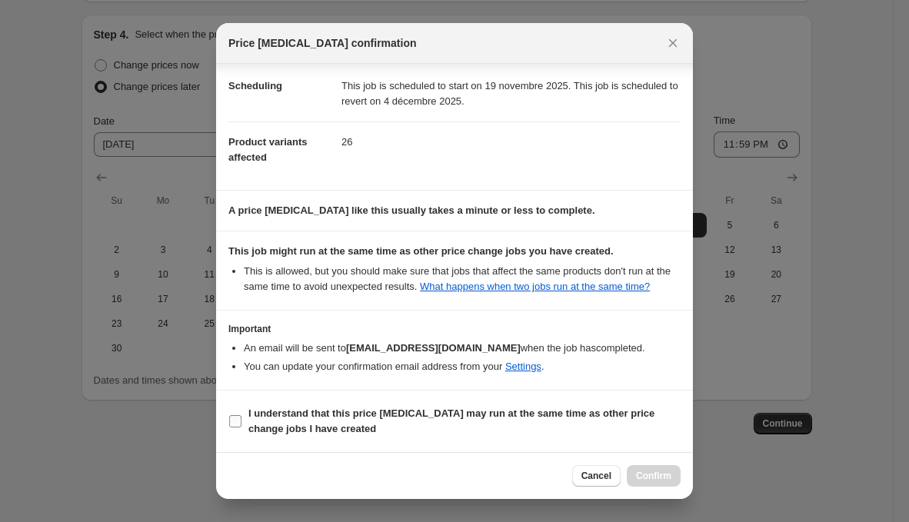
click at [408, 417] on b "I understand that this price [MEDICAL_DATA] may run at the same time as other p…" at bounding box center [451, 421] width 406 height 27
click at [242, 417] on input "I understand that this price [MEDICAL_DATA] may run at the same time as other p…" at bounding box center [235, 421] width 12 height 12
checkbox input "true"
click at [655, 476] on span "Confirm" at bounding box center [653, 476] width 35 height 12
type input "Promo breville 19 novembre - 4 décembre"
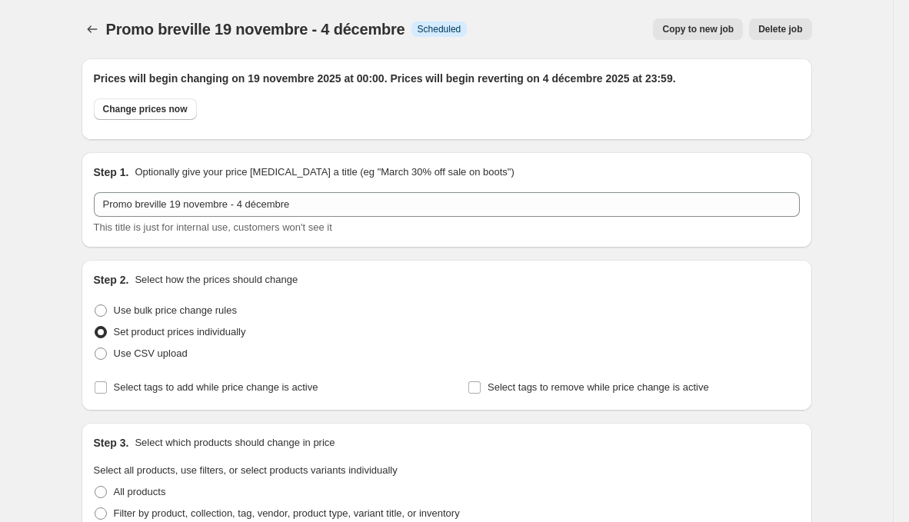
scroll to position [1251, 0]
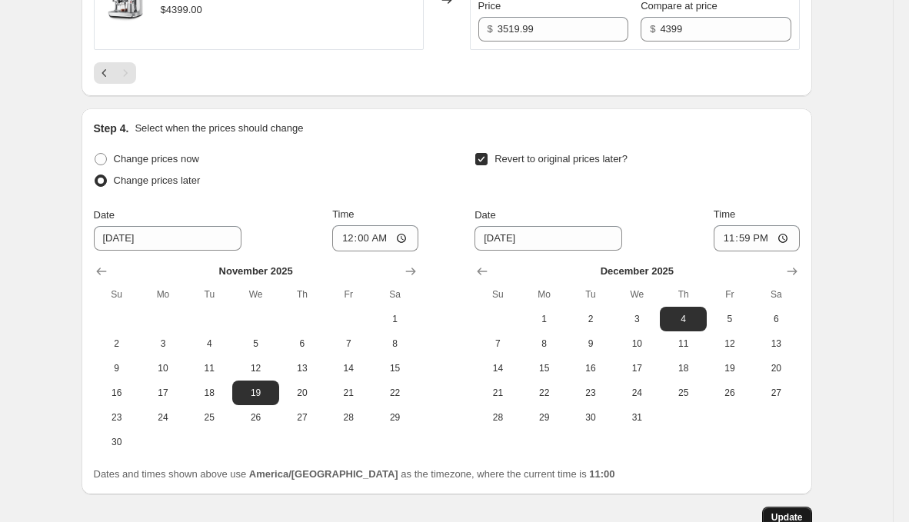
click at [791, 512] on span "Update" at bounding box center [788, 518] width 32 height 12
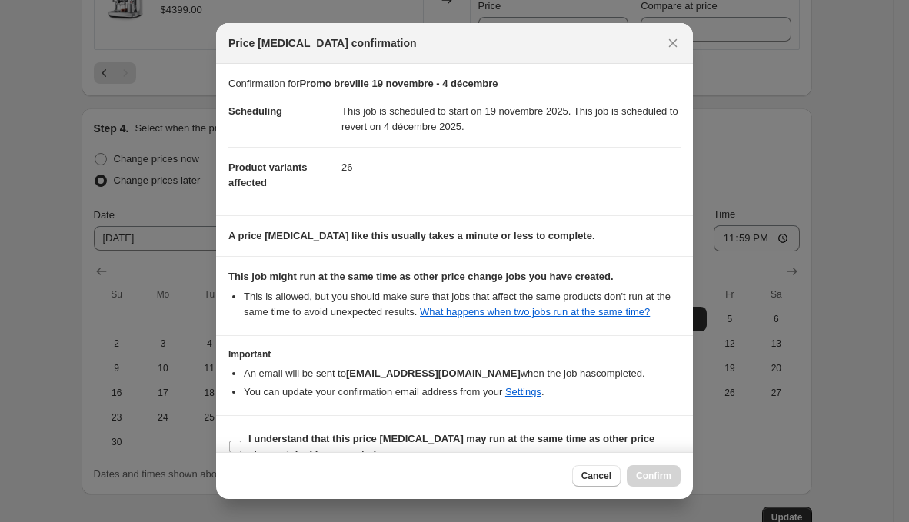
scroll to position [38, 0]
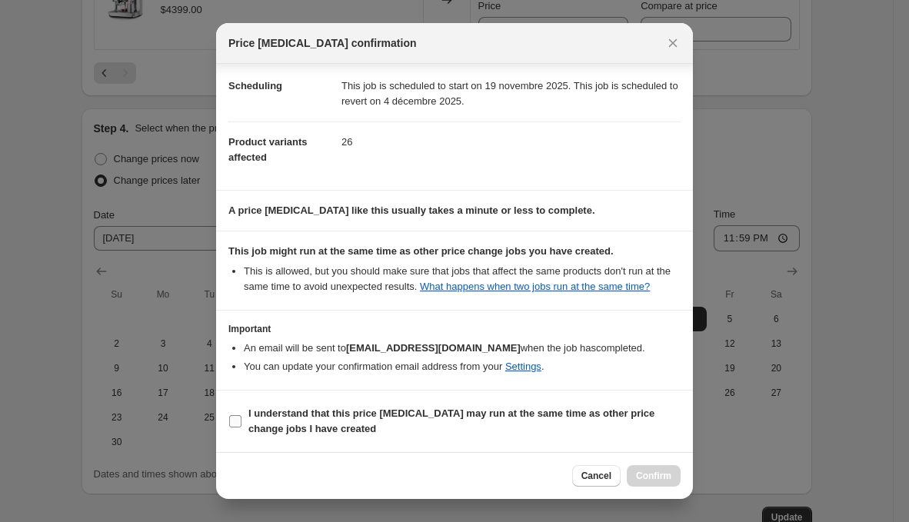
click at [518, 428] on span "I understand that this price [MEDICAL_DATA] may run at the same time as other p…" at bounding box center [464, 421] width 432 height 31
click at [242, 428] on input "I understand that this price [MEDICAL_DATA] may run at the same time as other p…" at bounding box center [235, 421] width 12 height 12
checkbox input "true"
click at [647, 475] on span "Confirm" at bounding box center [653, 476] width 35 height 12
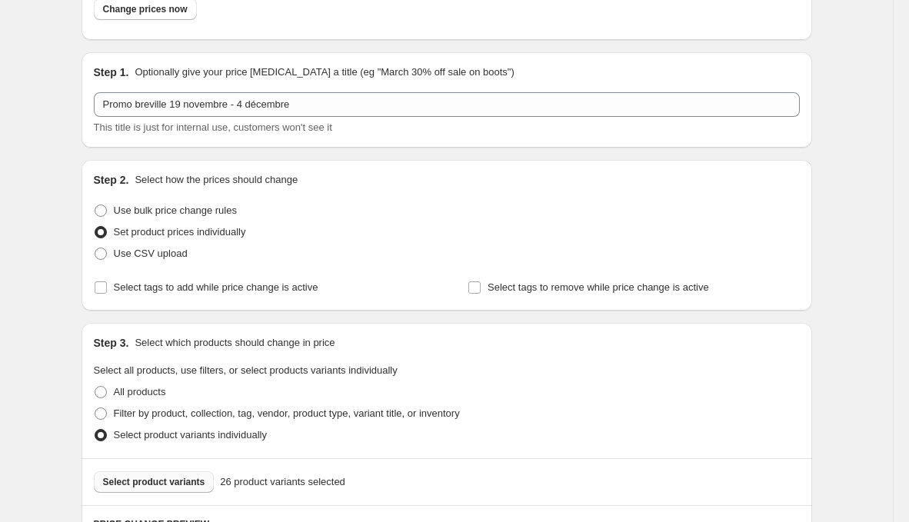
scroll to position [0, 0]
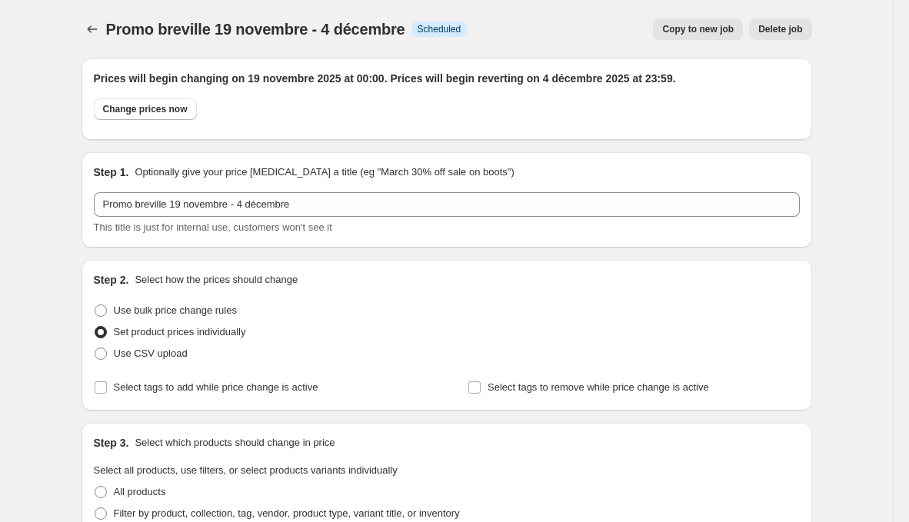
click at [91, 41] on div "Promo breville 19 novembre - 4 décembre. This page is ready Promo breville 19 n…" at bounding box center [447, 29] width 731 height 58
click at [91, 36] on icon "Price change jobs" at bounding box center [92, 29] width 15 height 15
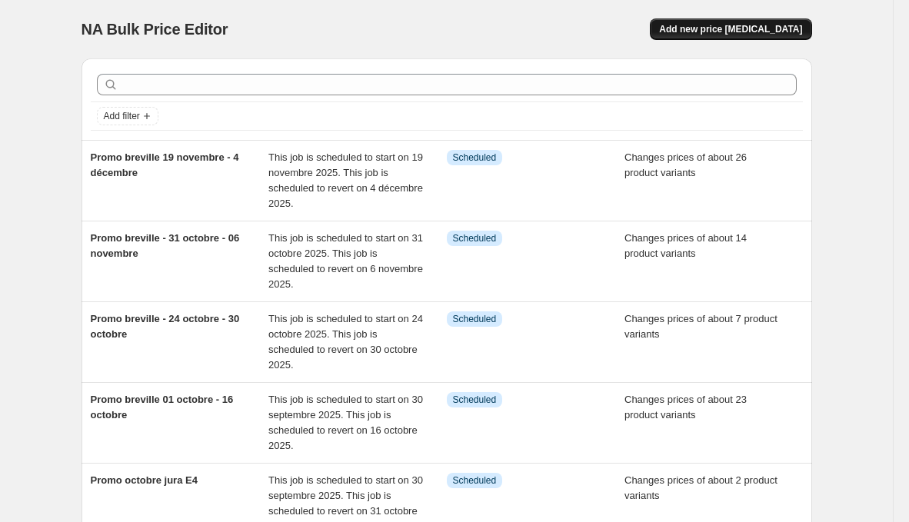
click at [732, 30] on span "Add new price [MEDICAL_DATA]" at bounding box center [730, 29] width 143 height 12
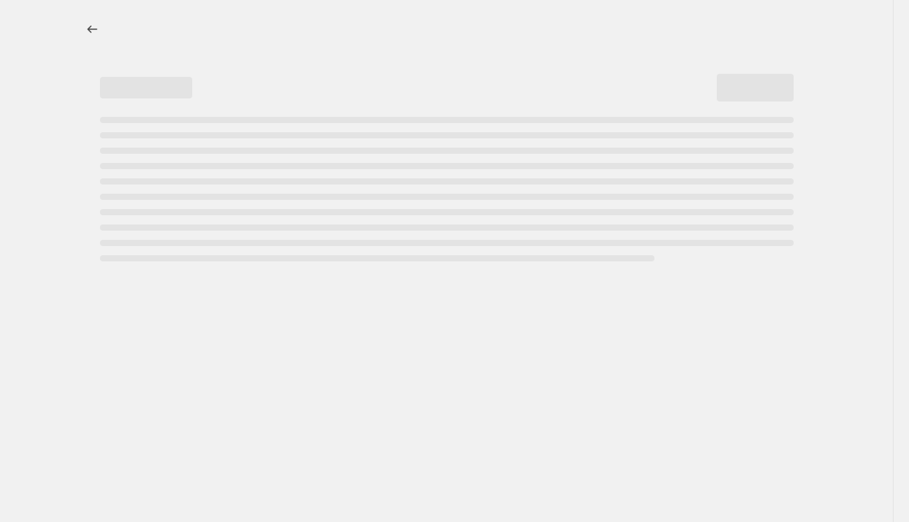
select select "percentage"
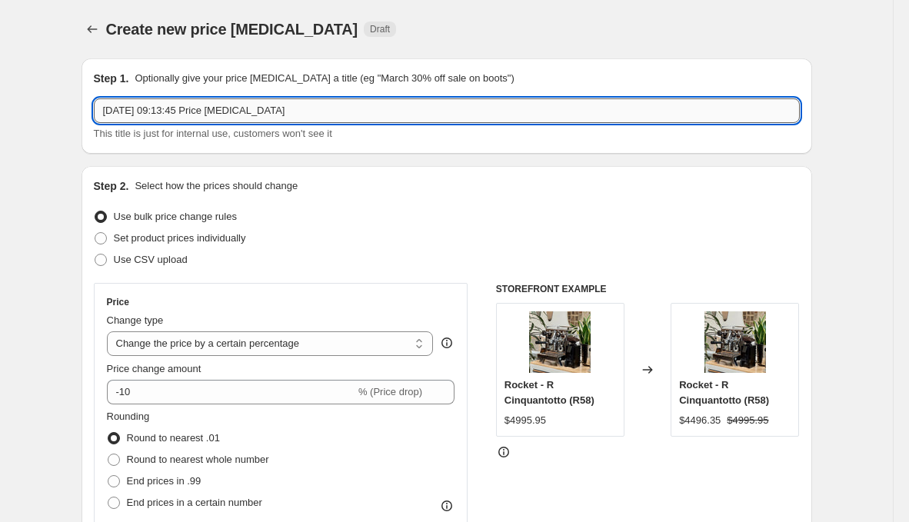
click at [348, 109] on input "[DATE] 09:13:45 Price [MEDICAL_DATA]" at bounding box center [447, 110] width 706 height 25
type input "promo breville 12 décembre - 18 décembre"
click at [165, 242] on span "Set product prices individually" at bounding box center [180, 238] width 132 height 12
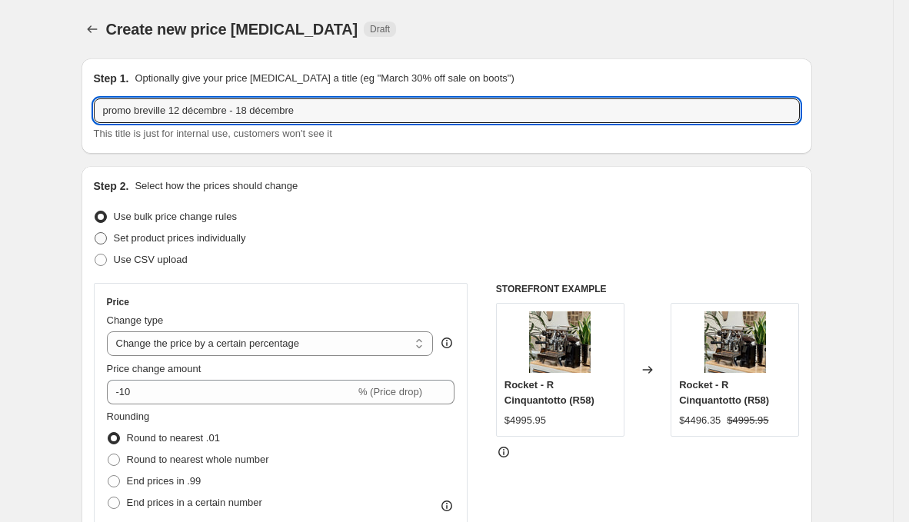
click at [95, 233] on input "Set product prices individually" at bounding box center [95, 232] width 1 height 1
radio input "true"
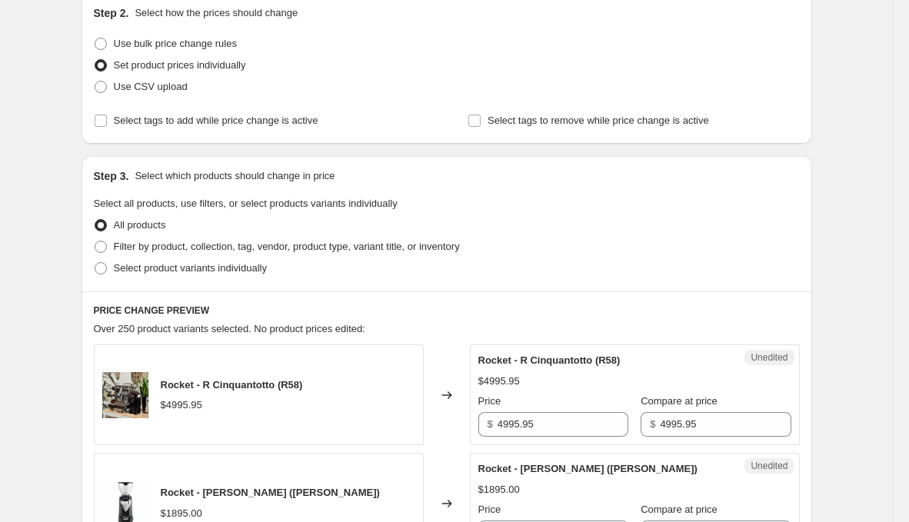
scroll to position [177, 0]
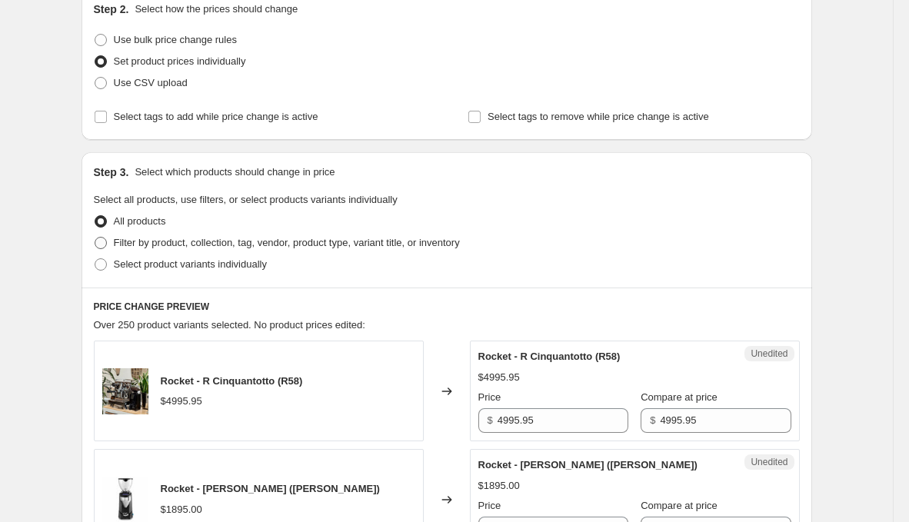
click at [143, 244] on span "Filter by product, collection, tag, vendor, product type, variant title, or inv…" at bounding box center [287, 243] width 346 height 12
click at [95, 238] on input "Filter by product, collection, tag, vendor, product type, variant title, or inv…" at bounding box center [95, 237] width 1 height 1
radio input "true"
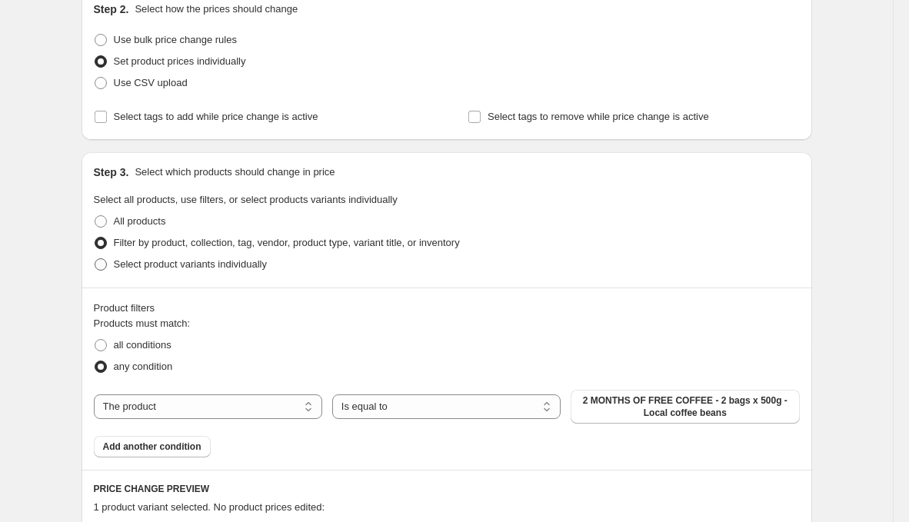
click at [174, 265] on span "Select product variants individually" at bounding box center [190, 264] width 153 height 12
click at [95, 259] on input "Select product variants individually" at bounding box center [95, 258] width 1 height 1
radio input "true"
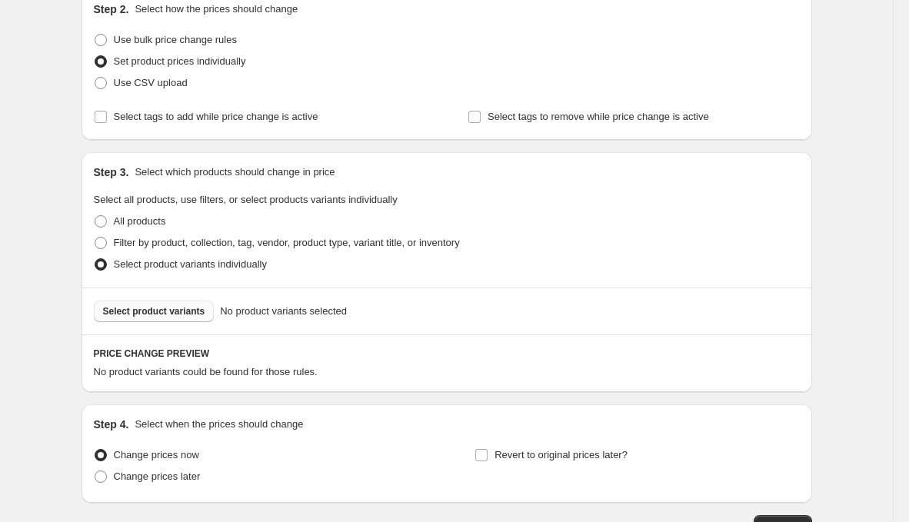
click at [182, 302] on button "Select product variants" at bounding box center [154, 312] width 121 height 22
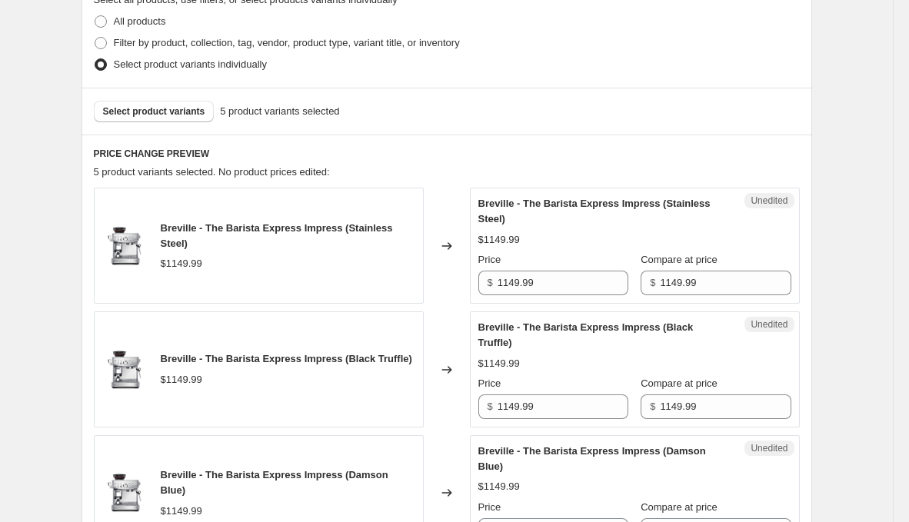
scroll to position [486, 0]
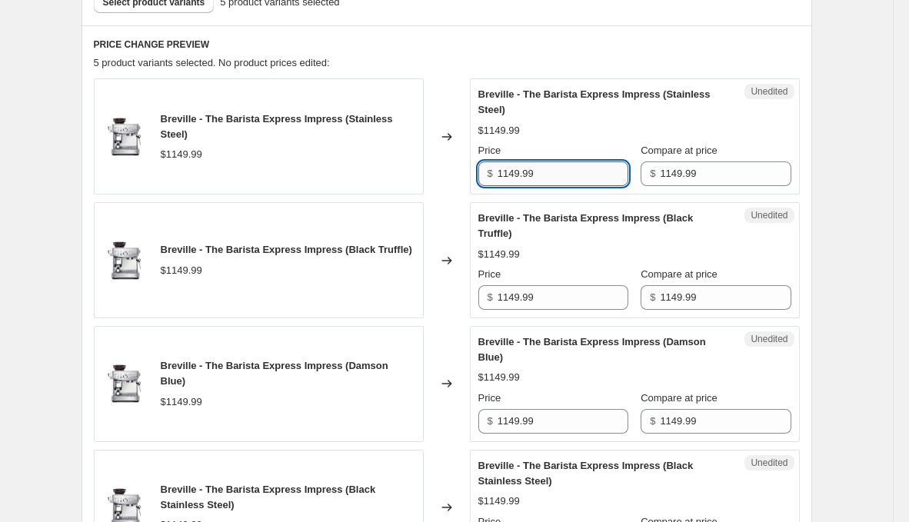
click at [541, 171] on input "1149.99" at bounding box center [563, 174] width 131 height 25
click at [541, 172] on input "1149.99" at bounding box center [563, 174] width 131 height 25
type input "899.99"
click at [543, 292] on input "1149.99" at bounding box center [563, 297] width 131 height 25
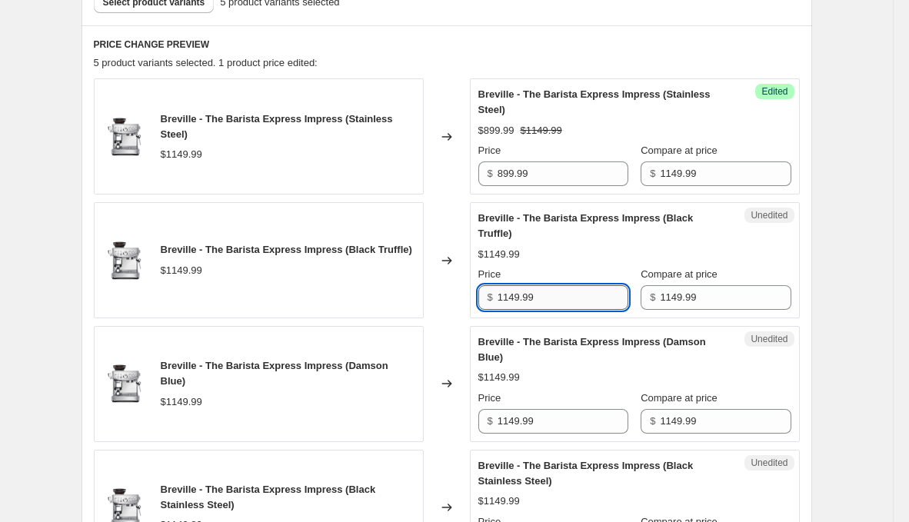
click at [543, 292] on input "1149.99" at bounding box center [563, 297] width 131 height 25
paste input "89"
type input "899.99"
click at [568, 405] on div "Price $ 1149.99" at bounding box center [553, 412] width 150 height 43
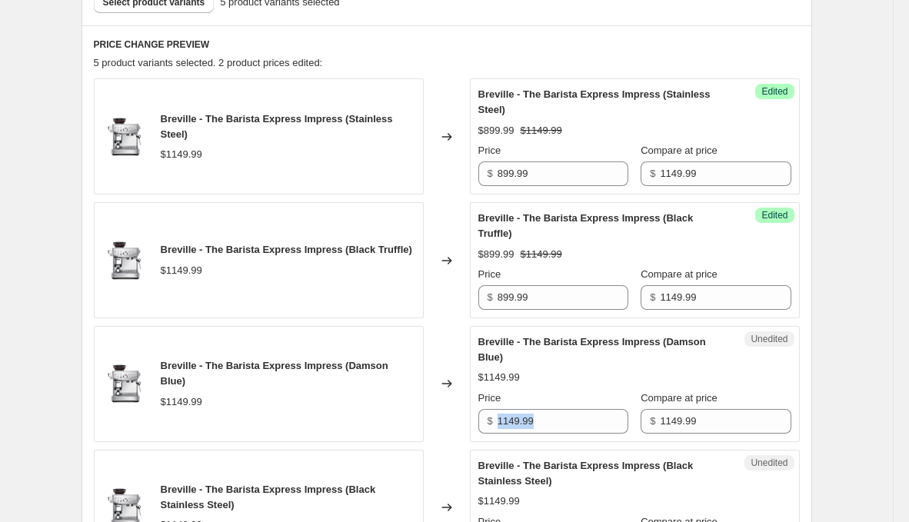
click at [568, 405] on div "Price $ 1149.99" at bounding box center [553, 412] width 150 height 43
click at [569, 425] on input "1149.99" at bounding box center [563, 421] width 131 height 25
paste input "89"
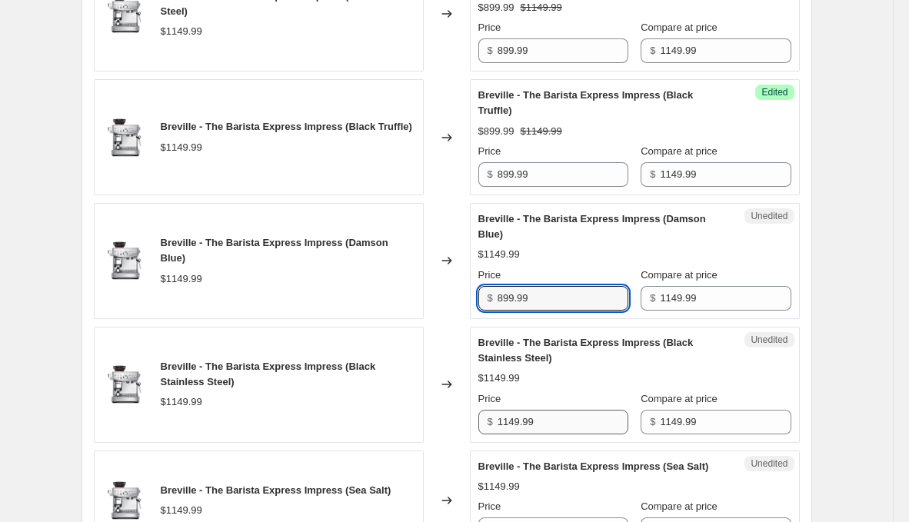
type input "899.99"
click at [569, 426] on input "1149.99" at bounding box center [563, 422] width 131 height 25
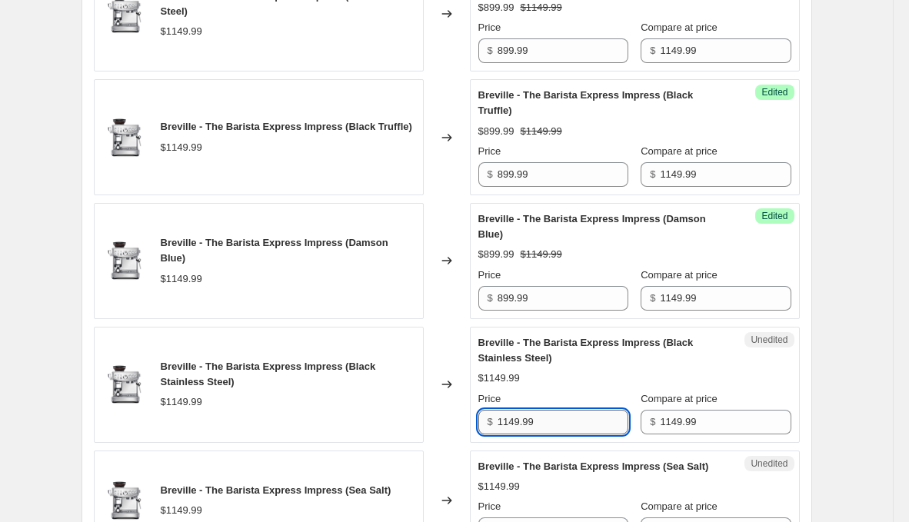
click at [569, 426] on input "1149.99" at bounding box center [563, 422] width 131 height 25
paste input "89"
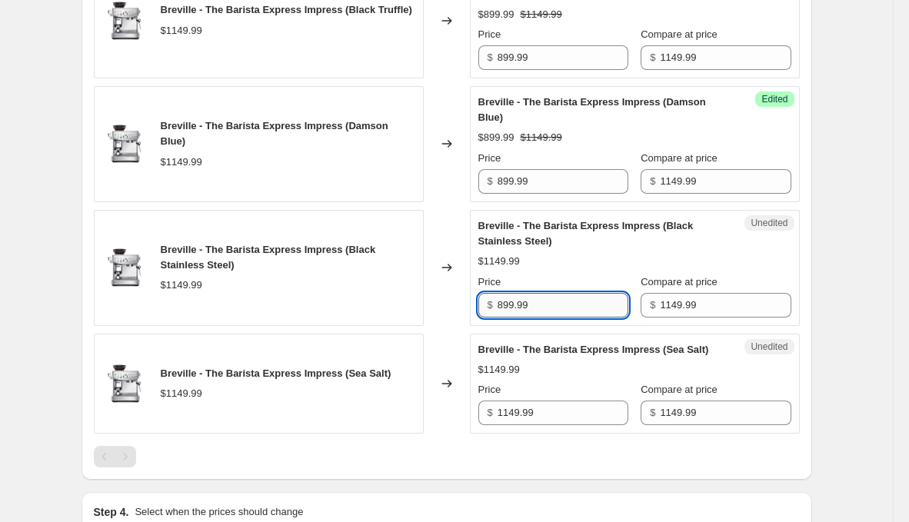
scroll to position [727, 0]
type input "899.99"
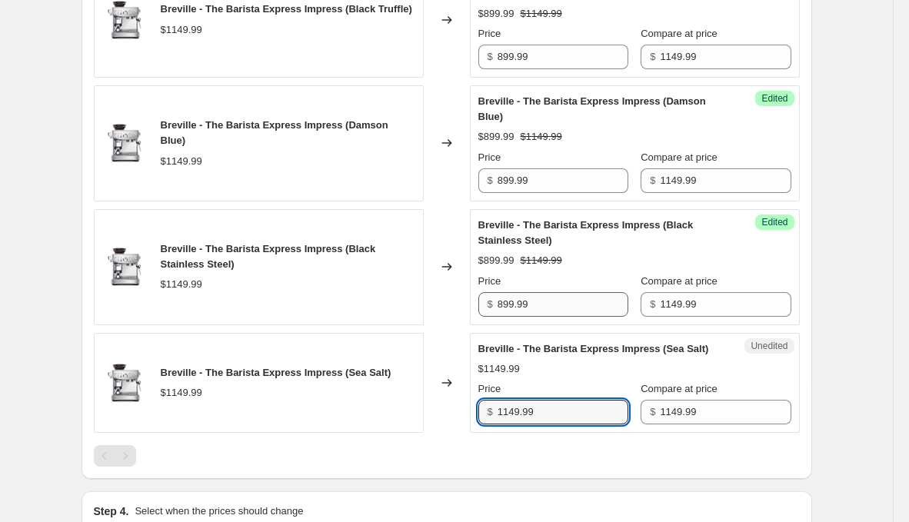
click at [569, 425] on input "1149.99" at bounding box center [563, 412] width 131 height 25
paste input "89"
type input "899.99"
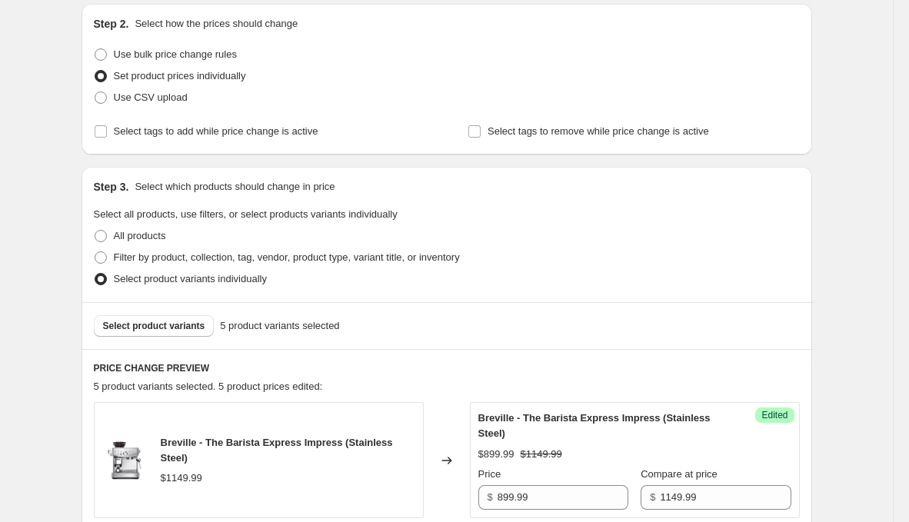
scroll to position [178, 0]
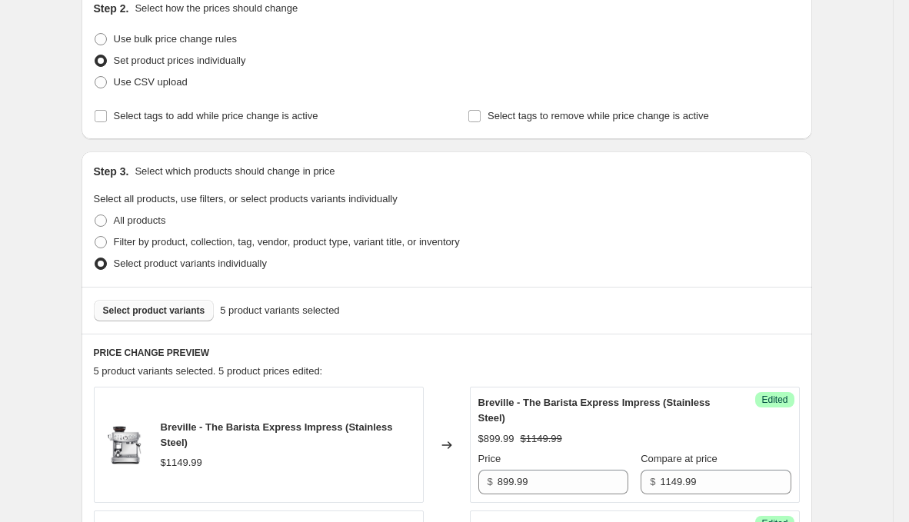
click at [136, 312] on span "Select product variants" at bounding box center [154, 311] width 102 height 12
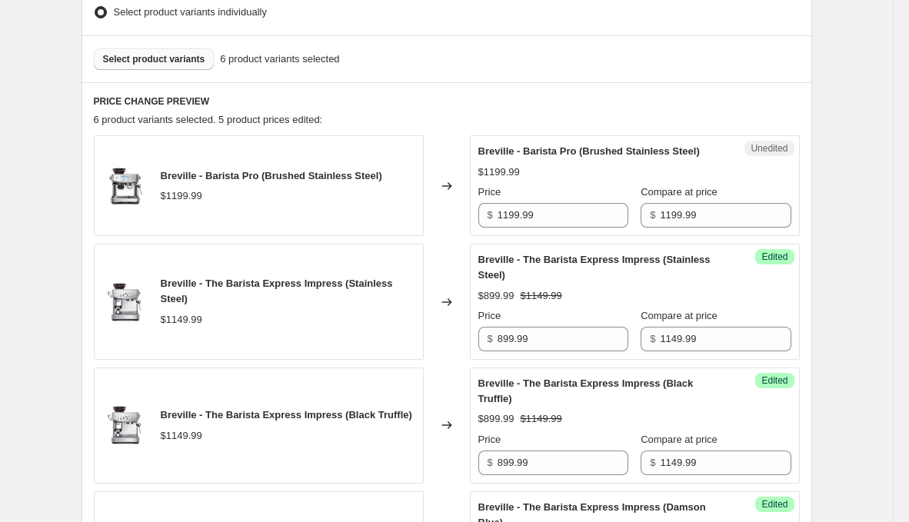
scroll to position [432, 0]
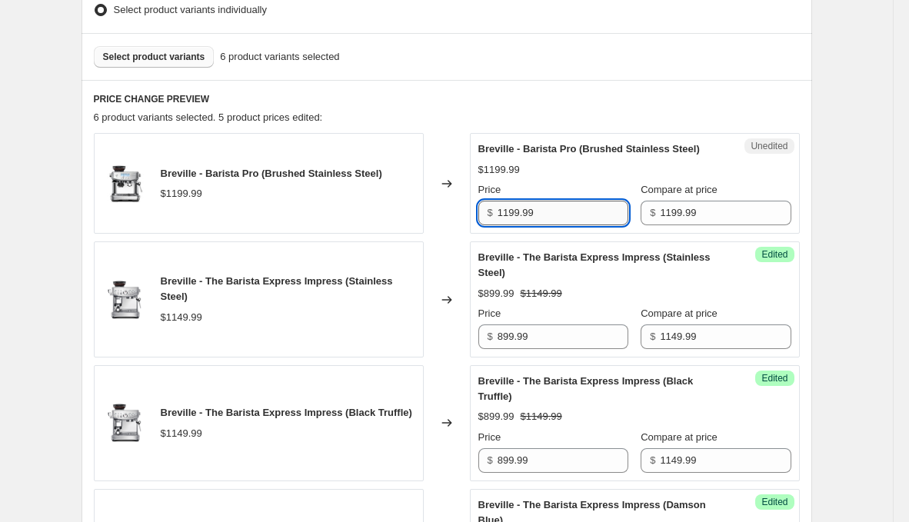
click at [540, 225] on input "1199.99" at bounding box center [563, 213] width 131 height 25
click at [565, 225] on input "959.99" at bounding box center [563, 213] width 131 height 25
type input "959.99"
click at [593, 178] on div "$1199.99" at bounding box center [634, 169] width 313 height 15
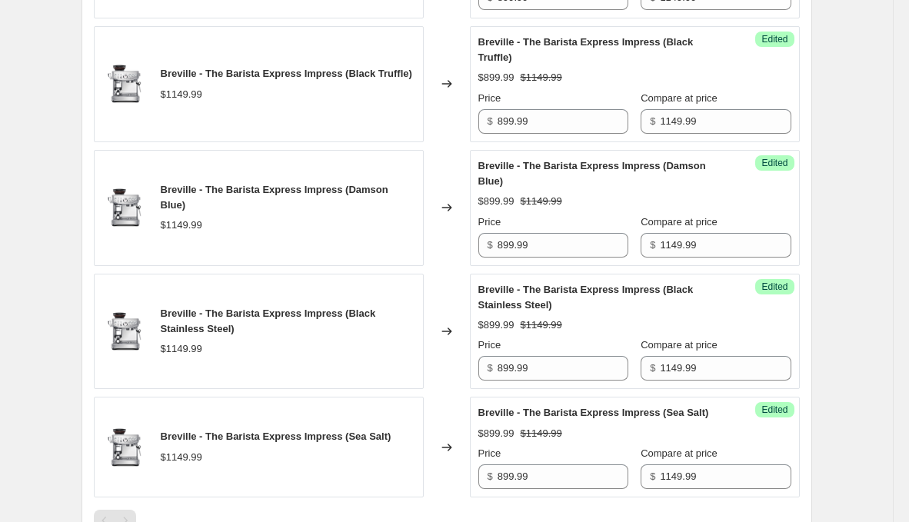
scroll to position [200, 0]
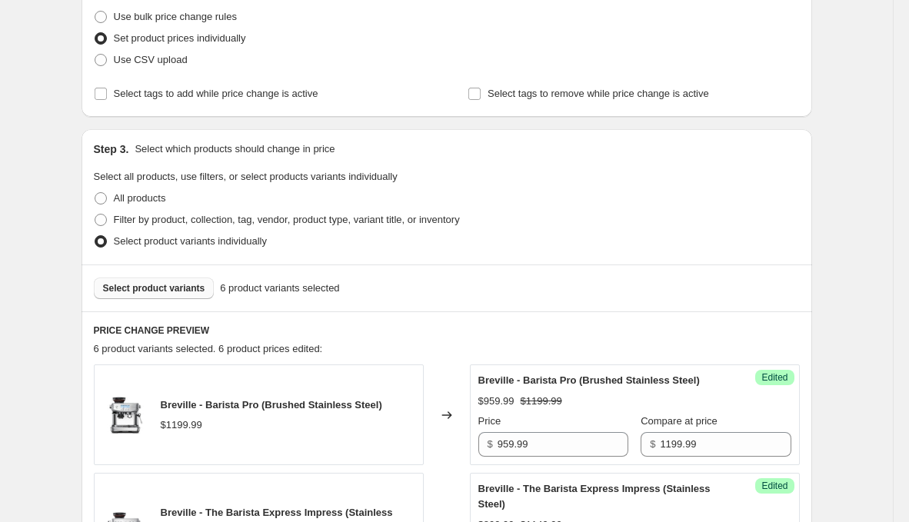
click at [145, 282] on span "Select product variants" at bounding box center [154, 288] width 102 height 12
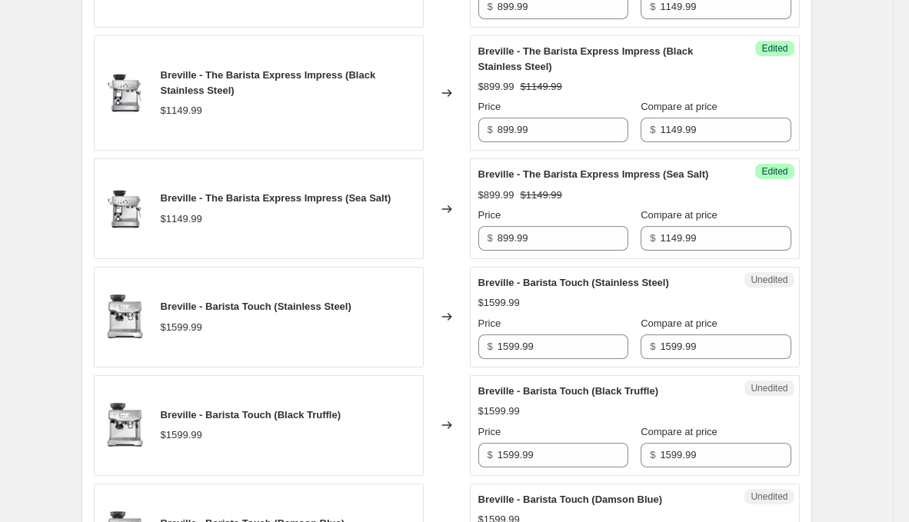
scroll to position [1012, 0]
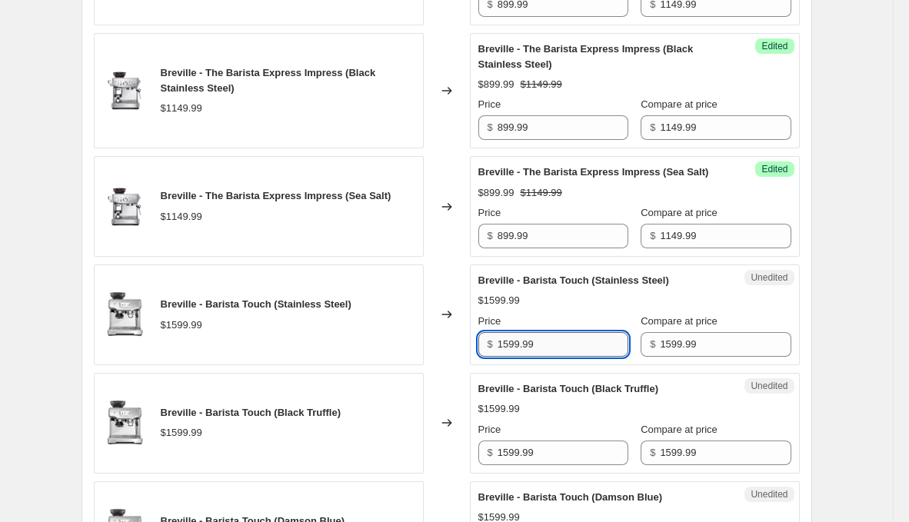
click at [552, 357] on input "1599.99" at bounding box center [563, 344] width 131 height 25
type input "1279.99"
click at [548, 465] on input "1599.99" at bounding box center [563, 453] width 131 height 25
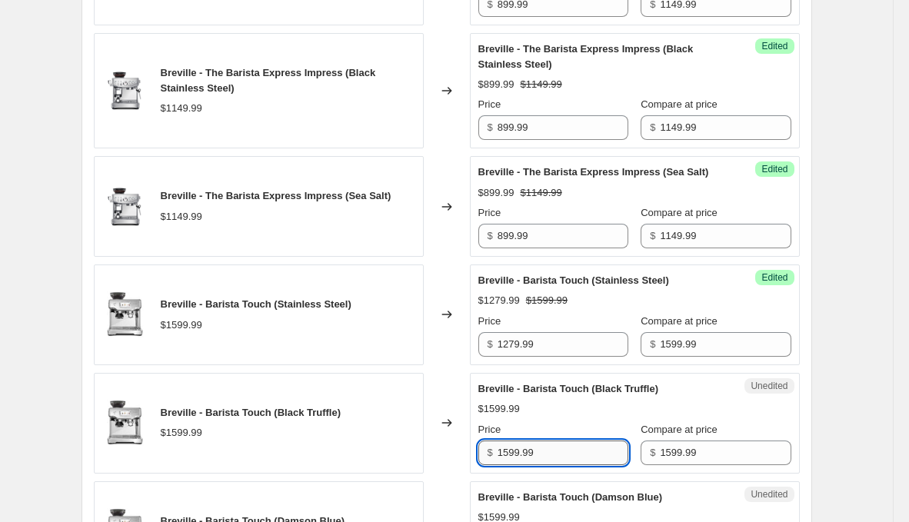
click at [548, 465] on input "1599.99" at bounding box center [563, 453] width 131 height 25
paste input "27"
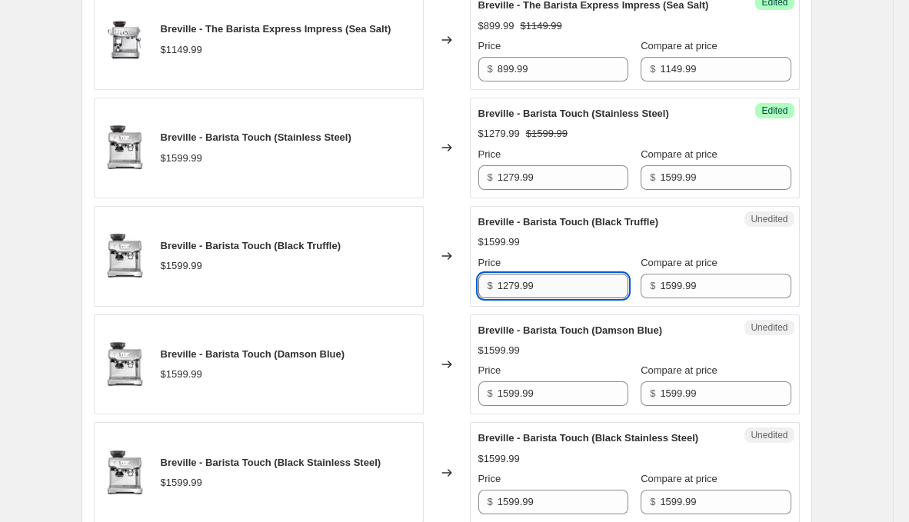
scroll to position [1179, 0]
type input "1279.99"
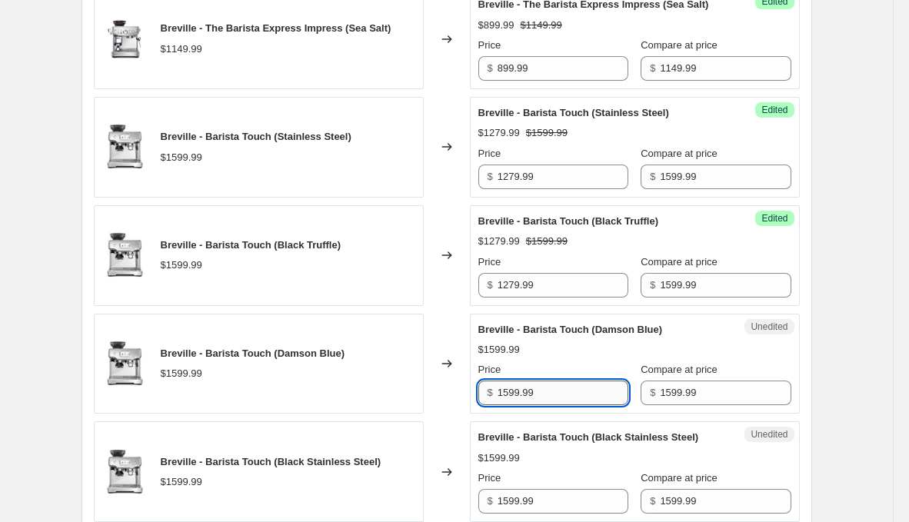
click at [563, 405] on input "1599.99" at bounding box center [563, 393] width 131 height 25
paste input "27"
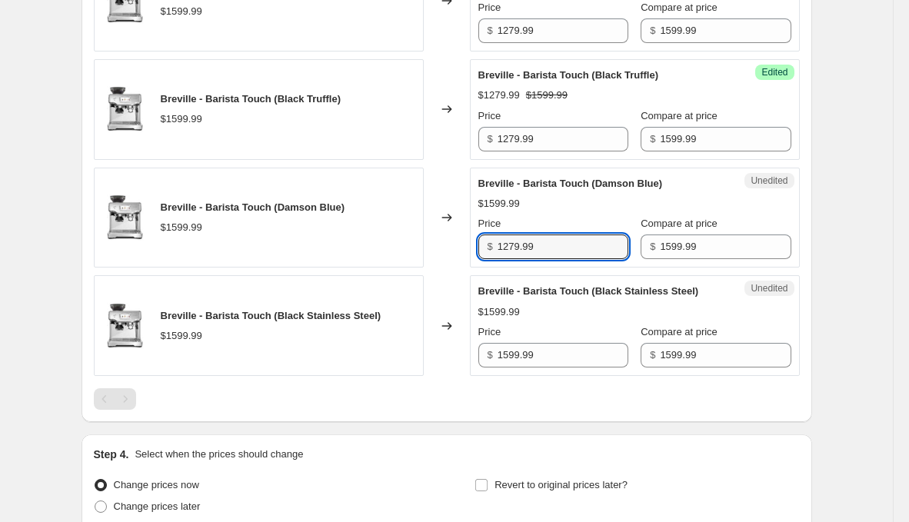
scroll to position [1328, 0]
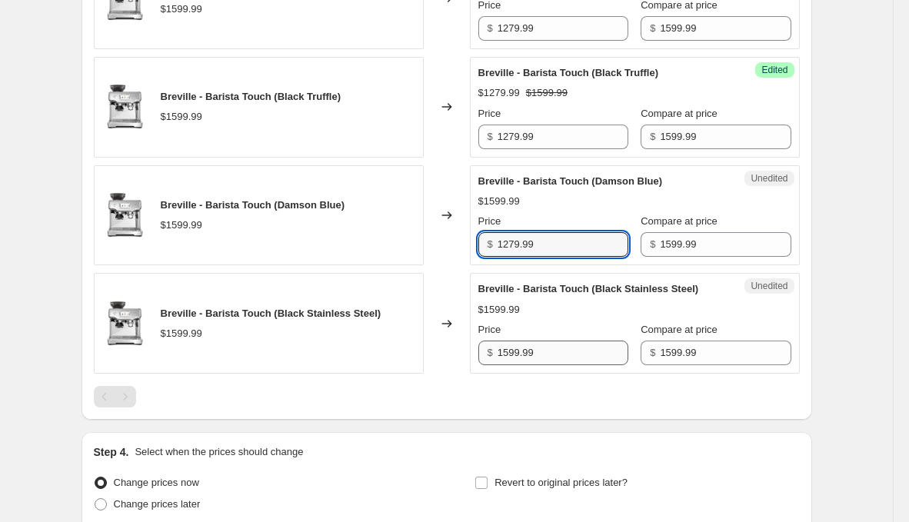
type input "1279.99"
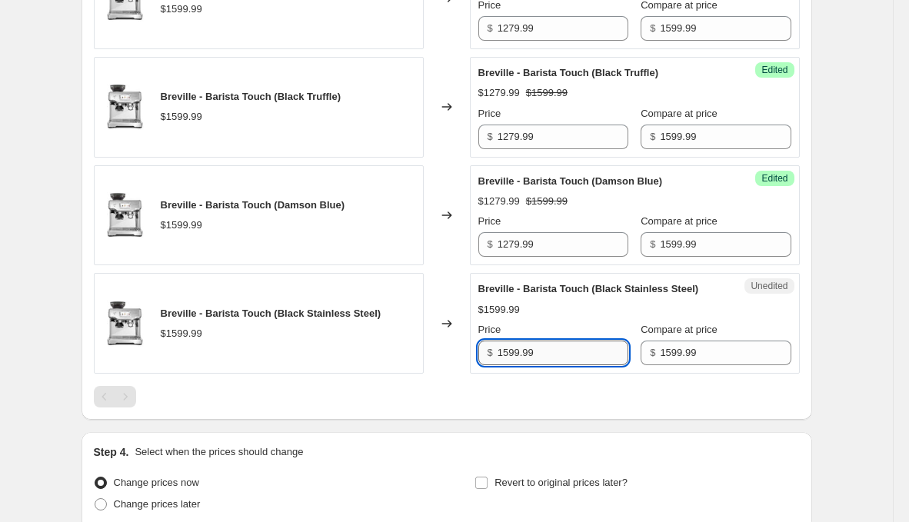
click at [570, 365] on input "1599.99" at bounding box center [563, 353] width 131 height 25
paste input "27"
type input "1279.99"
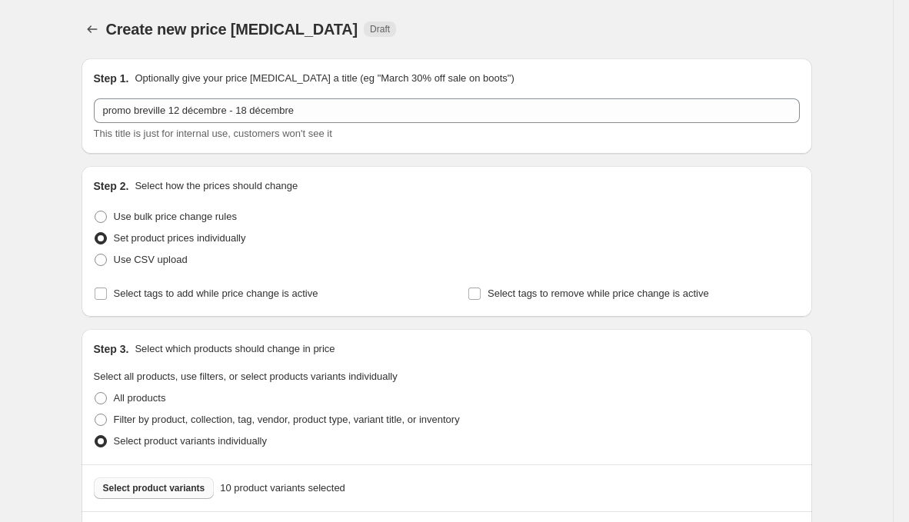
scroll to position [16, 0]
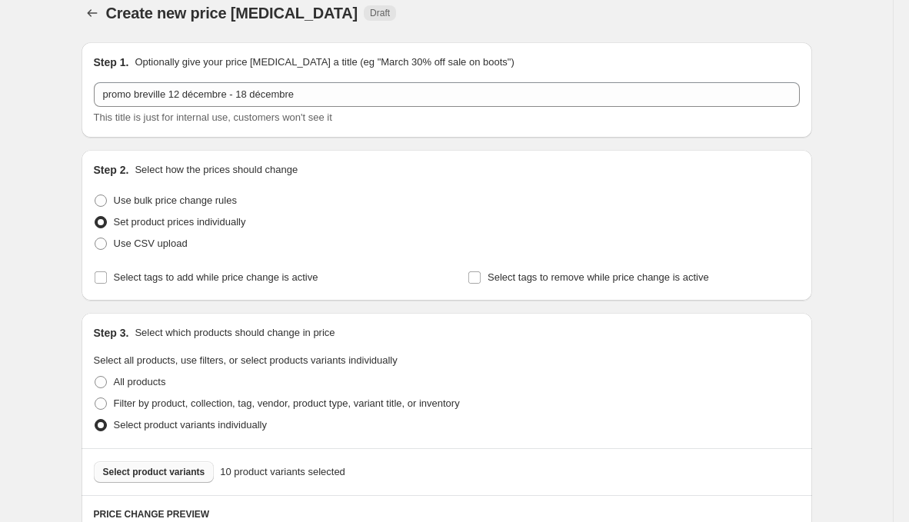
click at [195, 472] on span "Select product variants" at bounding box center [154, 472] width 102 height 12
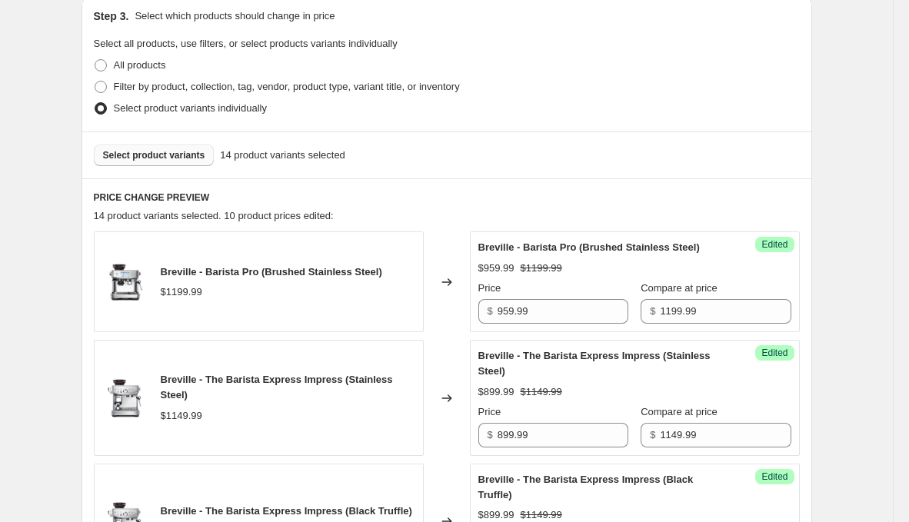
scroll to position [402, 0]
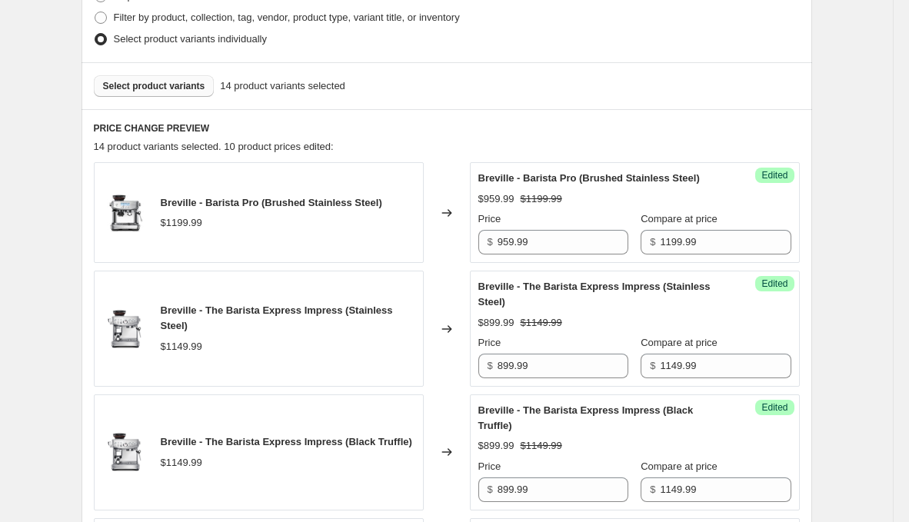
click at [135, 80] on span "Select product variants" at bounding box center [154, 86] width 102 height 12
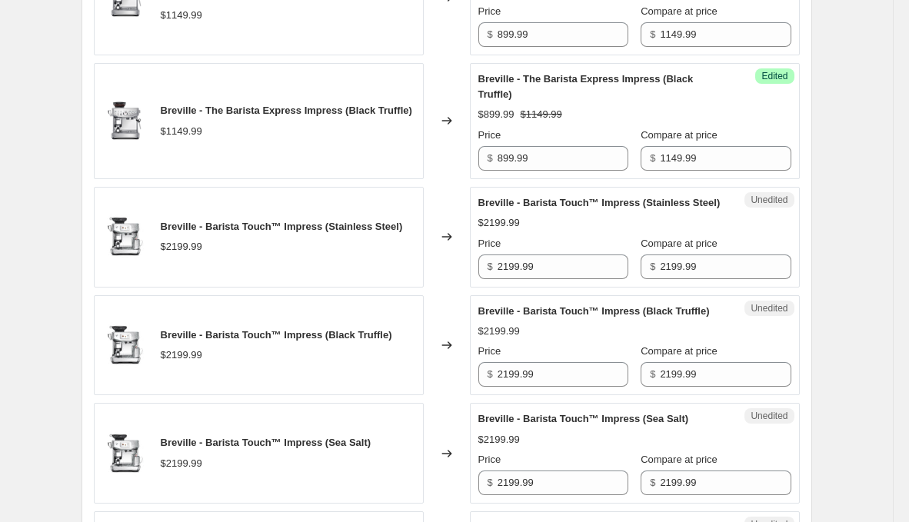
scroll to position [735, 0]
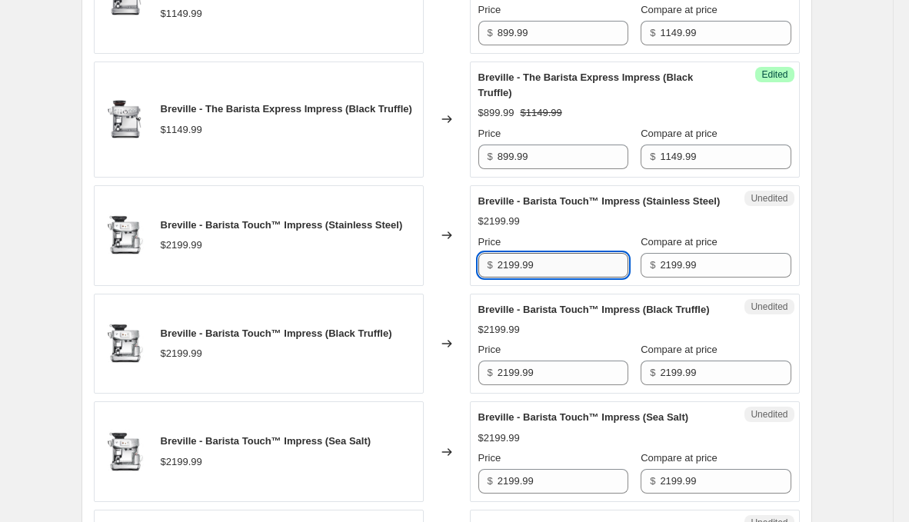
click at [542, 278] on input "2199.99" at bounding box center [563, 265] width 131 height 25
type input "1759.99"
click at [586, 385] on input "2199.99" at bounding box center [563, 373] width 131 height 25
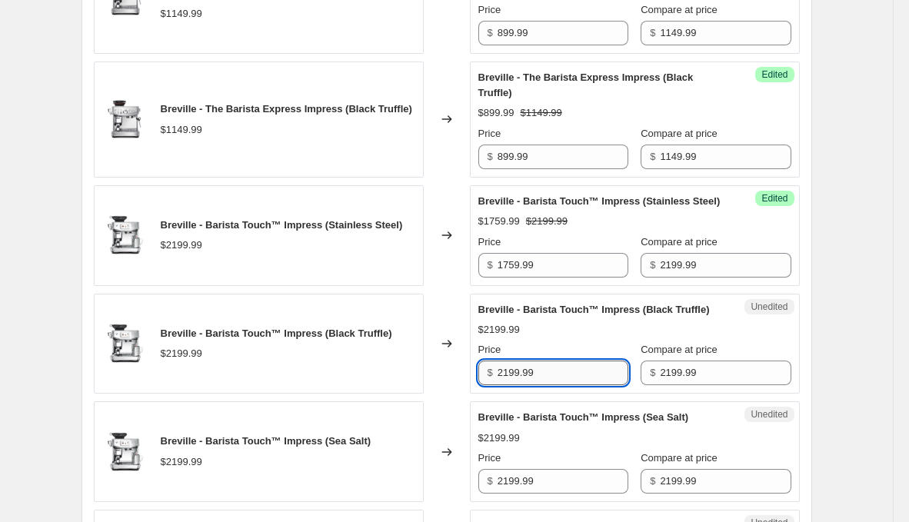
click at [586, 385] on input "2199.99" at bounding box center [563, 373] width 131 height 25
paste input "175"
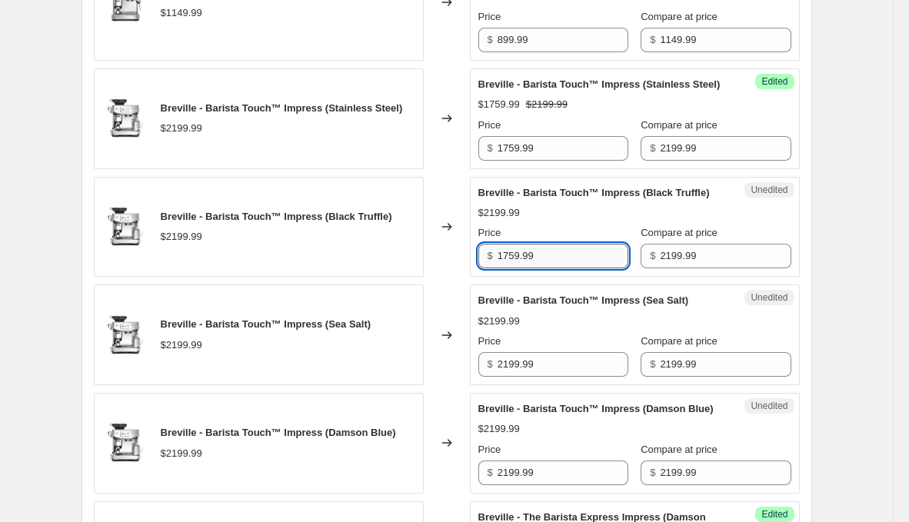
scroll to position [879, 0]
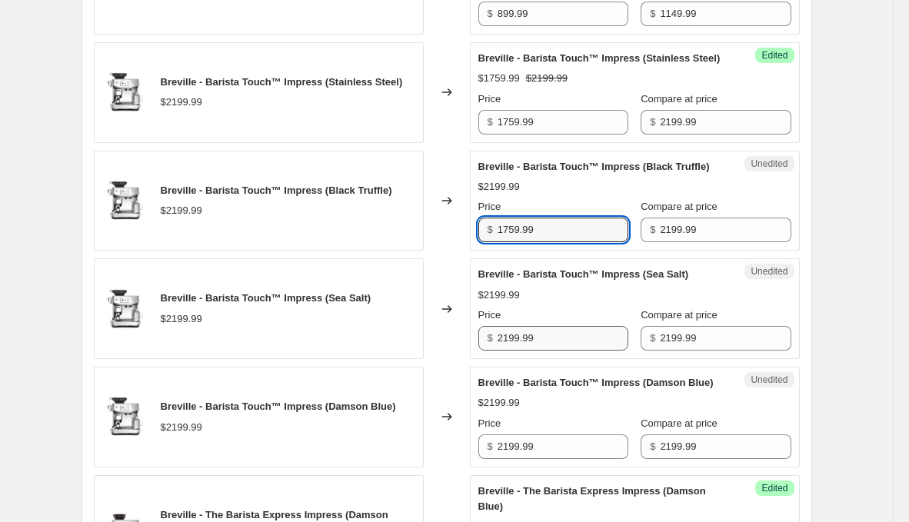
type input "1759.99"
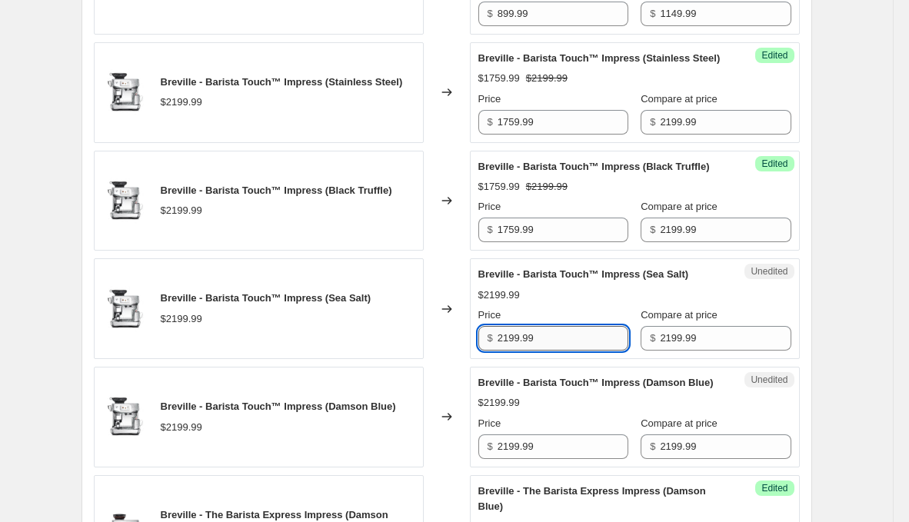
click at [568, 351] on input "2199.99" at bounding box center [563, 338] width 131 height 25
paste input "175"
type input "1759.99"
click at [562, 468] on div "Unedited Breville - Barista Touch™ Impress (Damson Blue) $2199.99 Price $ 2199.…" at bounding box center [635, 417] width 330 height 101
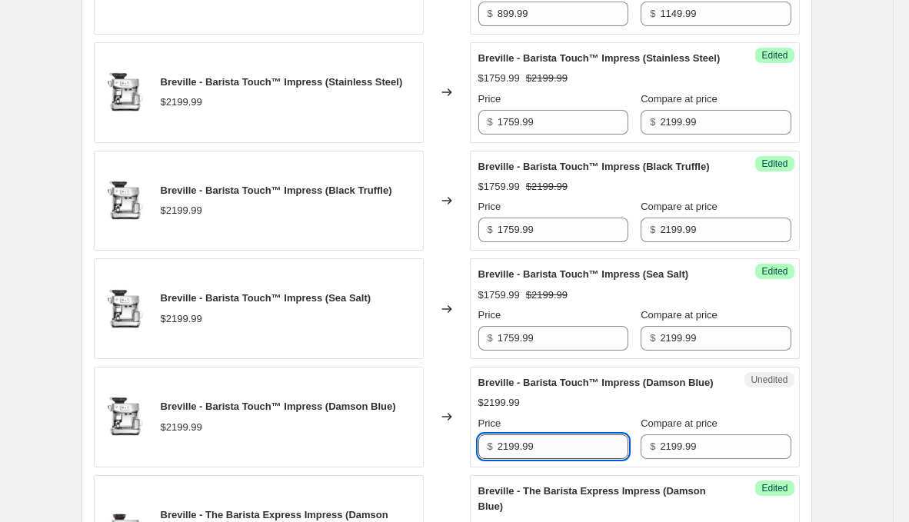
click at [572, 459] on input "2199.99" at bounding box center [563, 447] width 131 height 25
paste input "175"
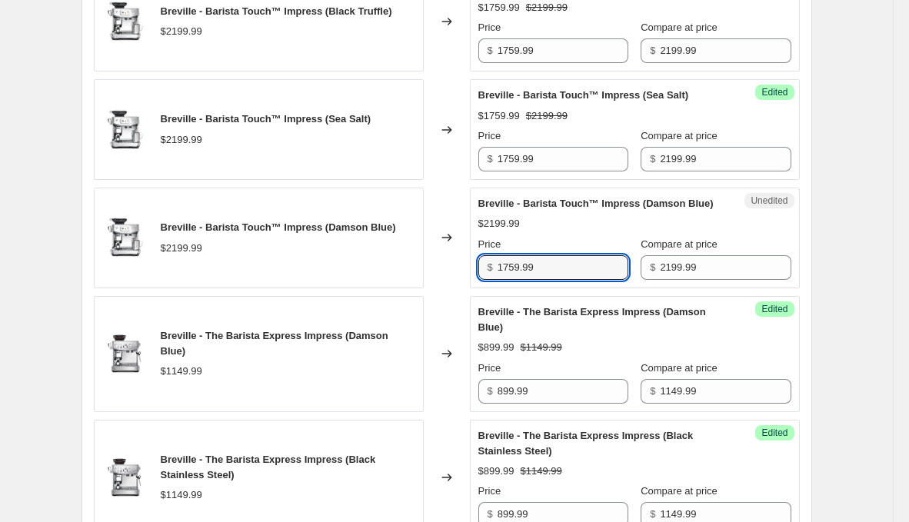
scroll to position [1064, 0]
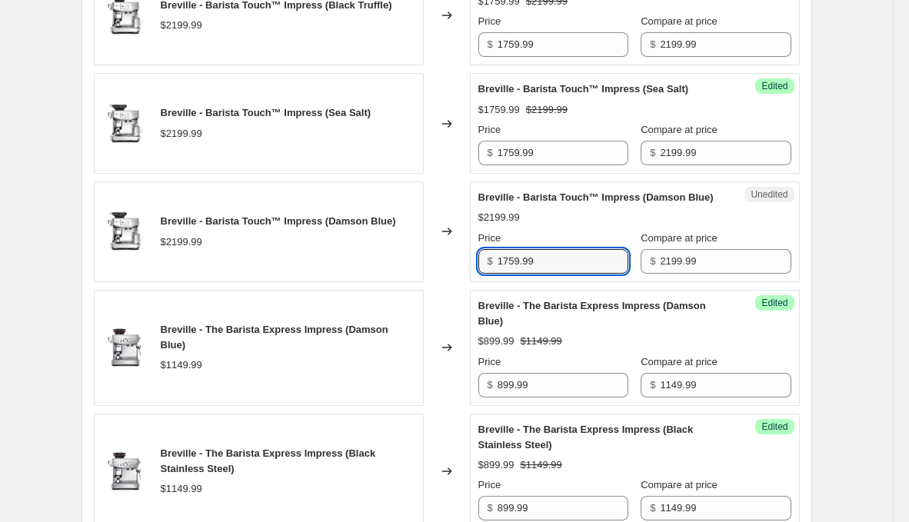
type input "1759.99"
click at [617, 349] on div "$899.99 $1149.99" at bounding box center [634, 341] width 313 height 15
